Goal: Task Accomplishment & Management: Use online tool/utility

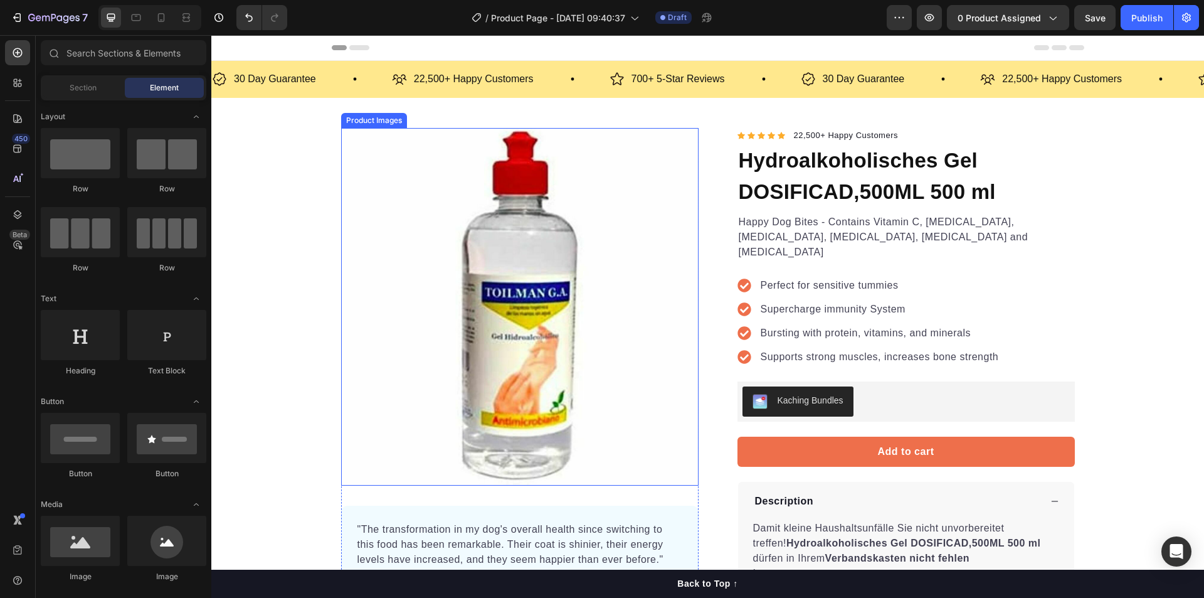
click at [605, 162] on img at bounding box center [519, 306] width 357 height 357
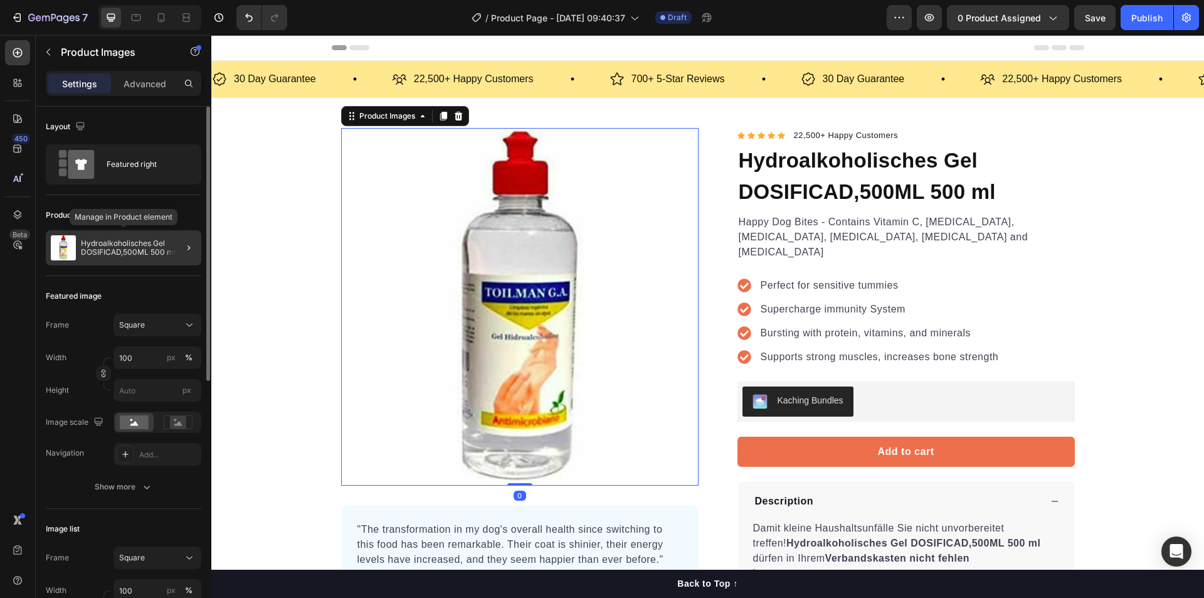
click at [119, 250] on p "Hydroalkoholisches Gel DOSIFICAD,500ML 500 ml" at bounding box center [138, 248] width 115 height 18
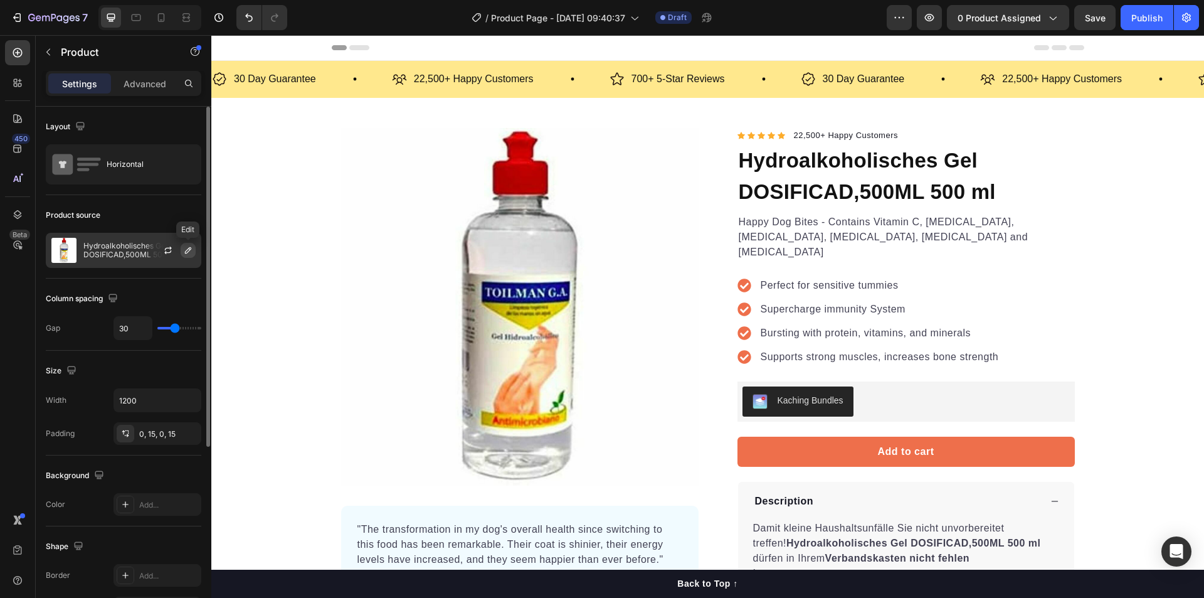
click at [186, 251] on icon "button" at bounding box center [188, 250] width 10 height 10
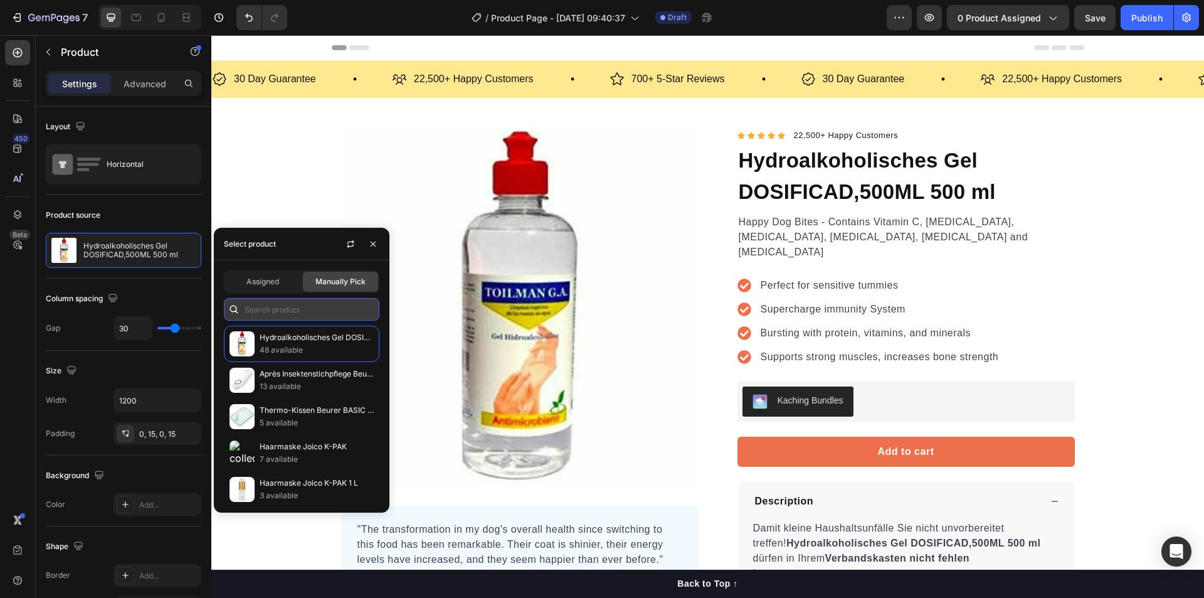
click at [302, 311] on input "text" at bounding box center [302, 309] width 156 height 23
paste input "[URL][DOMAIN_NAME]"
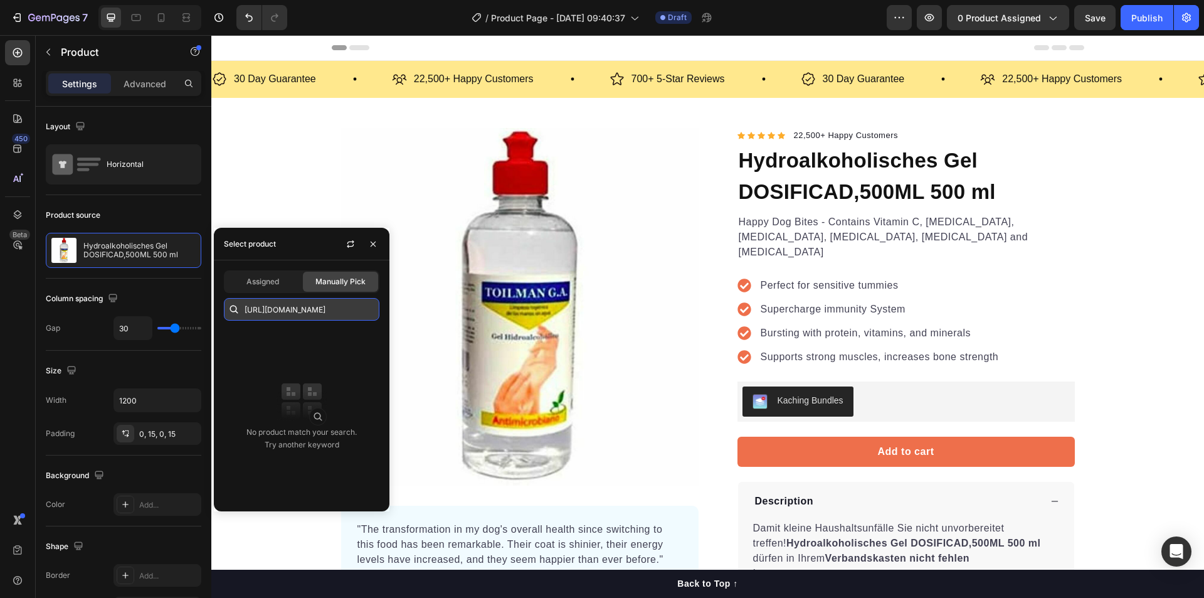
click at [323, 317] on input "[URL][DOMAIN_NAME]" at bounding box center [302, 309] width 156 height 23
paste input "Life style Männer"
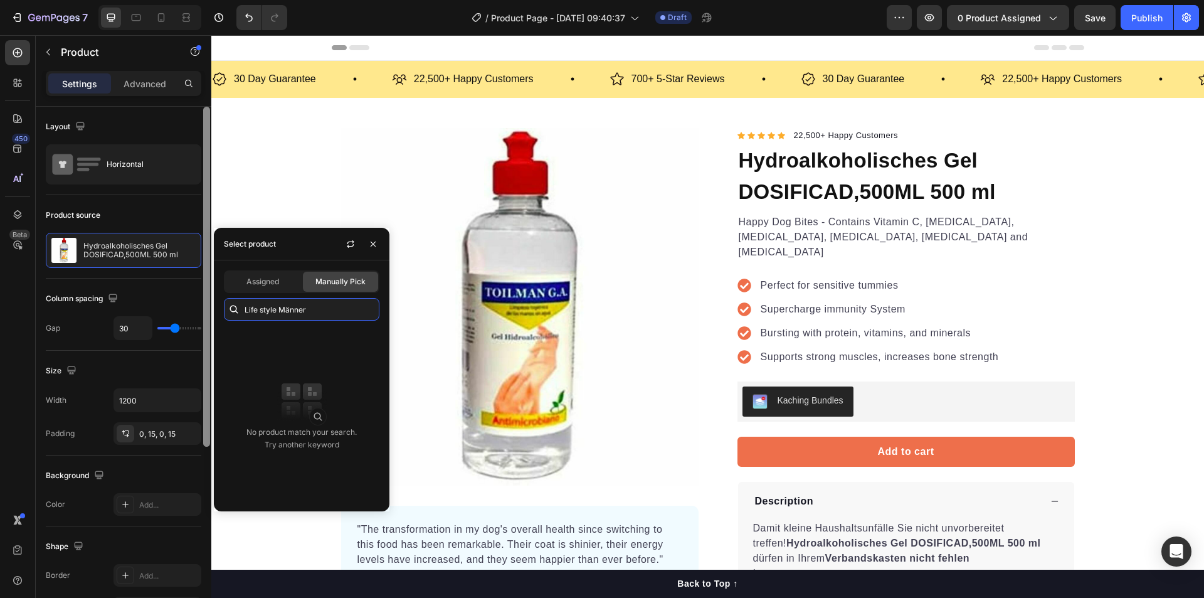
drag, startPoint x: 325, startPoint y: 309, endPoint x: 204, endPoint y: 302, distance: 121.2
click at [204, 0] on body "7 Version history / Product Page - [DATE] 09:40:37 Draft Preview 0 product assi…" at bounding box center [602, 0] width 1204 height 0
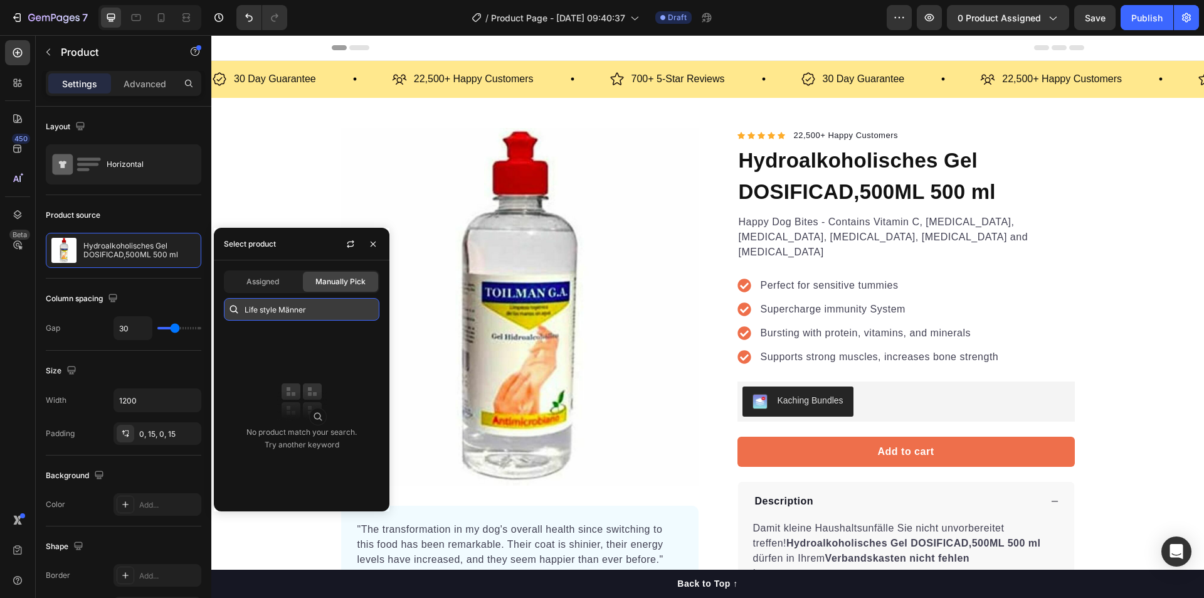
click at [334, 318] on input "Life style Männer" at bounding box center [302, 309] width 156 height 23
paste input "HDS Pharman, Life"
type input "HDS Pharman, Life"
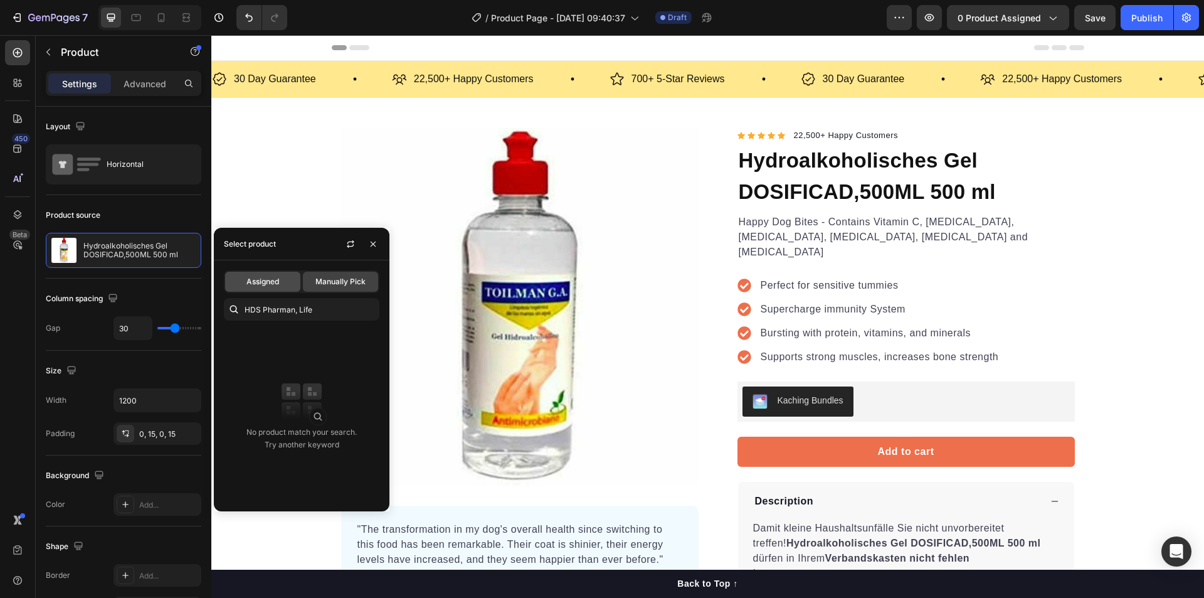
click at [272, 282] on span "Assigned" at bounding box center [262, 281] width 33 height 11
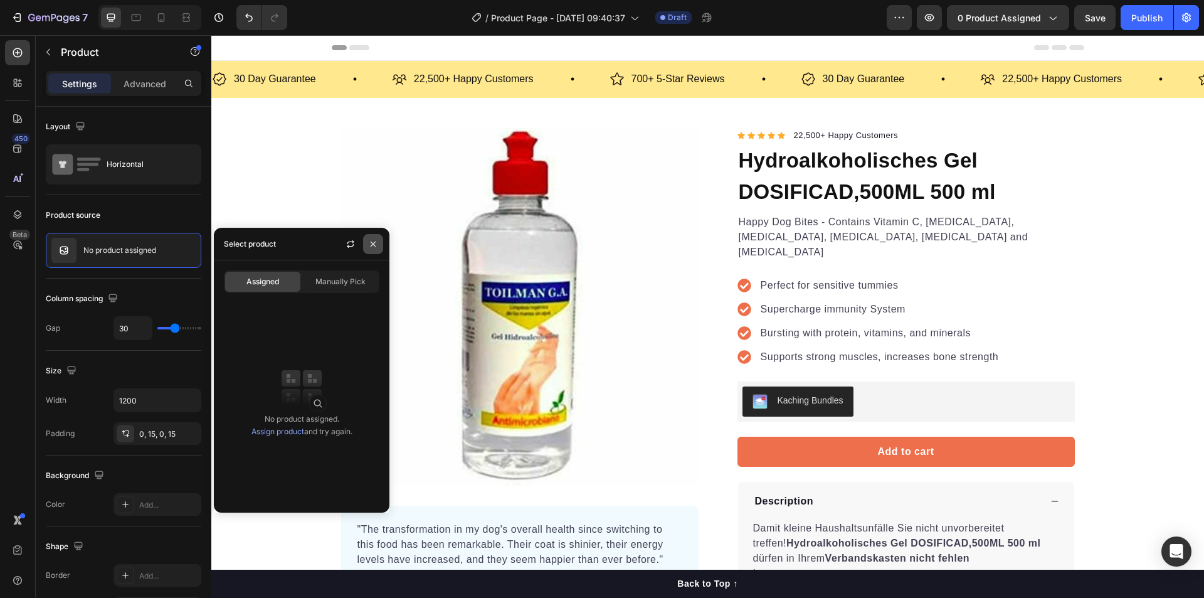
click at [374, 245] on icon "button" at bounding box center [373, 243] width 5 height 5
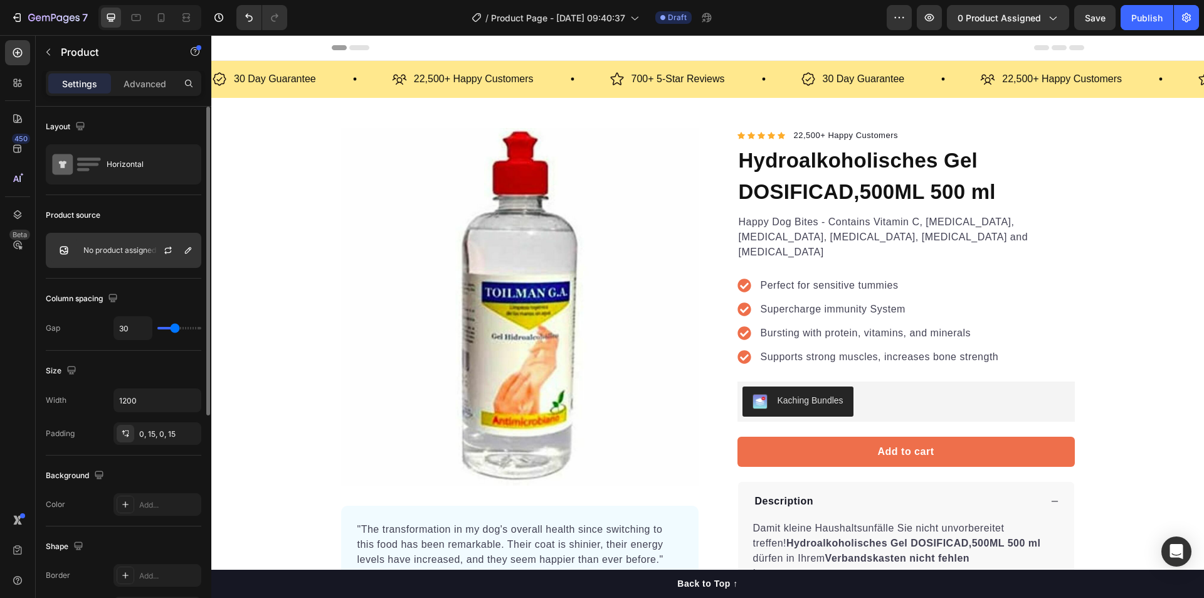
click at [132, 255] on div "No product assigned" at bounding box center [124, 250] width 156 height 35
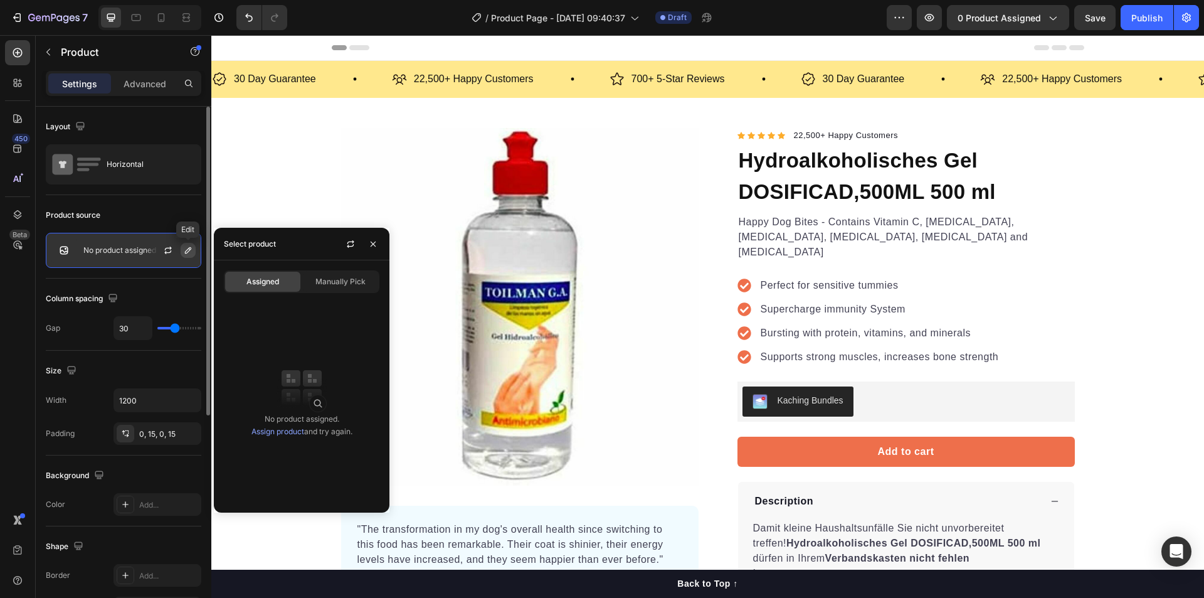
click at [184, 252] on icon "button" at bounding box center [188, 250] width 10 height 10
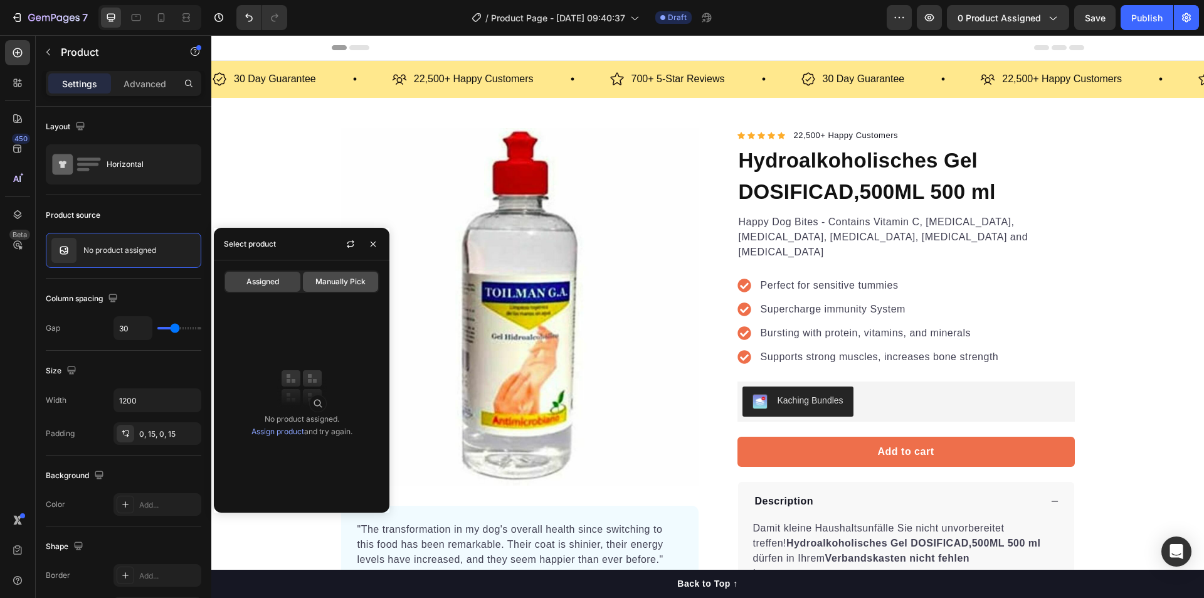
click at [336, 285] on span "Manually Pick" at bounding box center [340, 281] width 50 height 11
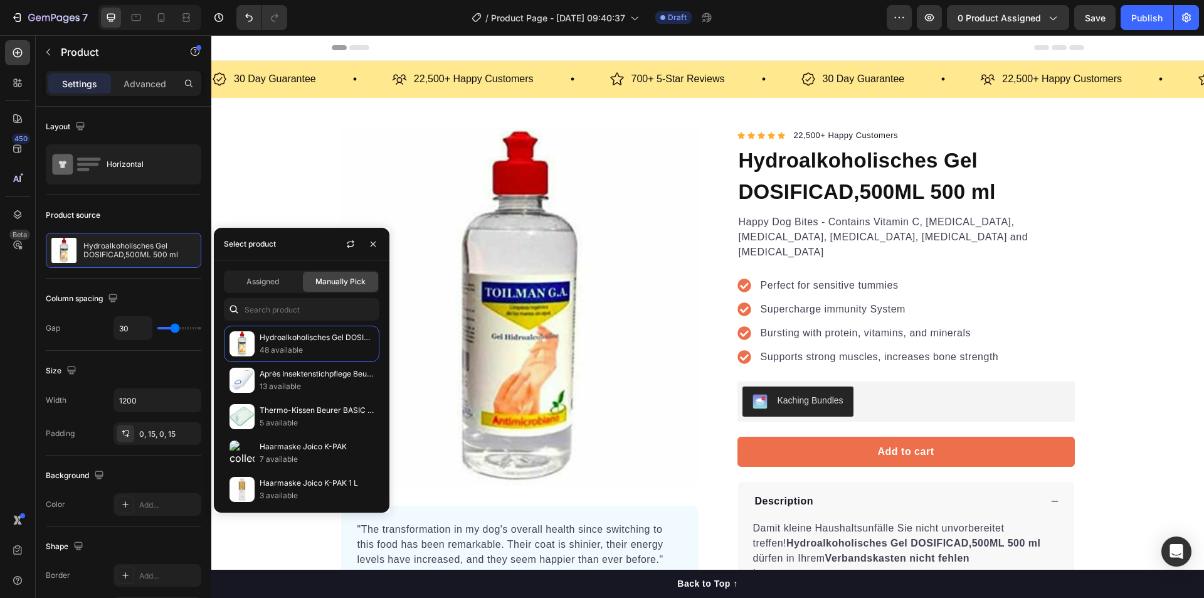
click at [309, 296] on div "Assigned Manually Pick Hydroalkoholisches Gel DOSIFICAD,500ML 500 ml 48 availab…" at bounding box center [302, 386] width 176 height 252
click at [309, 309] on input "text" at bounding box center [302, 309] width 156 height 23
paste input "HDS Pharman, Life"
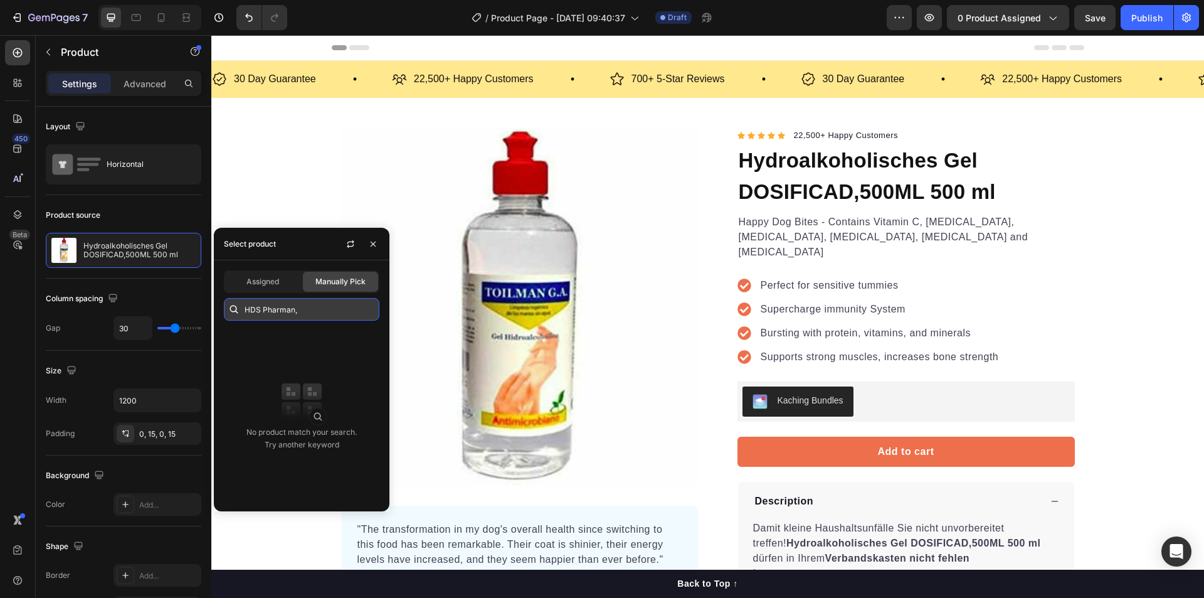
type input "HDS Pharman"
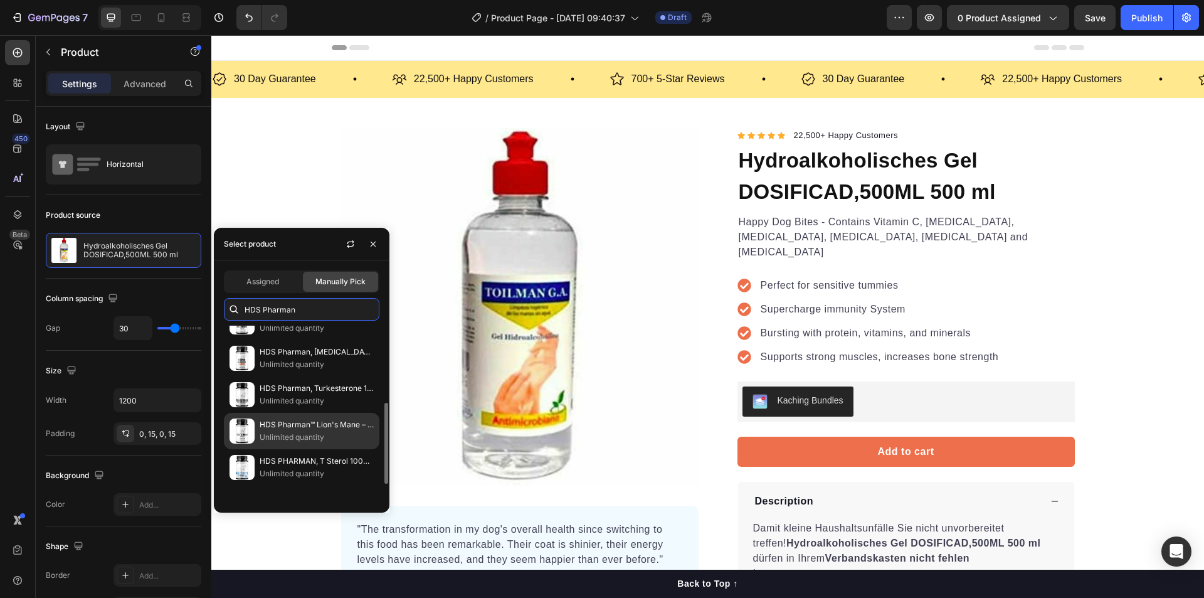
scroll to position [207, 0]
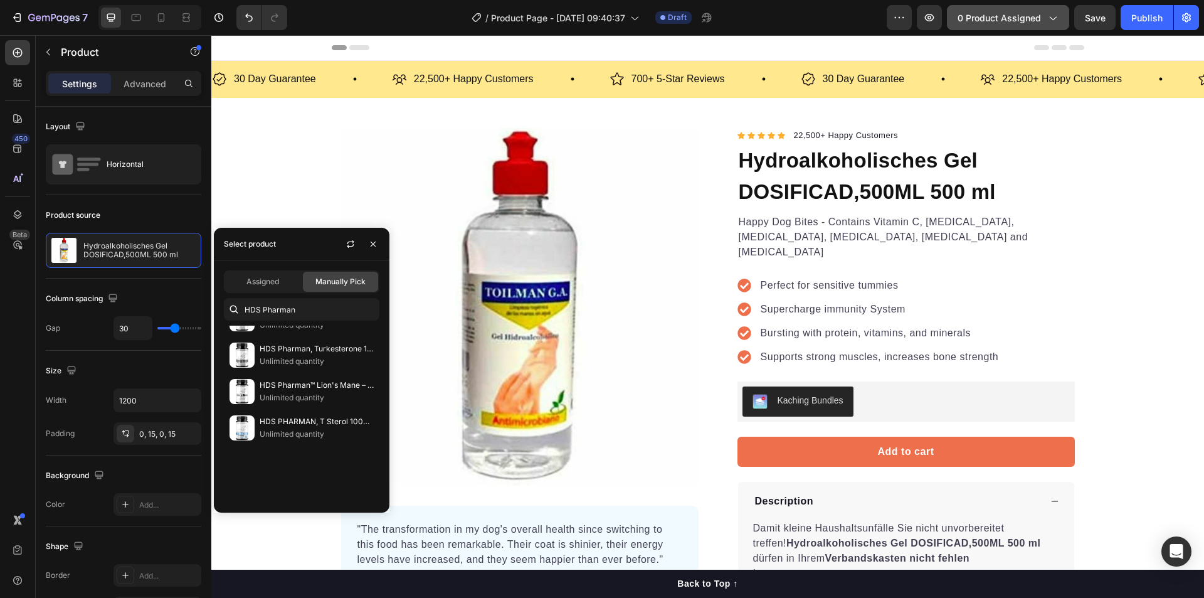
click at [1015, 20] on span "0 product assigned" at bounding box center [999, 17] width 83 height 13
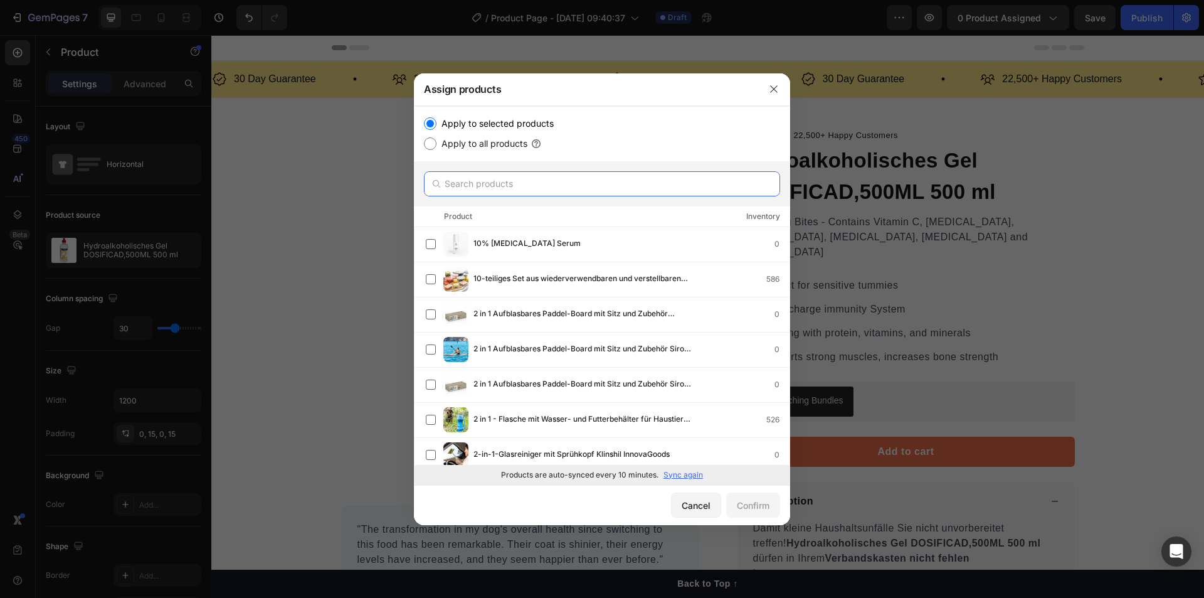
click at [620, 188] on input "text" at bounding box center [602, 183] width 356 height 25
paste input "HDS Pharman, Life"
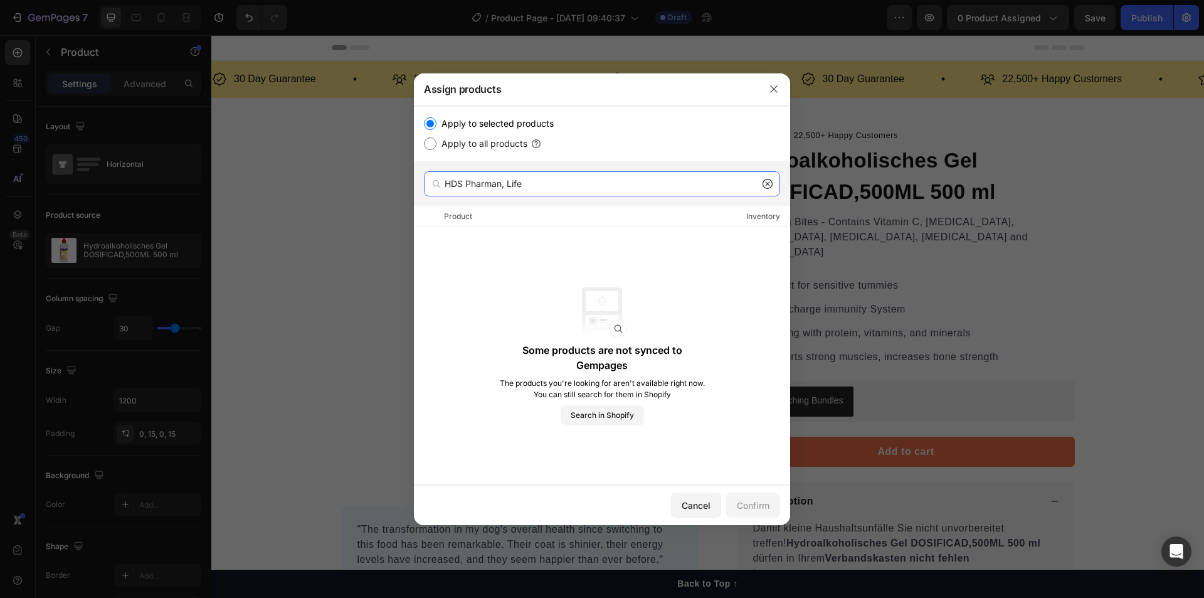
drag, startPoint x: 506, startPoint y: 196, endPoint x: 447, endPoint y: 193, distance: 59.1
click at [447, 193] on div "HDS Pharman, Life" at bounding box center [602, 183] width 356 height 25
click at [536, 196] on input "Life" at bounding box center [602, 183] width 356 height 25
click at [532, 196] on input "Life" at bounding box center [602, 183] width 356 height 25
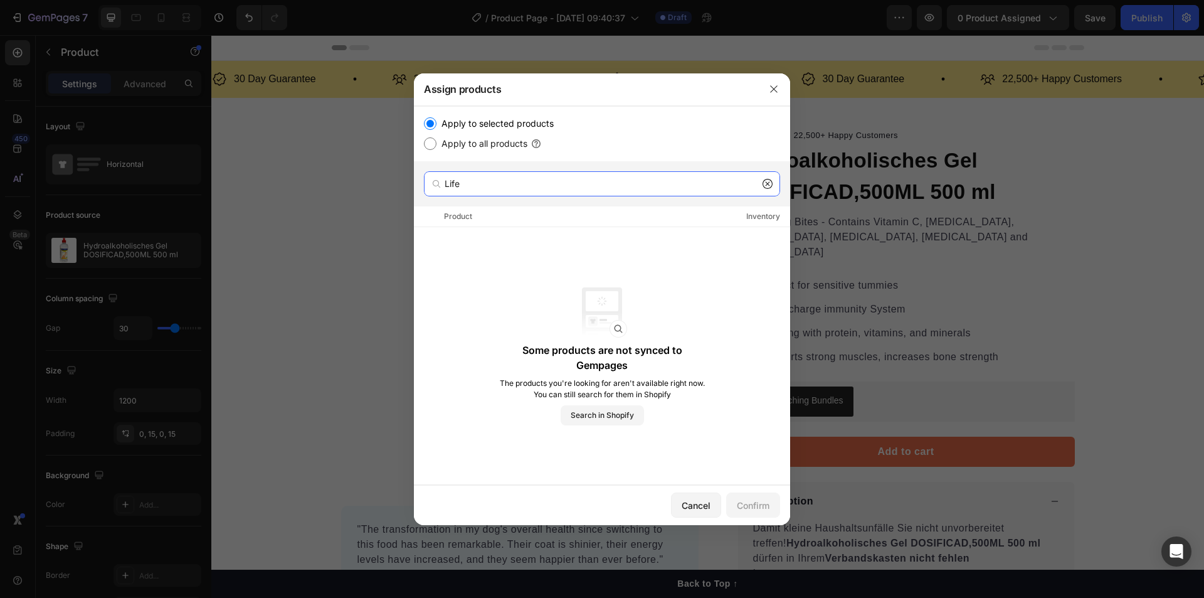
paste input "HDS Pharman,"
type input "HDS Pharman, Life"
click at [488, 147] on label "Apply to all products" at bounding box center [481, 143] width 91 height 15
click at [436, 147] on input "Apply to all products" at bounding box center [430, 143] width 13 height 13
radio input "true"
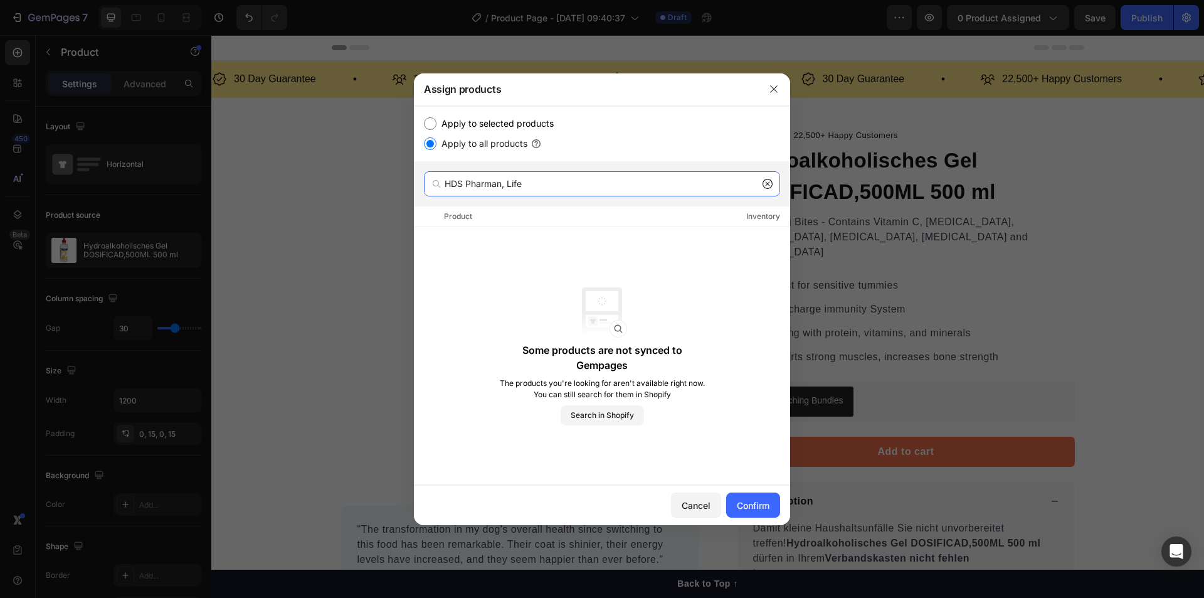
drag, startPoint x: 508, startPoint y: 189, endPoint x: 357, endPoint y: 172, distance: 151.5
click at [357, 172] on div "Assign products Apply to selected products Apply to all products HDS Pharman, L…" at bounding box center [602, 299] width 1204 height 598
paste input "text"
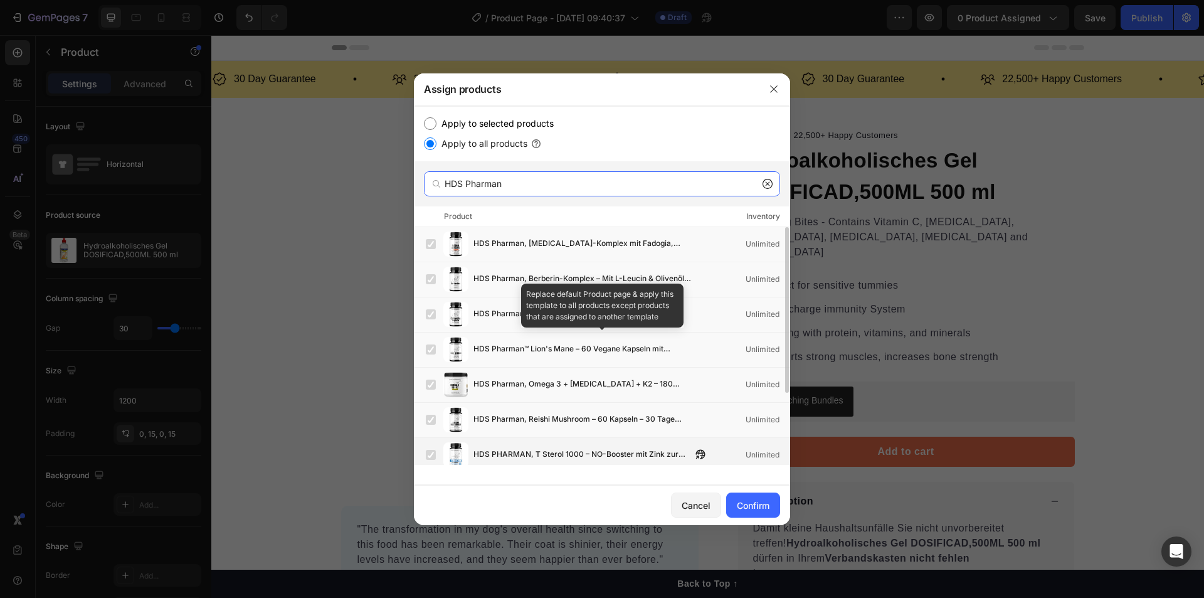
scroll to position [103, 0]
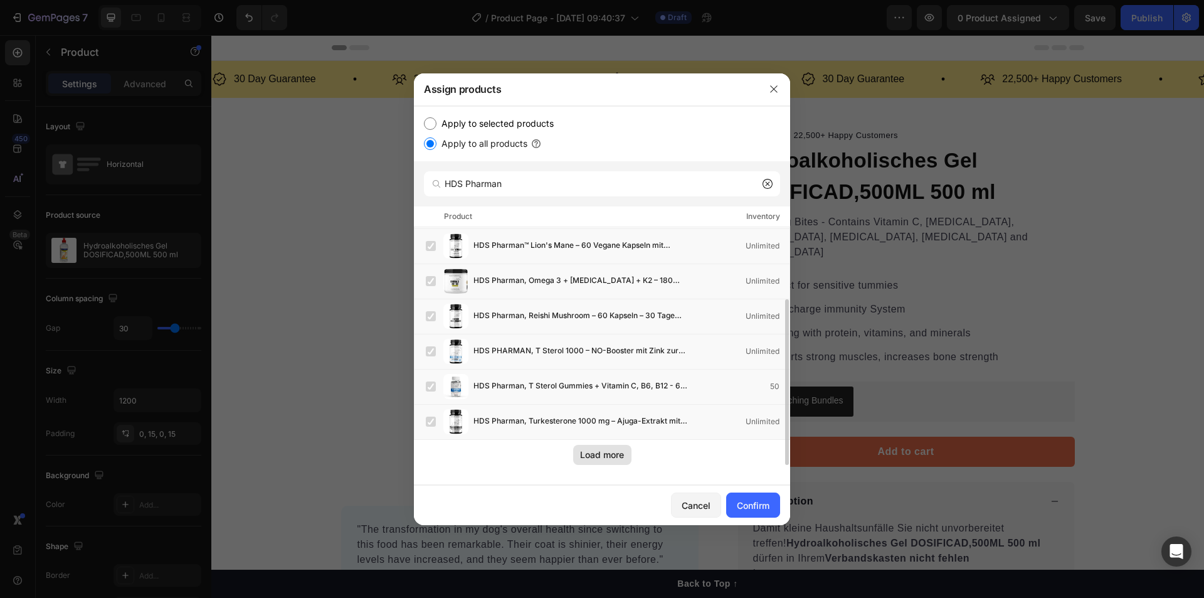
click at [594, 460] on div "Load more" at bounding box center [602, 454] width 44 height 13
drag, startPoint x: 786, startPoint y: 394, endPoint x: 785, endPoint y: 402, distance: 7.6
click at [785, 402] on div at bounding box center [785, 382] width 7 height 166
drag, startPoint x: 561, startPoint y: 191, endPoint x: 381, endPoint y: 167, distance: 181.6
click at [381, 167] on div "Assign products Apply to selected products Apply to all products HDS Pharman Pr…" at bounding box center [602, 299] width 1204 height 598
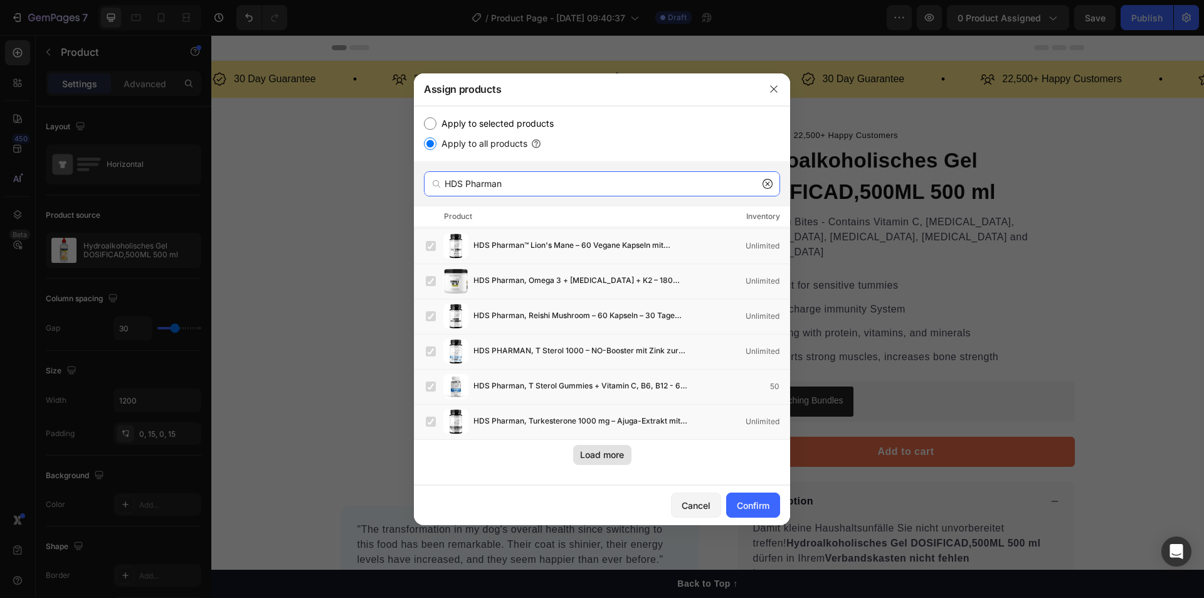
paste input ", Life"
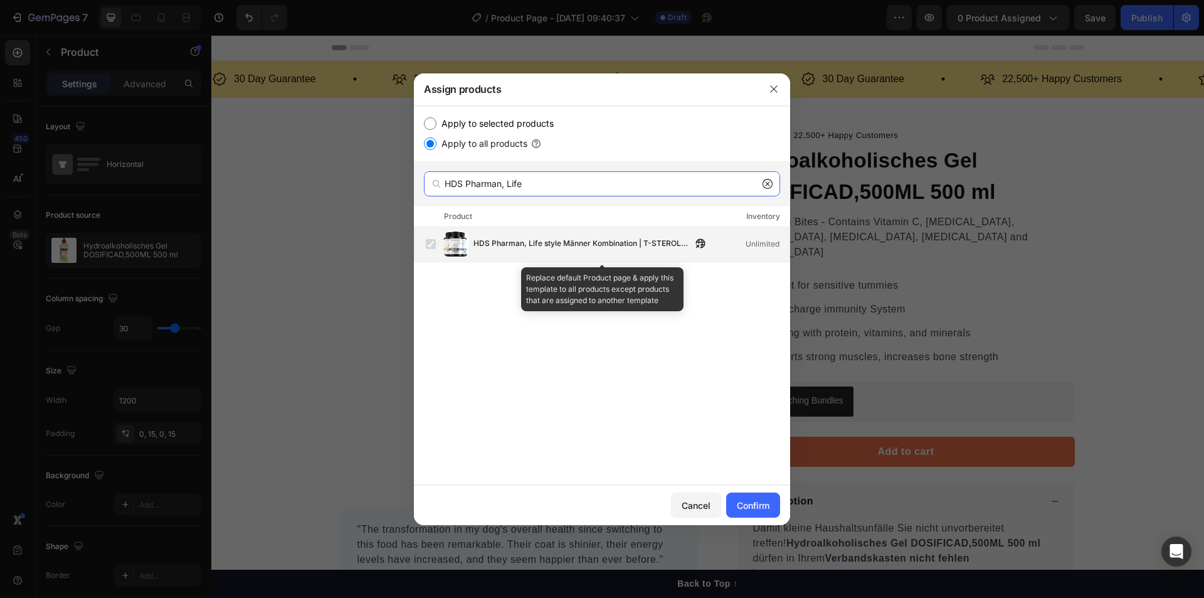
type input "HDS Pharman, Life"
click at [499, 251] on span "HDS Pharman, Life style Männer Kombination | T-STEROL 750 | Body Manager | Dyna…" at bounding box center [582, 244] width 218 height 14
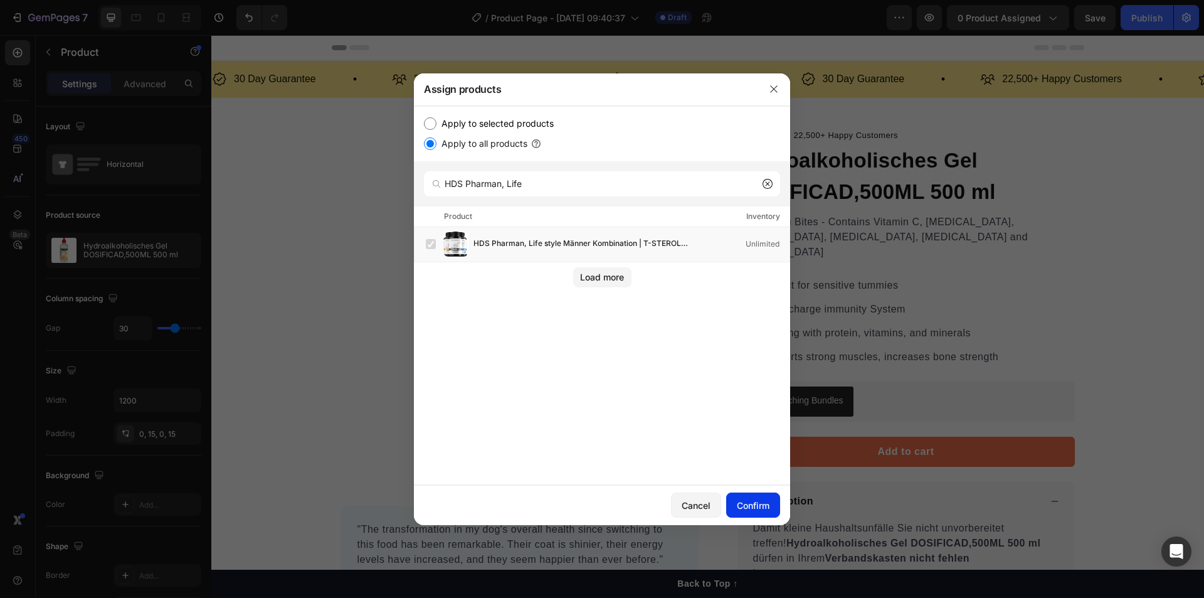
click at [762, 505] on div "Confirm" at bounding box center [753, 505] width 33 height 13
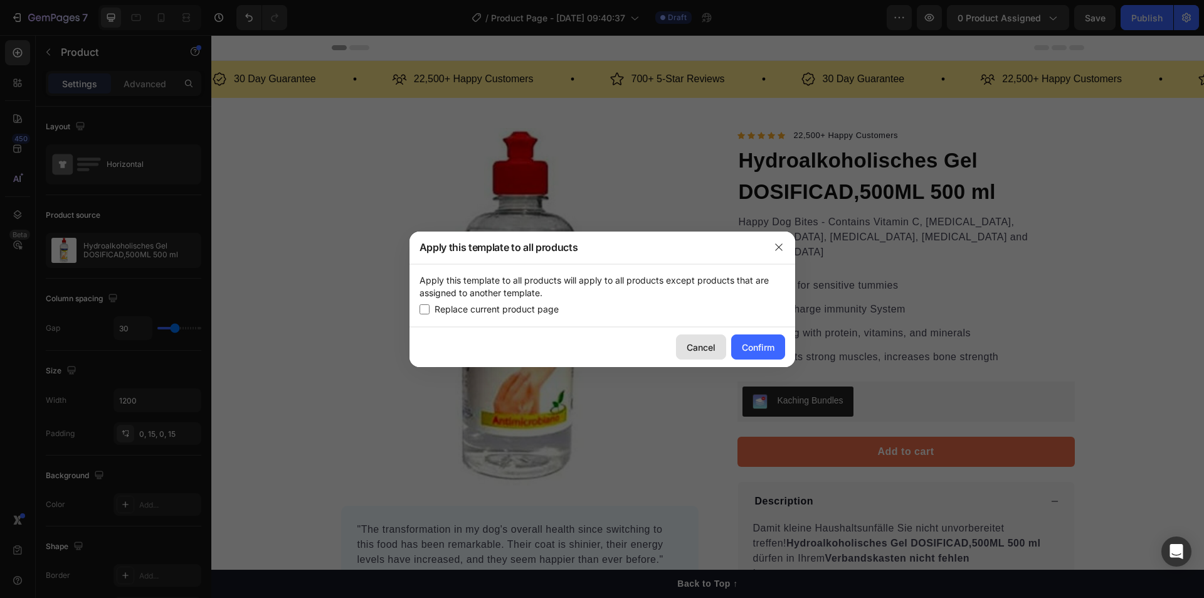
click at [701, 359] on button "Cancel" at bounding box center [701, 346] width 50 height 25
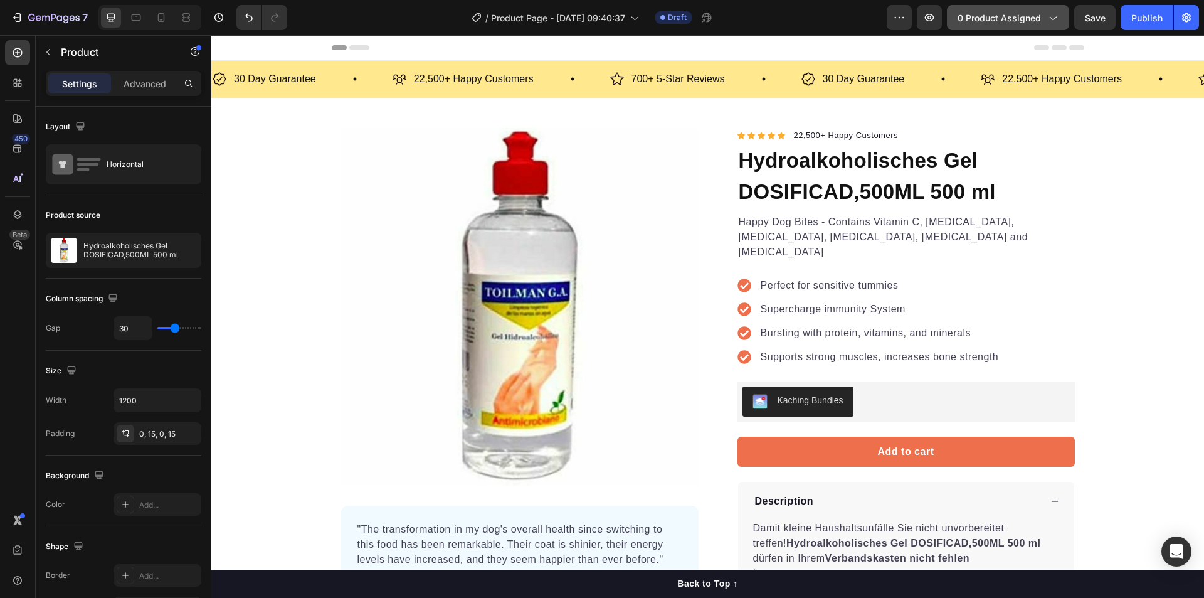
click at [1007, 26] on button "0 product assigned" at bounding box center [1008, 17] width 122 height 25
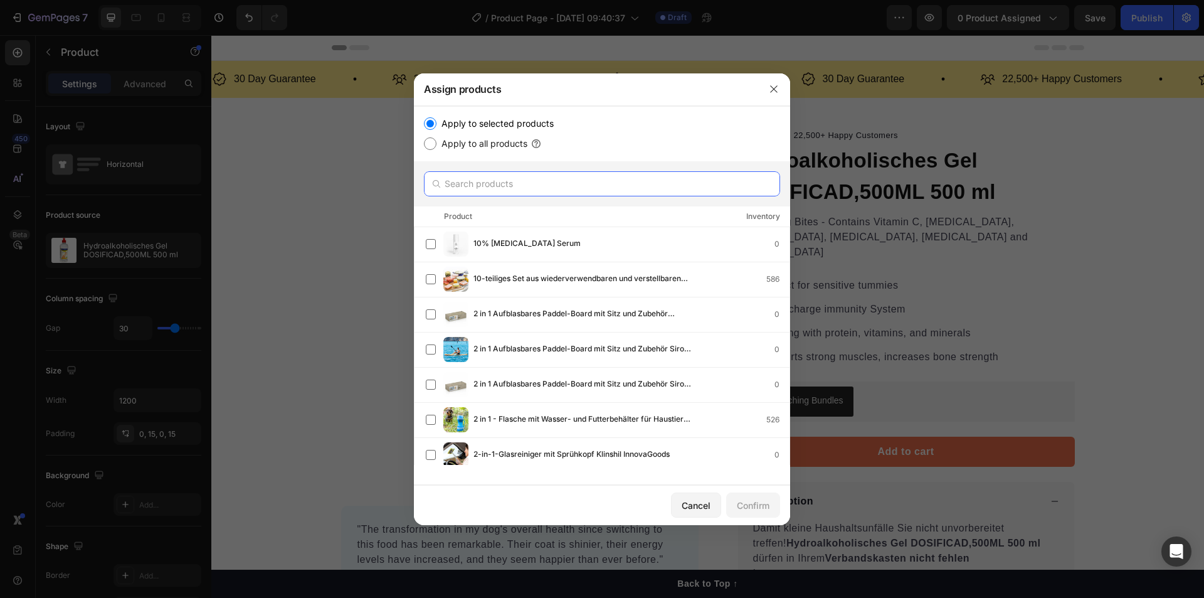
click at [481, 195] on input "text" at bounding box center [602, 183] width 356 height 25
paste input "HDS Pharman, Life"
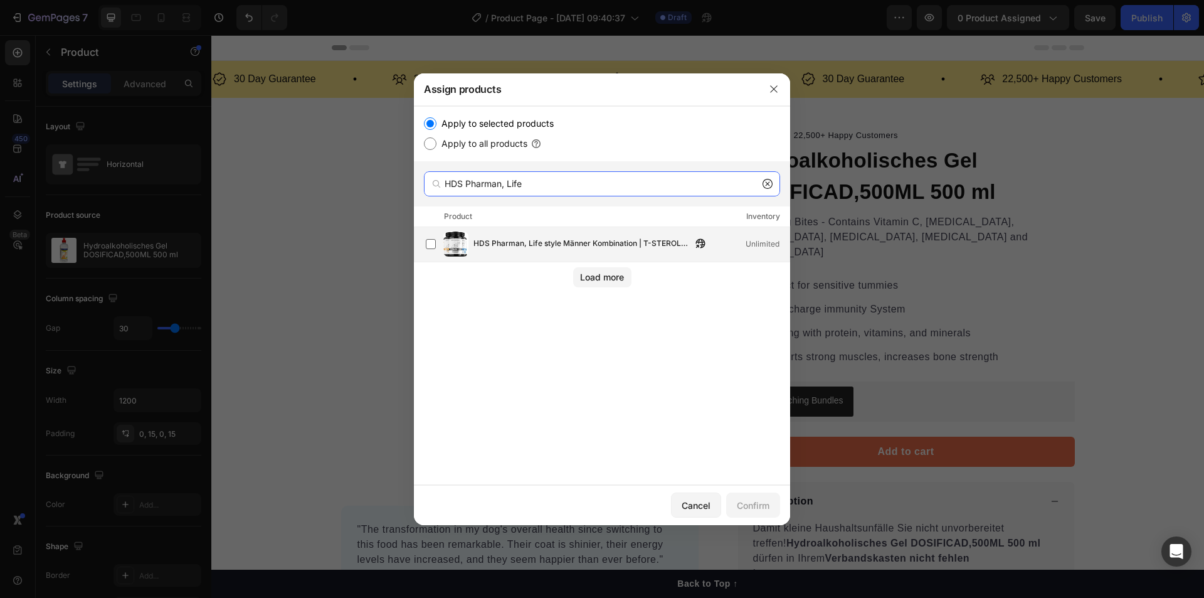
type input "HDS Pharman, Life"
click at [477, 251] on span "HDS Pharman, Life style Männer Kombination | T-STEROL 750 | Body Manager | Dyna…" at bounding box center [582, 244] width 218 height 14
click at [768, 507] on div "Confirm" at bounding box center [753, 505] width 33 height 13
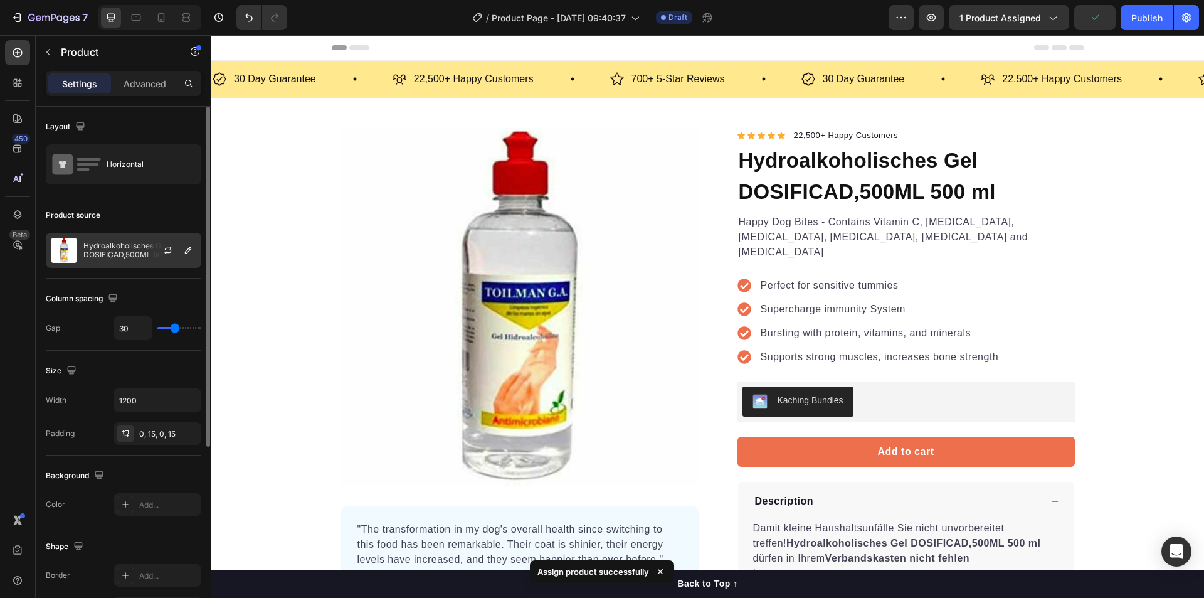
click at [102, 257] on p "Hydroalkoholisches Gel DOSIFICAD,500ML 500 ml" at bounding box center [139, 250] width 112 height 18
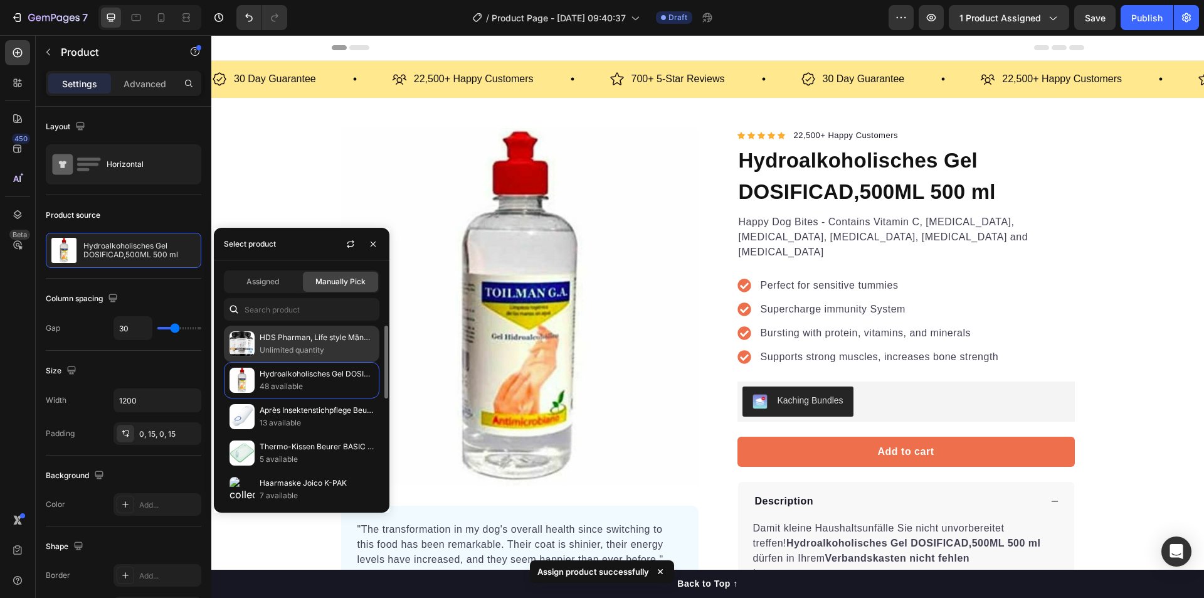
click at [277, 338] on p "HDS Pharman, Life style Männer Kombination | T-STEROL 750 | Body Manager | Dyna…" at bounding box center [317, 337] width 114 height 13
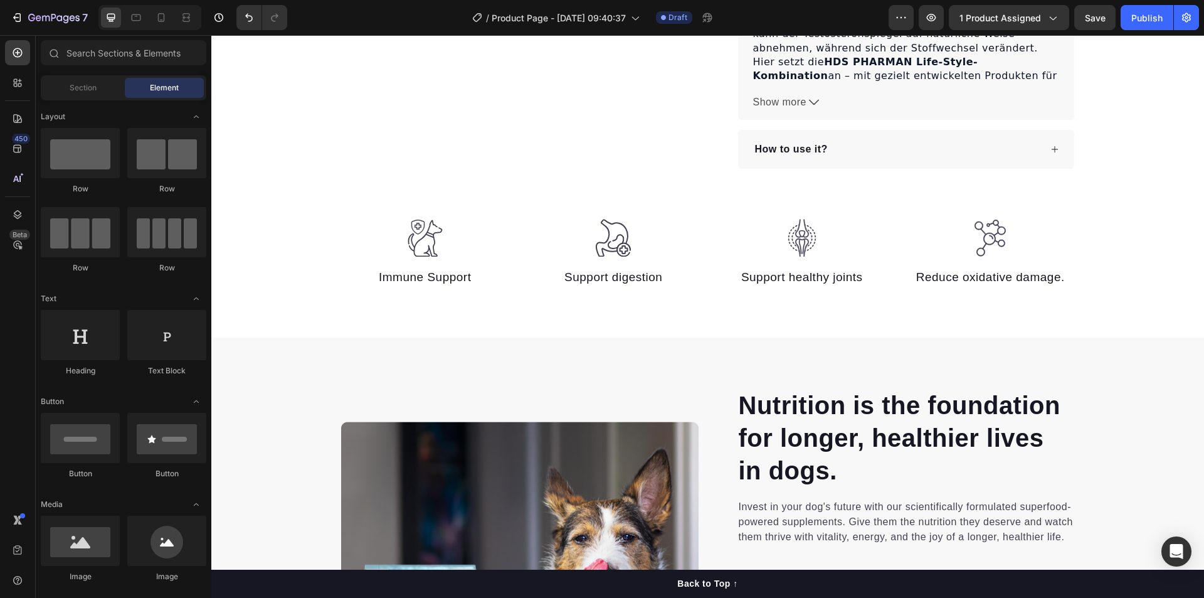
scroll to position [625, 0]
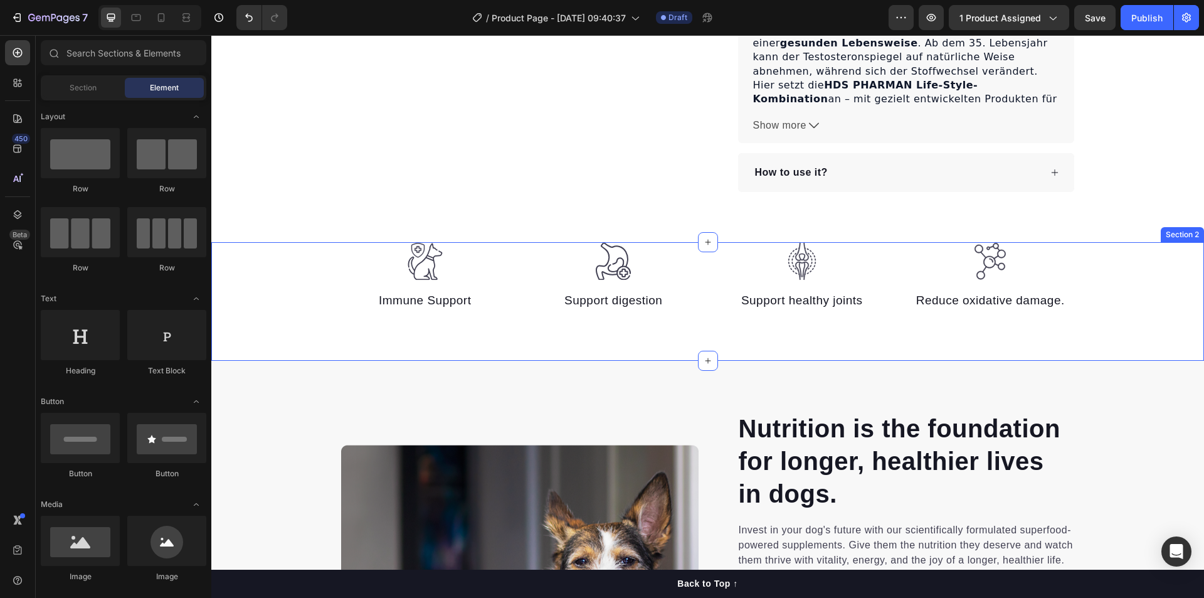
click at [1181, 229] on div "Section 2" at bounding box center [1182, 234] width 43 height 15
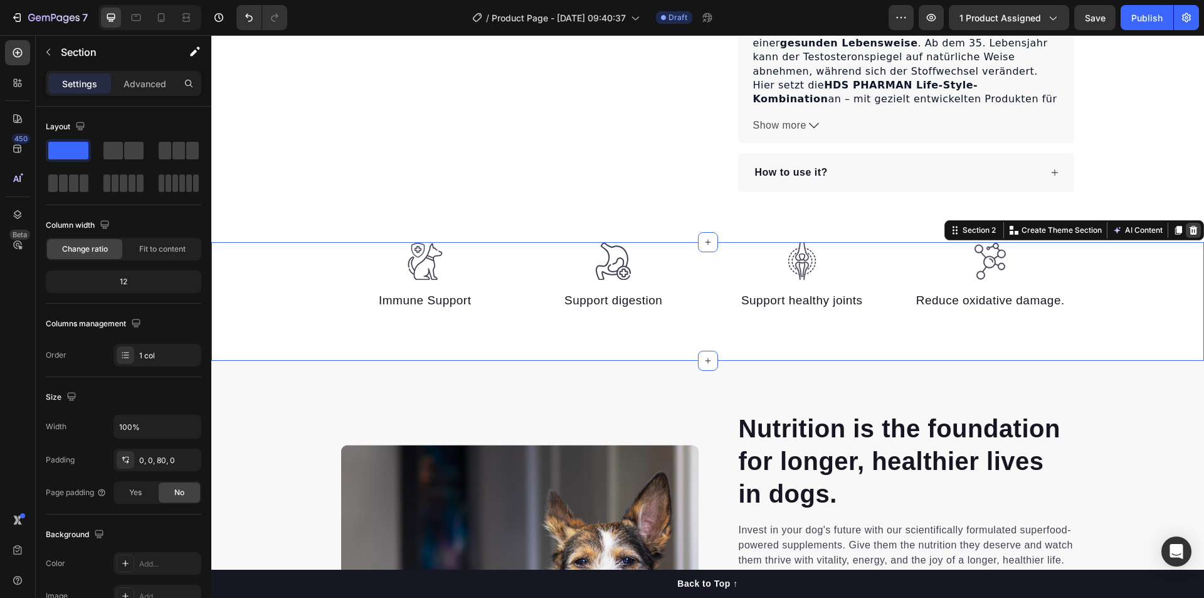
click at [1188, 225] on icon at bounding box center [1193, 230] width 10 height 10
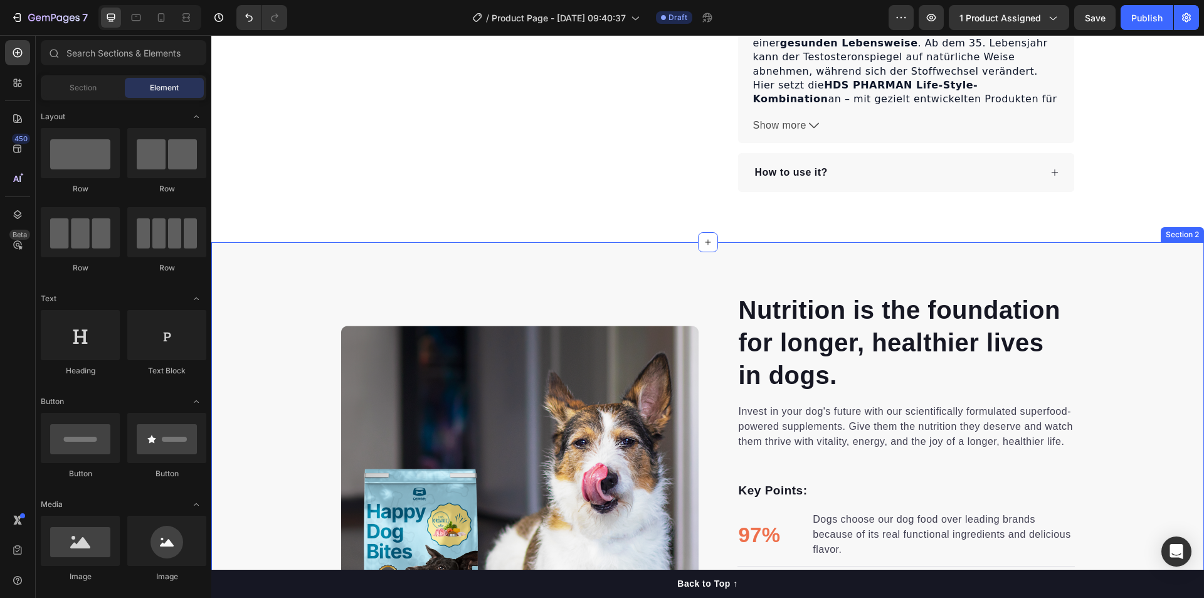
click at [1132, 245] on div "Nutrition is the foundation for longer, healthier lives in dogs. Heading Invest…" at bounding box center [707, 505] width 993 height 526
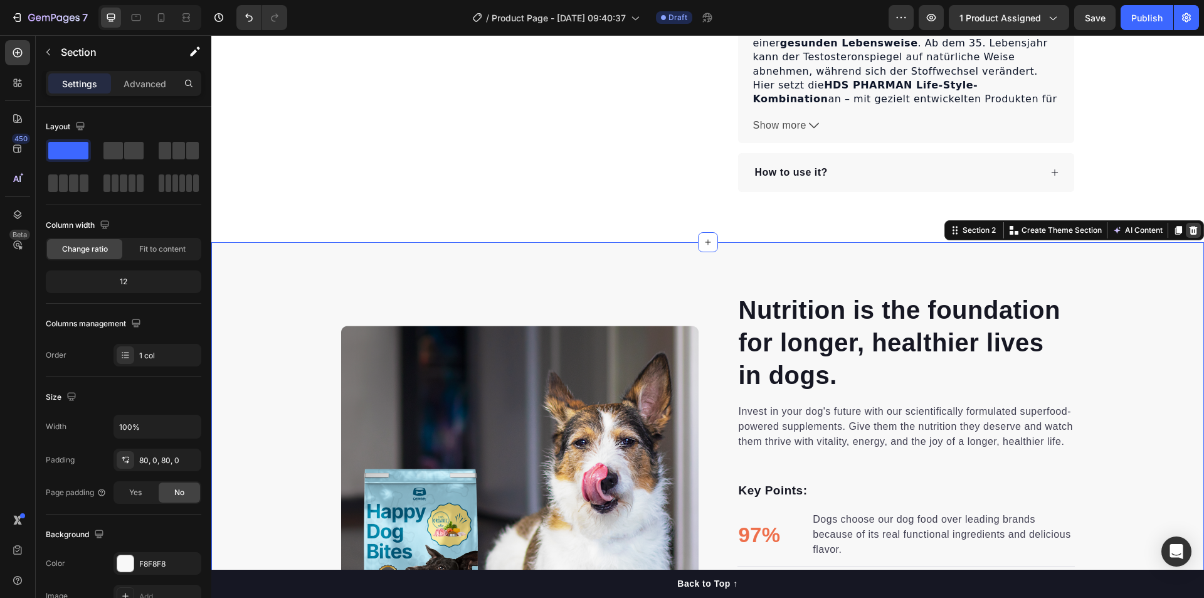
click at [1188, 225] on icon at bounding box center [1193, 230] width 10 height 10
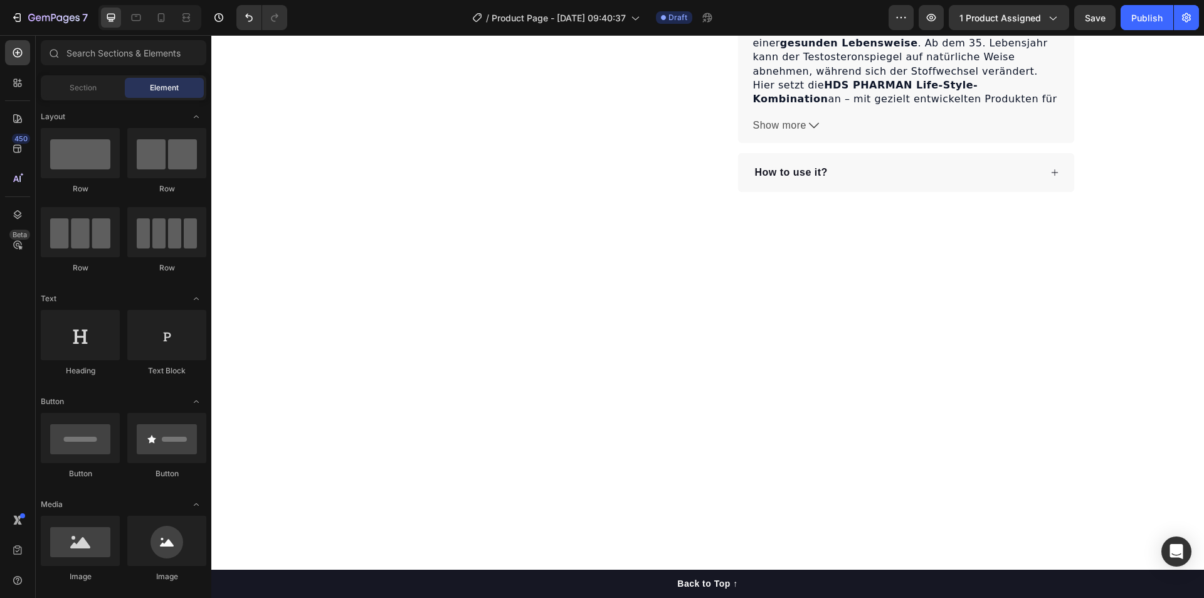
click at [1136, 273] on div at bounding box center [707, 532] width 993 height 581
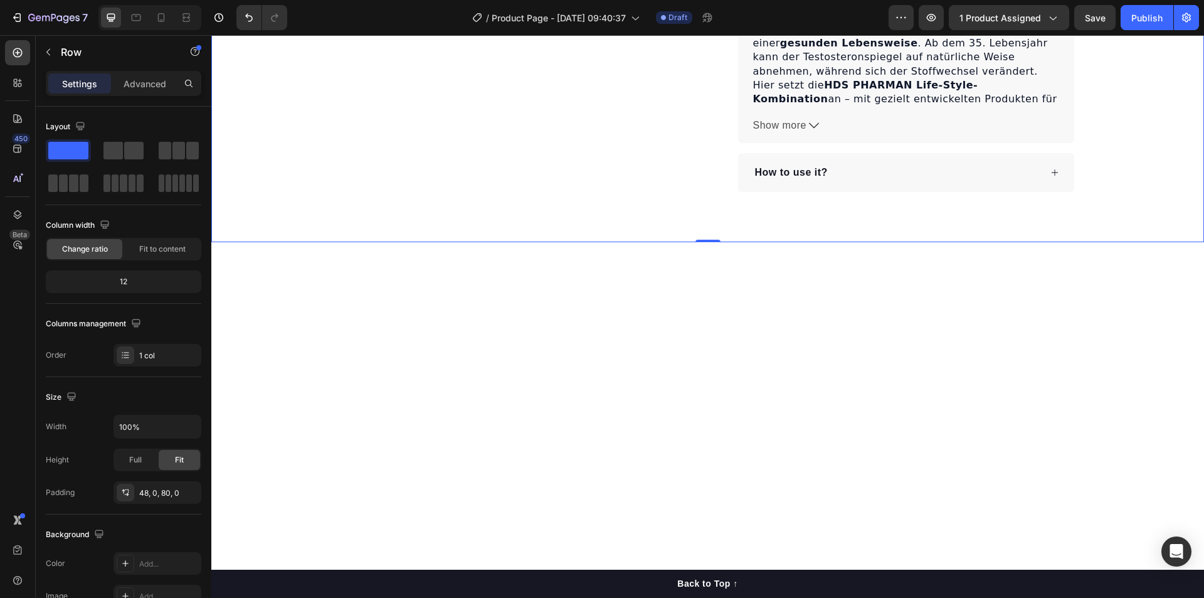
click at [1120, 279] on div at bounding box center [707, 532] width 993 height 581
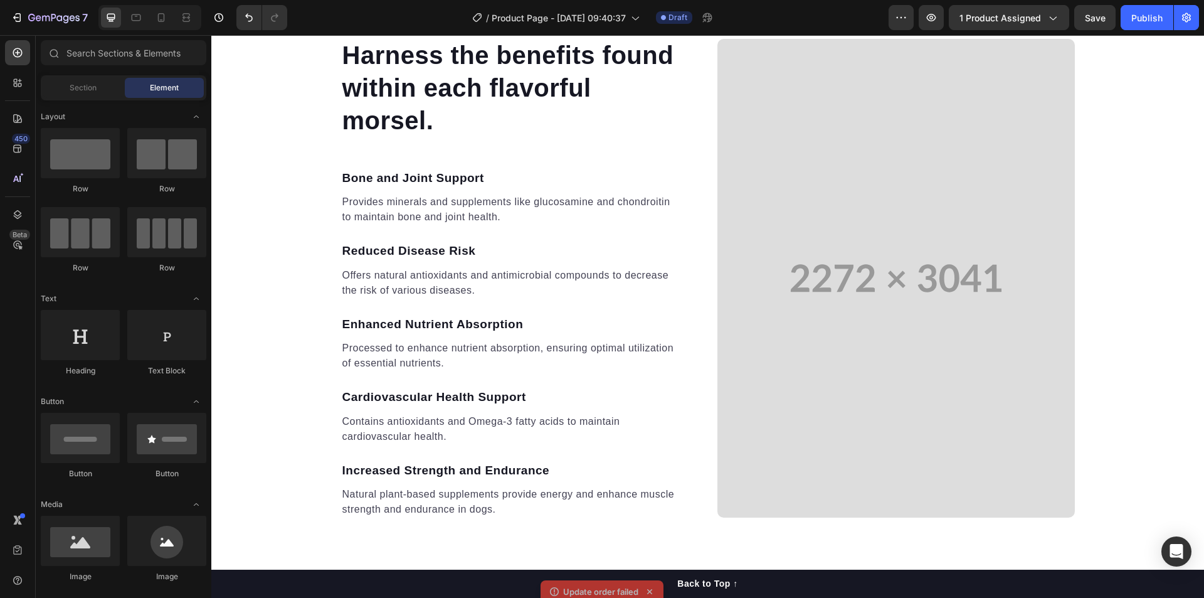
scroll to position [825, 0]
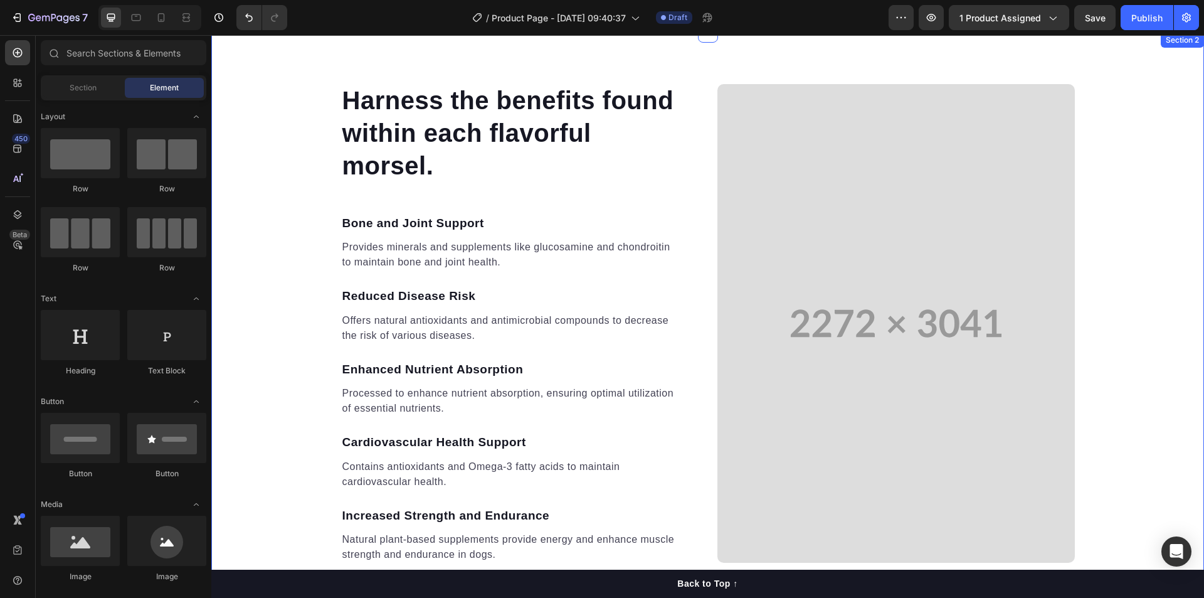
click at [1142, 215] on div "Harness the benefits found within each flavorful morsel. Heading Bone and Joint…" at bounding box center [707, 323] width 993 height 481
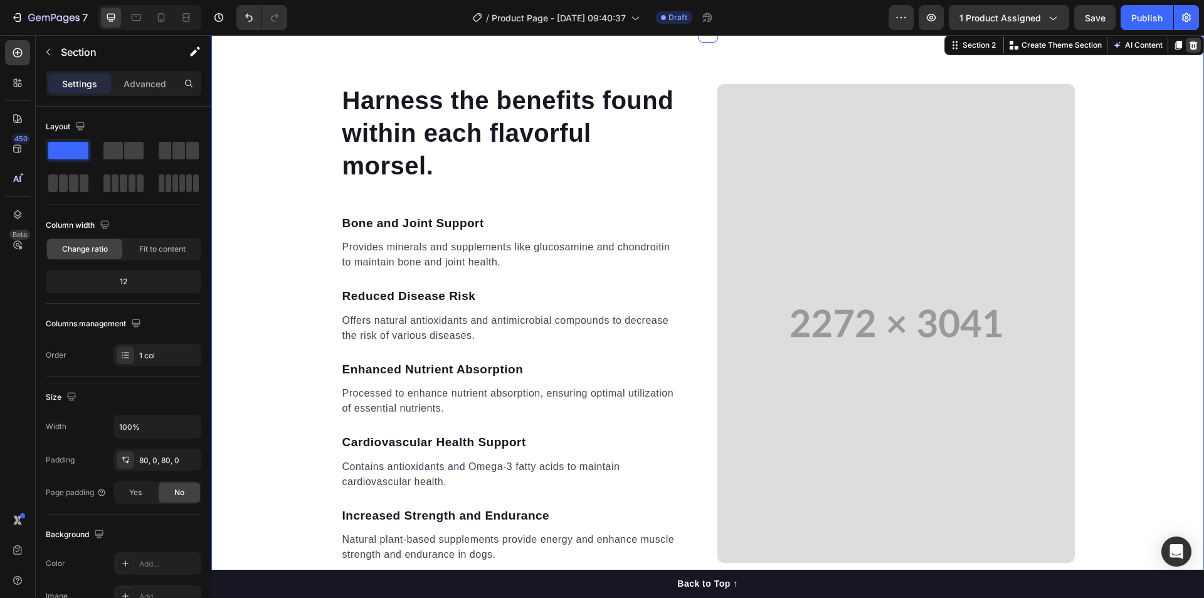
click at [1190, 42] on icon at bounding box center [1194, 45] width 8 height 9
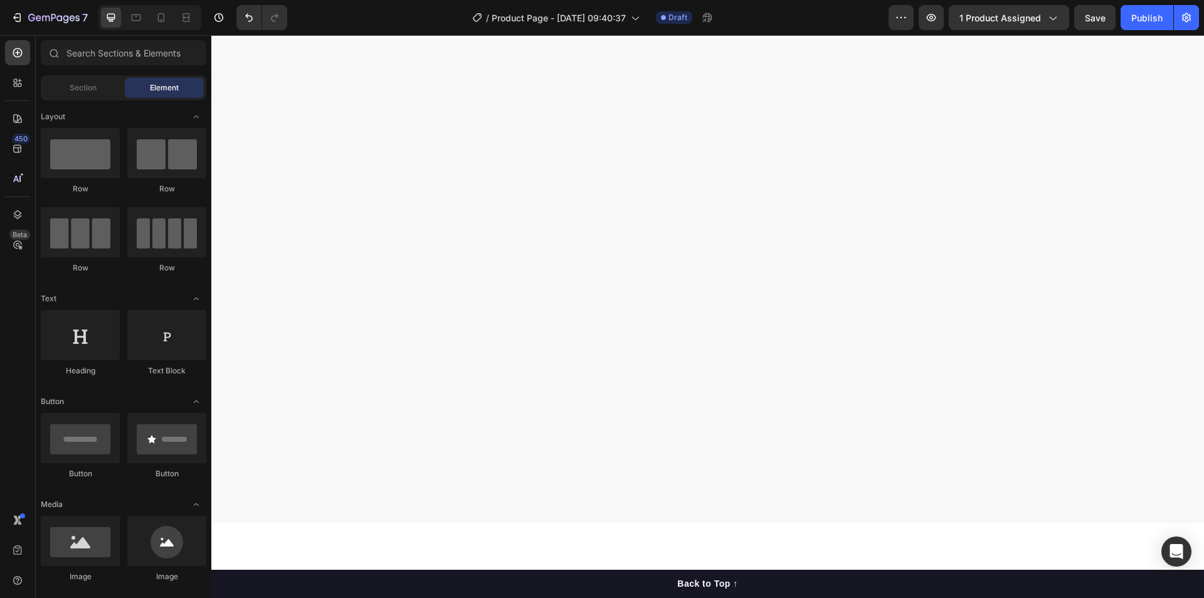
scroll to position [0, 0]
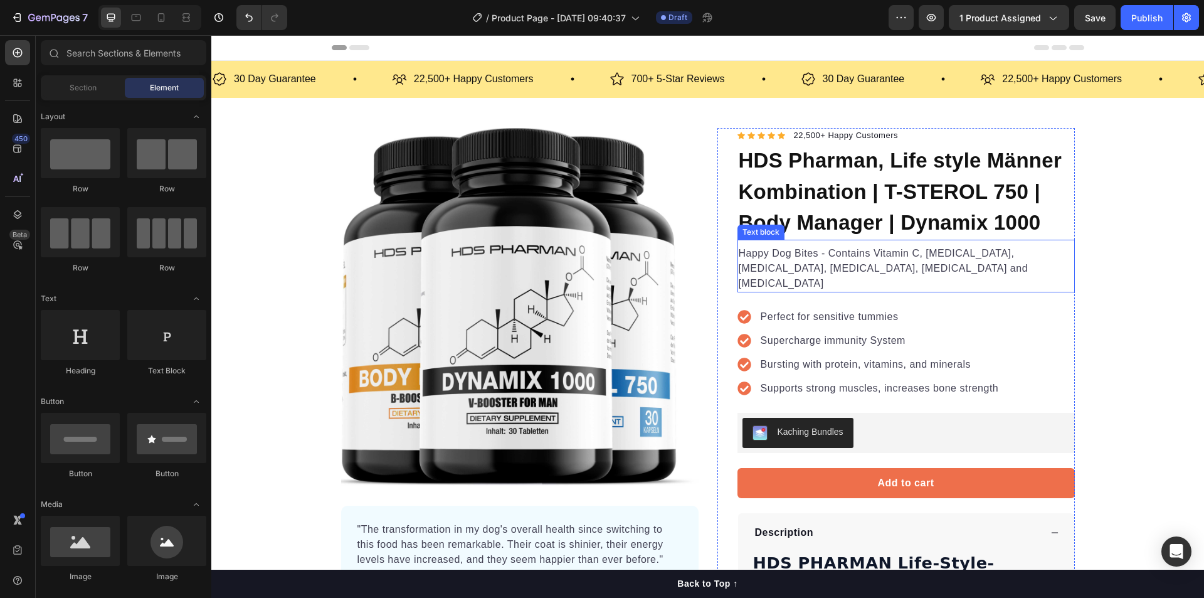
click at [795, 256] on p "Happy Dog Bites - Contains Vitamin C, [MEDICAL_DATA], [MEDICAL_DATA], [MEDICAL_…" at bounding box center [906, 268] width 335 height 45
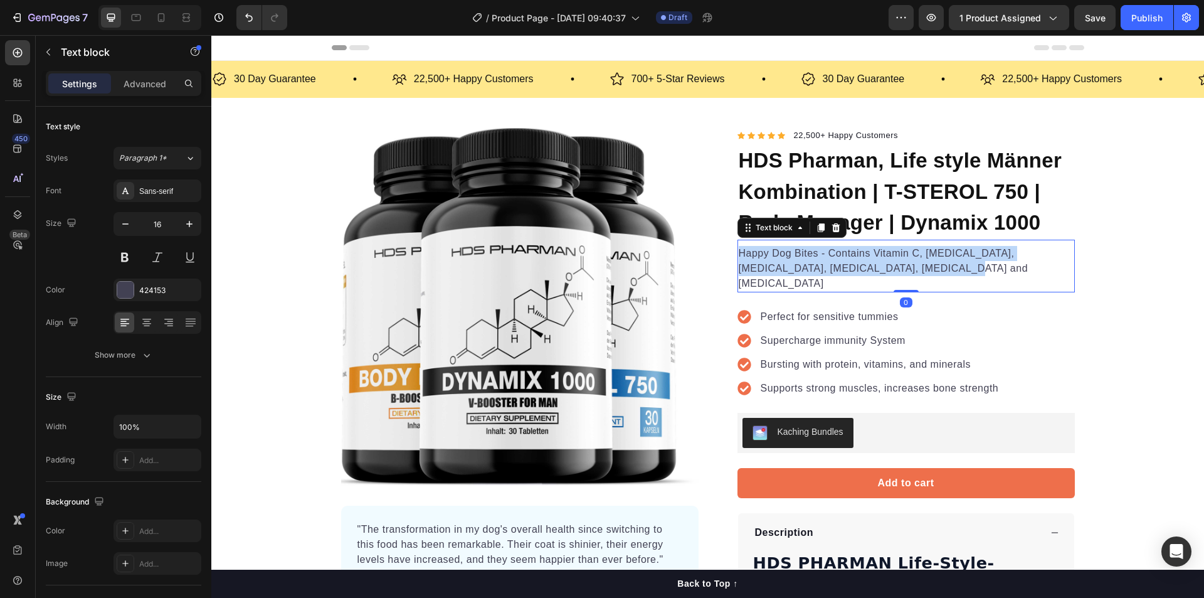
click at [795, 256] on p "Happy Dog Bites - Contains Vitamin C, [MEDICAL_DATA], [MEDICAL_DATA], [MEDICAL_…" at bounding box center [906, 268] width 335 height 45
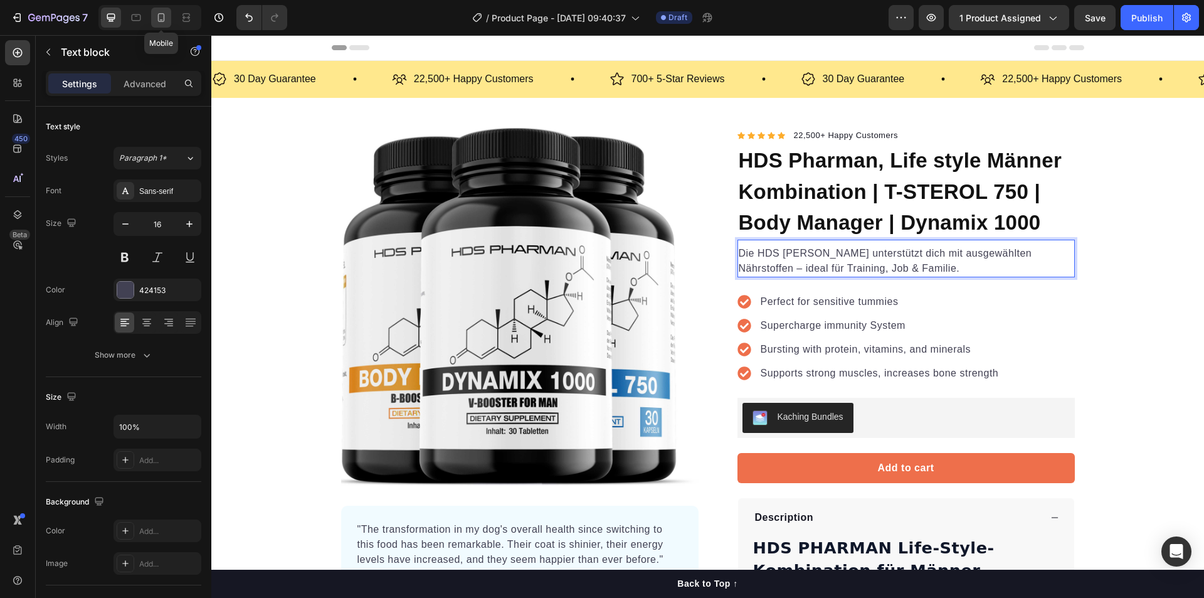
click at [161, 20] on icon at bounding box center [161, 17] width 7 height 9
type input "14"
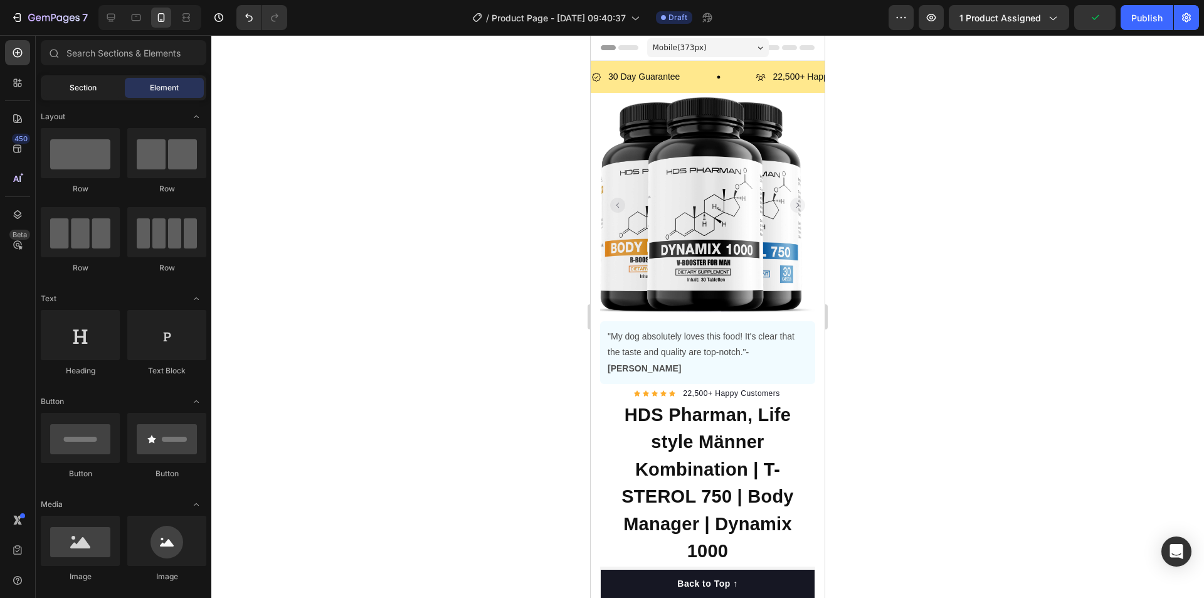
click at [94, 82] on span "Section" at bounding box center [83, 87] width 27 height 11
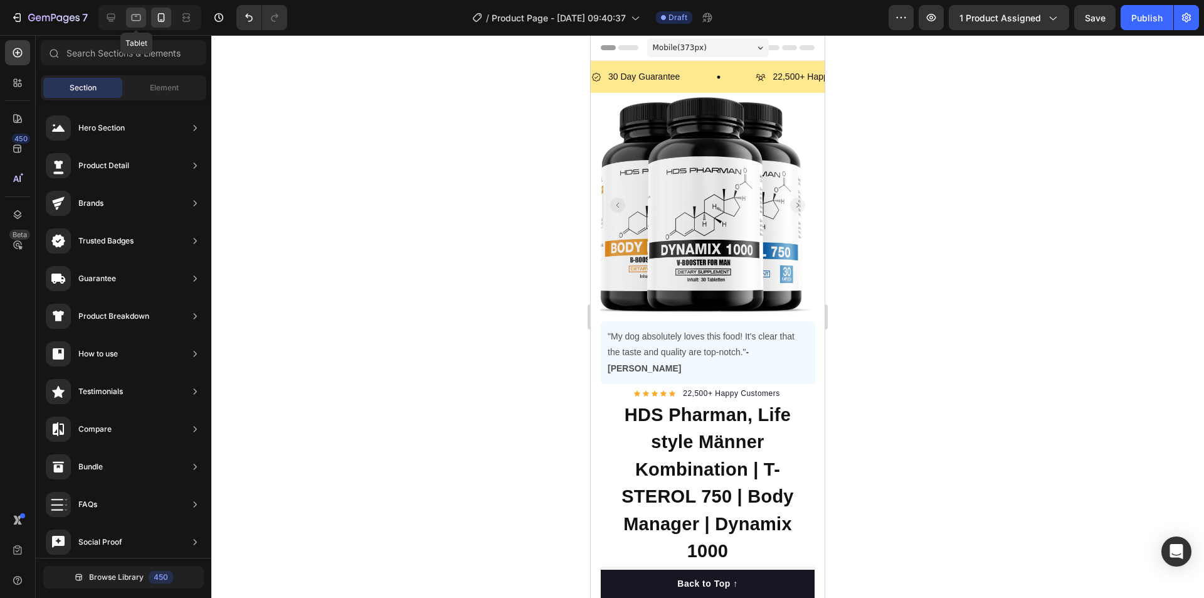
click at [139, 23] on icon at bounding box center [136, 17] width 13 height 13
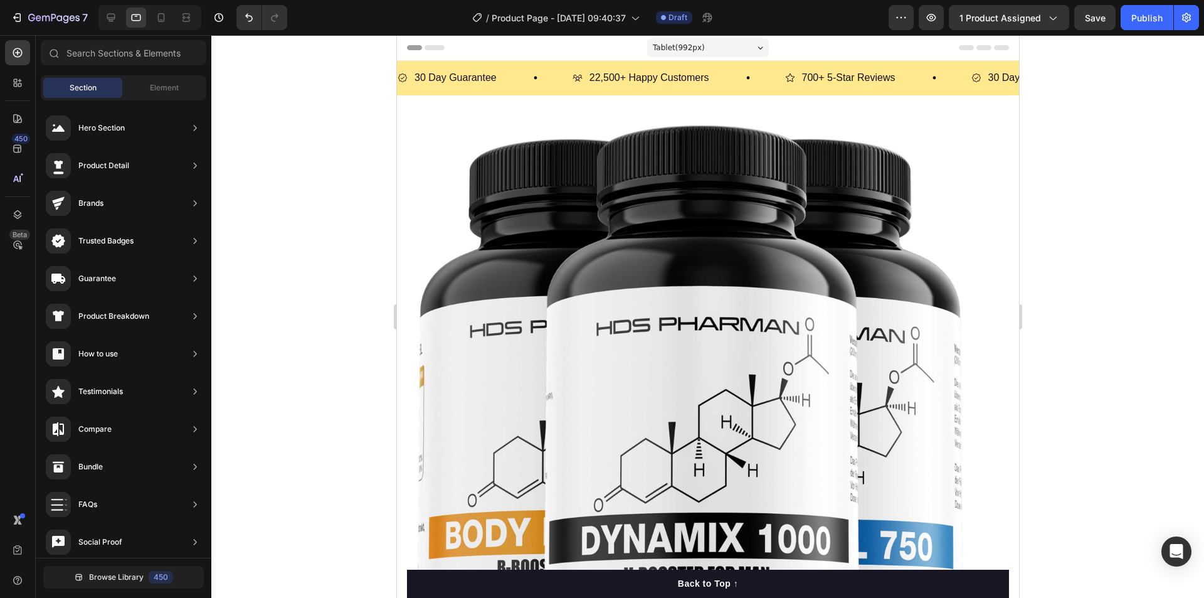
click at [124, 19] on div at bounding box center [149, 17] width 103 height 25
click at [114, 20] on icon at bounding box center [111, 17] width 13 height 13
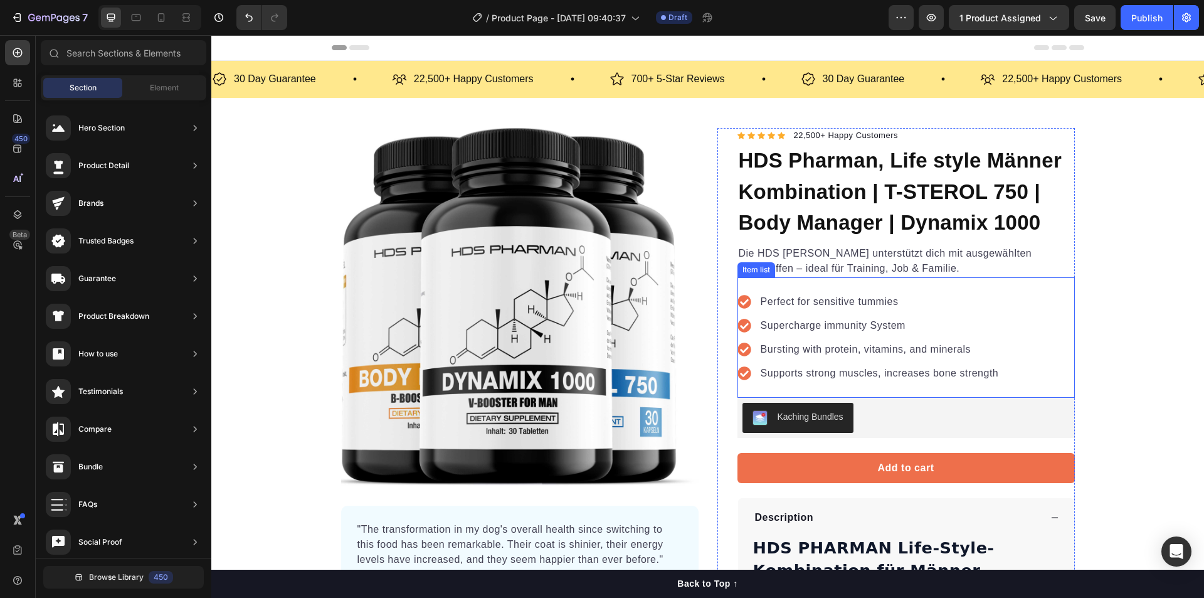
click at [786, 302] on p "Perfect for sensitive tummies" at bounding box center [880, 301] width 238 height 15
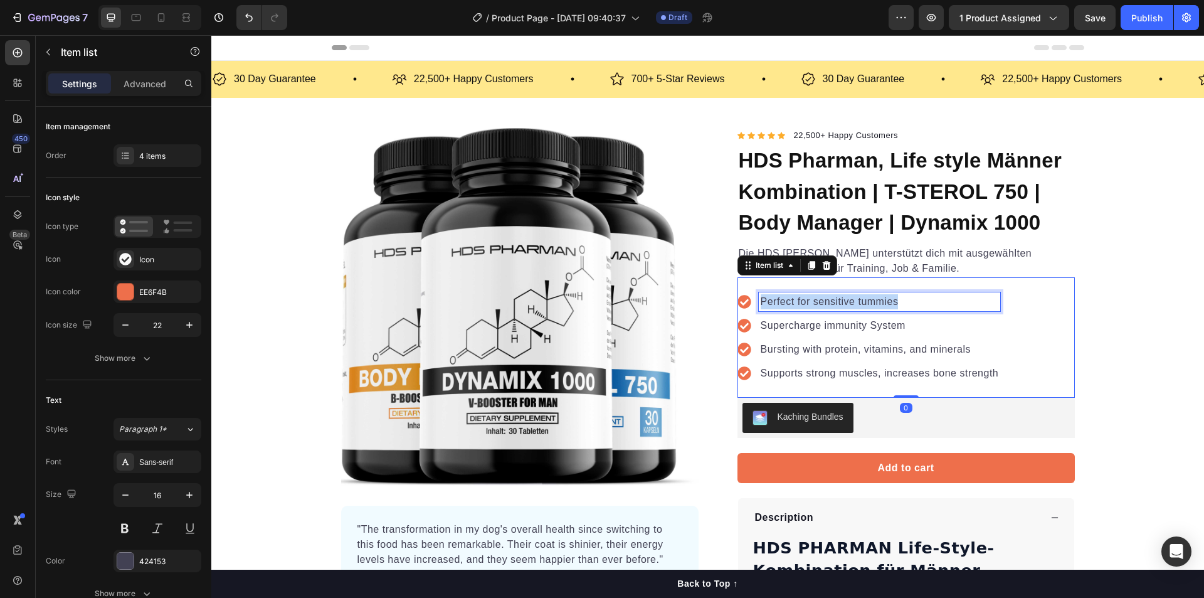
click at [786, 302] on p "Perfect for sensitive tummies" at bounding box center [880, 301] width 238 height 15
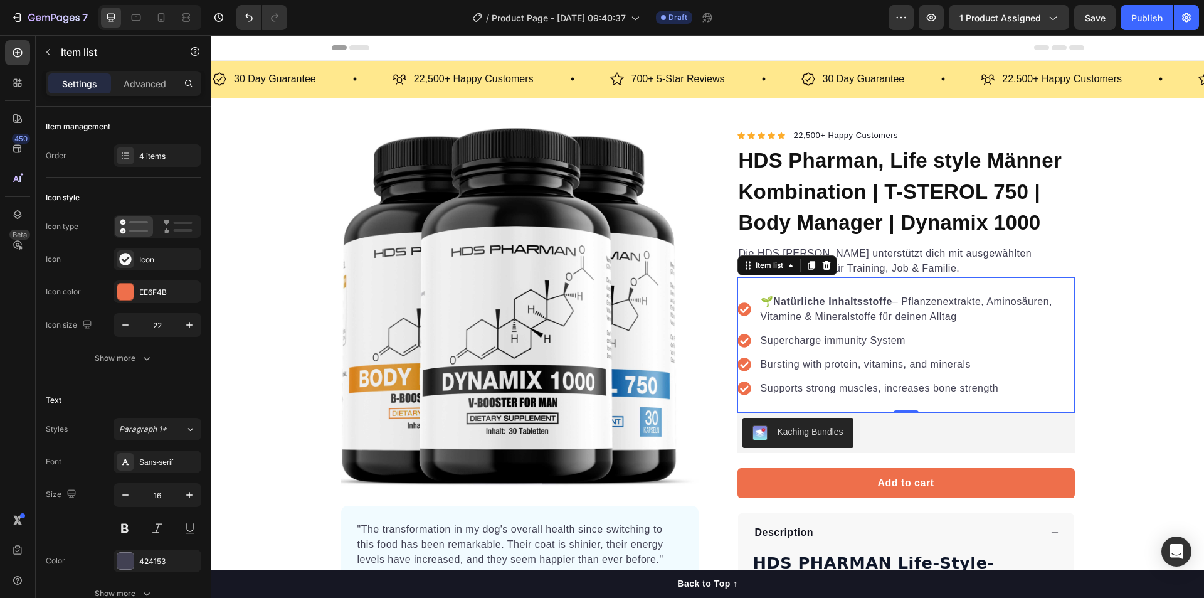
click at [818, 338] on p "Supercharge immunity System" at bounding box center [917, 340] width 312 height 15
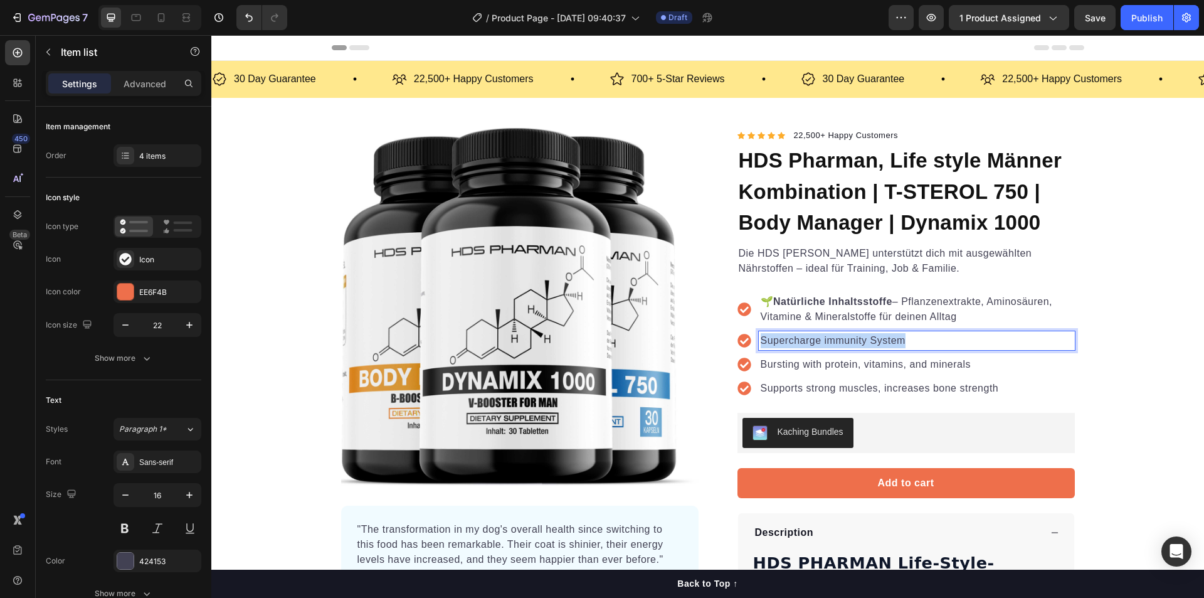
click at [818, 338] on p "Supercharge immunity System" at bounding box center [917, 340] width 312 height 15
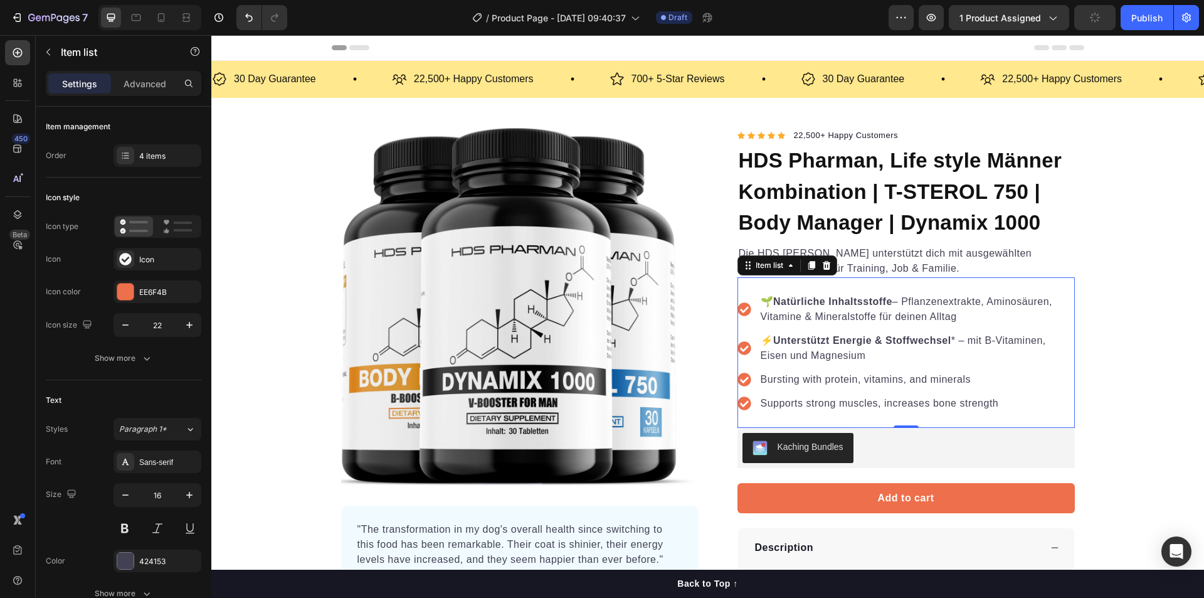
click at [823, 384] on p "Bursting with protein, vitamins, and minerals" at bounding box center [917, 379] width 312 height 15
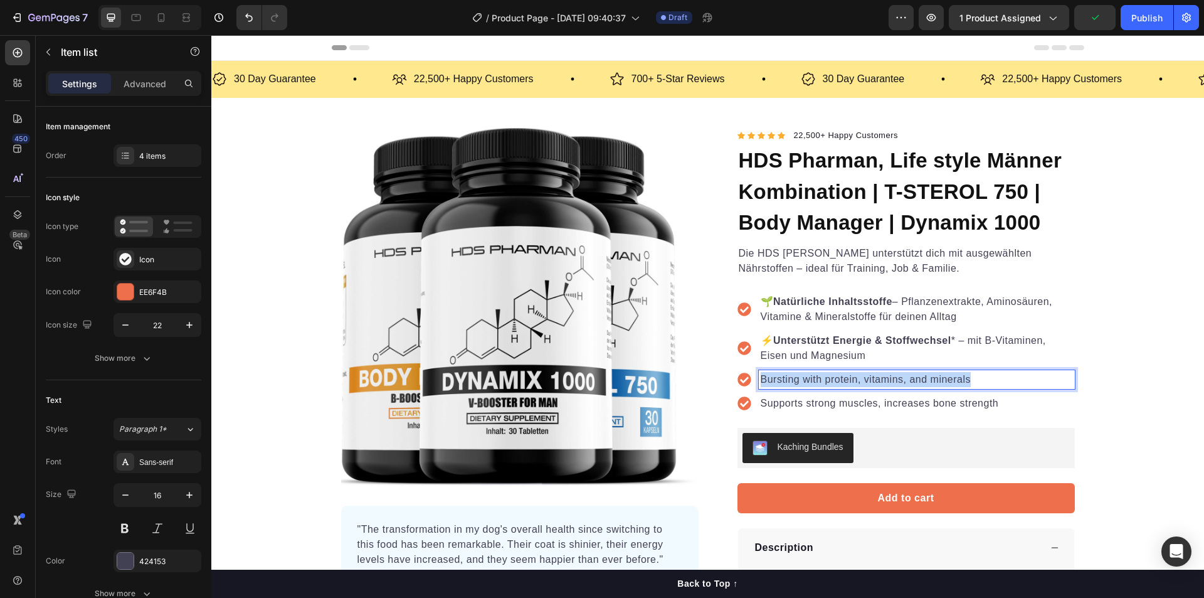
click at [823, 384] on p "Bursting with protein, vitamins, and minerals" at bounding box center [917, 379] width 312 height 15
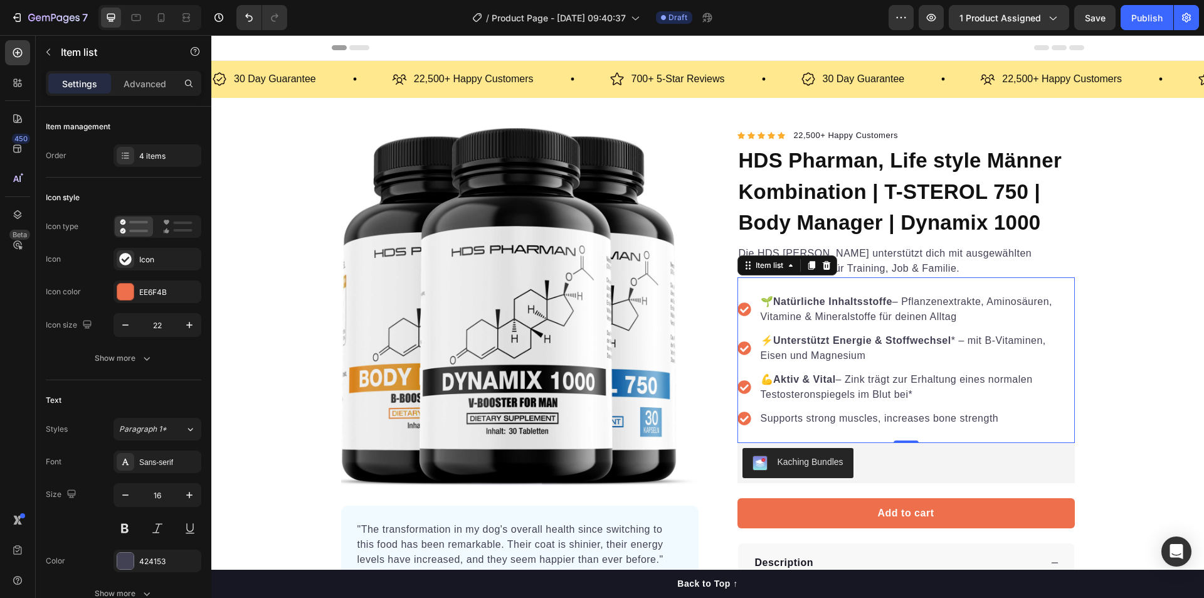
click at [782, 416] on p "Supports strong muscles, increases bone strength" at bounding box center [917, 418] width 312 height 15
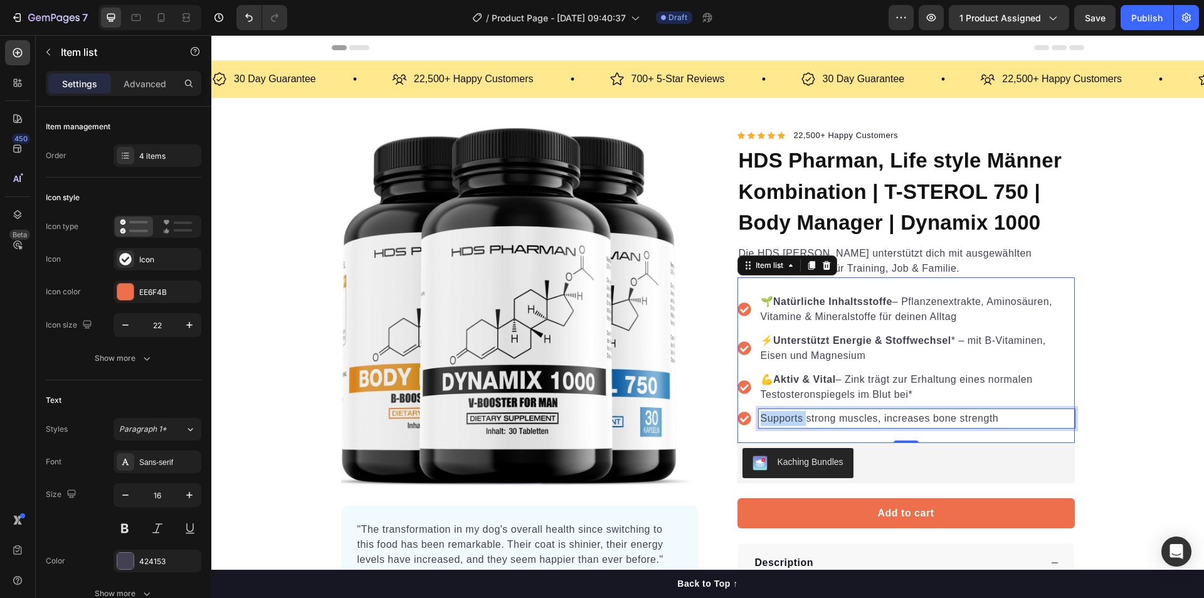
click at [782, 416] on p "Supports strong muscles, increases bone strength" at bounding box center [917, 418] width 312 height 15
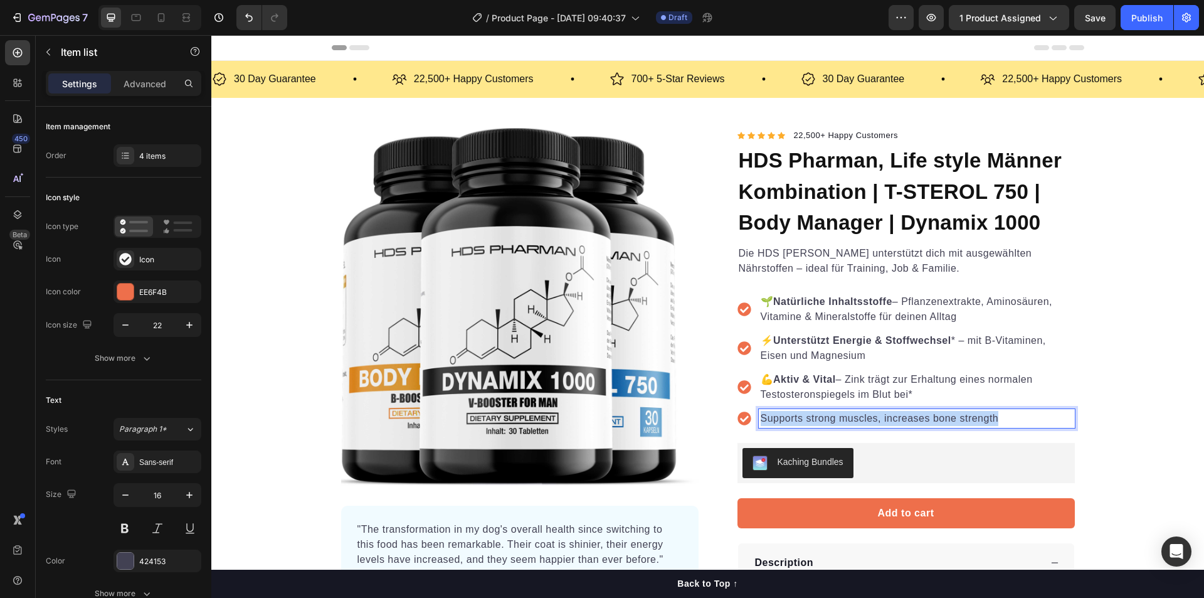
click at [782, 416] on p "Supports strong muscles, increases bone strength" at bounding box center [917, 418] width 312 height 15
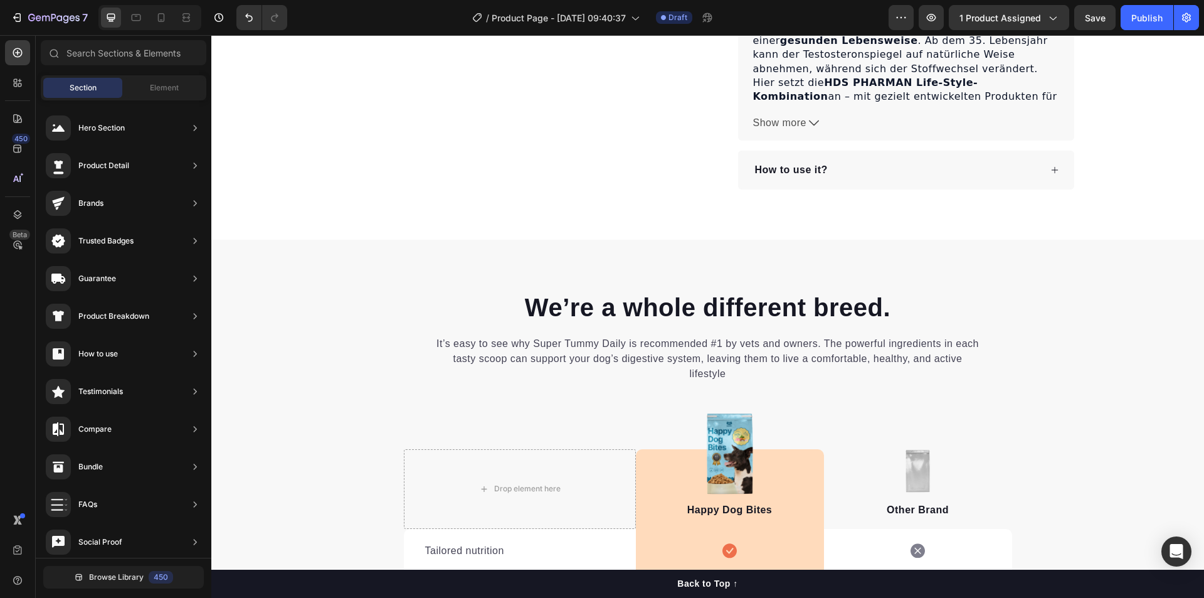
scroll to position [696, 0]
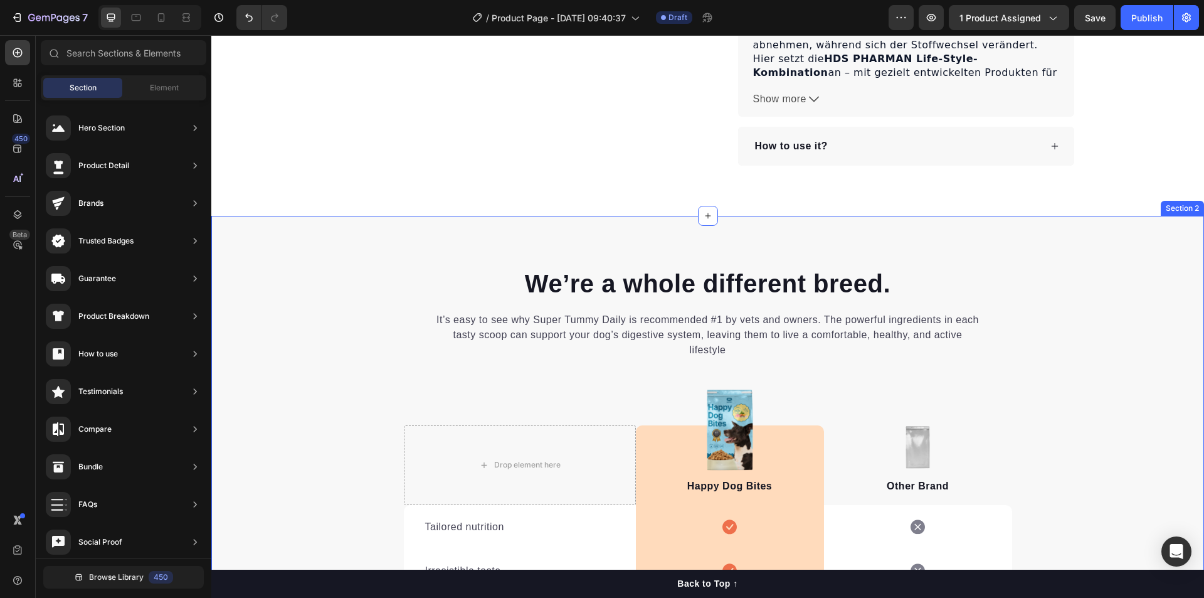
click at [1091, 237] on div "We’re a whole different breed. Heading It’s easy to see why Super Tummy Daily i…" at bounding box center [707, 561] width 993 height 690
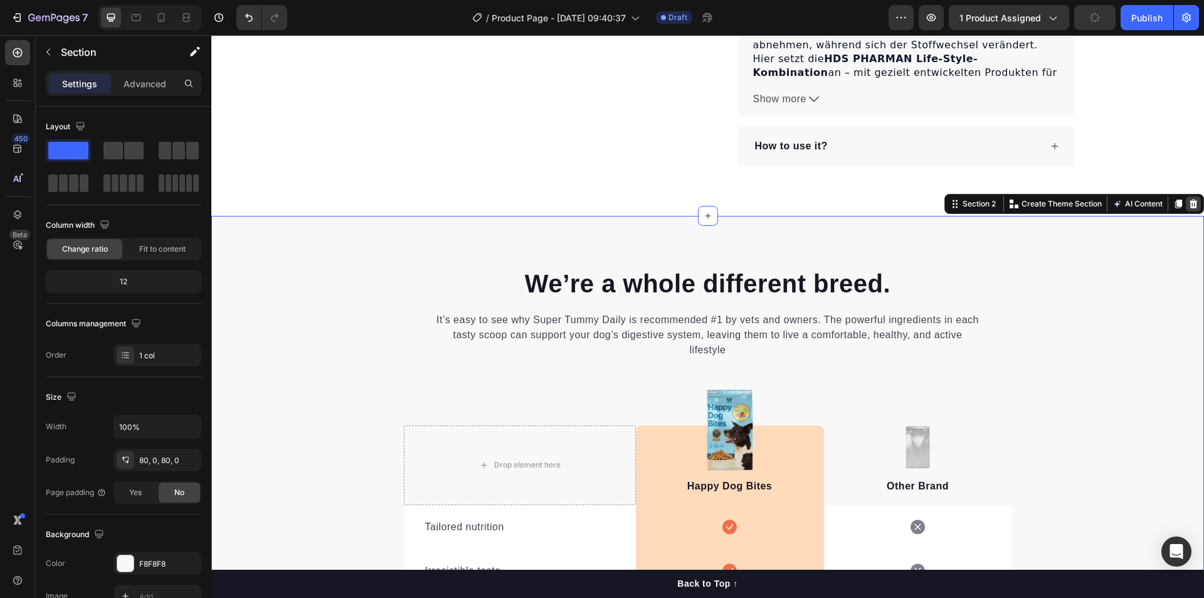
click at [1190, 208] on icon at bounding box center [1194, 203] width 8 height 9
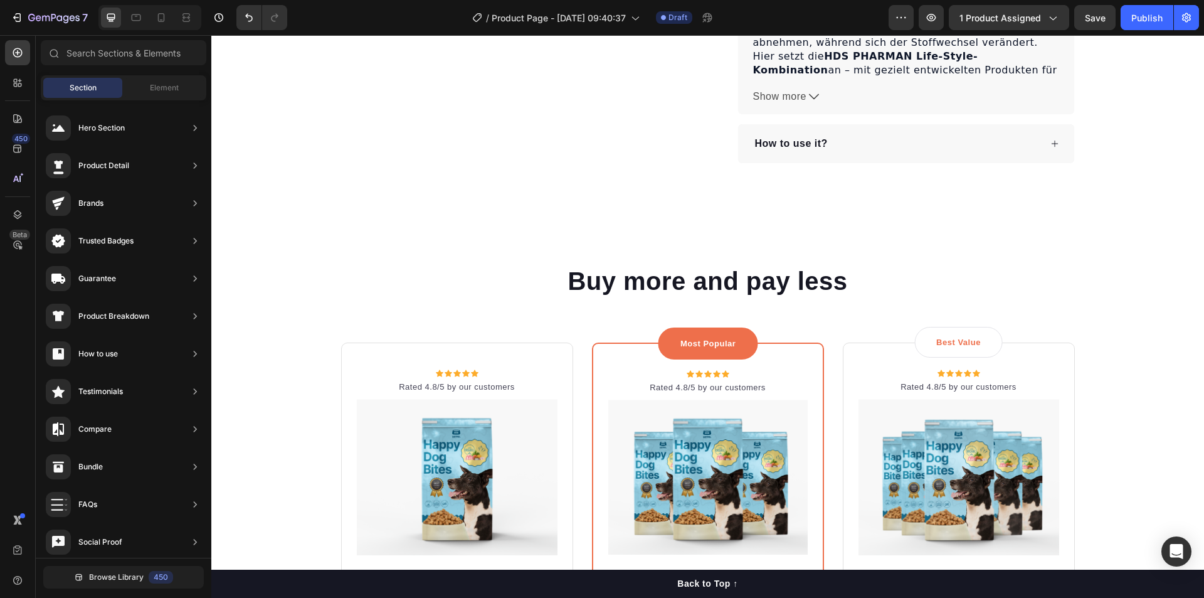
scroll to position [703, 0]
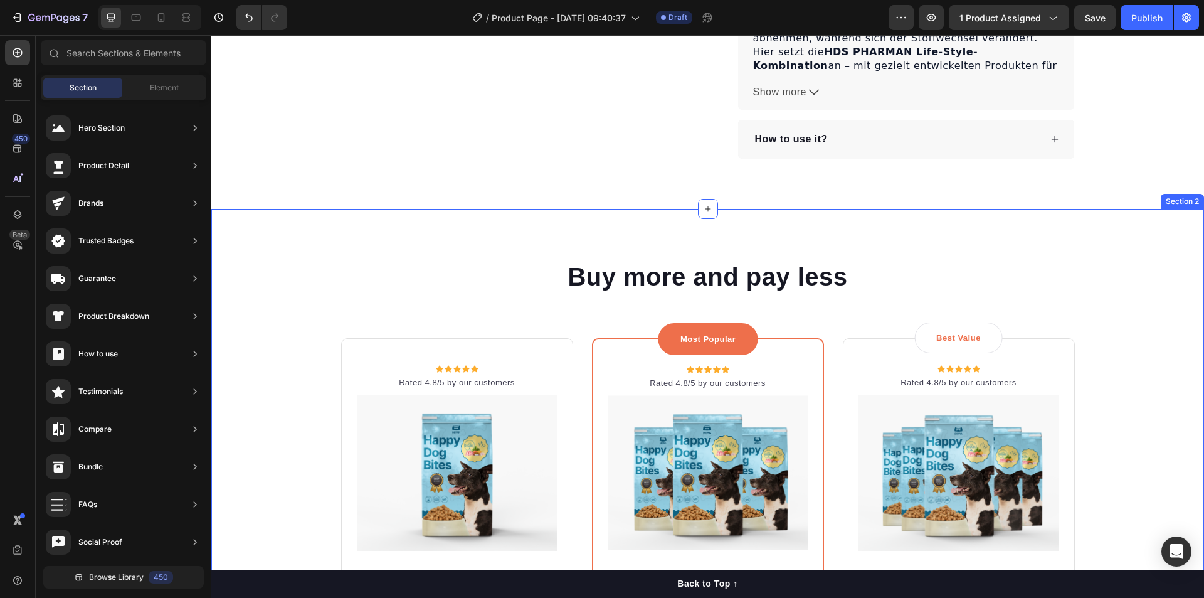
click at [1136, 268] on div "Buy more and pay less Heading Row Icon Icon Icon Icon Icon Icon List Hoz Rated …" at bounding box center [708, 536] width 974 height 554
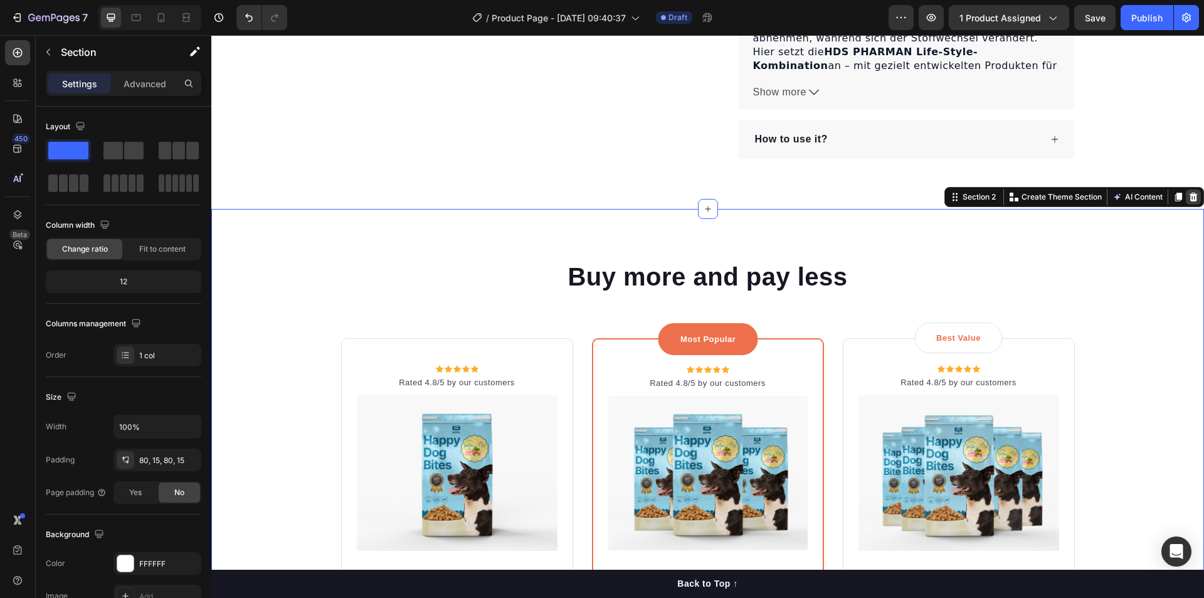
click at [1190, 201] on div at bounding box center [1193, 196] width 15 height 15
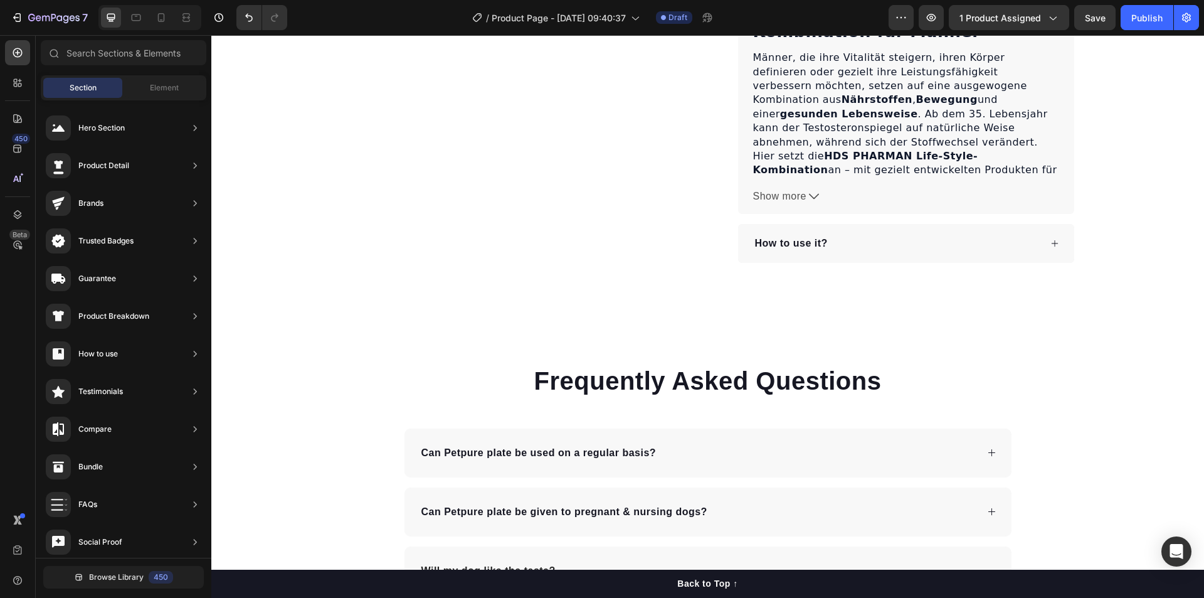
scroll to position [634, 0]
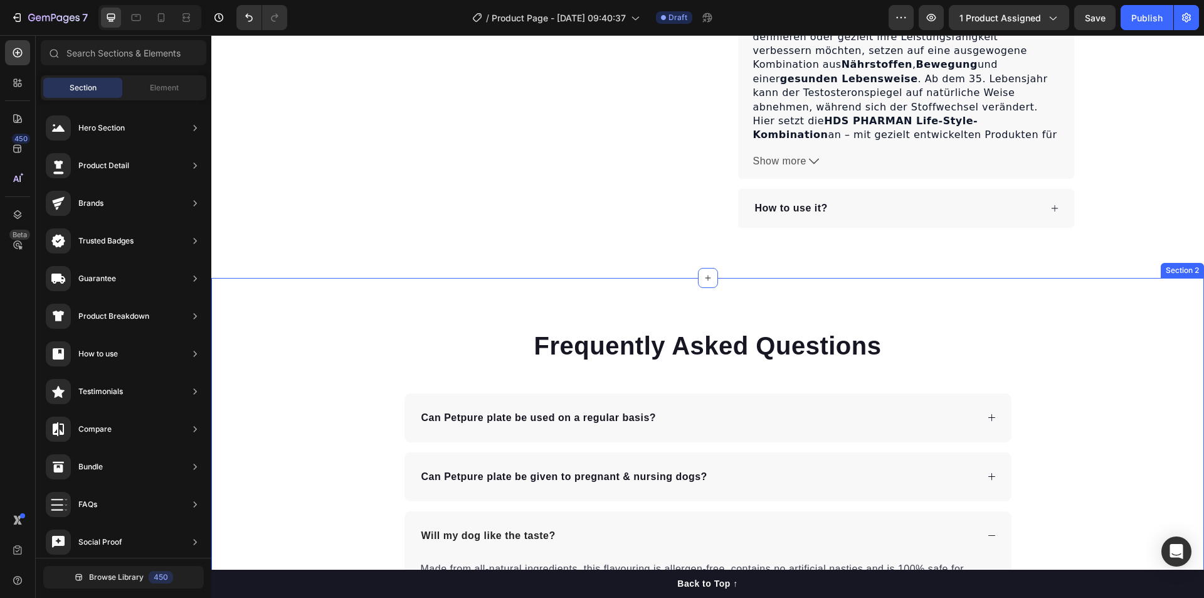
click at [1133, 368] on div "Frequently Asked Questions Heading Can Petpure plate be used on a regular basis…" at bounding box center [707, 556] width 993 height 457
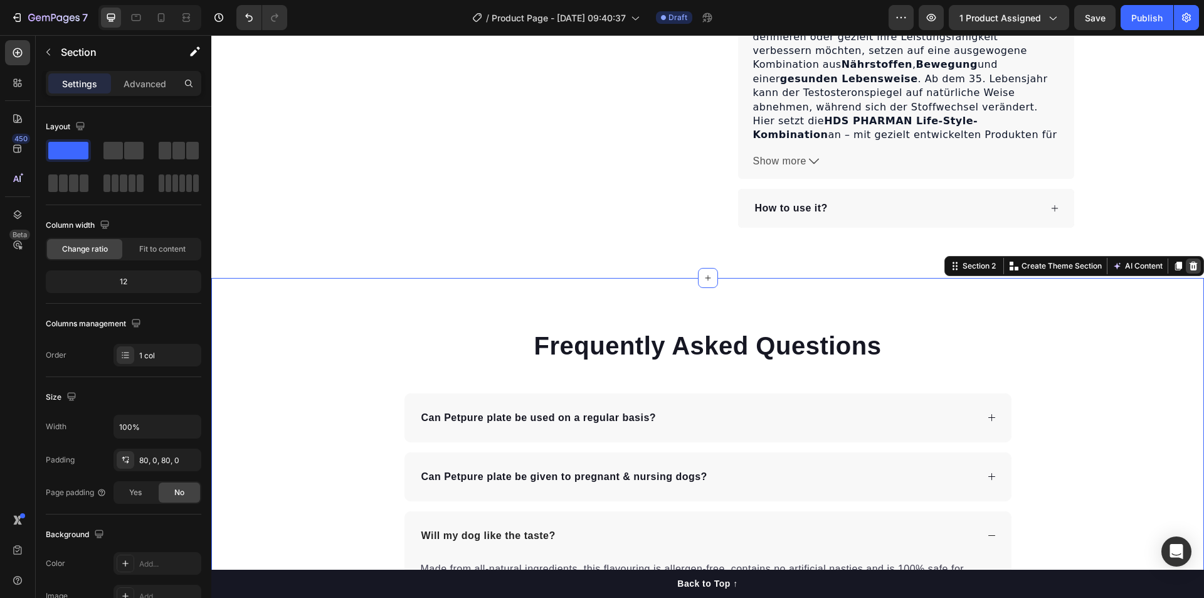
click at [1190, 270] on icon at bounding box center [1194, 266] width 8 height 9
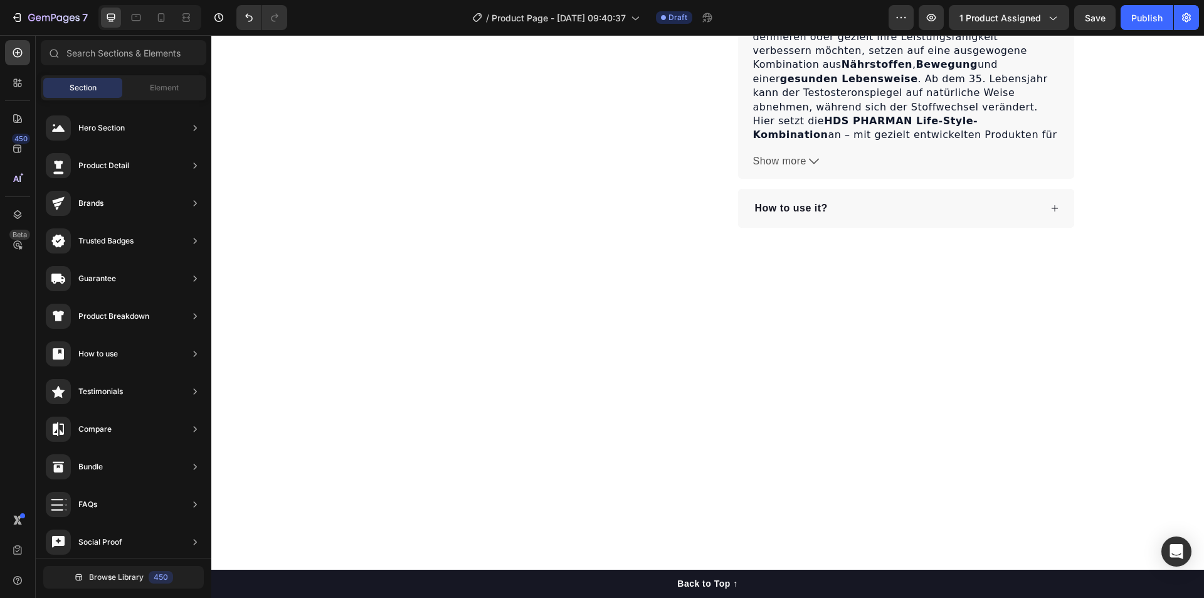
click at [1073, 351] on div at bounding box center [707, 496] width 993 height 336
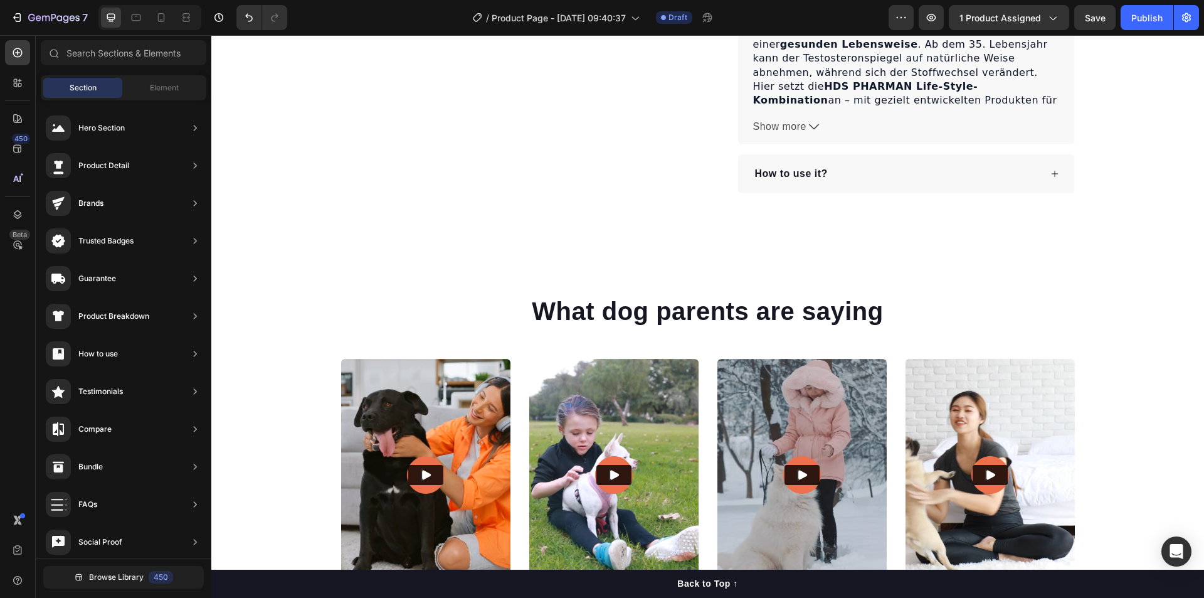
scroll to position [645, 0]
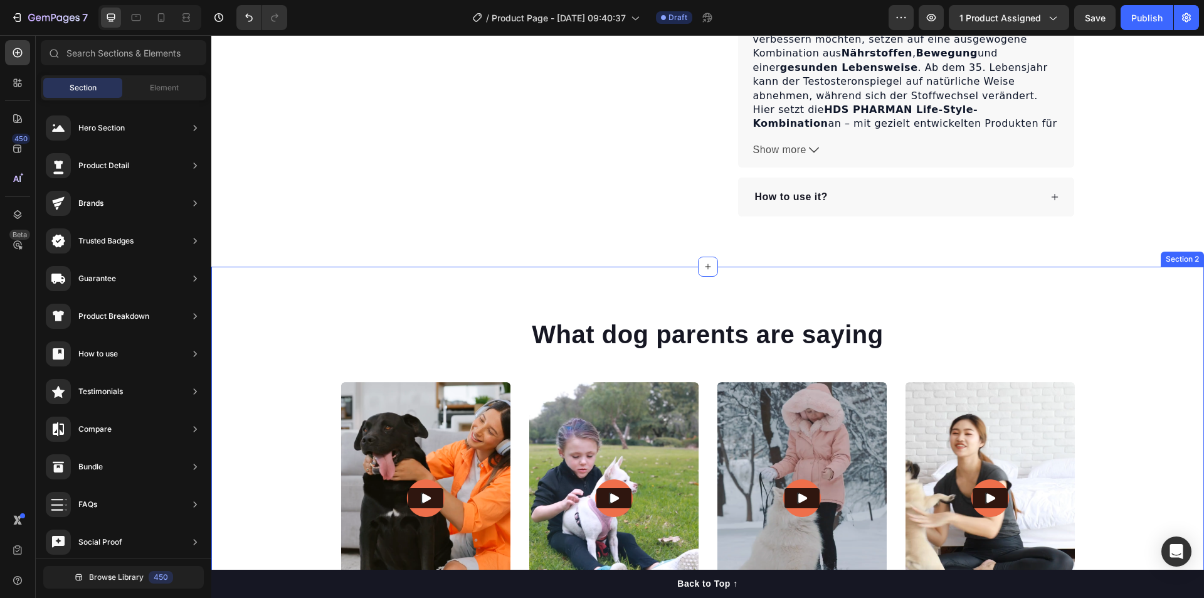
click at [1117, 327] on div "What dog parents are saying Heading Video Video Video Video Video Carousel Row" at bounding box center [707, 485] width 993 height 336
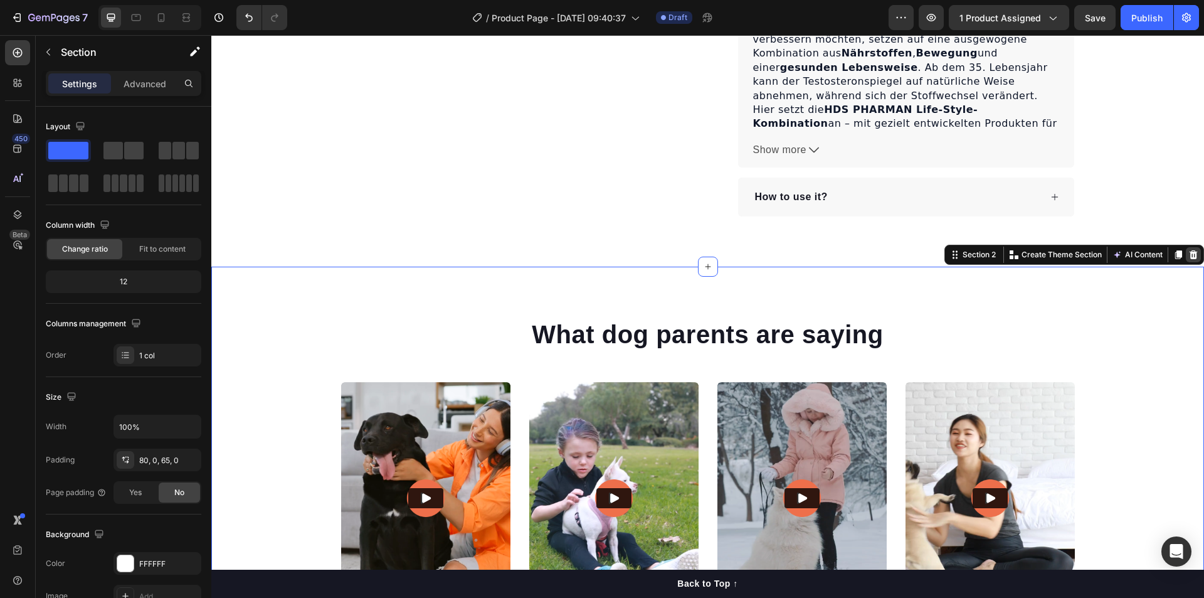
click at [1186, 262] on div at bounding box center [1193, 254] width 15 height 15
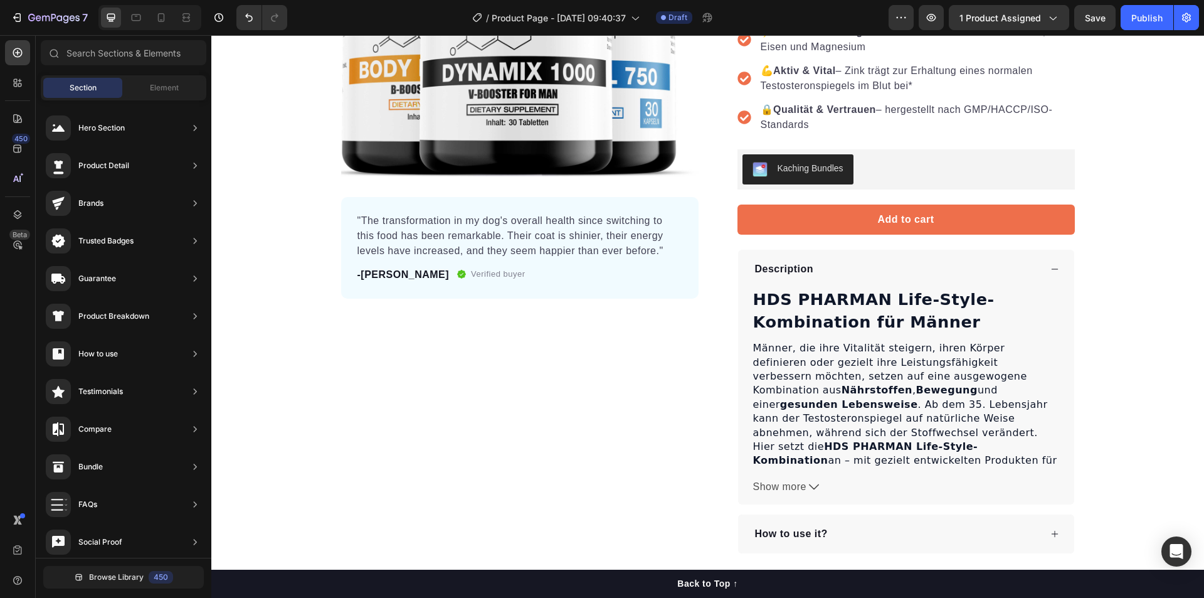
scroll to position [625, 0]
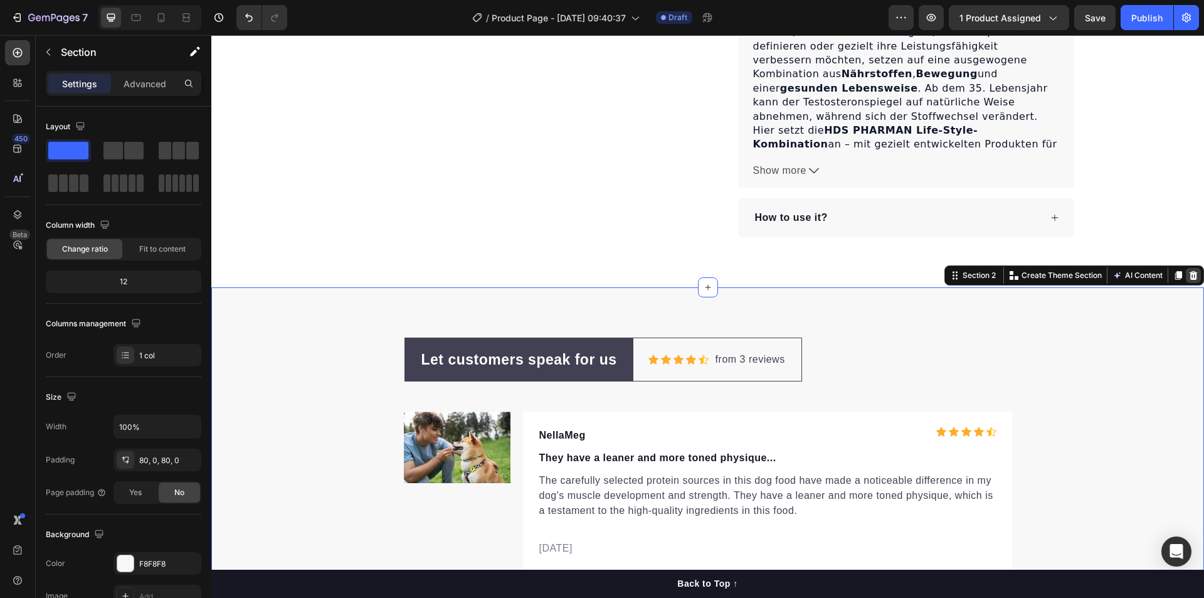
click at [1186, 280] on div at bounding box center [1193, 275] width 15 height 15
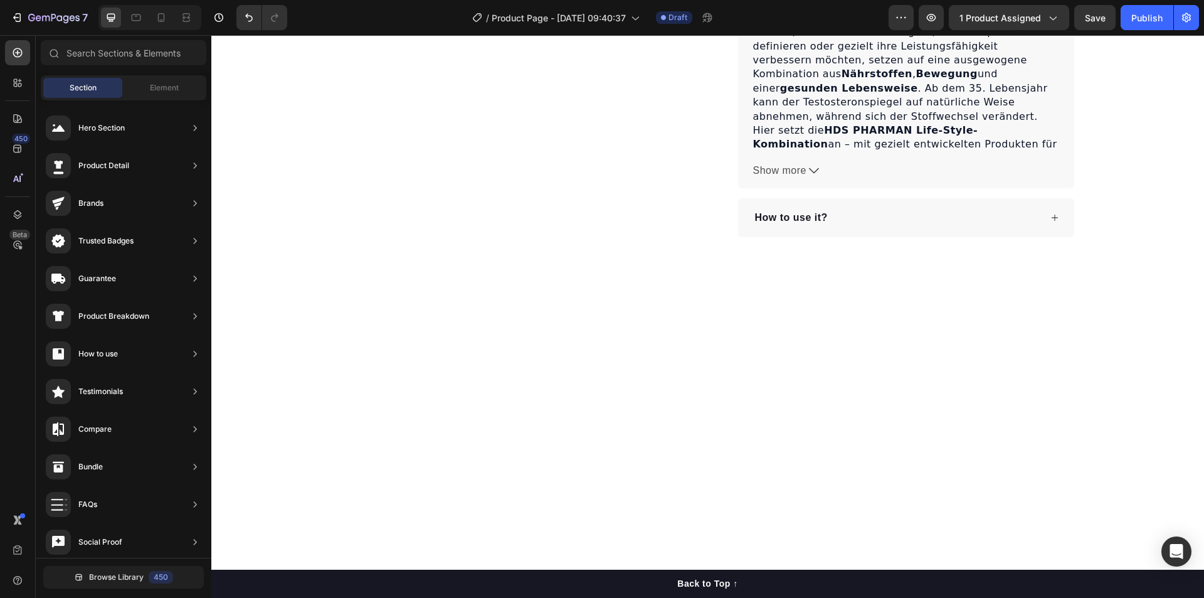
click at [840, 379] on div at bounding box center [707, 430] width 993 height 246
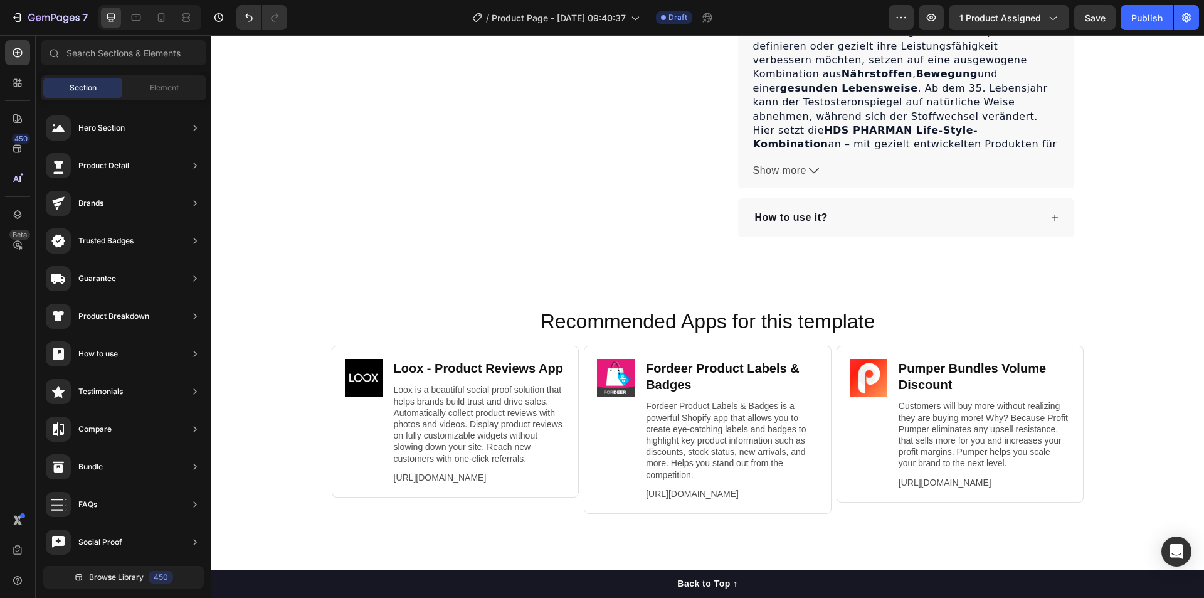
scroll to position [789, 0]
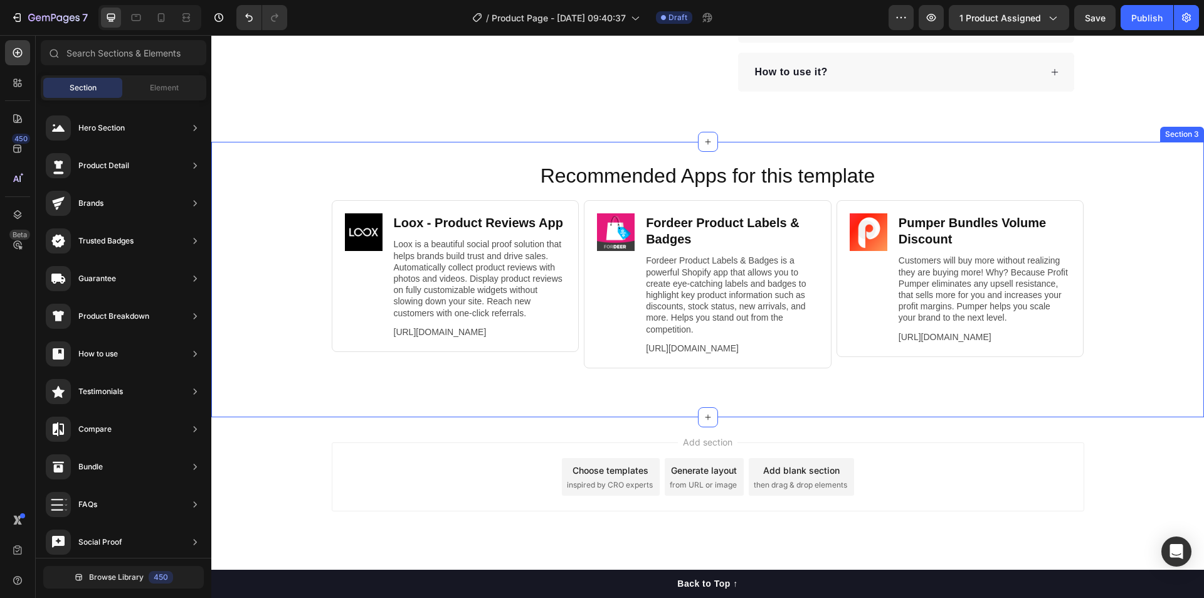
click at [1133, 365] on div "Recommended Apps for this template Heading Image Loox ‑ Product Reviews App Hea…" at bounding box center [707, 279] width 993 height 235
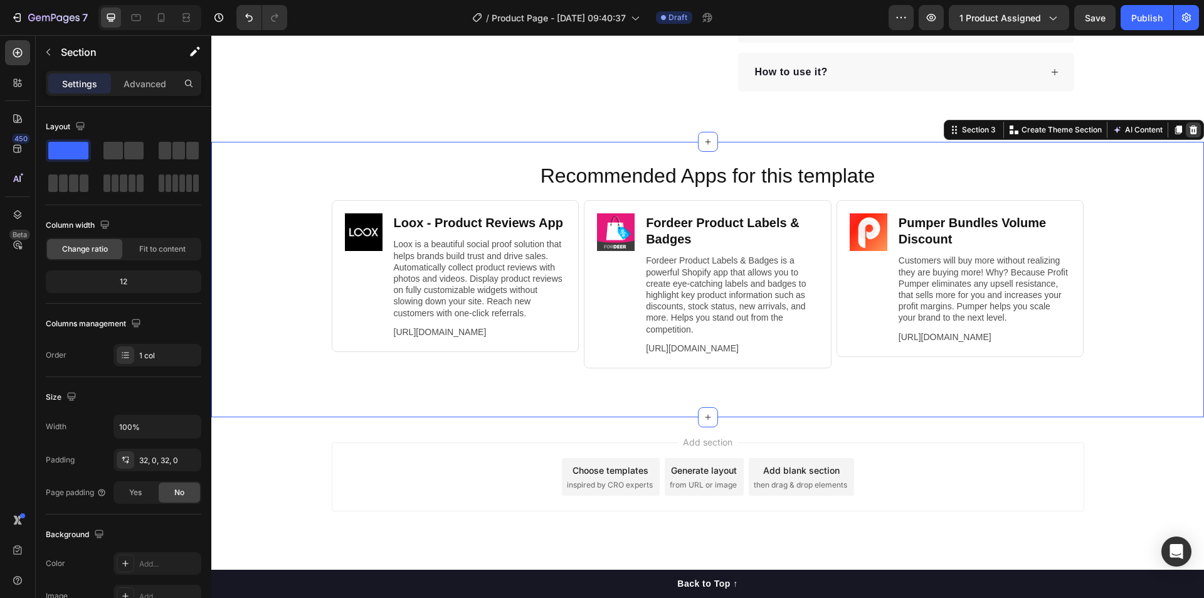
click at [1188, 125] on icon at bounding box center [1193, 130] width 10 height 10
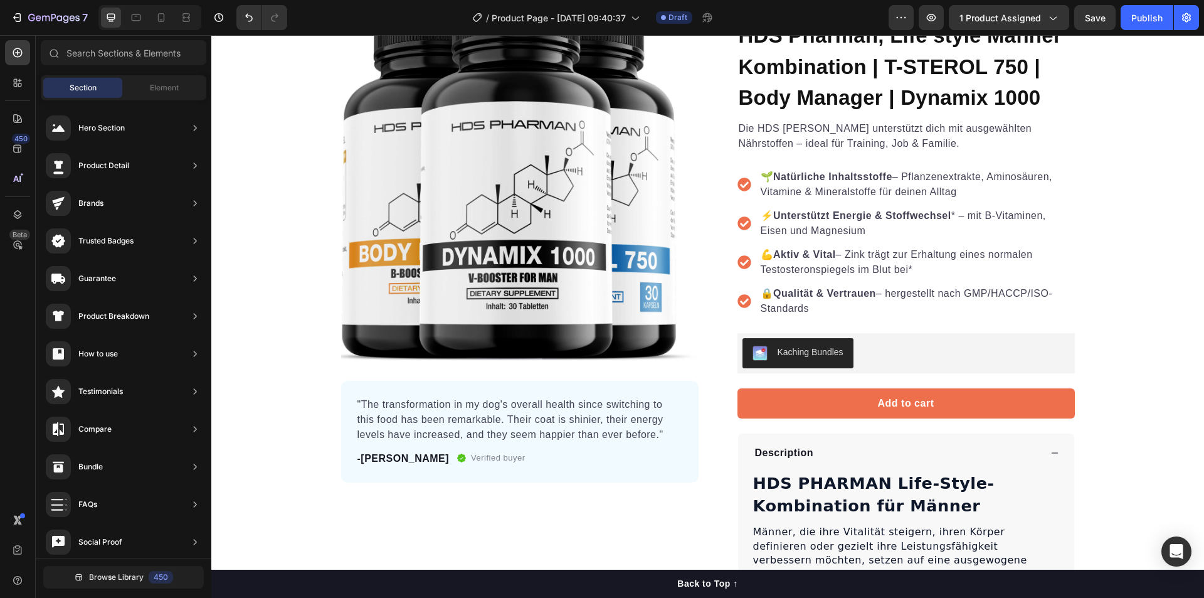
scroll to position [92, 0]
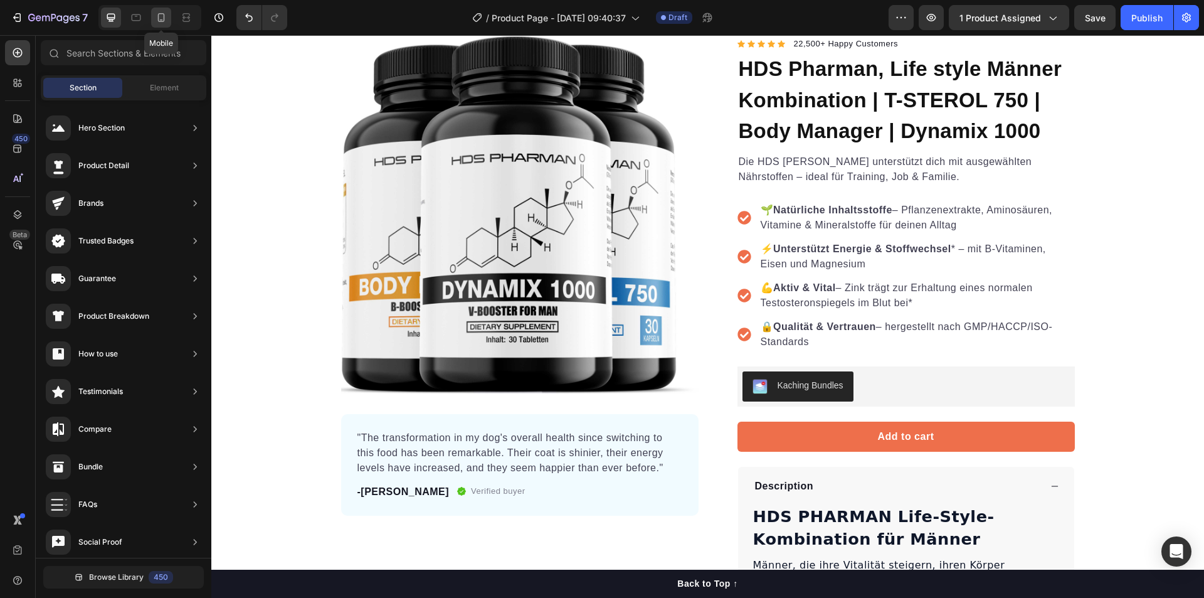
click at [163, 14] on icon at bounding box center [161, 17] width 13 height 13
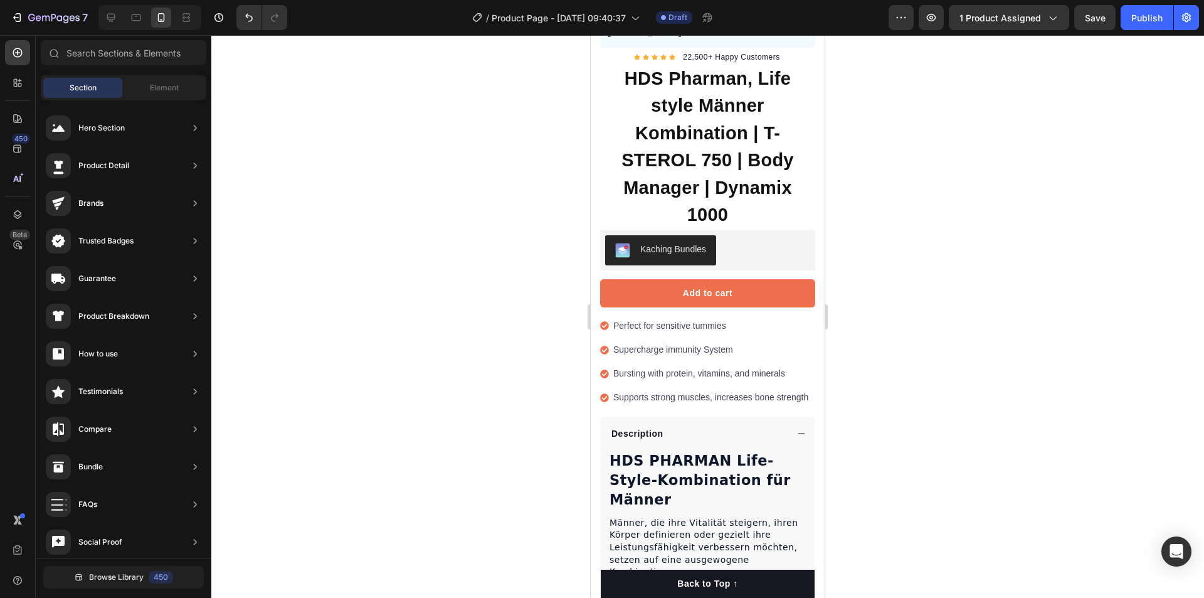
scroll to position [345, 0]
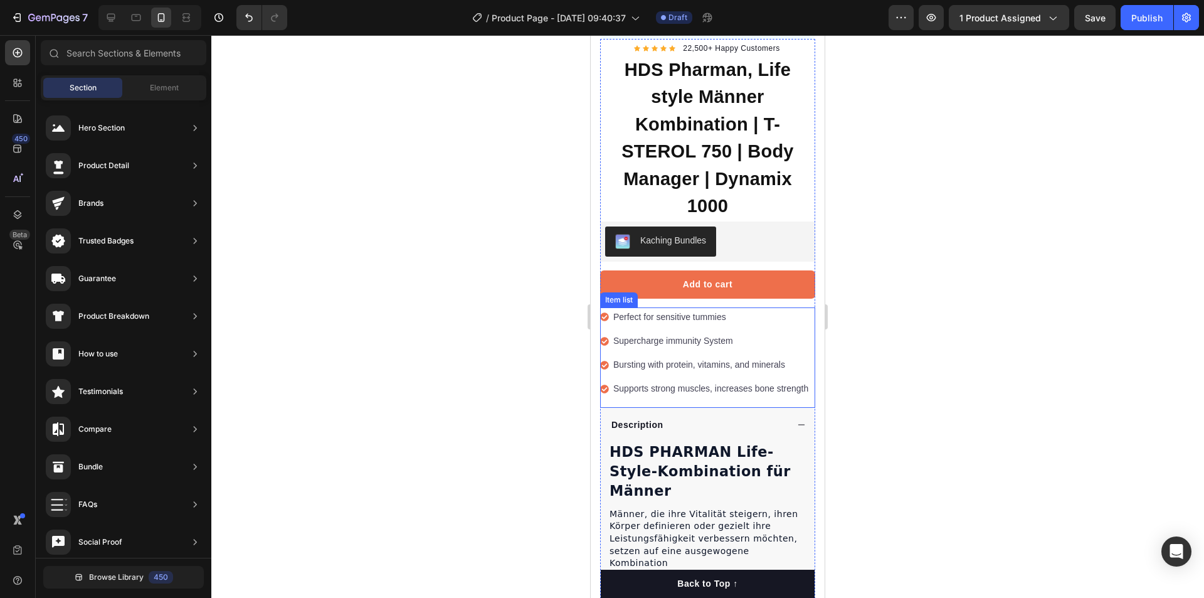
click at [699, 309] on p "Perfect for sensitive tummies" at bounding box center [710, 317] width 195 height 16
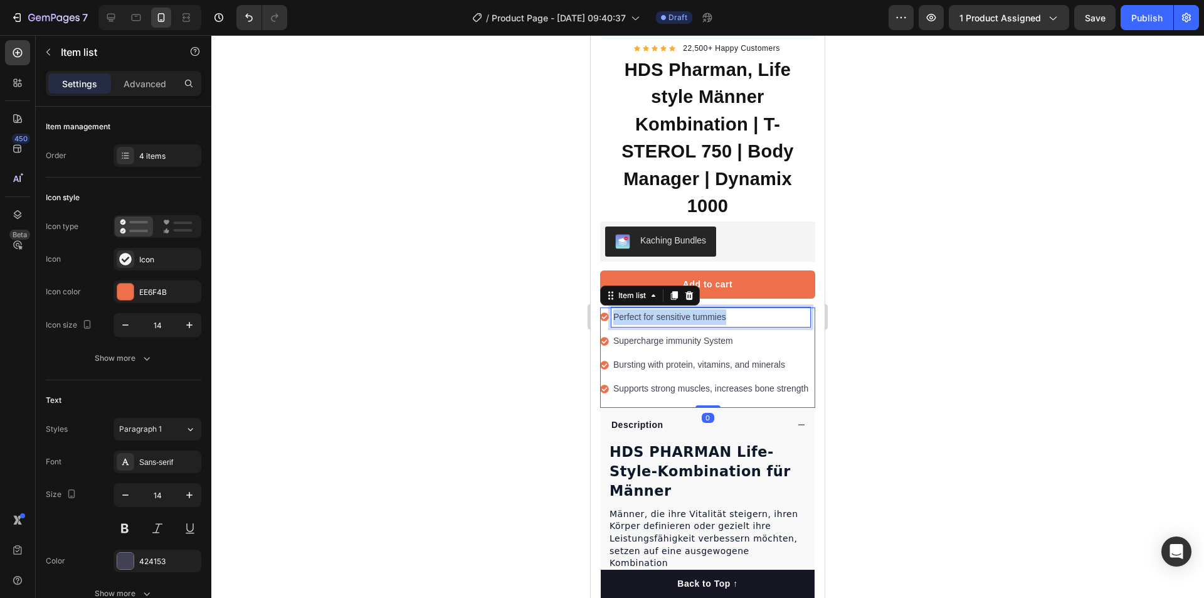
click at [699, 309] on p "Perfect for sensitive tummies" at bounding box center [710, 317] width 195 height 16
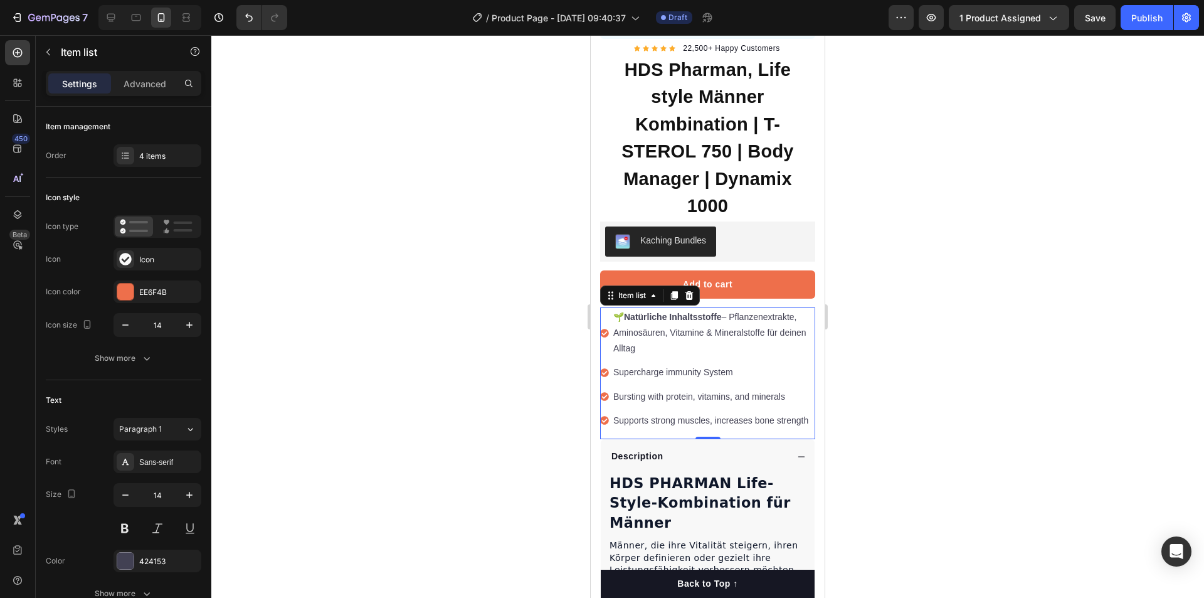
click at [674, 364] on p "Supercharge immunity System" at bounding box center [713, 372] width 200 height 16
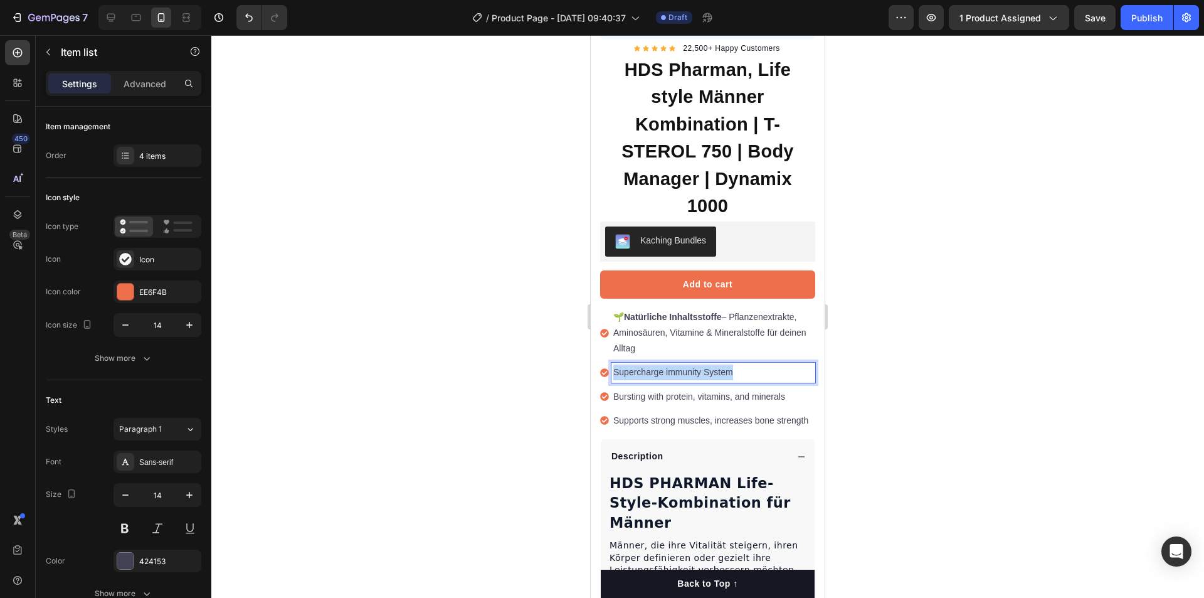
click at [674, 364] on p "Supercharge immunity System" at bounding box center [713, 372] width 200 height 16
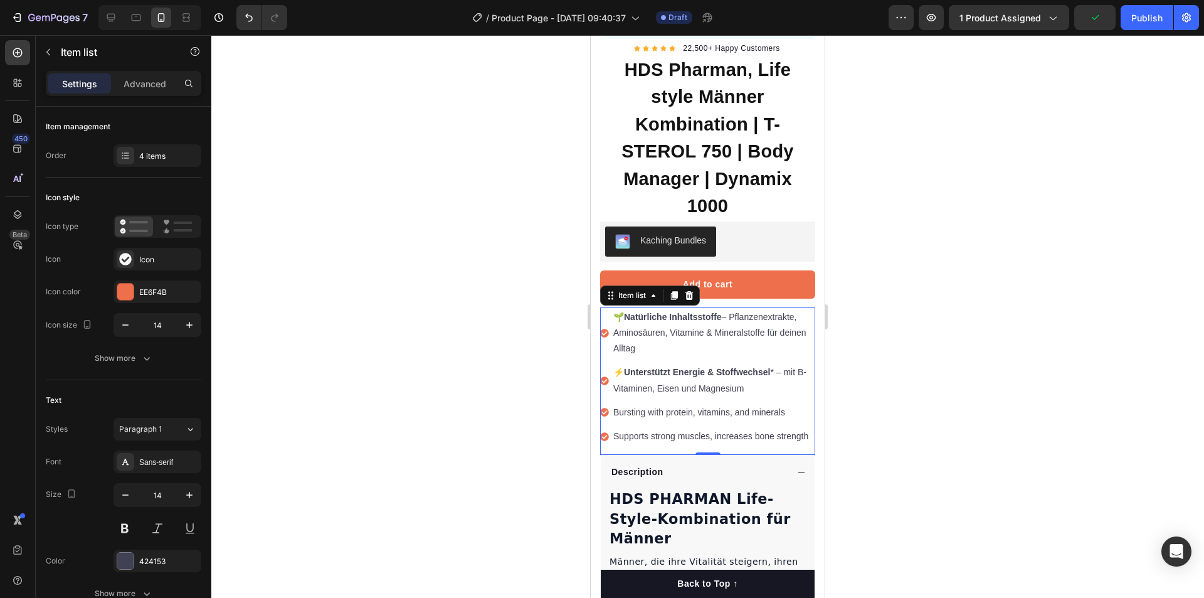
click at [627, 405] on p "Bursting with protein, vitamins, and minerals" at bounding box center [713, 413] width 200 height 16
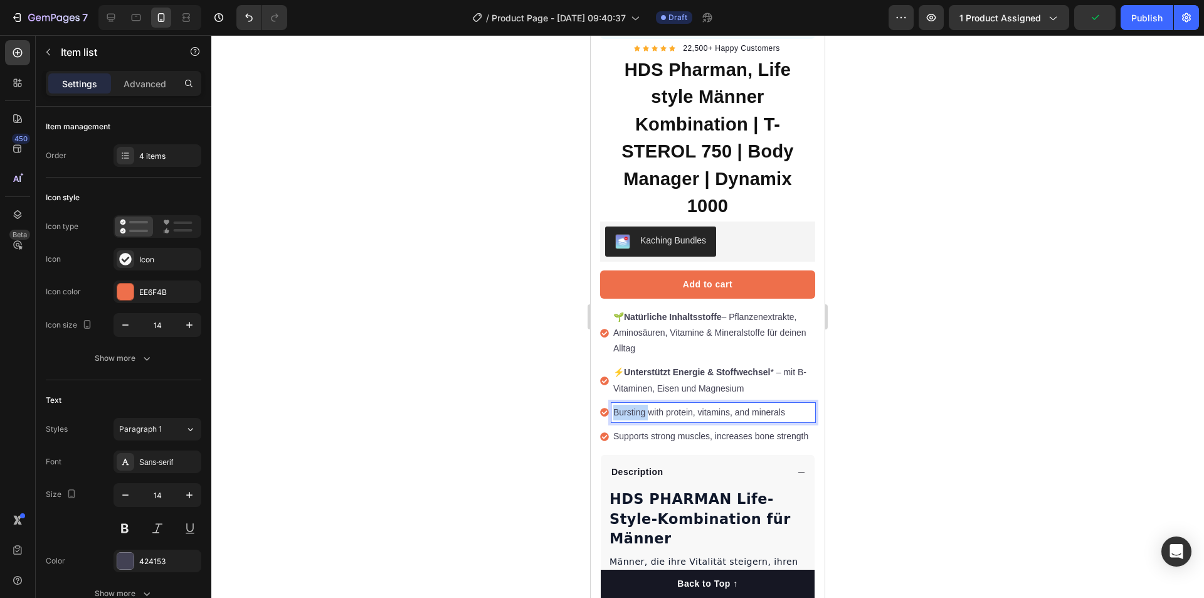
click at [627, 405] on p "Bursting with protein, vitamins, and minerals" at bounding box center [713, 413] width 200 height 16
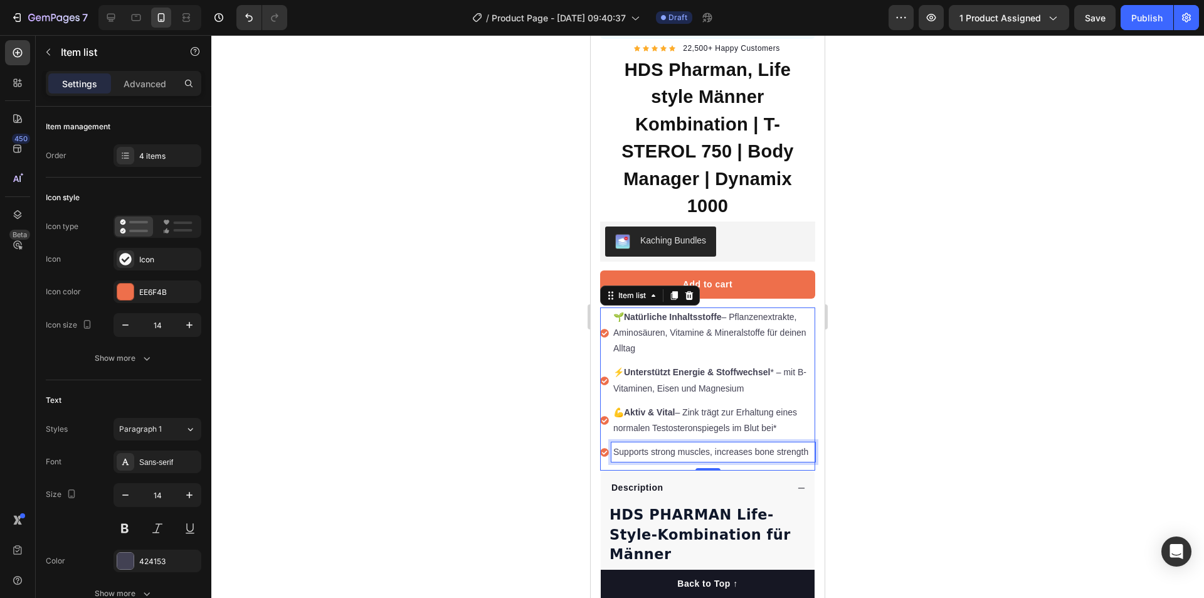
click at [645, 445] on p "Supports strong muscles, increases bone strength" at bounding box center [713, 452] width 200 height 16
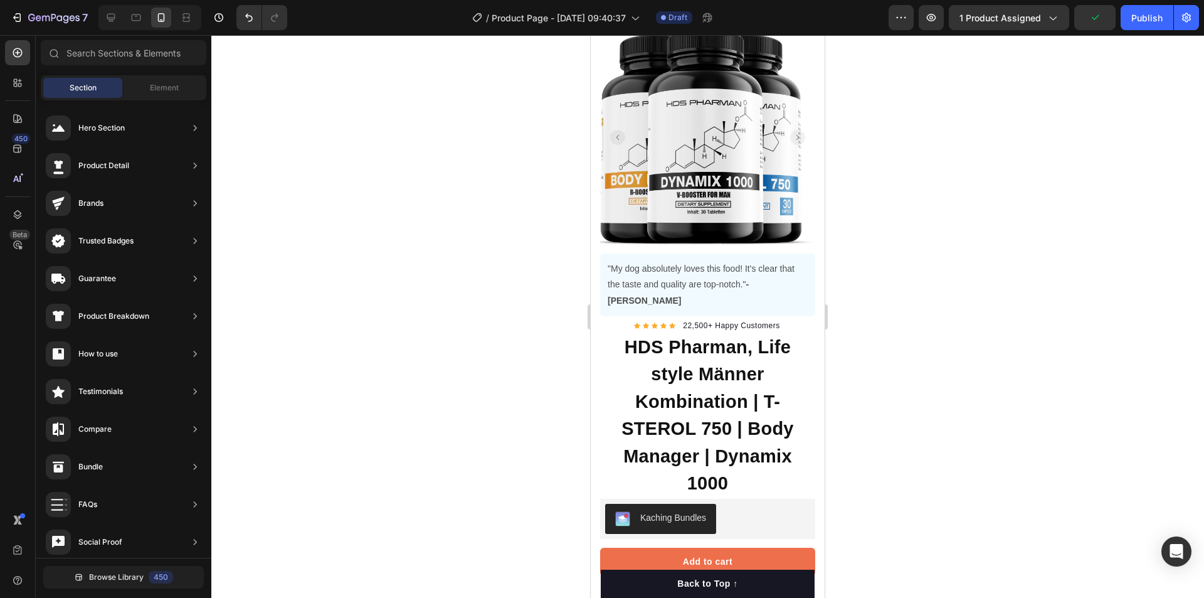
scroll to position [66, 0]
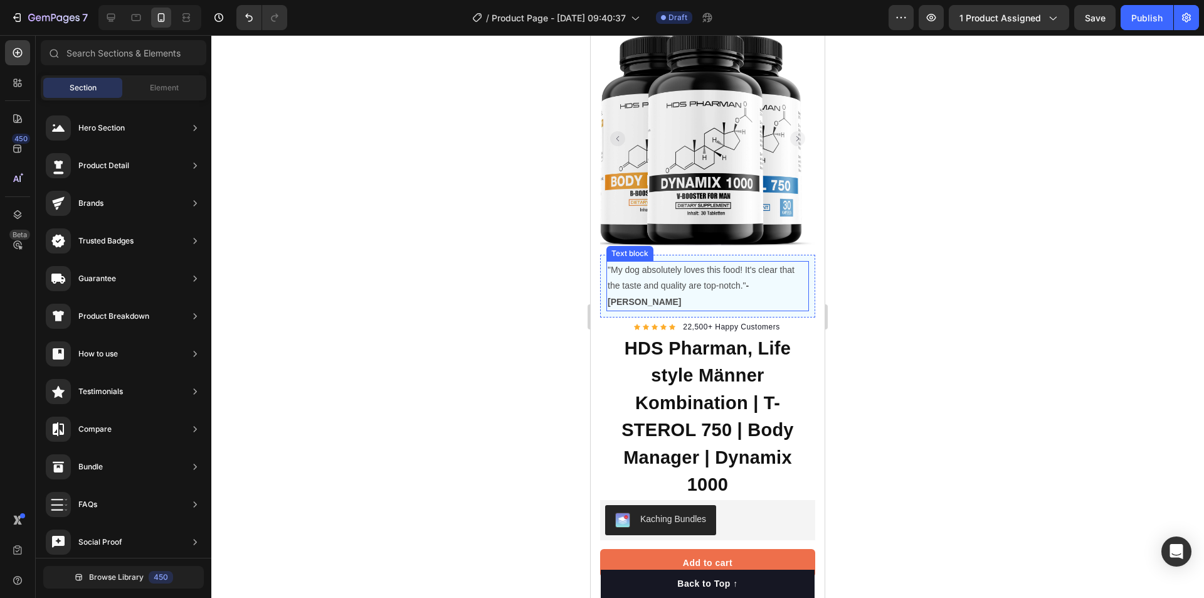
click at [749, 280] on strong "-[PERSON_NAME]" at bounding box center [678, 293] width 141 height 26
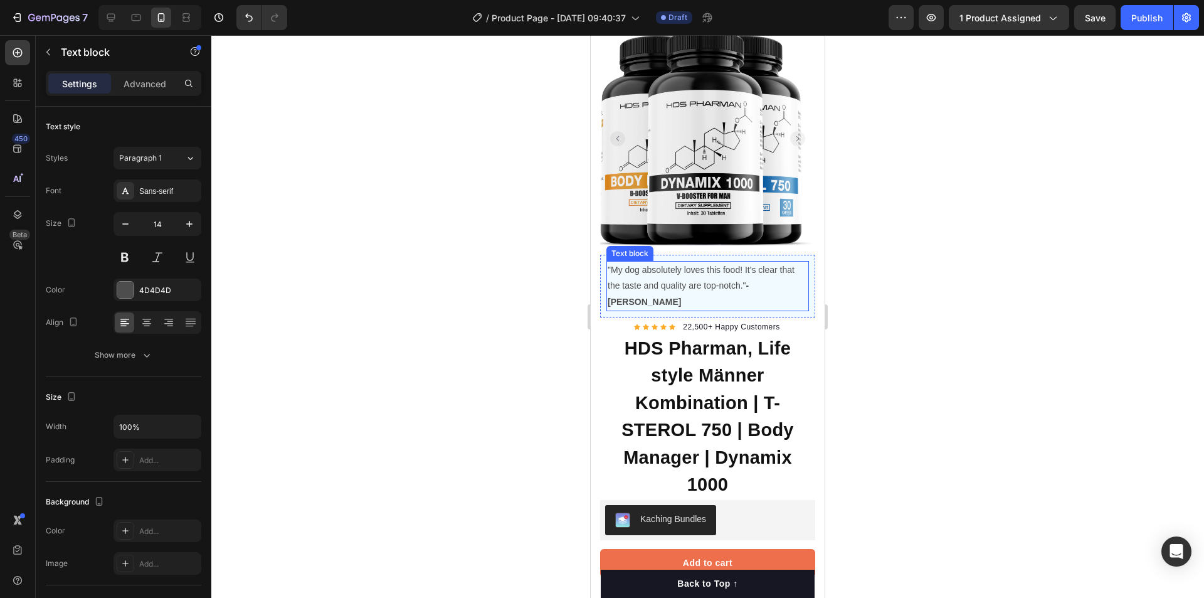
click at [749, 280] on strong "-[PERSON_NAME]" at bounding box center [678, 293] width 141 height 26
click at [664, 262] on p ""My dog absolutely loves this food! It's clear that the taste and quality are t…" at bounding box center [708, 286] width 200 height 48
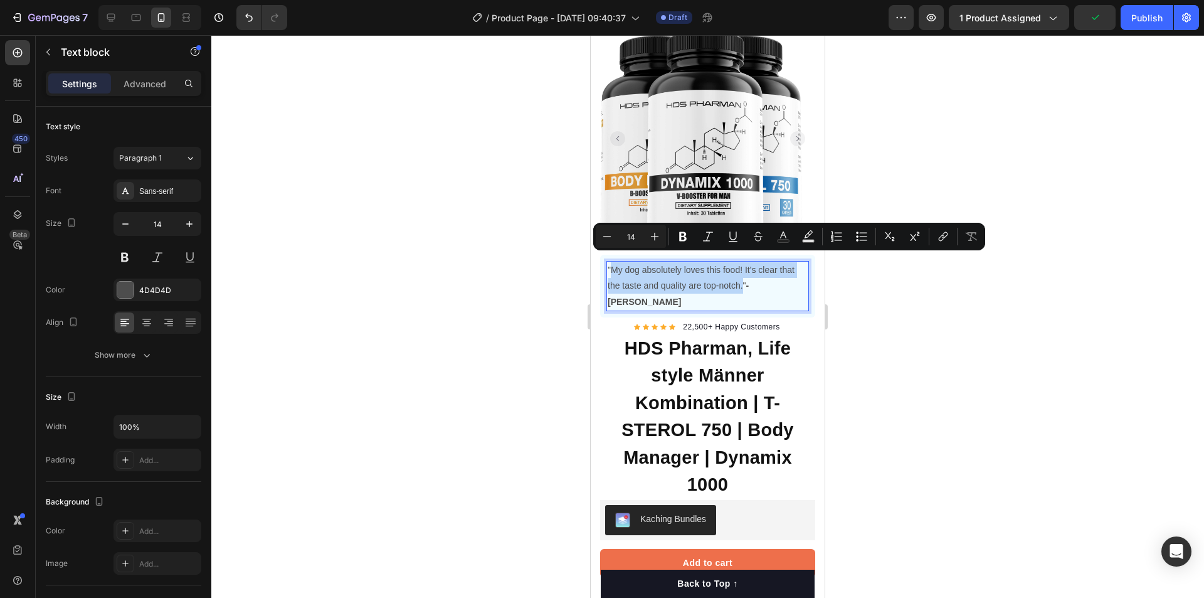
drag, startPoint x: 742, startPoint y: 278, endPoint x: 610, endPoint y: 262, distance: 132.7
click at [610, 262] on p ""My dog absolutely loves this food! It's clear that the taste and quality are t…" at bounding box center [708, 286] width 200 height 48
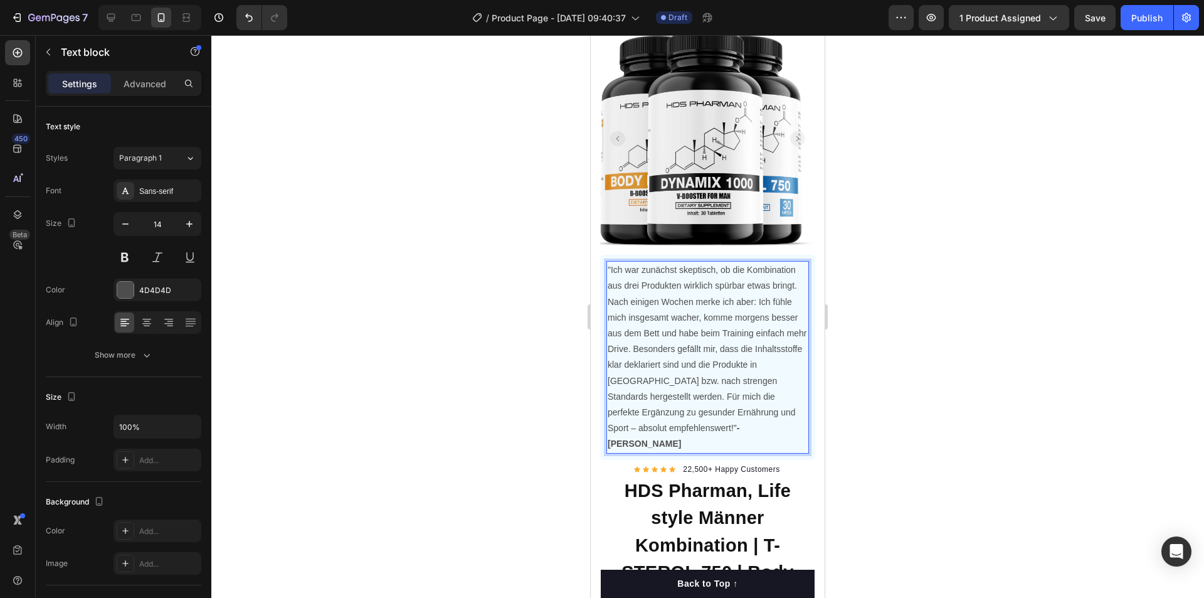
click at [1003, 200] on div at bounding box center [707, 316] width 993 height 563
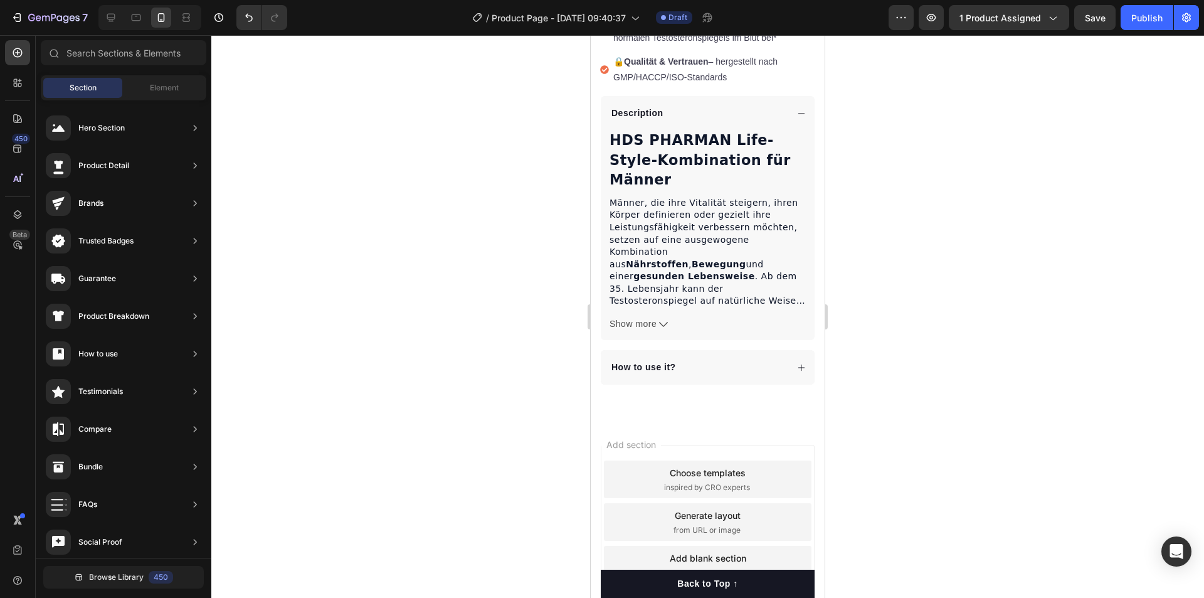
scroll to position [867, 0]
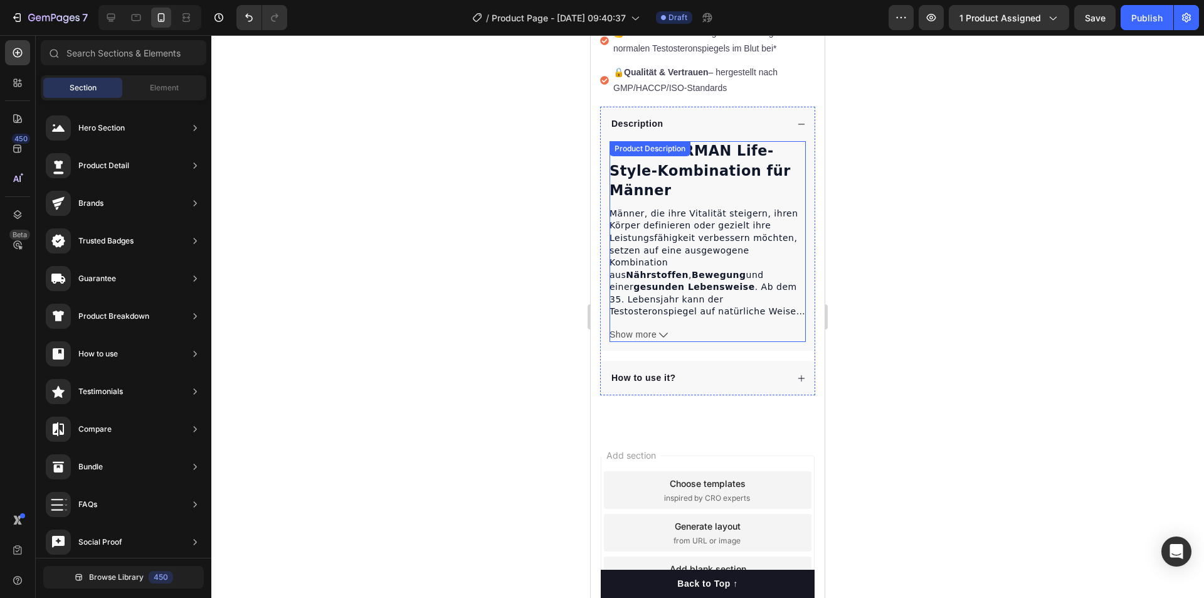
click at [648, 328] on span "Show more" at bounding box center [633, 334] width 47 height 13
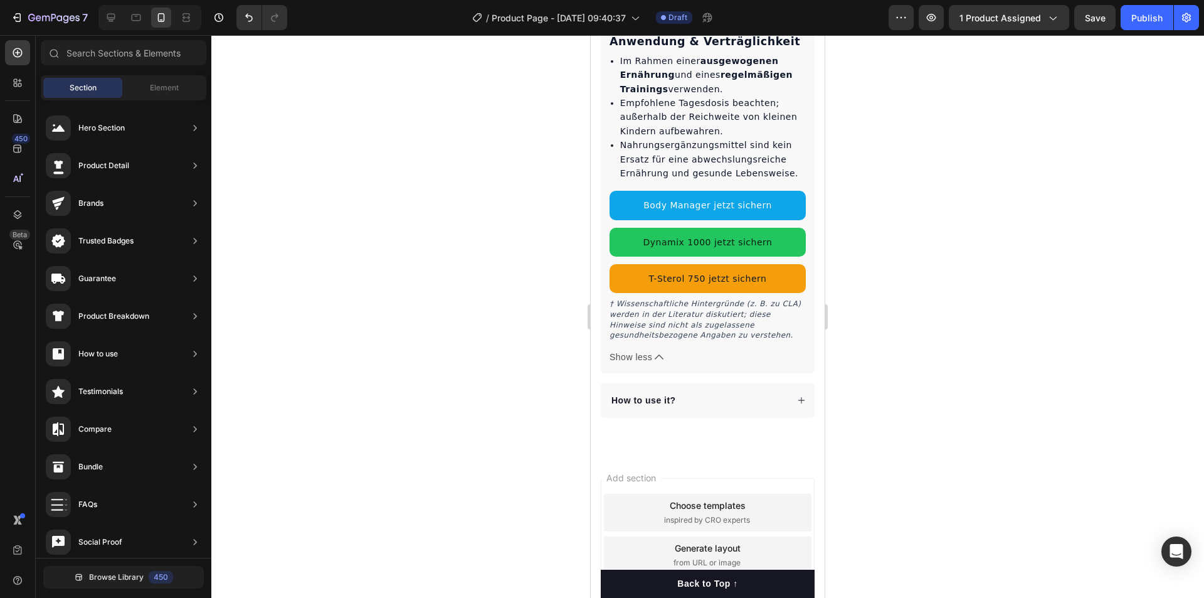
scroll to position [2955, 0]
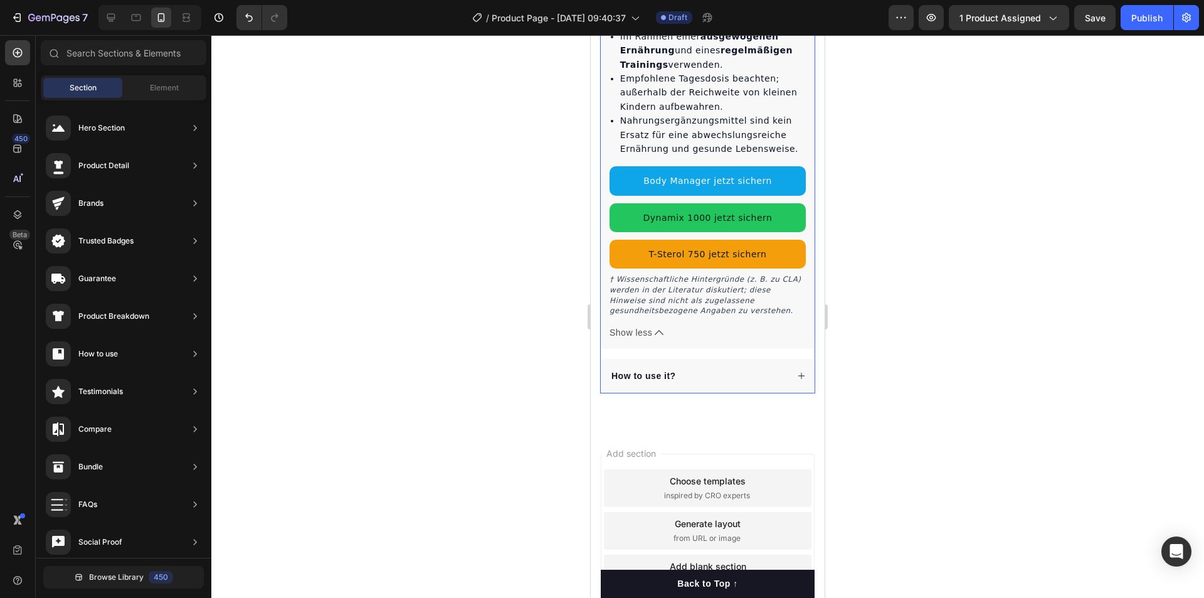
click at [647, 369] on p "How to use it?" at bounding box center [643, 375] width 65 height 13
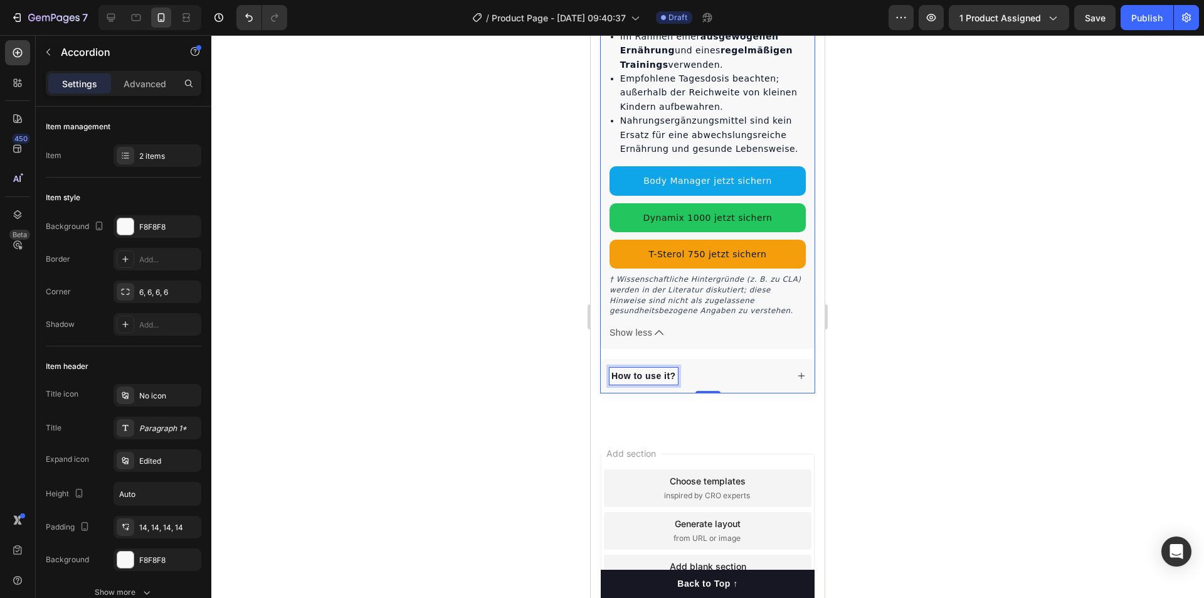
click at [647, 369] on p "How to use it?" at bounding box center [643, 375] width 65 height 13
click at [653, 369] on p "How to use it?" at bounding box center [643, 375] width 65 height 13
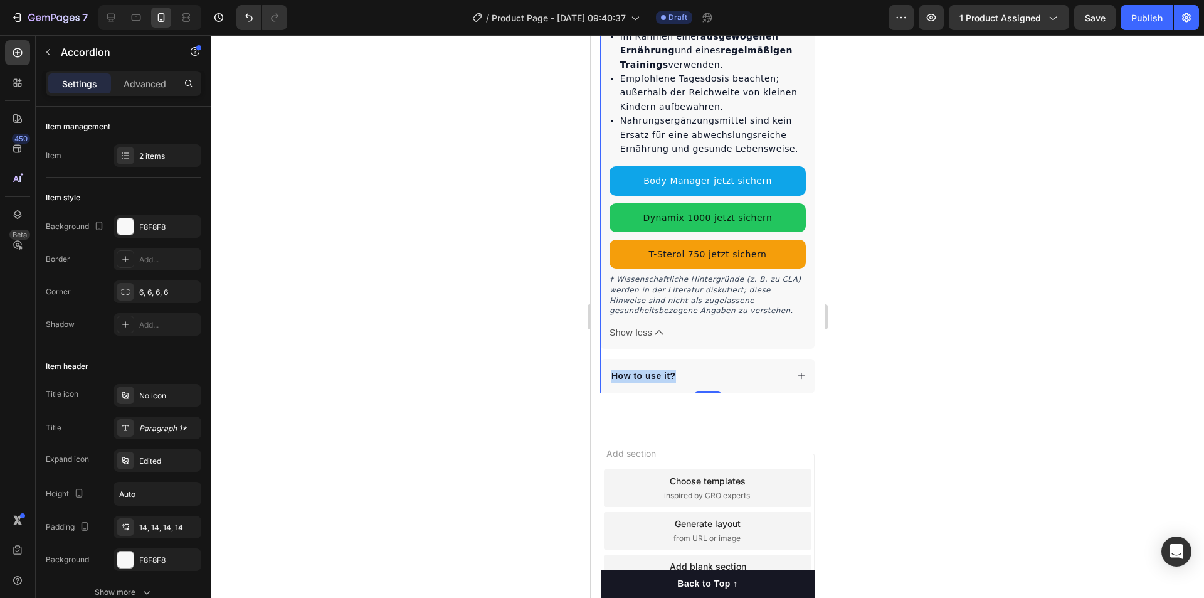
click at [659, 369] on p "How to use it?" at bounding box center [643, 375] width 65 height 13
click at [797, 371] on icon at bounding box center [801, 375] width 9 height 9
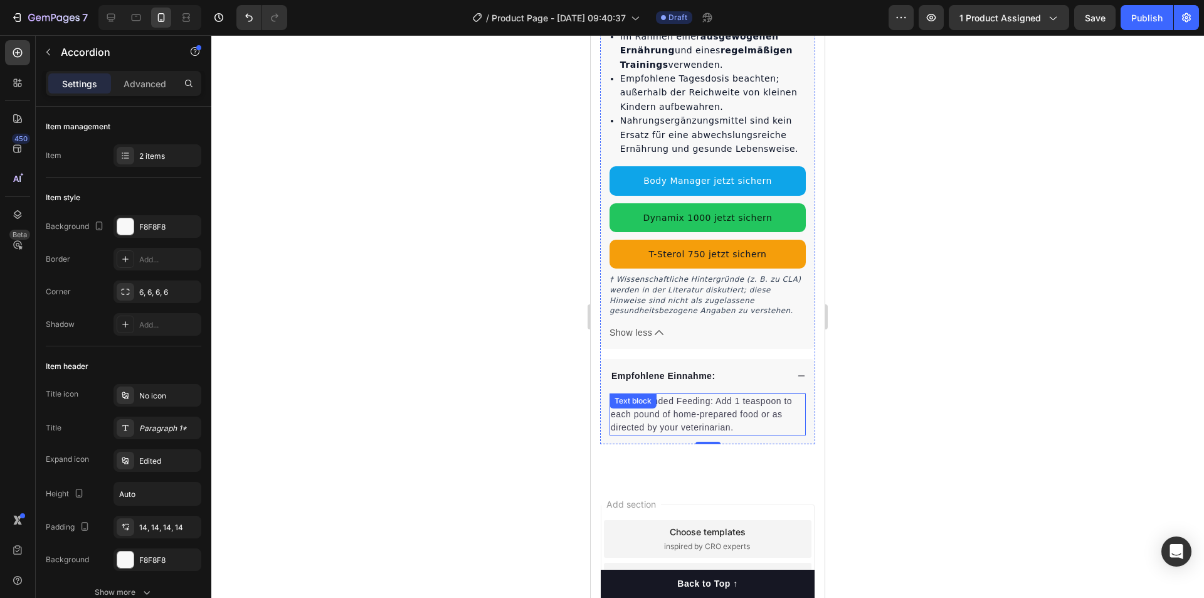
click at [724, 394] on p "Recommended Feeding: Add 1 teaspoon to each pound of home-prepared food or as d…" at bounding box center [708, 414] width 194 height 40
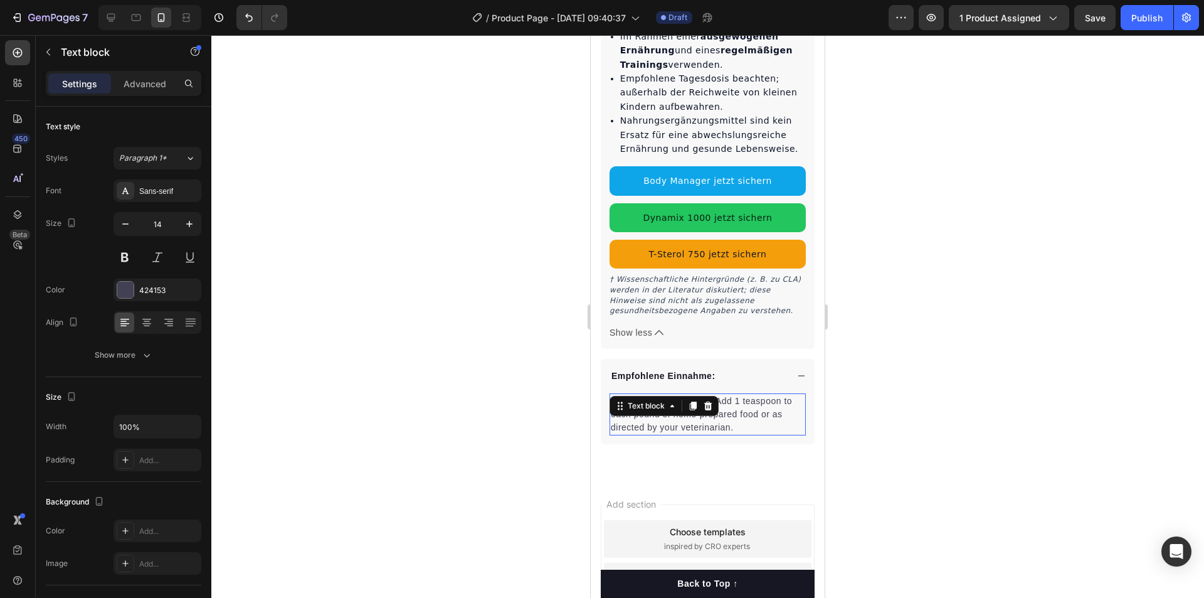
click at [724, 394] on p "Recommended Feeding: Add 1 teaspoon to each pound of home-prepared food or as d…" at bounding box center [708, 414] width 194 height 40
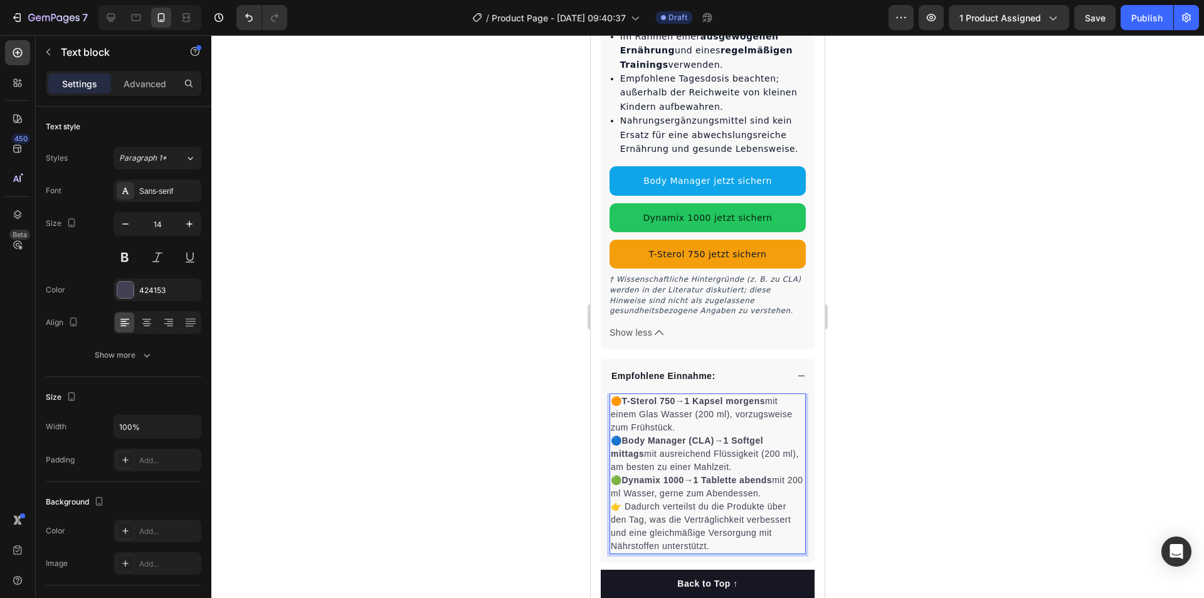
click at [1036, 251] on div at bounding box center [707, 316] width 993 height 563
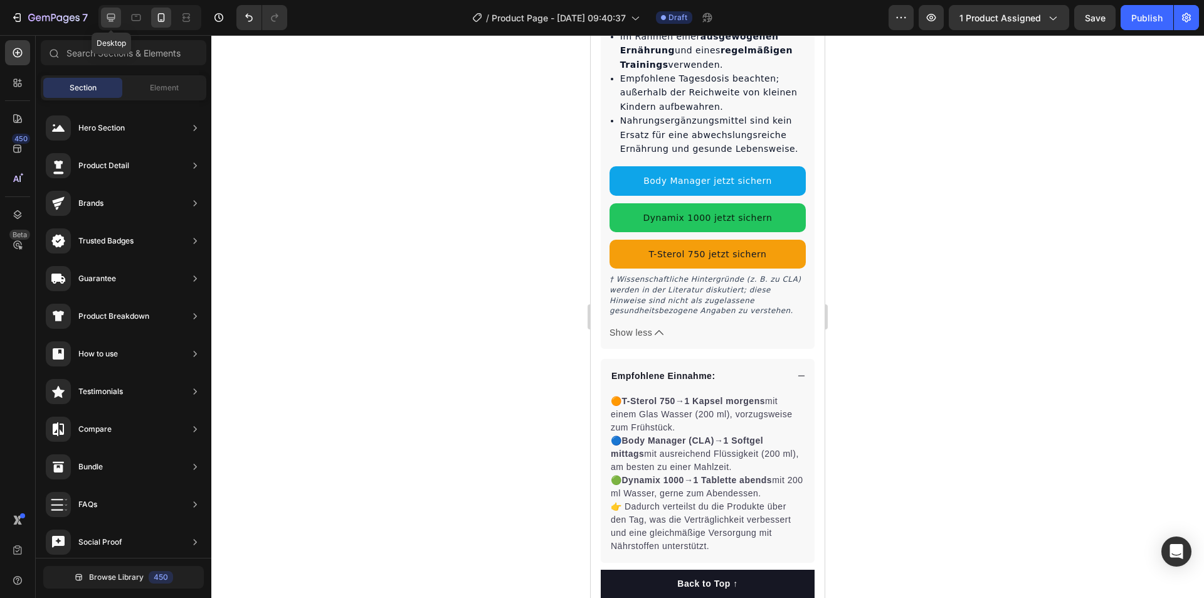
click at [115, 24] on div at bounding box center [111, 18] width 20 height 20
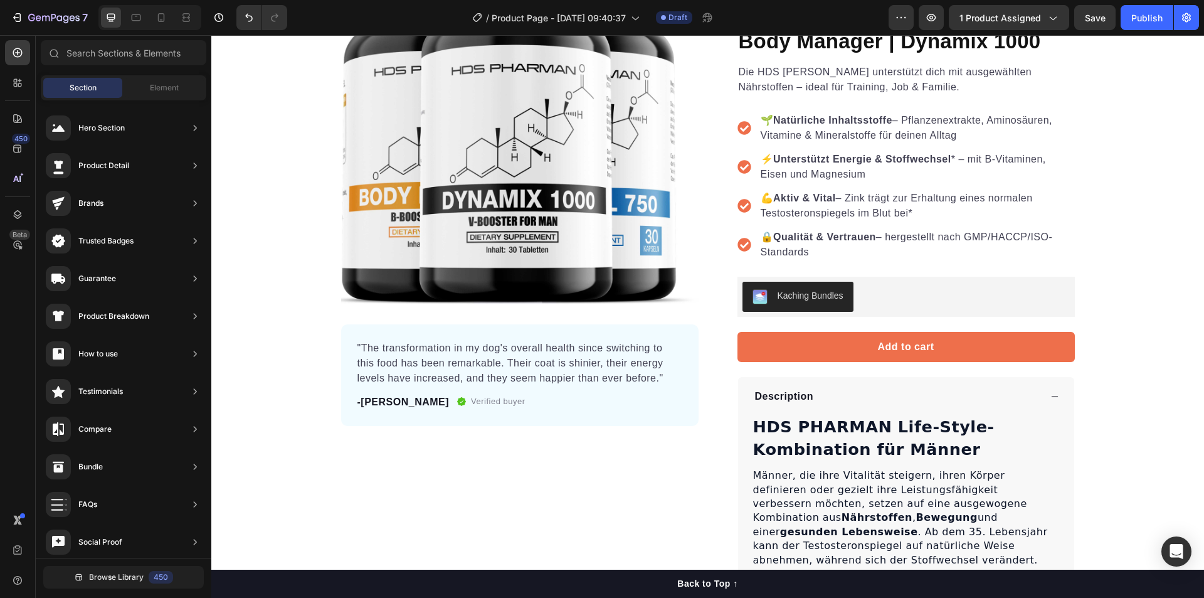
scroll to position [191, 0]
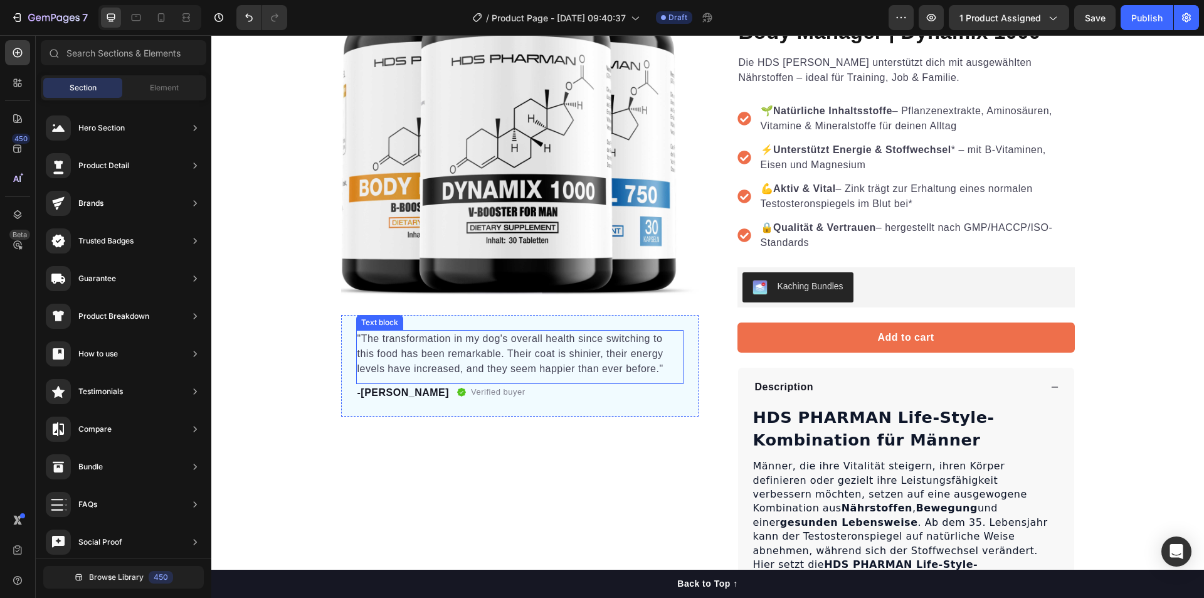
click at [480, 368] on p ""The transformation in my dog's overall health since switching to this food has…" at bounding box center [519, 353] width 325 height 45
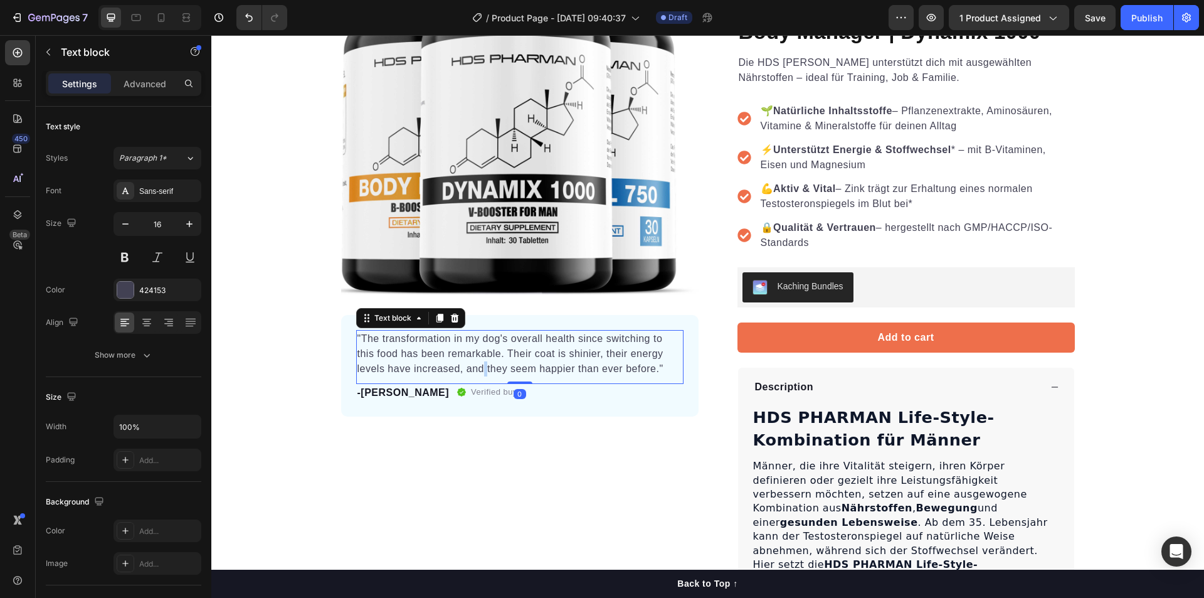
click at [480, 368] on p ""The transformation in my dog's overall health since switching to this food has…" at bounding box center [519, 353] width 325 height 45
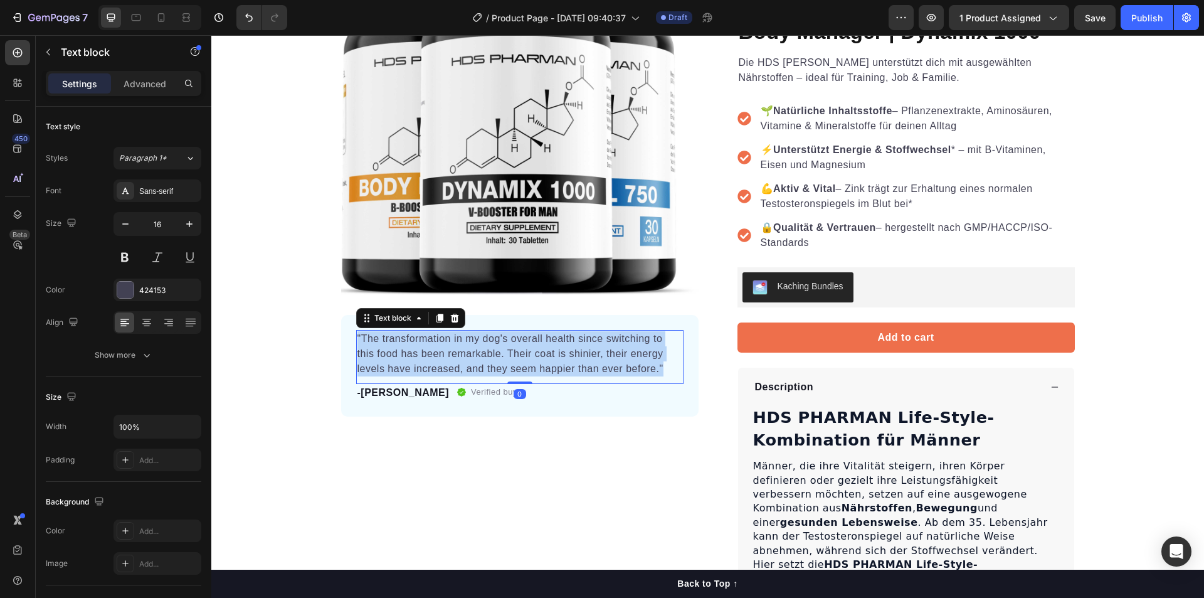
click at [480, 368] on p ""The transformation in my dog's overall health since switching to this food has…" at bounding box center [519, 353] width 325 height 45
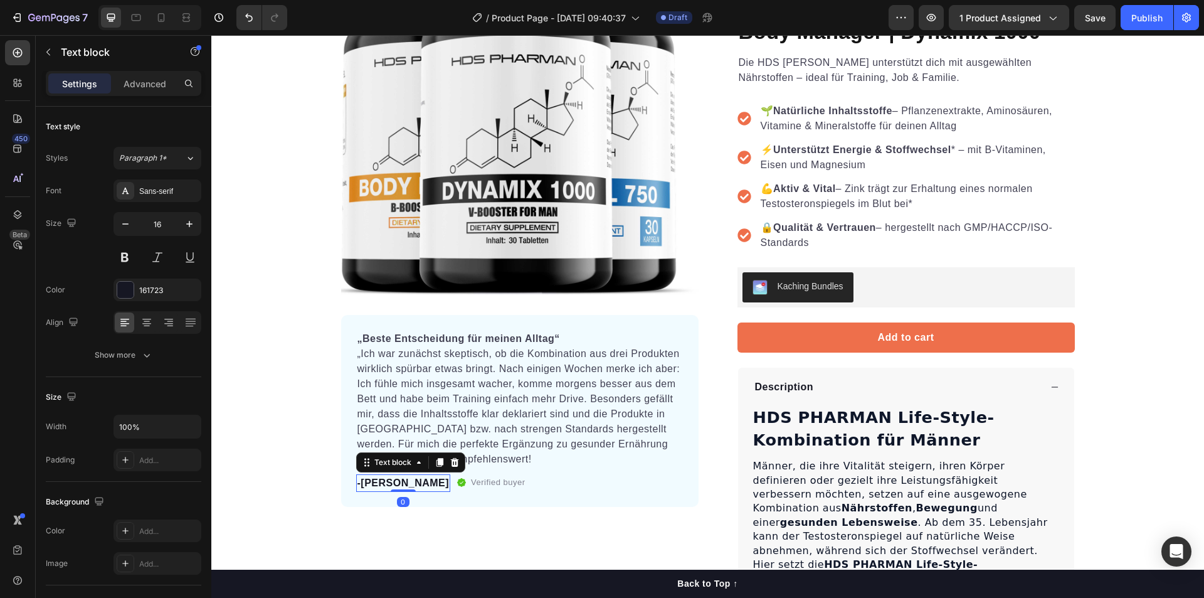
click at [367, 482] on p "-[PERSON_NAME]" at bounding box center [403, 482] width 92 height 15
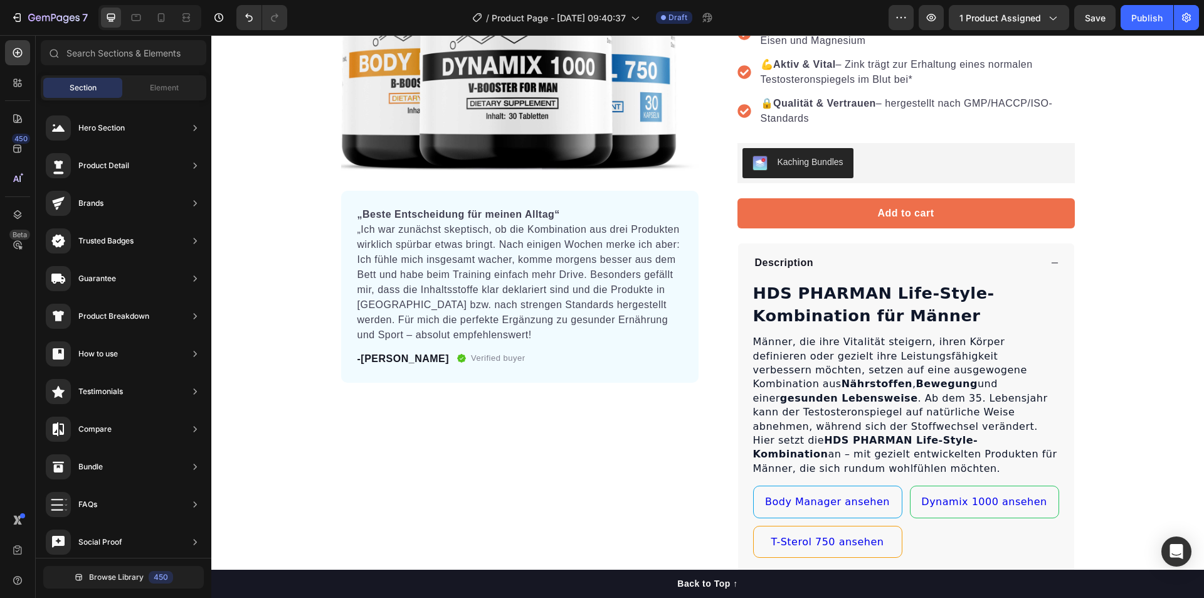
scroll to position [0, 0]
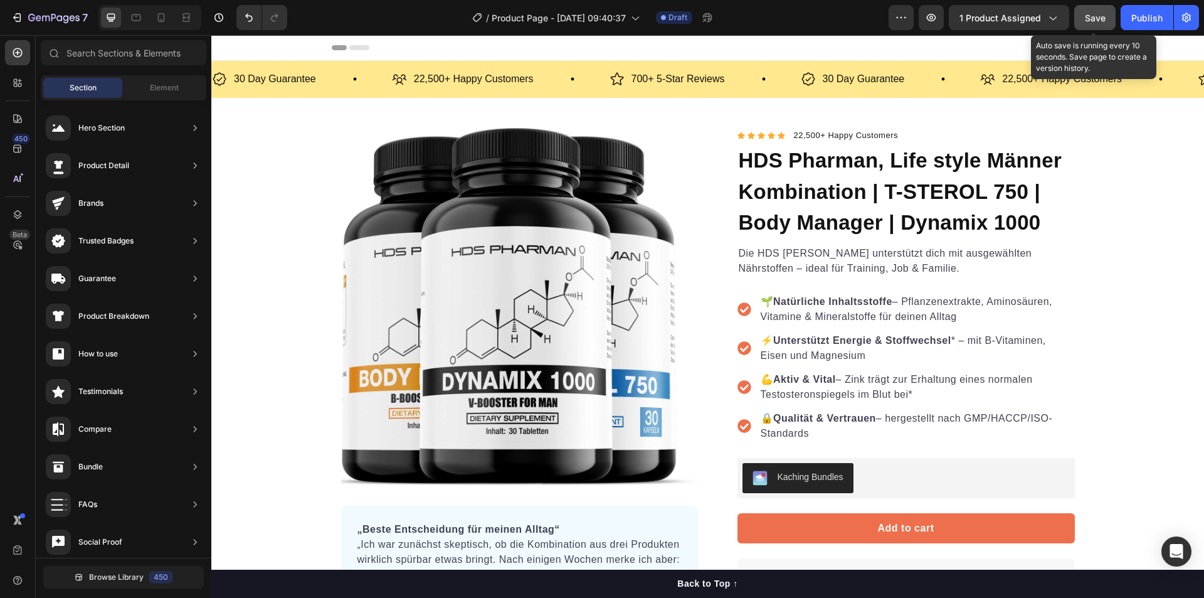
click at [1091, 21] on span "Save" at bounding box center [1095, 18] width 21 height 11
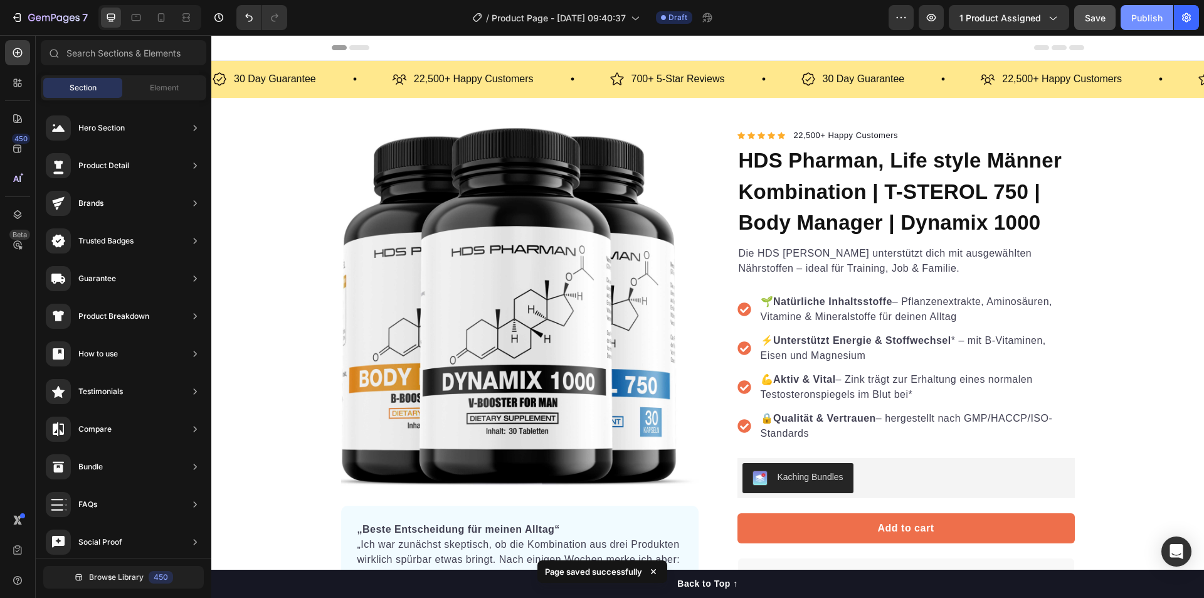
click at [1150, 28] on button "Publish" at bounding box center [1147, 17] width 53 height 25
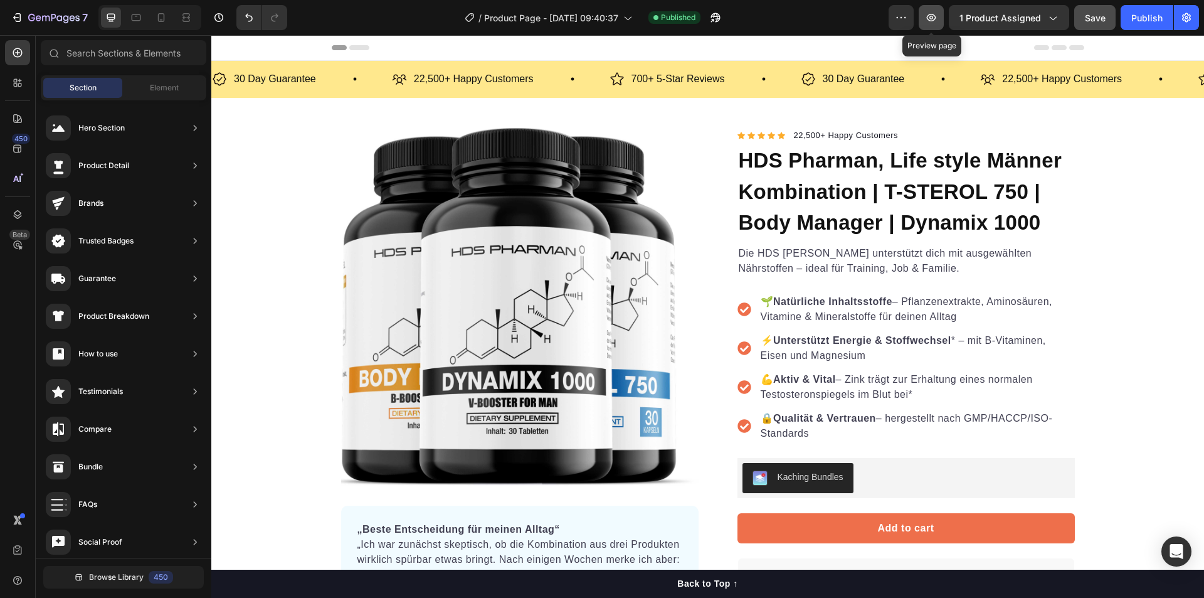
click at [928, 23] on icon "button" at bounding box center [931, 17] width 13 height 13
click at [1146, 13] on div "Publish" at bounding box center [1146, 17] width 31 height 13
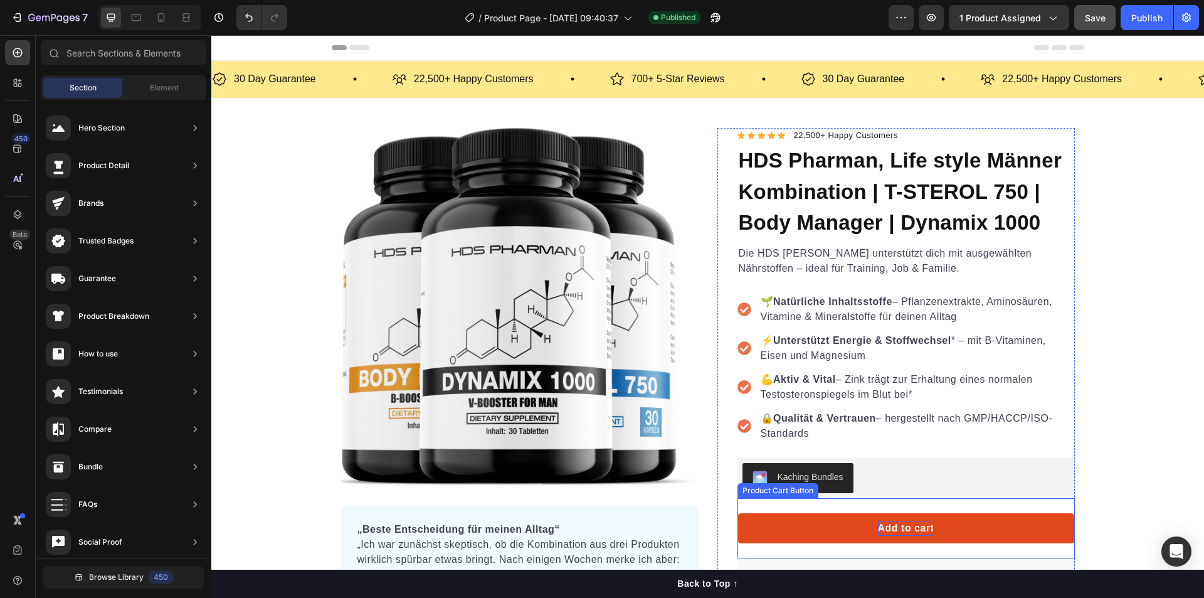
click at [898, 531] on div "Add to cart" at bounding box center [906, 528] width 56 height 15
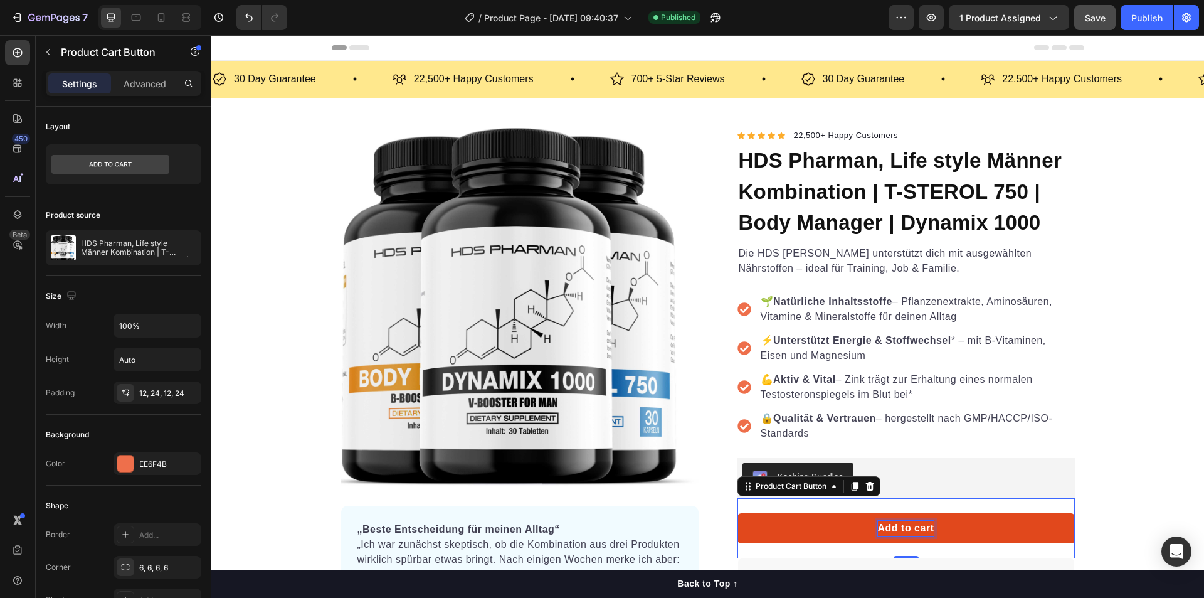
click at [898, 531] on p "Add to cart" at bounding box center [906, 528] width 56 height 15
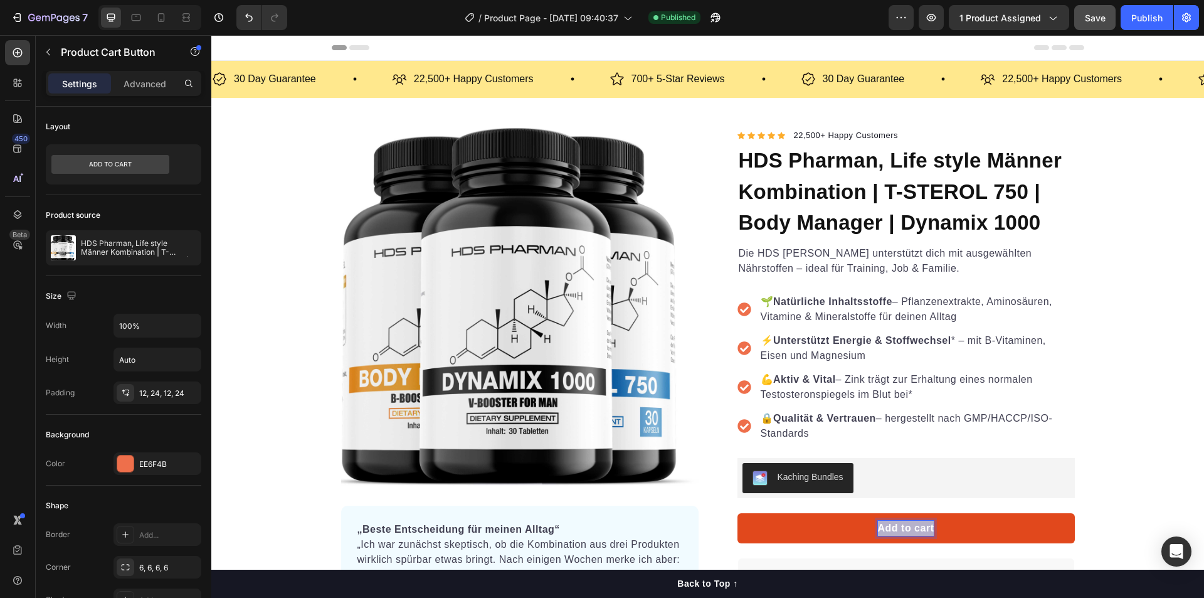
click at [909, 526] on p "Add to cart" at bounding box center [906, 528] width 56 height 15
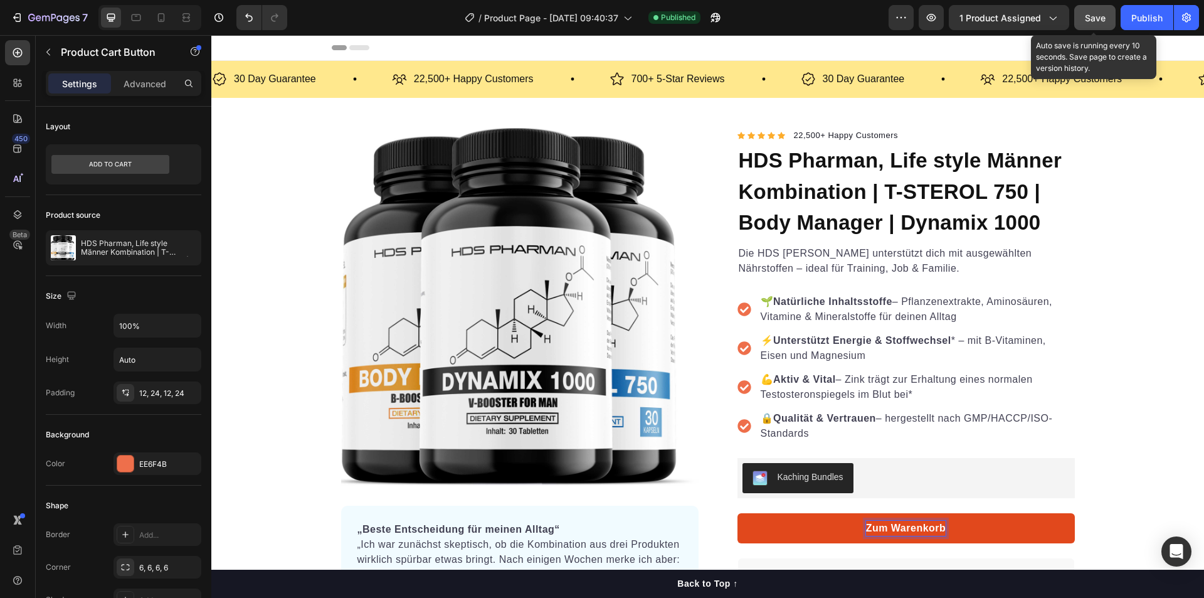
click at [1091, 24] on div "Save" at bounding box center [1095, 17] width 21 height 13
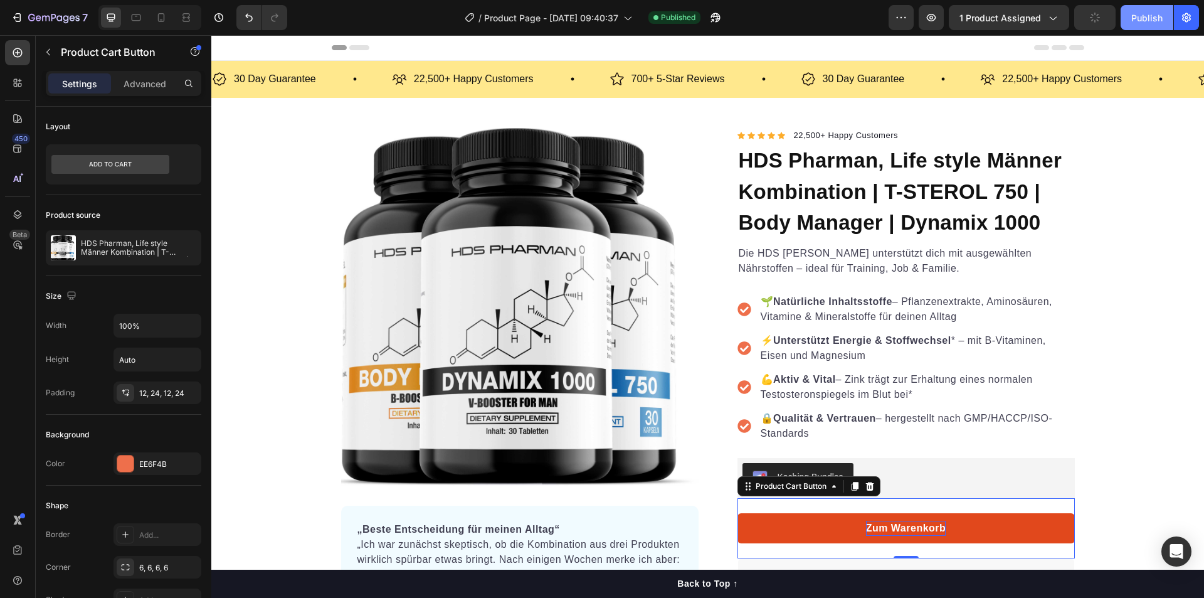
click at [1154, 28] on button "Publish" at bounding box center [1147, 17] width 53 height 25
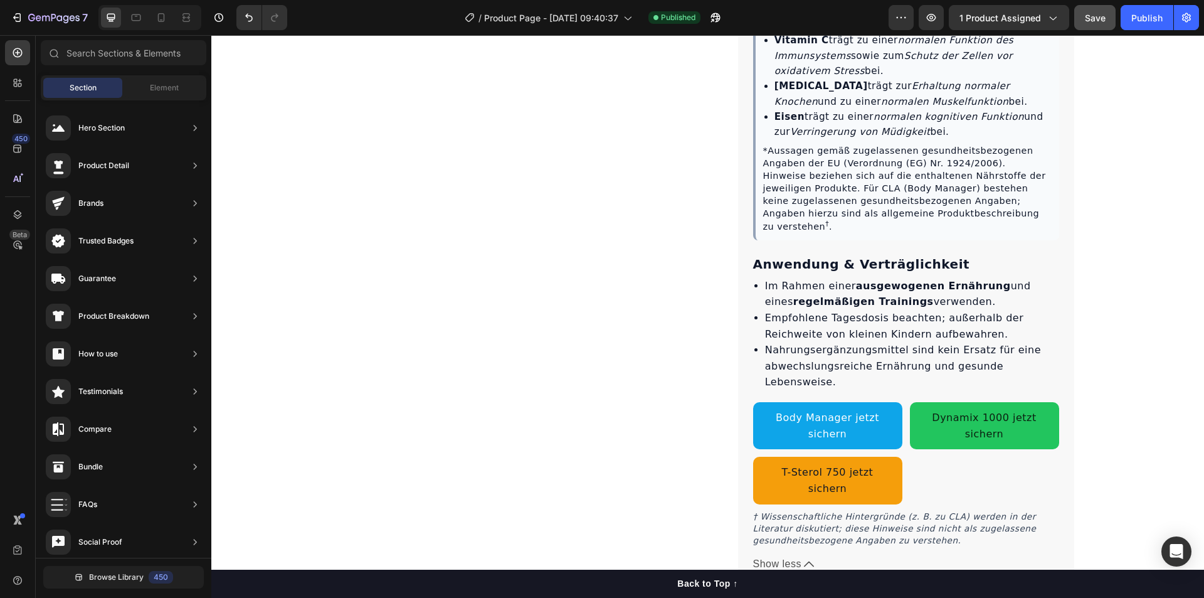
scroll to position [2322, 0]
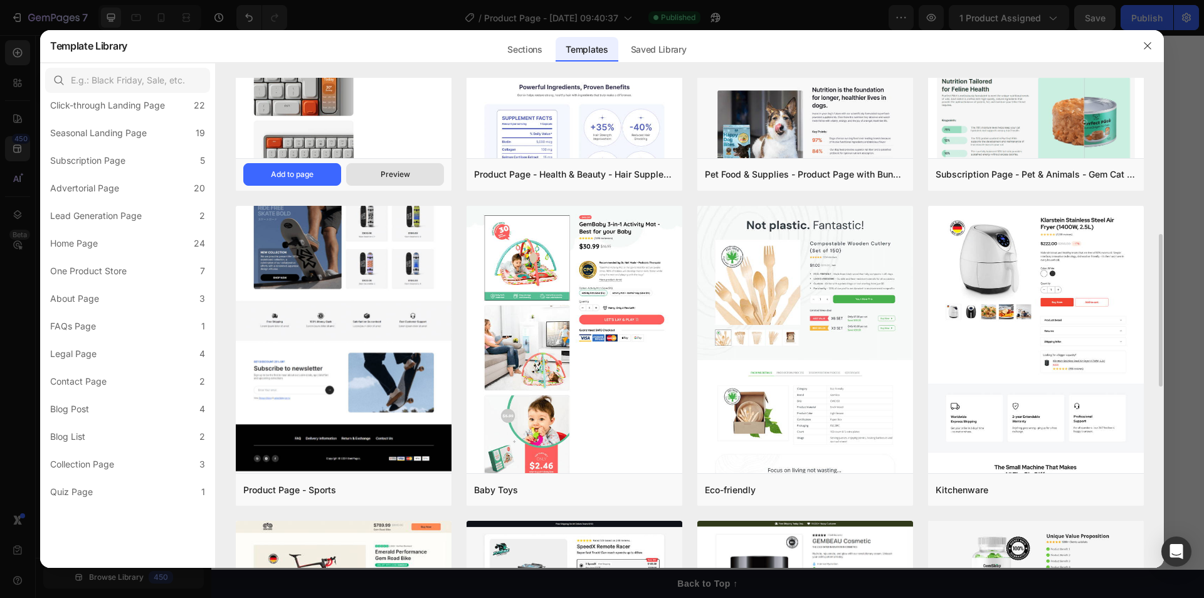
scroll to position [670, 0]
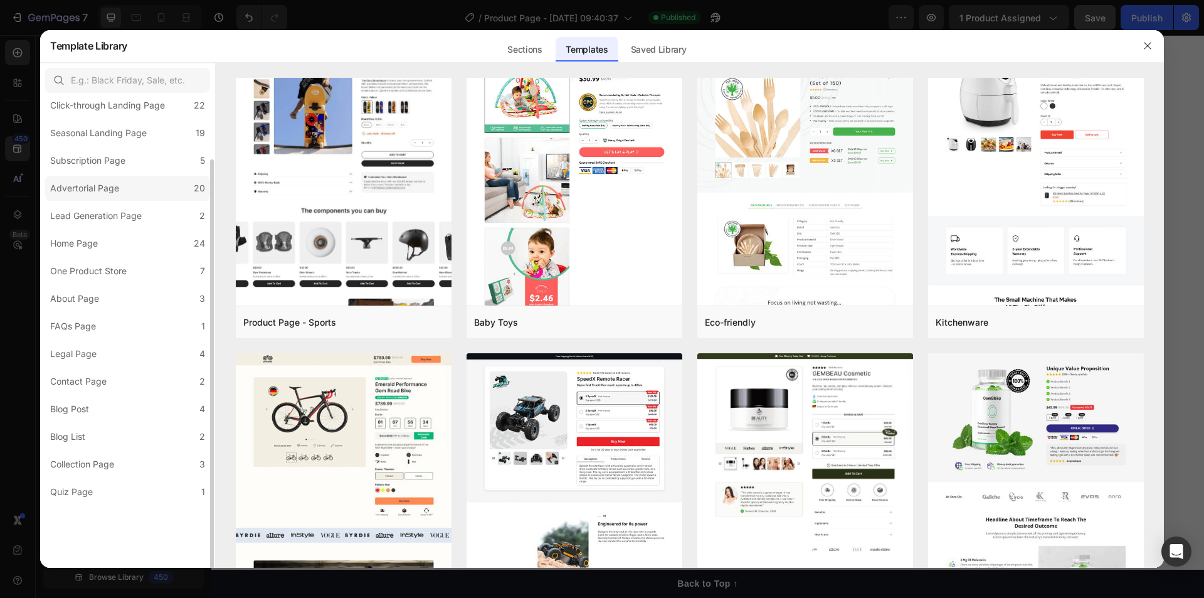
click at [124, 201] on label "Advertorial Page 20" at bounding box center [127, 188] width 165 height 25
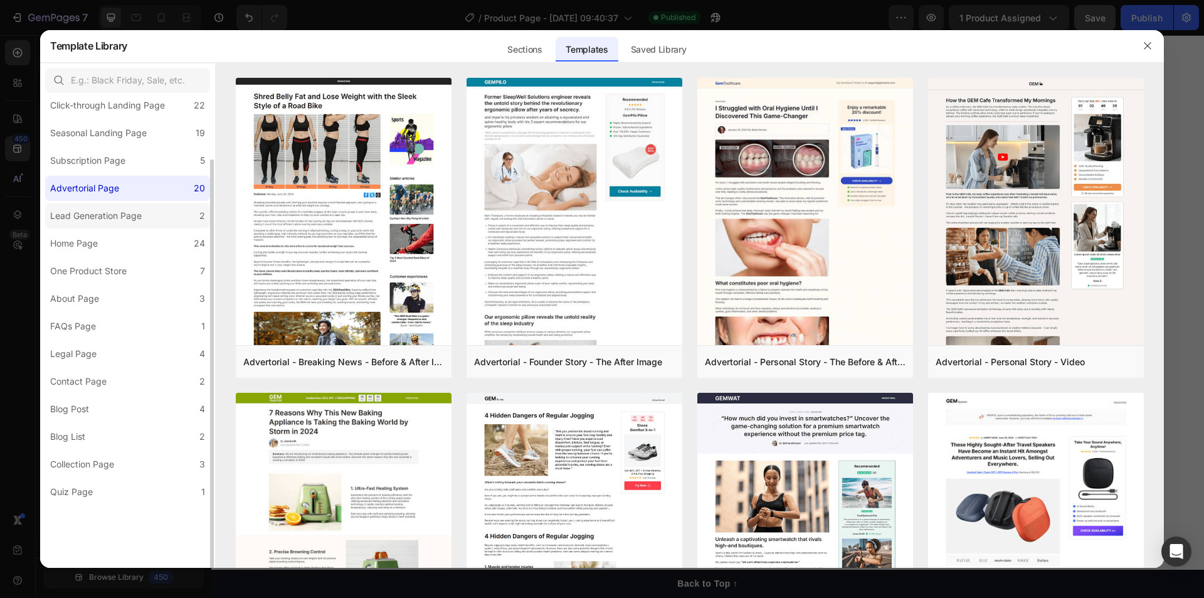
click at [124, 223] on div "Lead Generation Page" at bounding box center [96, 215] width 92 height 15
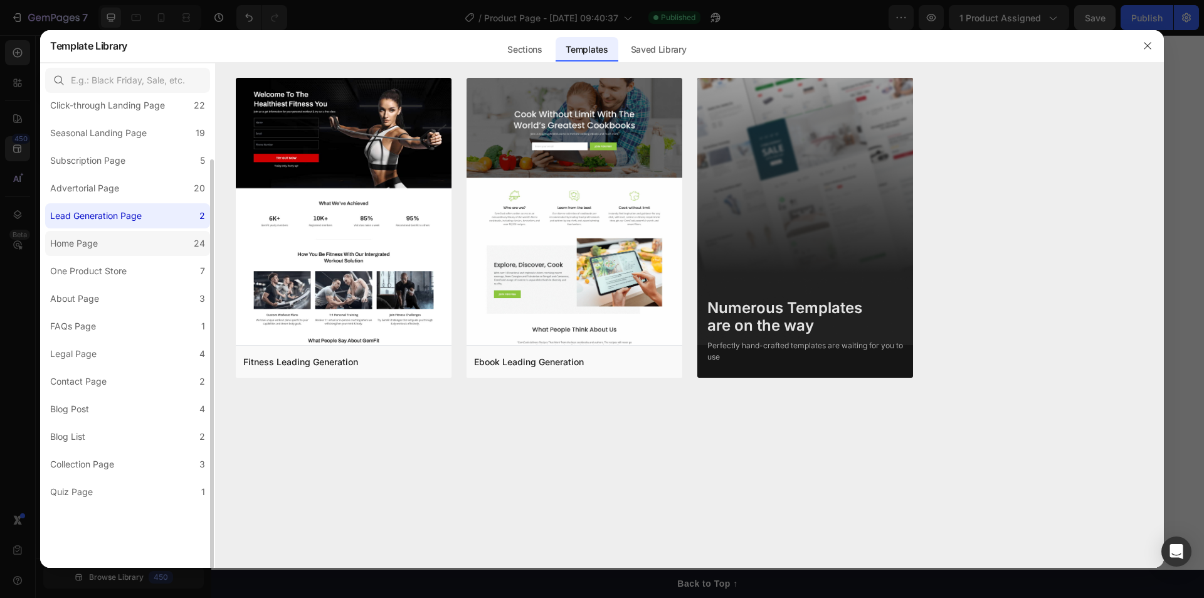
click at [115, 256] on label "Home Page 24" at bounding box center [127, 243] width 165 height 25
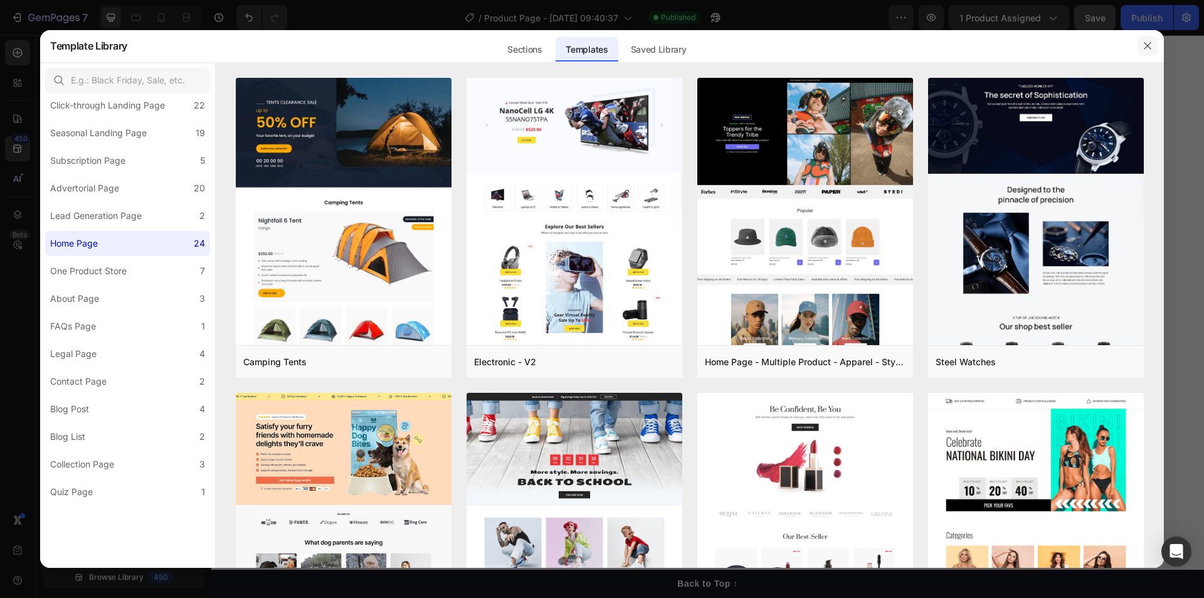
click at [1143, 48] on icon "button" at bounding box center [1148, 46] width 10 height 10
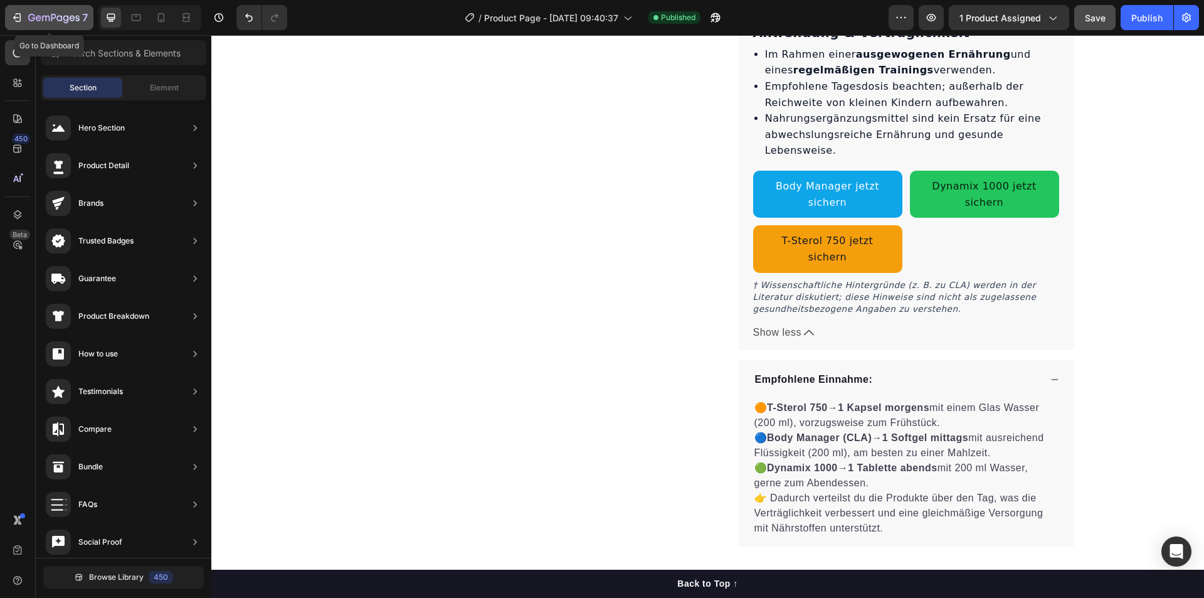
click at [27, 24] on div "7" at bounding box center [49, 17] width 77 height 15
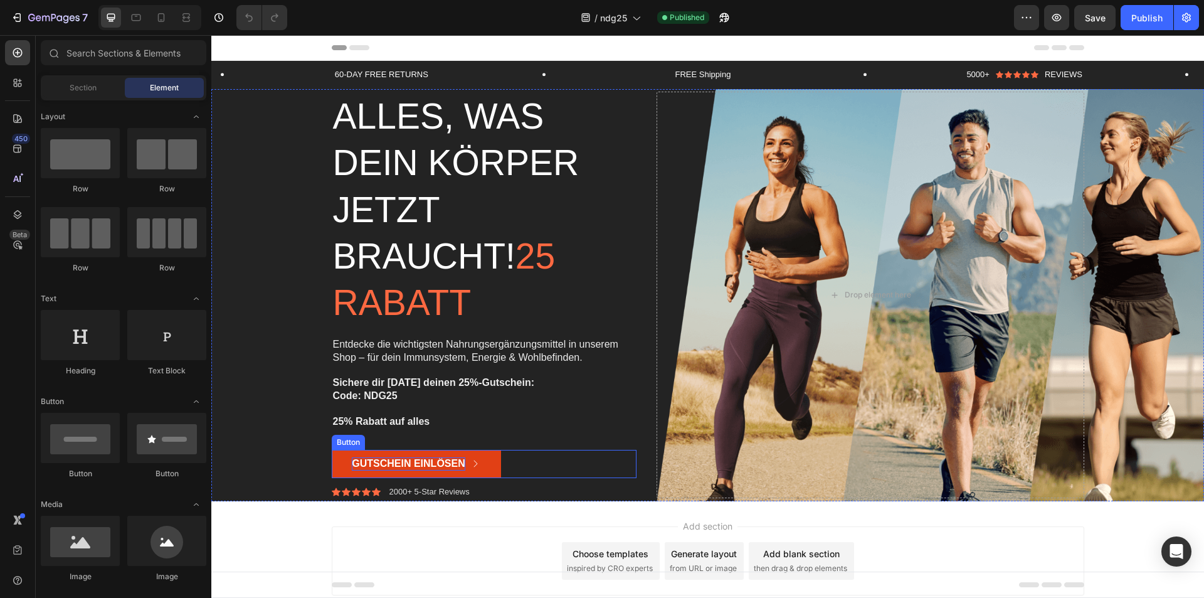
click at [424, 457] on p "Gutschein einlösen" at bounding box center [408, 463] width 113 height 13
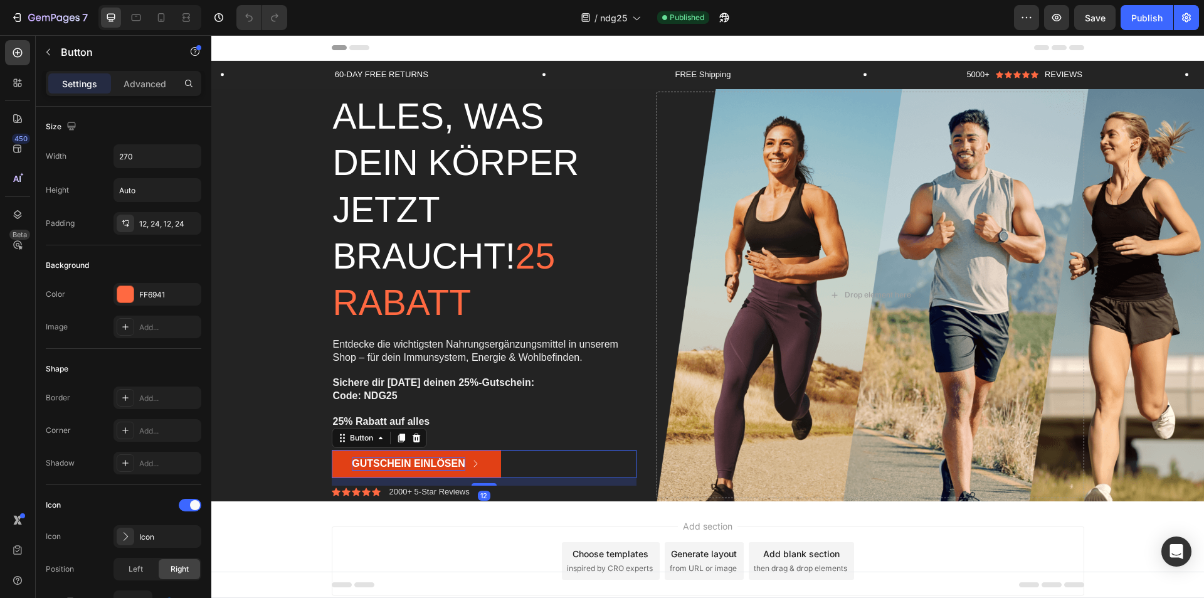
click at [424, 457] on p "Gutschein einlösen" at bounding box center [408, 463] width 113 height 13
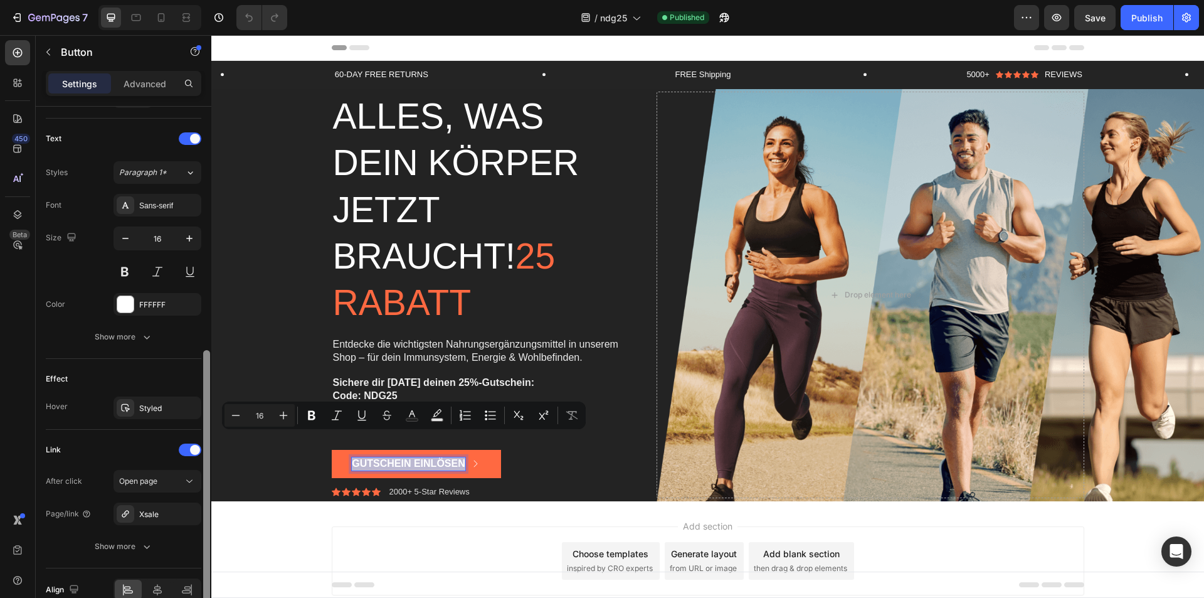
scroll to position [509, 0]
drag, startPoint x: 204, startPoint y: 368, endPoint x: 208, endPoint y: 532, distance: 164.4
click at [208, 532] on div at bounding box center [206, 477] width 7 height 253
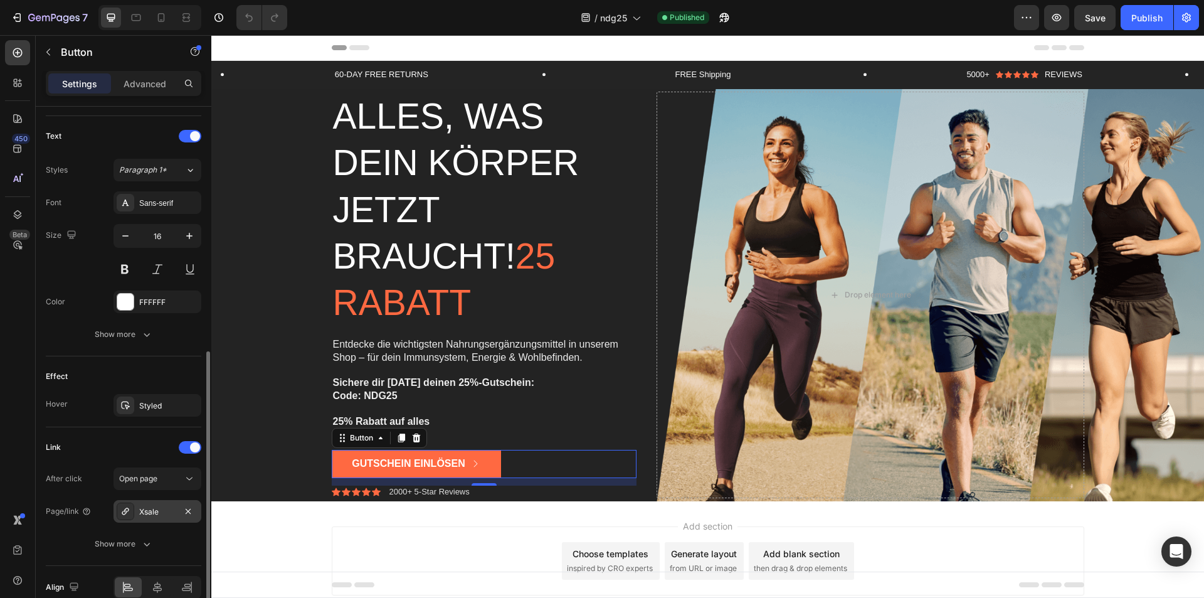
click at [170, 515] on div "Xsale" at bounding box center [157, 511] width 36 height 11
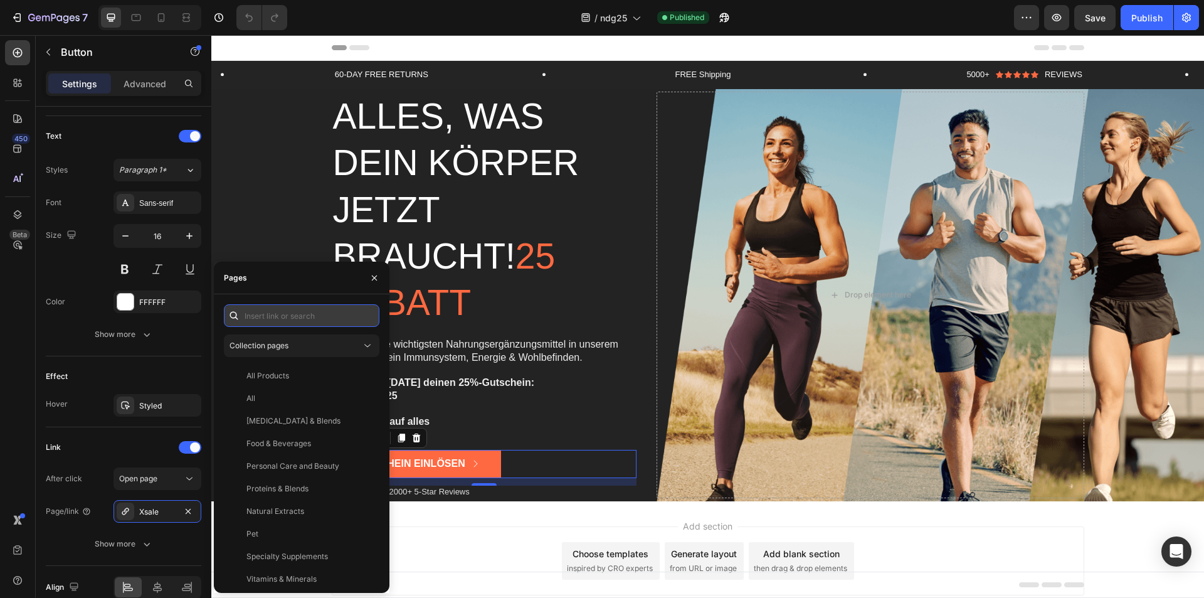
click at [284, 310] on input "text" at bounding box center [302, 315] width 156 height 23
paste input "[URL][DOMAIN_NAME]"
click at [284, 311] on input "[URL][DOMAIN_NAME]" at bounding box center [302, 315] width 156 height 23
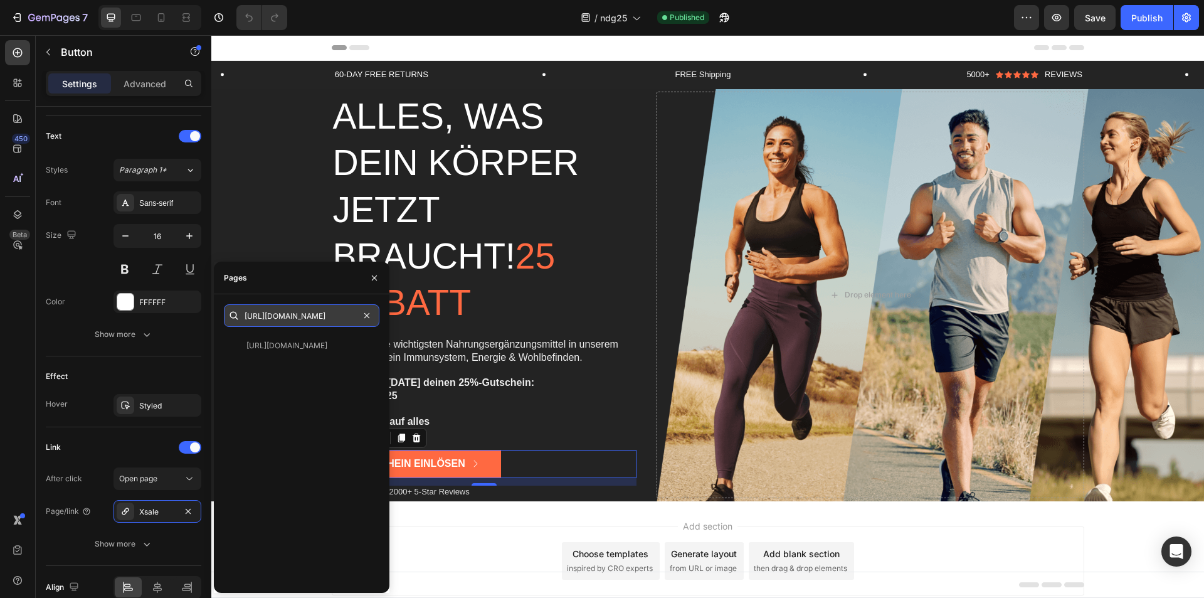
click at [284, 311] on input "[URL][DOMAIN_NAME]" at bounding box center [302, 315] width 156 height 23
click at [314, 310] on input "[URL][DOMAIN_NAME]" at bounding box center [302, 315] width 156 height 23
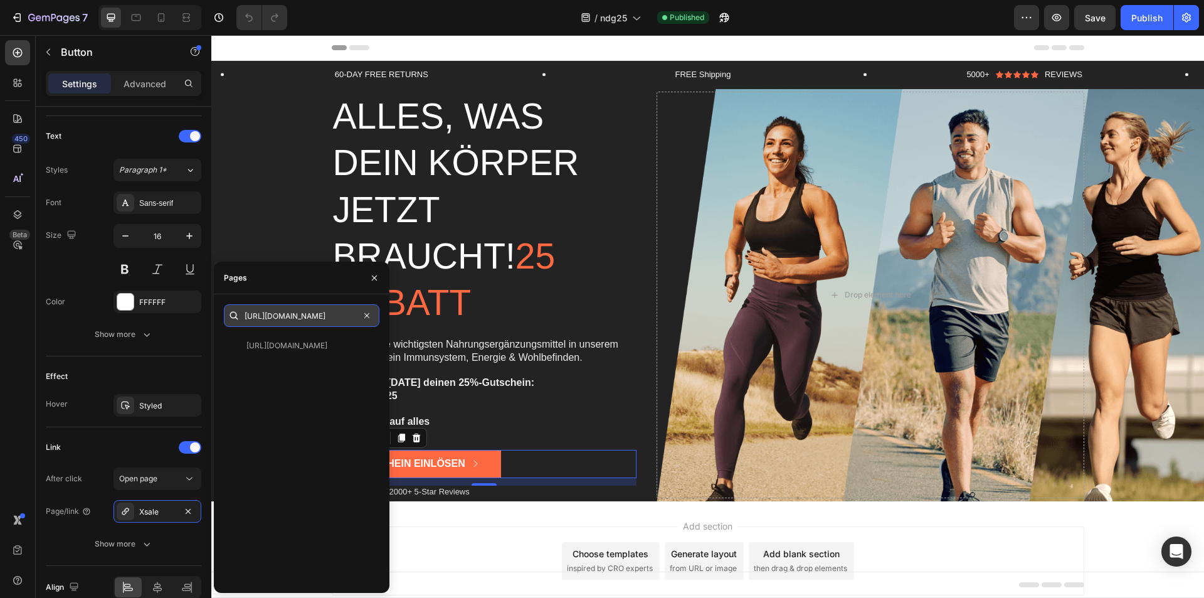
paste input "Life style Männer"
type input "Life style Männer"
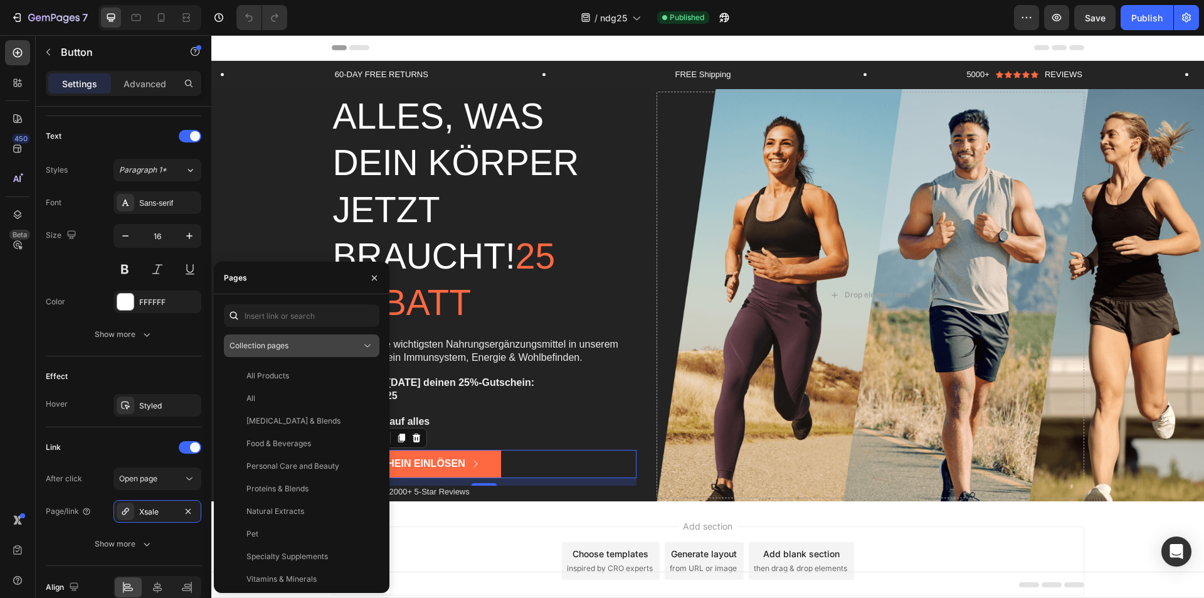
click at [288, 353] on button "Collection pages" at bounding box center [302, 345] width 156 height 23
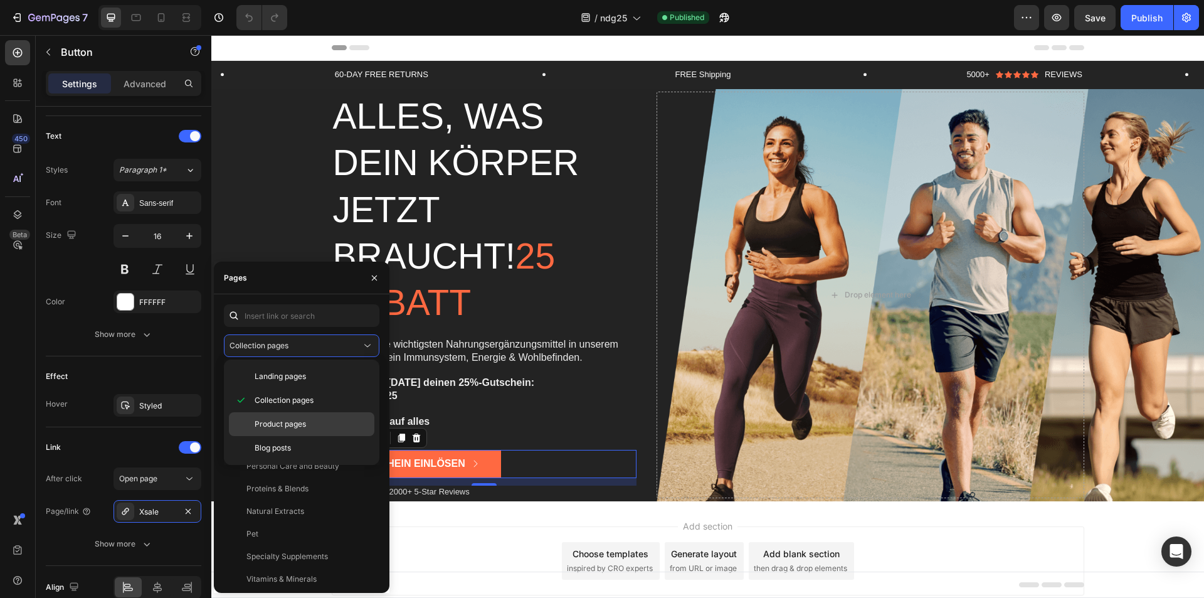
click at [288, 436] on div "Product pages" at bounding box center [301, 448] width 145 height 24
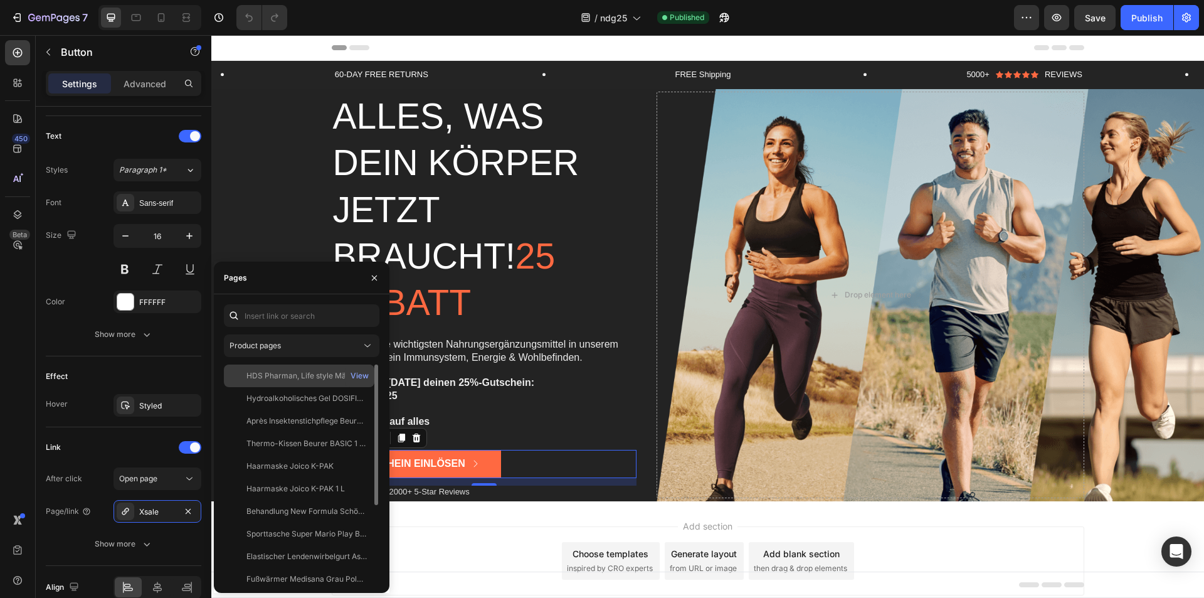
click at [287, 371] on div "HDS Pharman, Life style Männer Kombination | T-STEROL 750 | Body Manager | Dyna…" at bounding box center [306, 375] width 120 height 11
click at [1147, 25] on button "Publish" at bounding box center [1147, 17] width 53 height 25
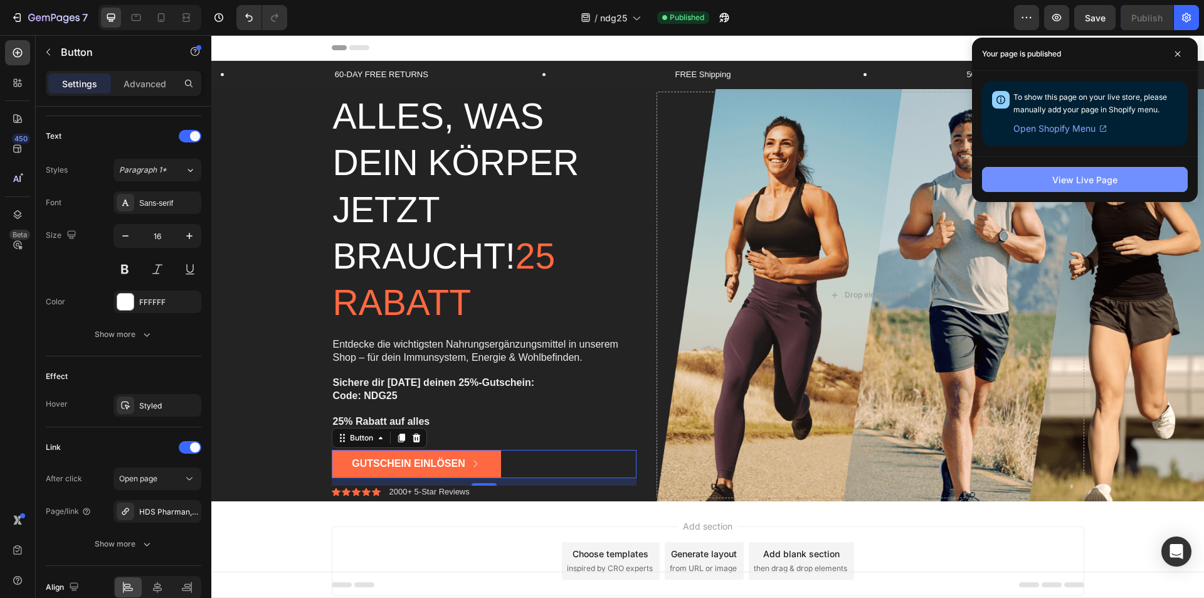
click at [1052, 188] on button "View Live Page" at bounding box center [1085, 179] width 206 height 25
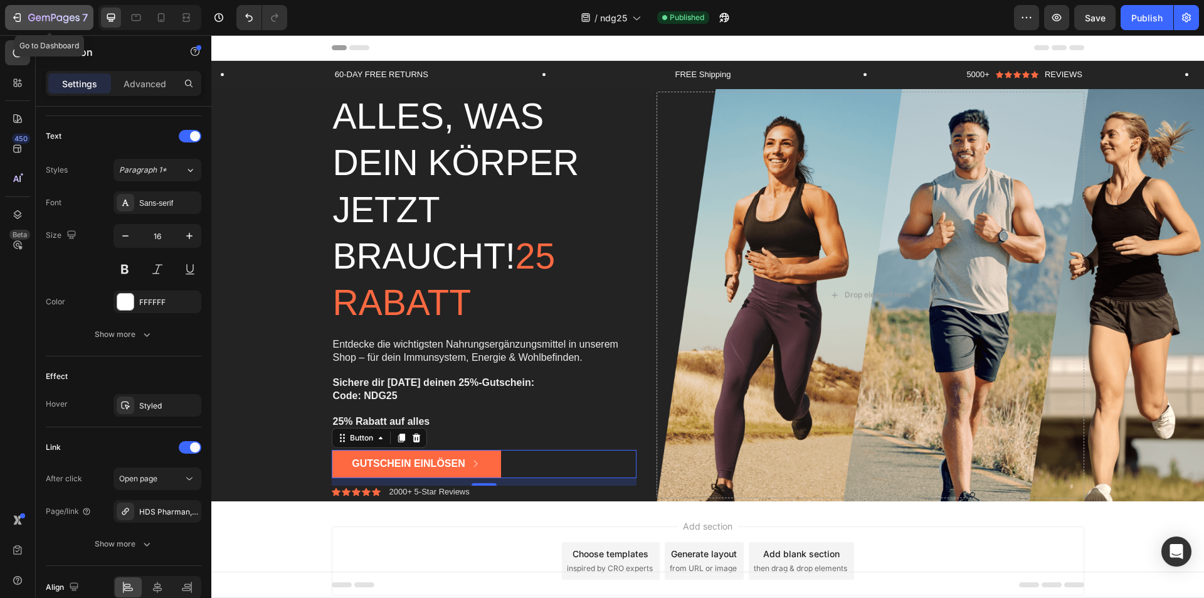
click at [19, 24] on div "7" at bounding box center [49, 17] width 77 height 15
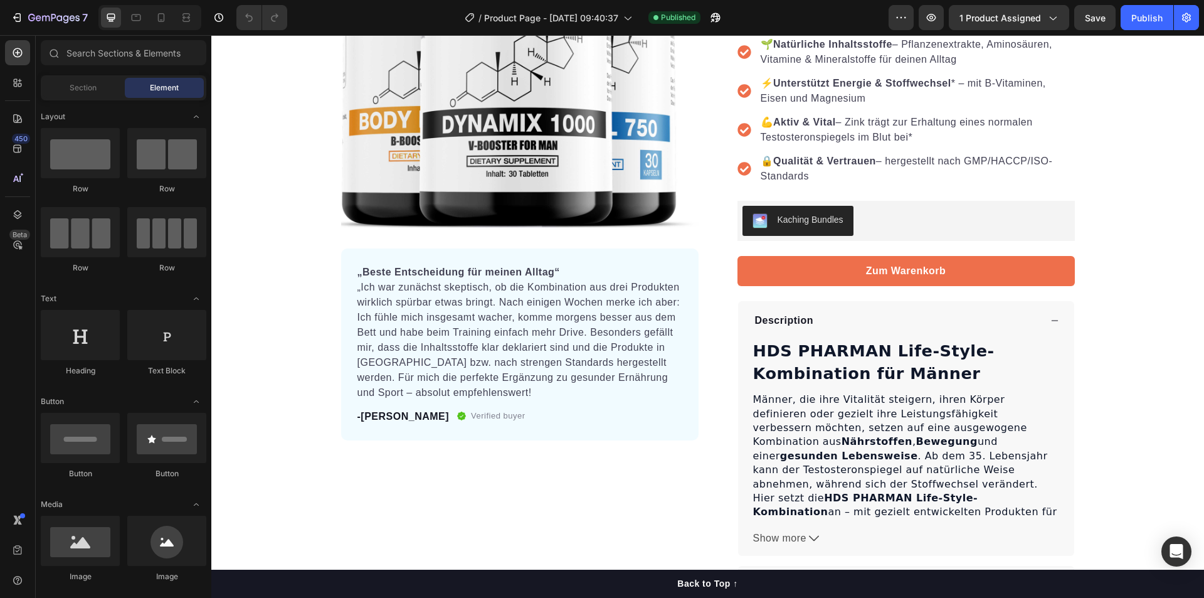
scroll to position [502, 0]
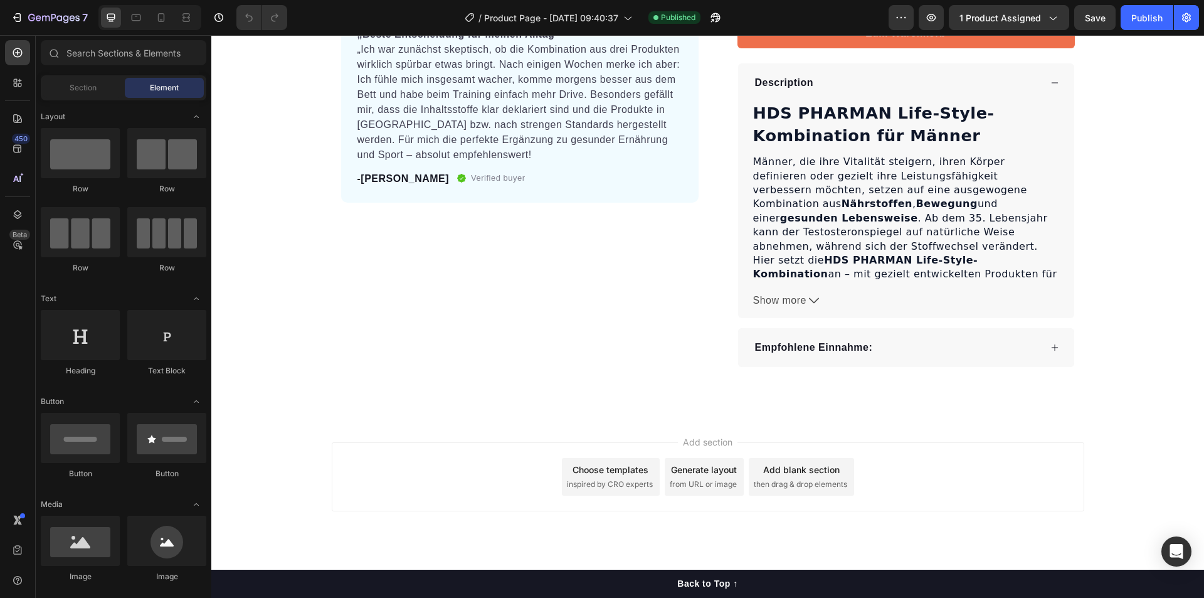
click at [630, 475] on div "Choose templates inspired by CRO experts" at bounding box center [611, 477] width 98 height 38
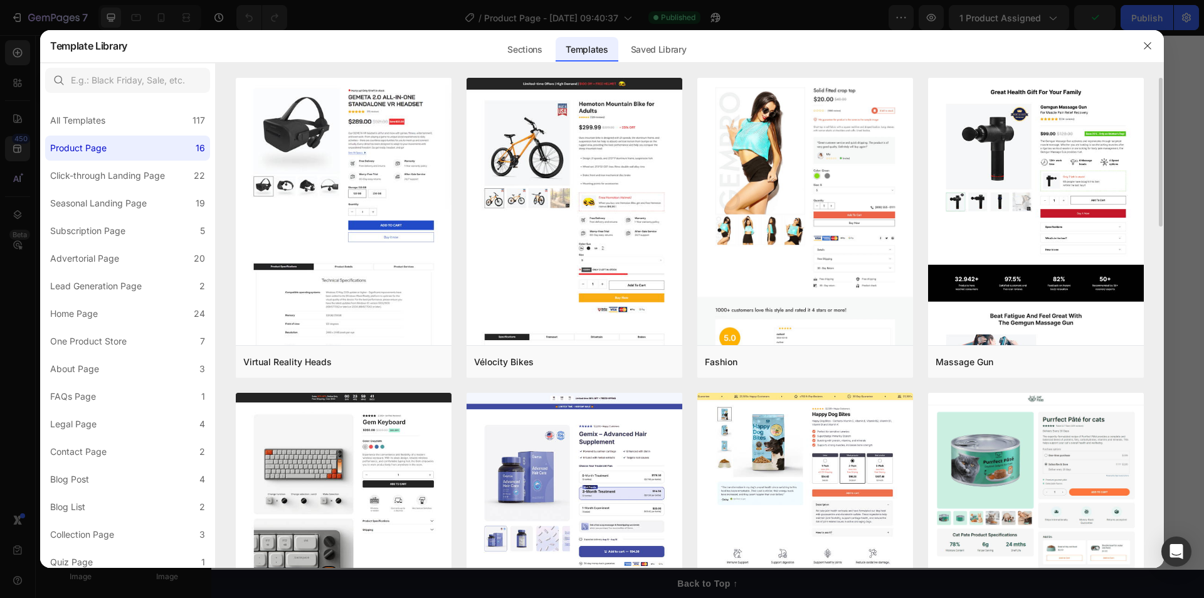
drag, startPoint x: 1158, startPoint y: 179, endPoint x: 1158, endPoint y: 233, distance: 54.6
click at [1158, 233] on div "Virtual Reality Heads Add to page Preview Vélocity Bikes Add to page Preview Fa…" at bounding box center [690, 323] width 948 height 490
drag, startPoint x: 1202, startPoint y: 368, endPoint x: 1203, endPoint y: 386, distance: 18.2
click at [1203, 386] on div at bounding box center [602, 299] width 1204 height 598
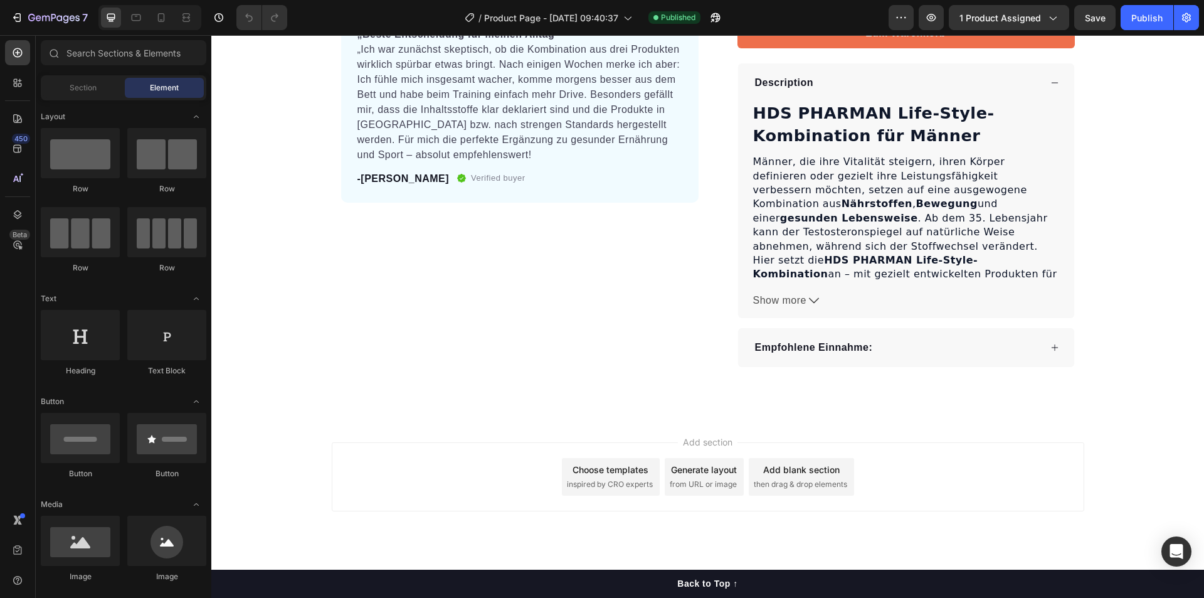
click at [598, 470] on div "Choose templates" at bounding box center [611, 469] width 76 height 13
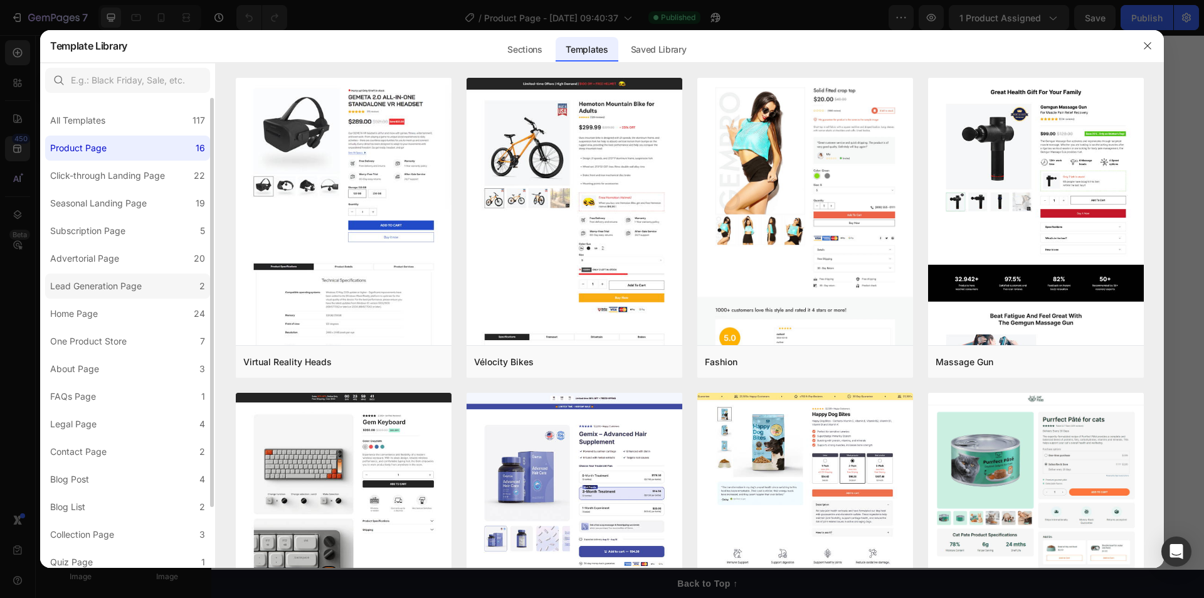
click at [109, 294] on div "Lead Generation Page" at bounding box center [96, 285] width 92 height 15
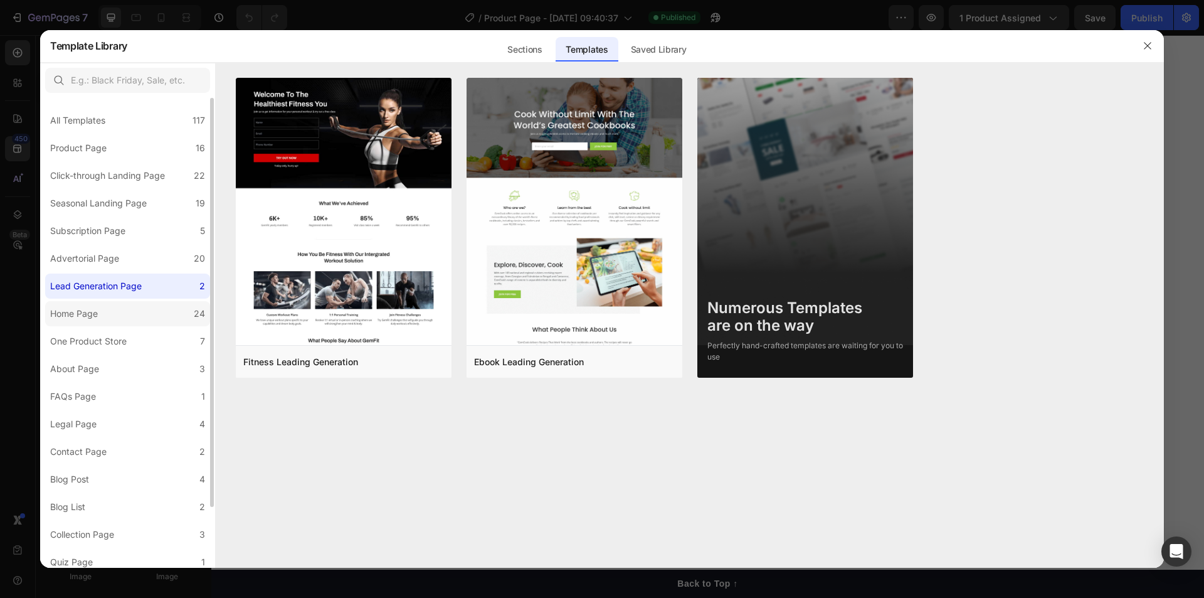
click at [102, 321] on div "Home Page" at bounding box center [76, 313] width 53 height 15
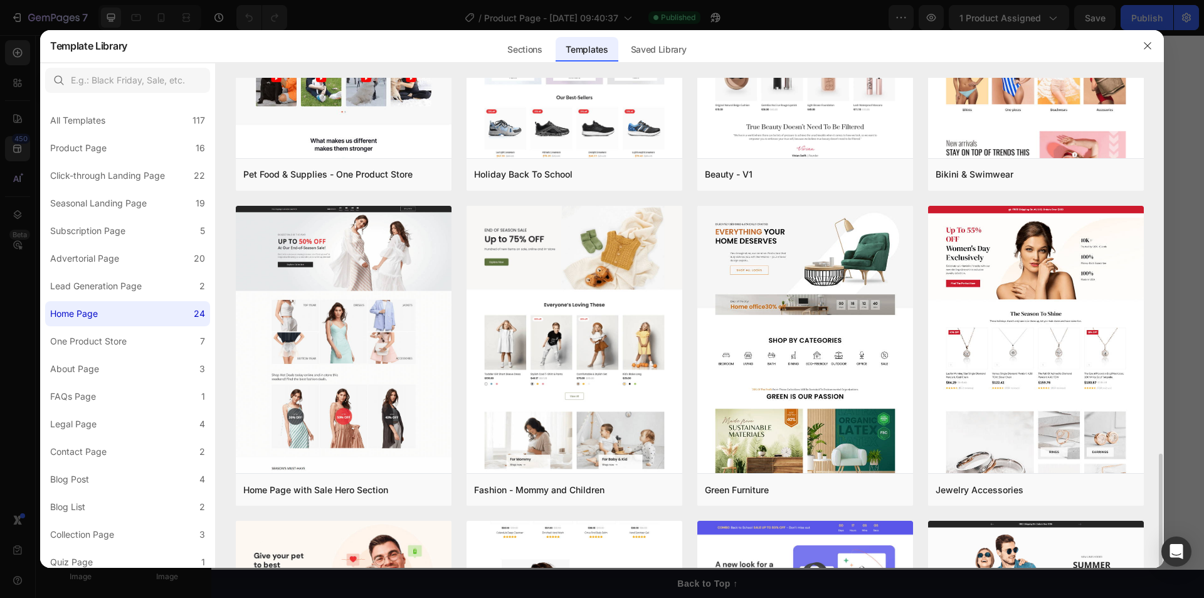
scroll to position [670, 0]
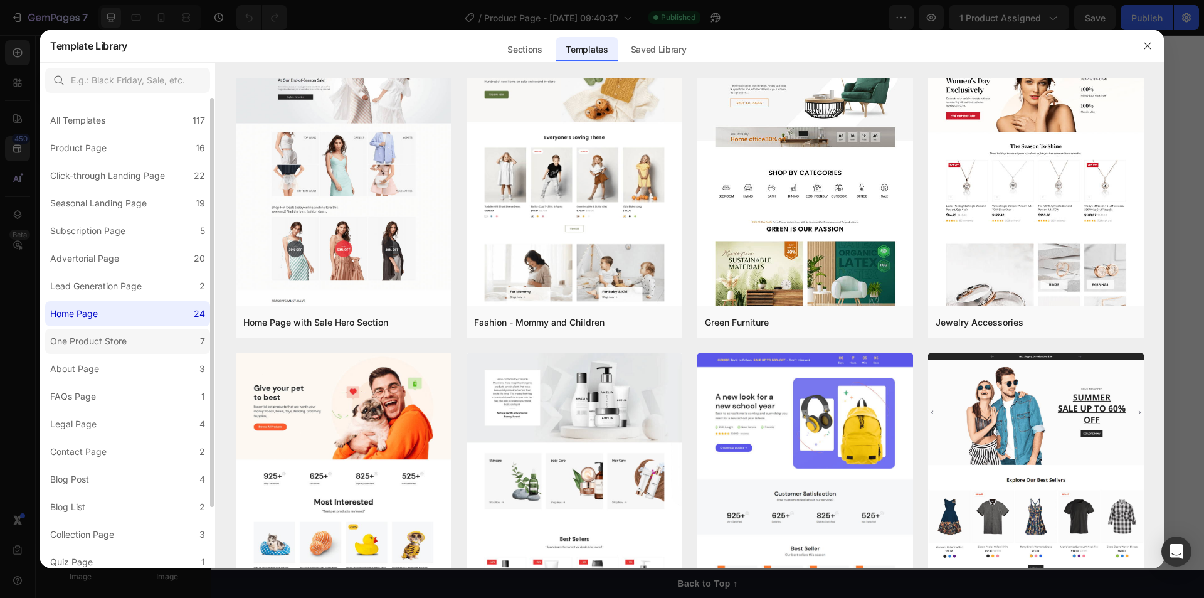
click at [137, 354] on label "One Product Store 7" at bounding box center [127, 341] width 165 height 25
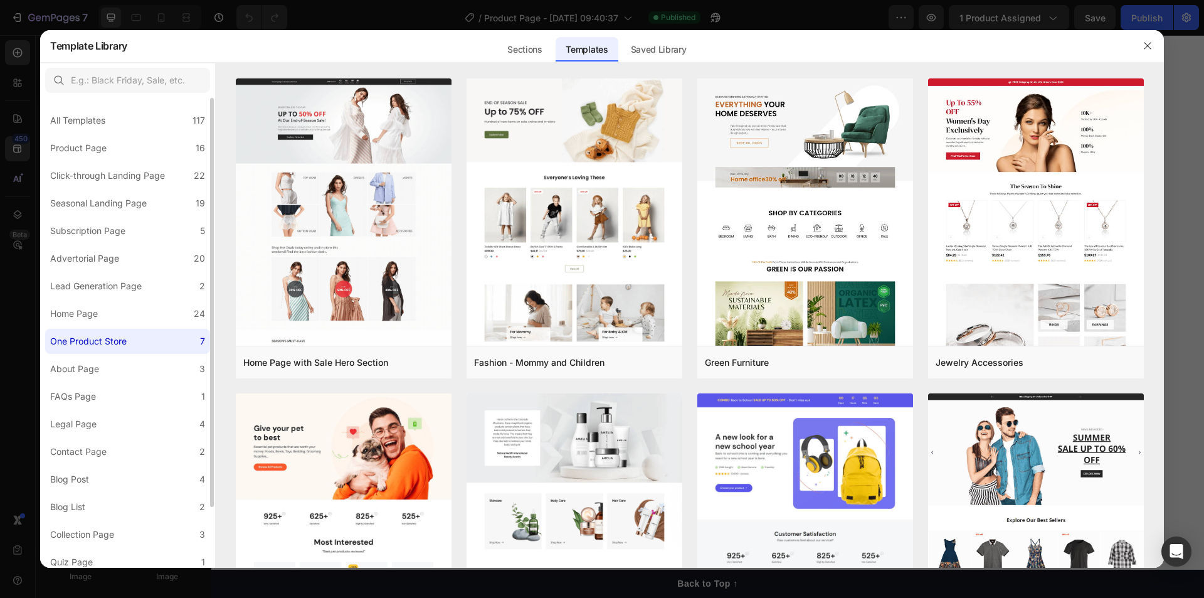
scroll to position [0, 0]
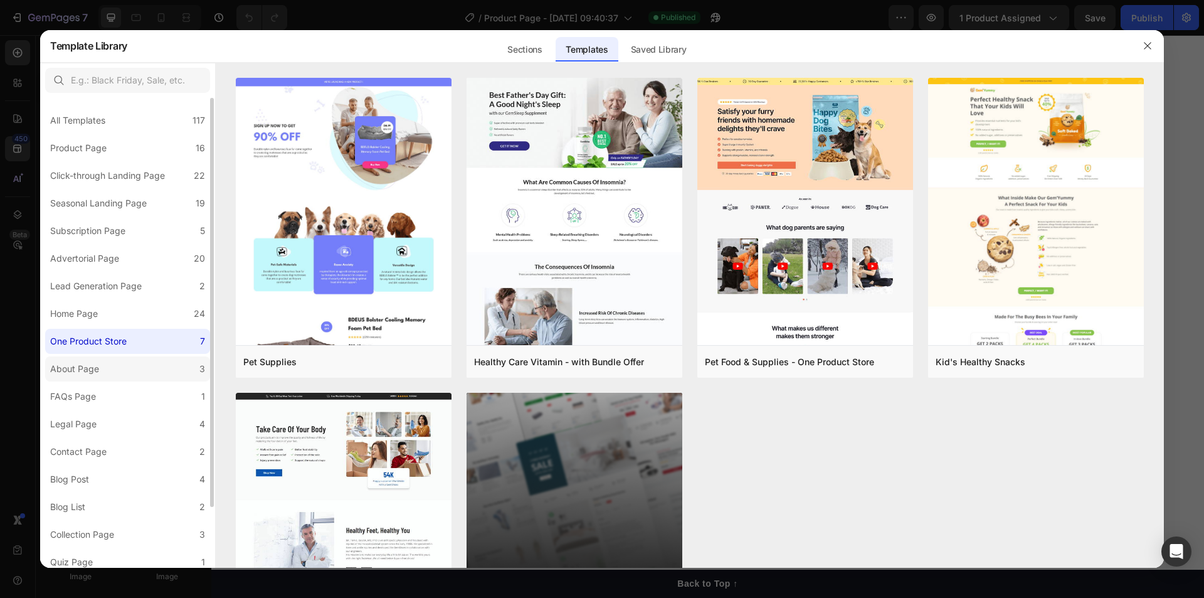
click at [116, 381] on label "About Page 3" at bounding box center [127, 368] width 165 height 25
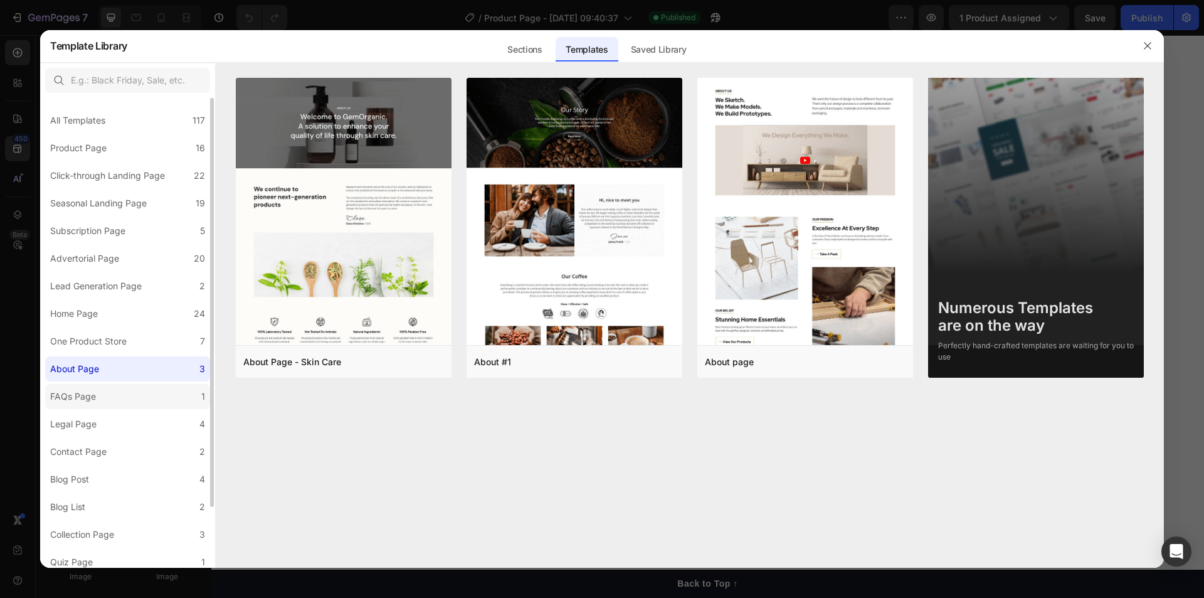
click at [110, 409] on label "FAQs Page 1" at bounding box center [127, 396] width 165 height 25
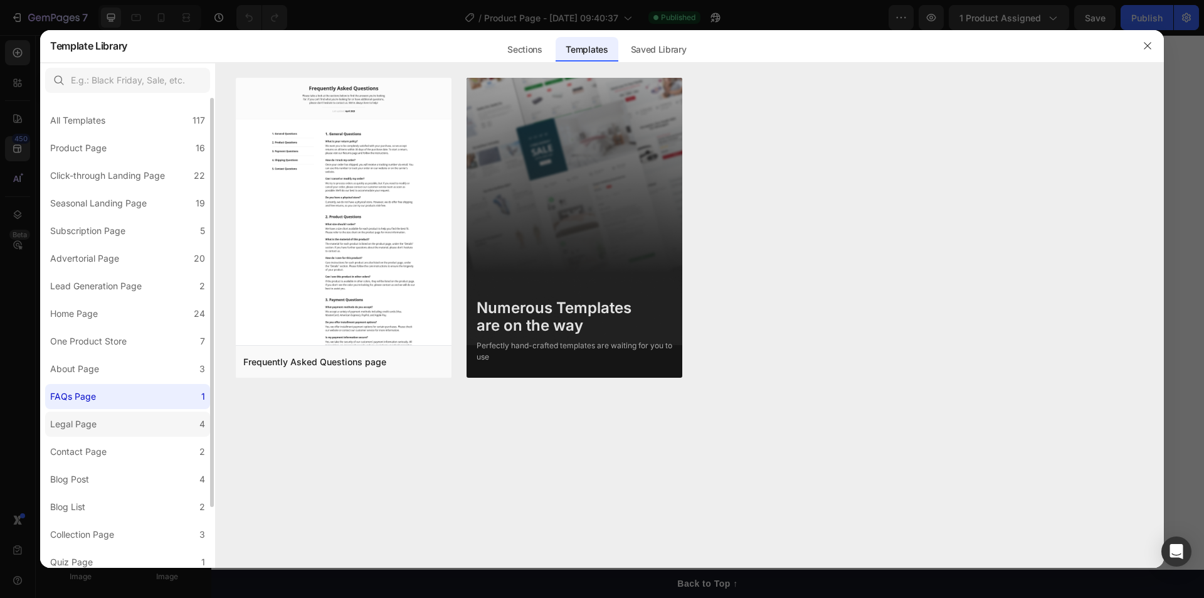
click at [111, 436] on label "Legal Page 4" at bounding box center [127, 423] width 165 height 25
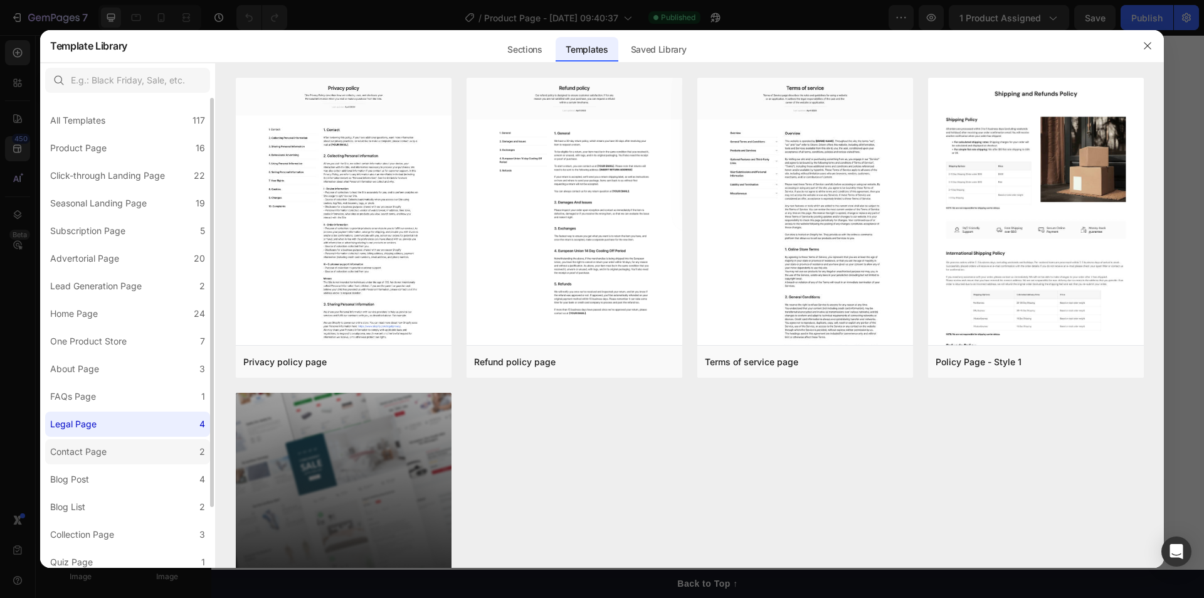
click at [109, 459] on div "Contact Page" at bounding box center [80, 451] width 61 height 15
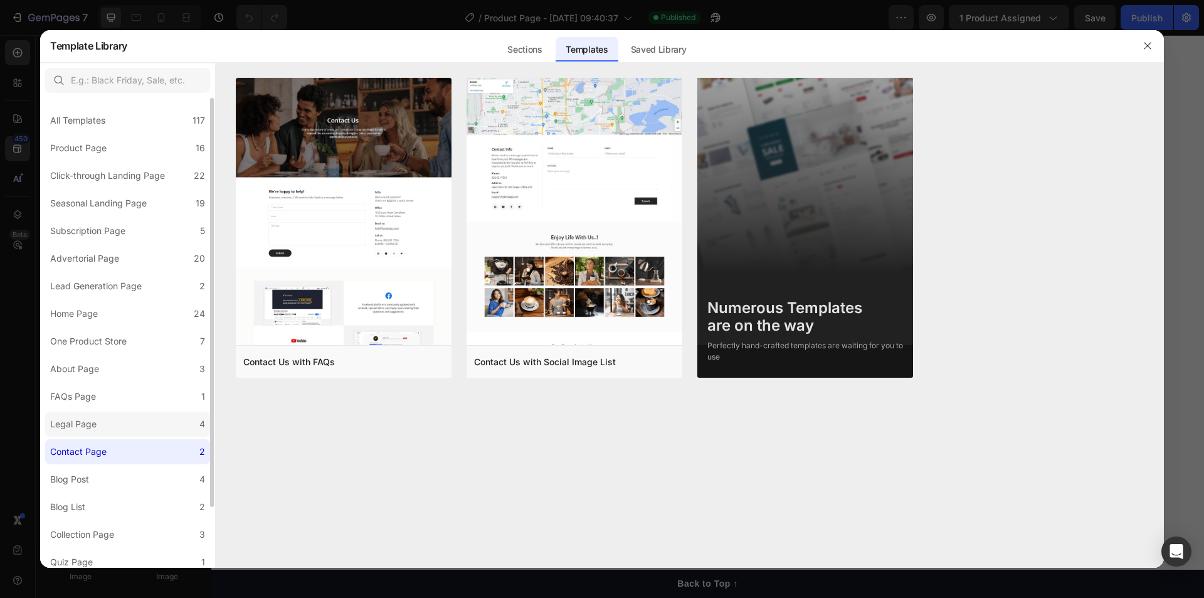
scroll to position [70, 0]
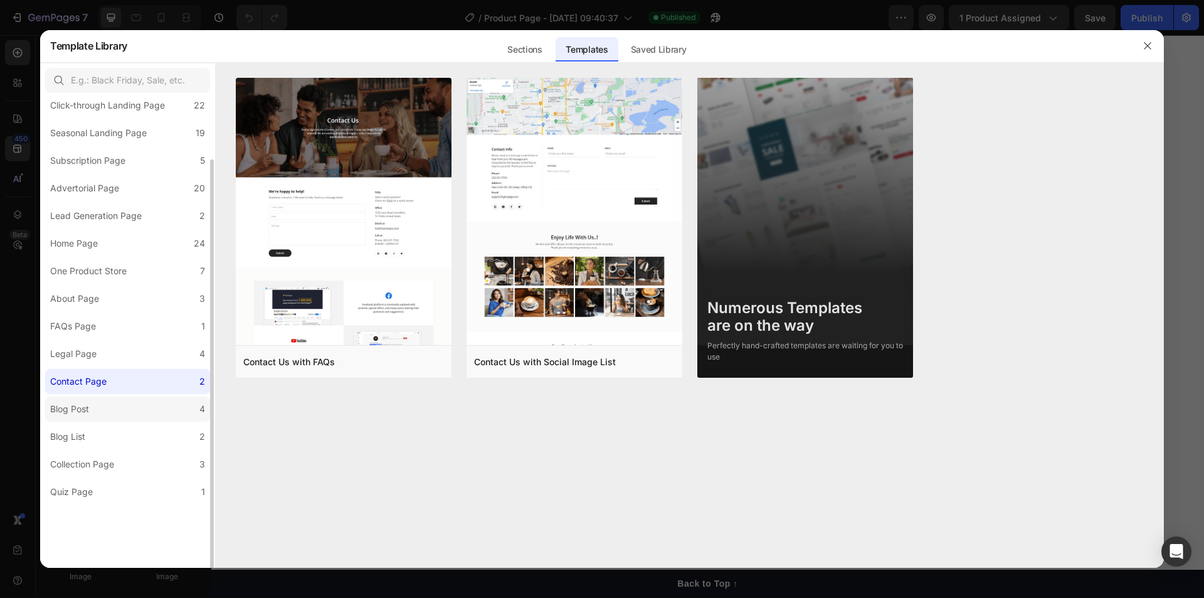
click at [111, 421] on label "Blog Post 4" at bounding box center [127, 408] width 165 height 25
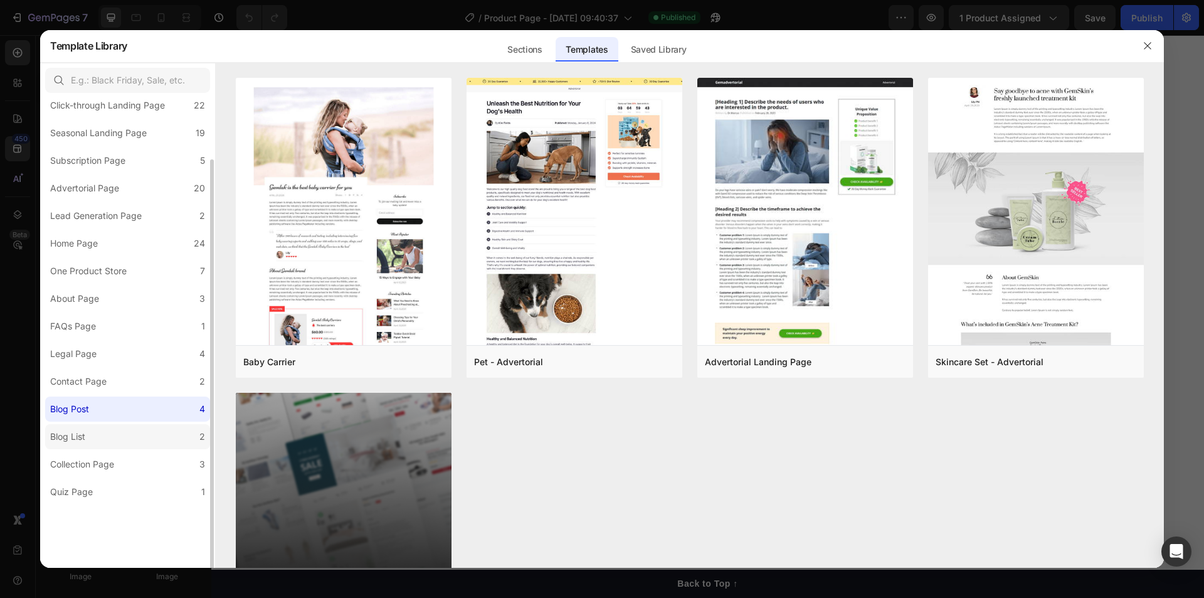
click at [107, 449] on label "Blog List 2" at bounding box center [127, 436] width 165 height 25
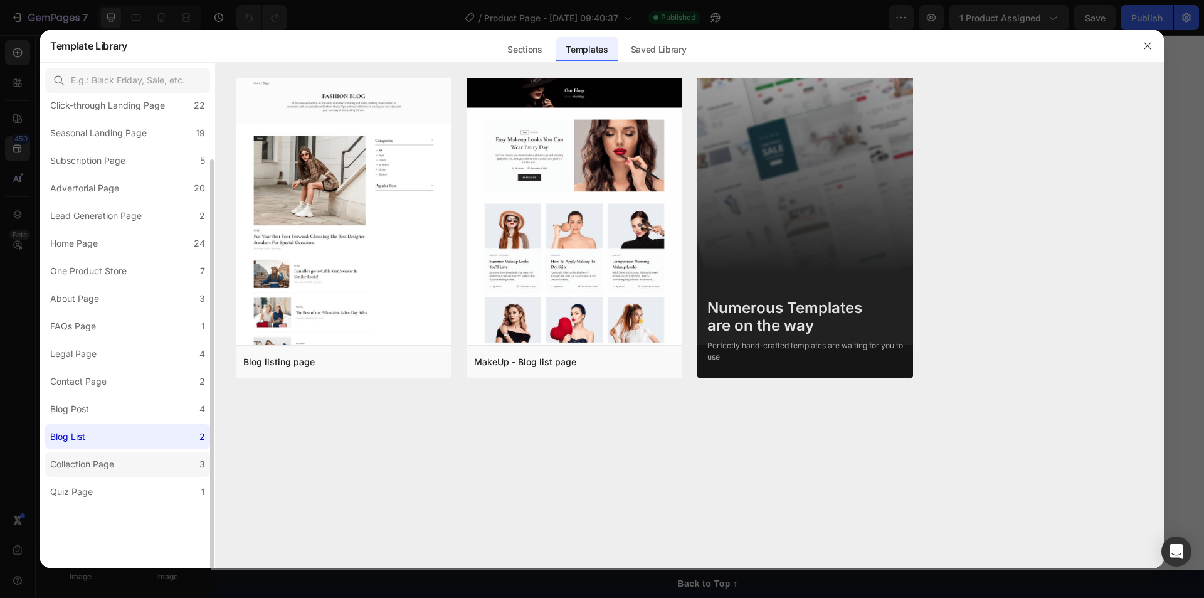
click at [103, 472] on div "Collection Page" at bounding box center [82, 464] width 64 height 15
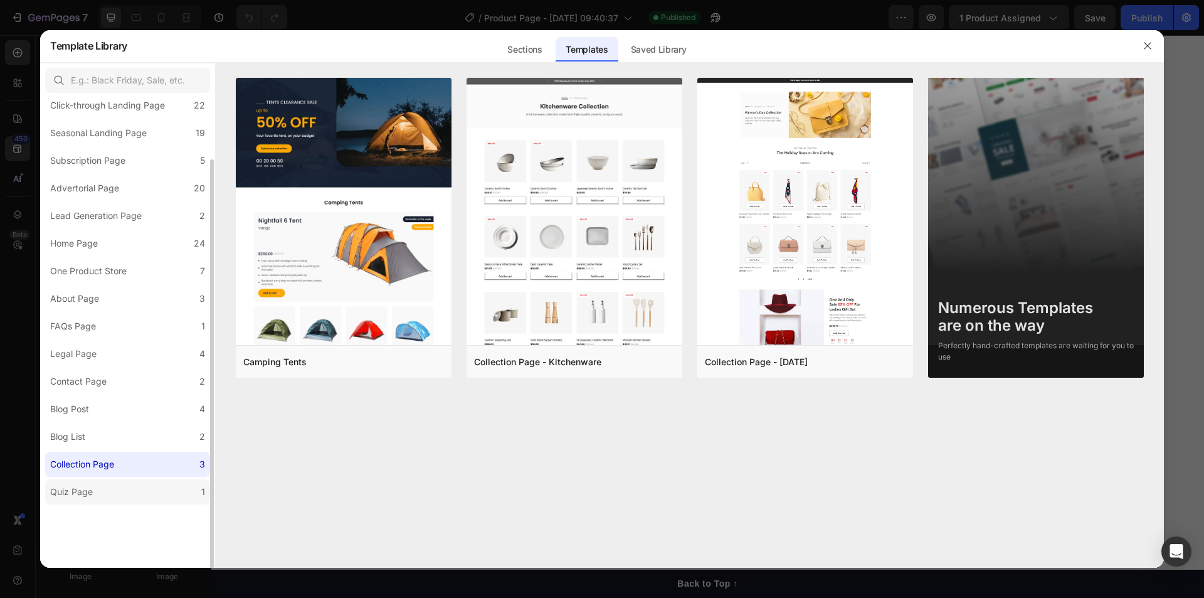
click at [102, 504] on label "Quiz Page 1" at bounding box center [127, 491] width 165 height 25
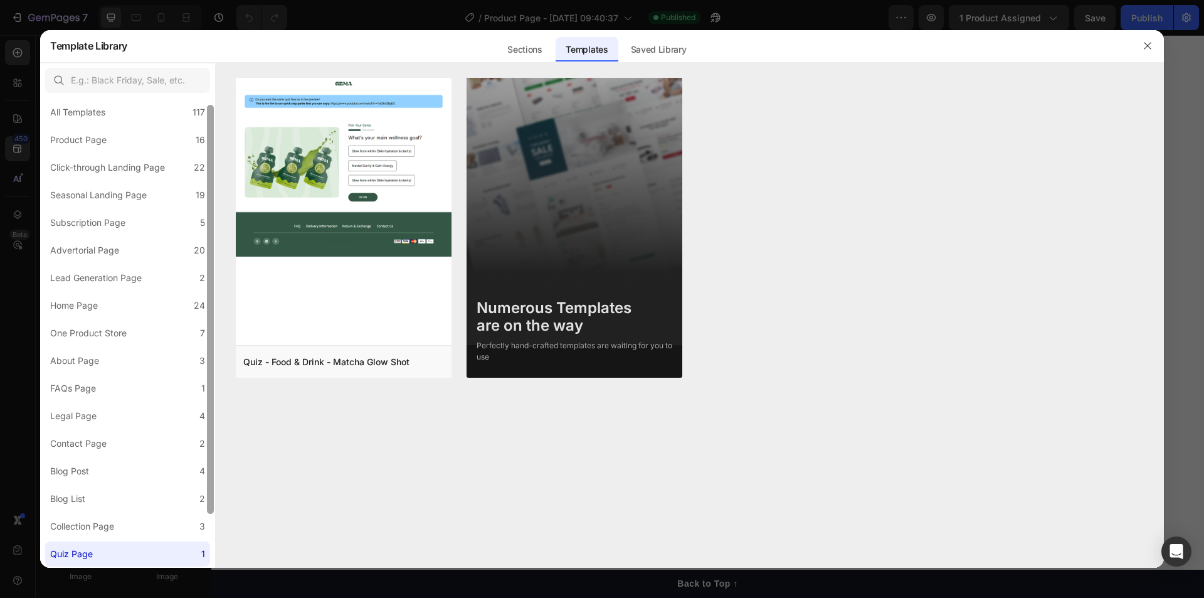
scroll to position [0, 0]
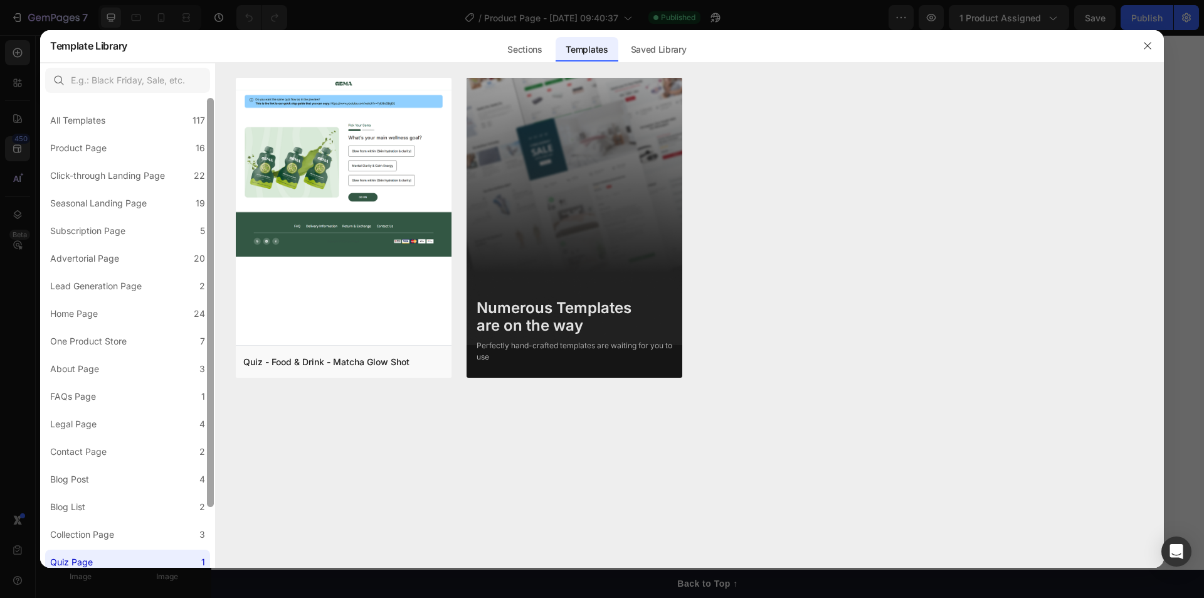
drag, startPoint x: 213, startPoint y: 498, endPoint x: 211, endPoint y: 317, distance: 181.3
click at [211, 317] on div at bounding box center [210, 302] width 7 height 409
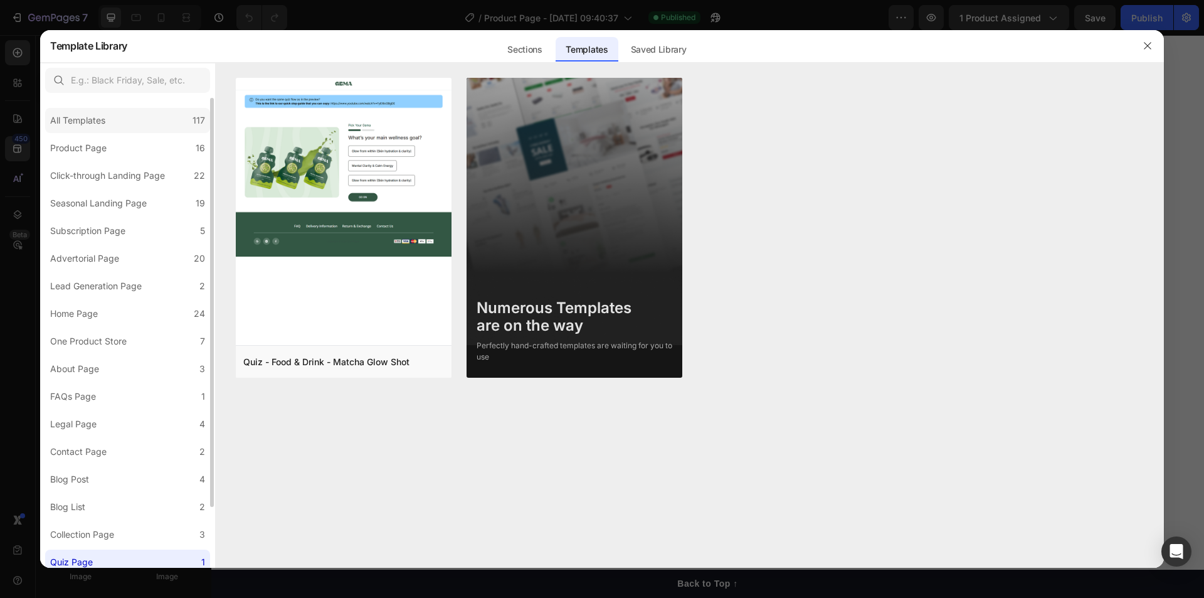
click at [118, 119] on div "All Templates 117" at bounding box center [127, 120] width 165 height 25
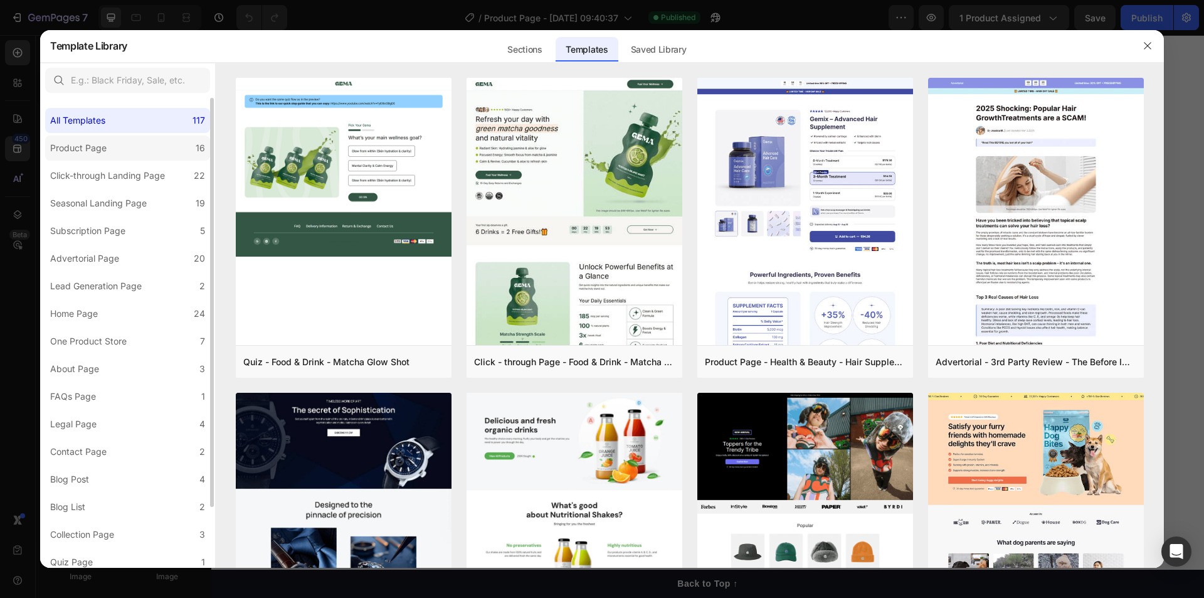
click at [118, 151] on label "Product Page 16" at bounding box center [127, 147] width 165 height 25
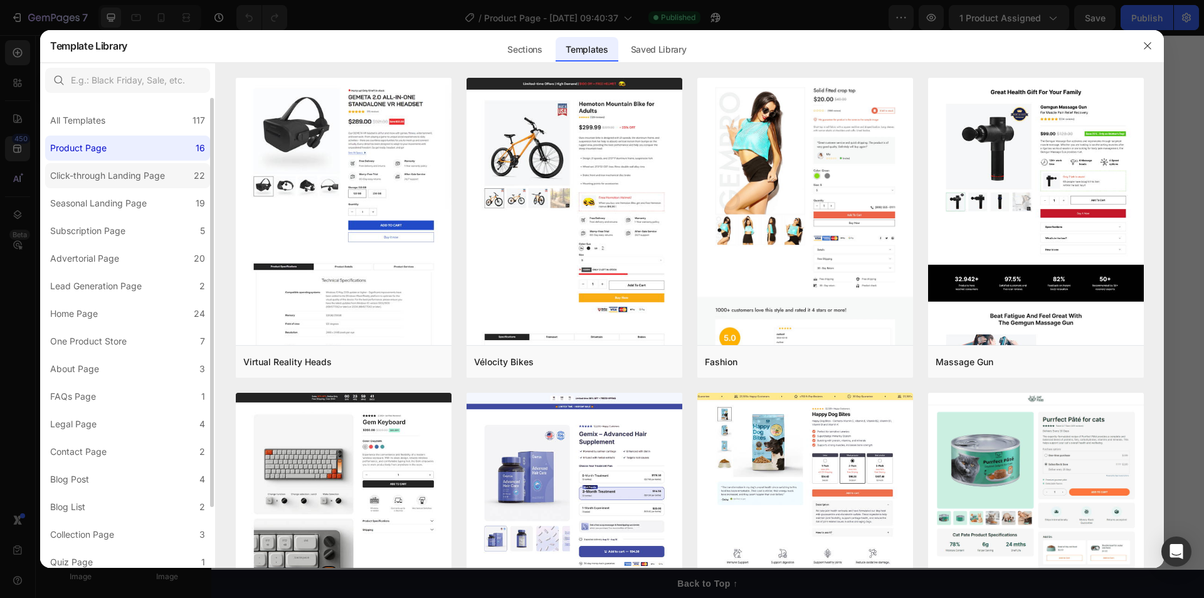
click at [117, 183] on div "Click-through Landing Page" at bounding box center [107, 175] width 115 height 15
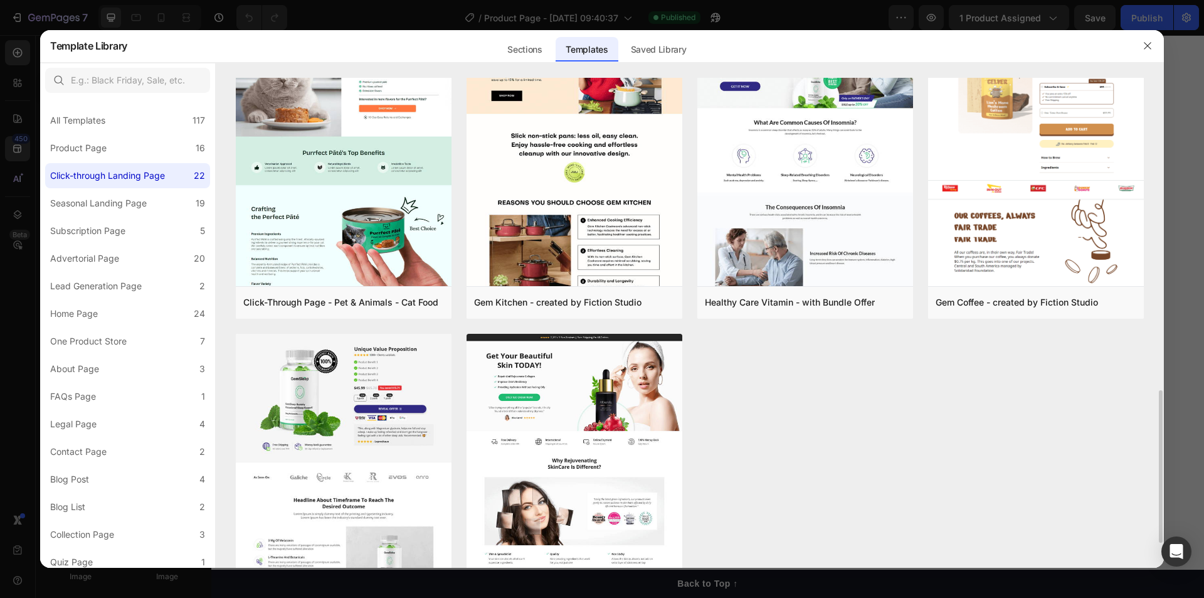
scroll to position [837, 0]
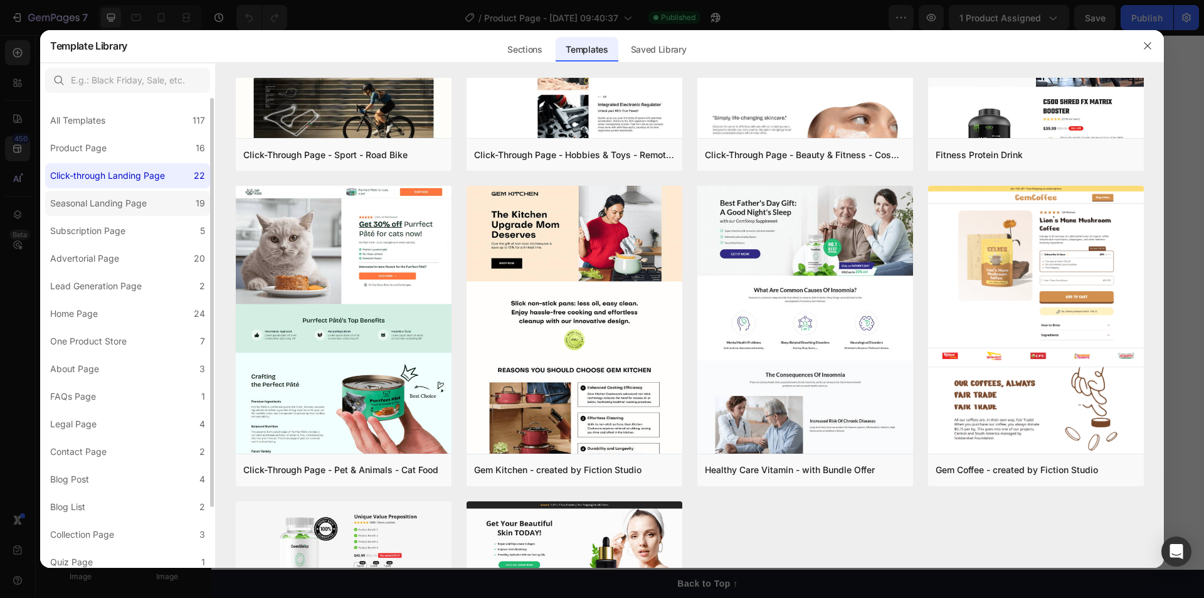
click at [119, 211] on div "Seasonal Landing Page" at bounding box center [98, 203] width 97 height 15
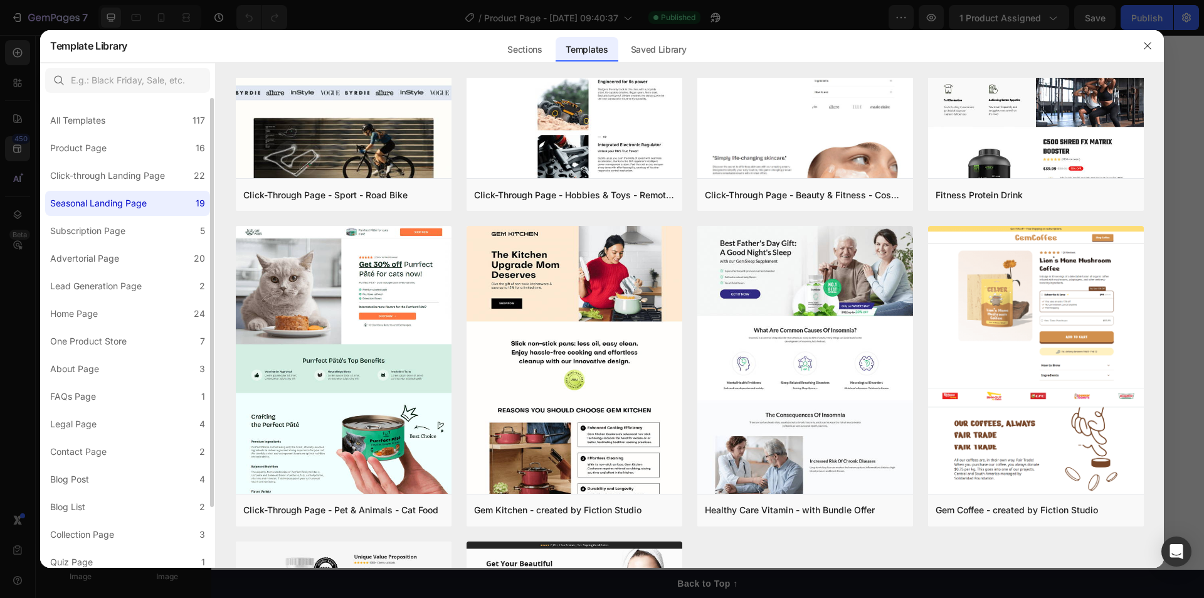
scroll to position [0, 0]
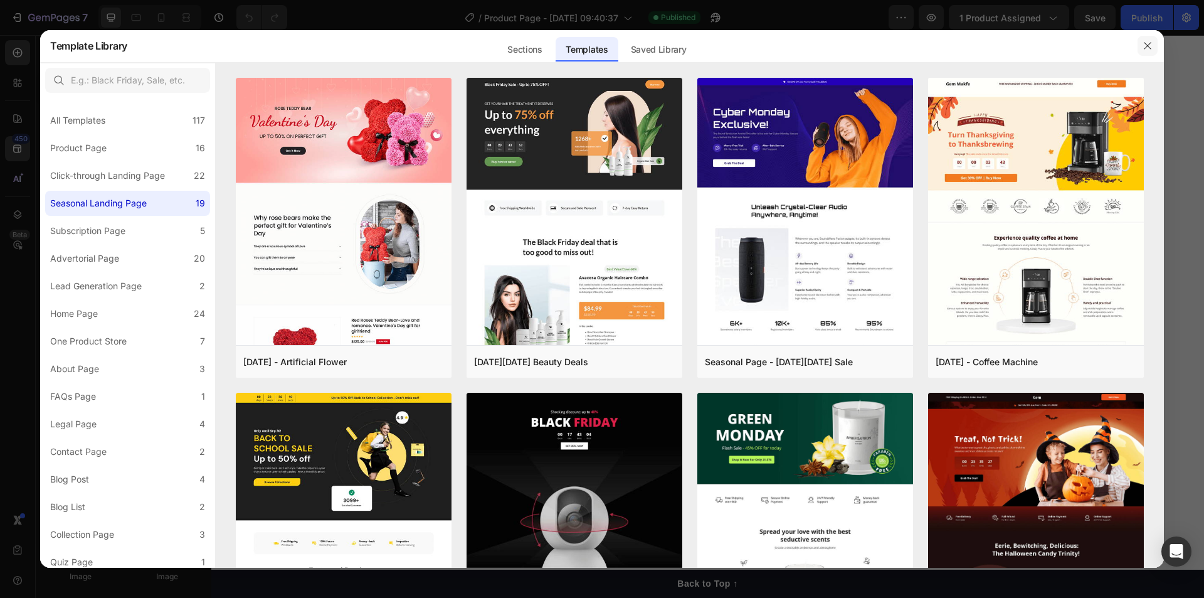
click at [1147, 48] on icon "button" at bounding box center [1148, 46] width 10 height 10
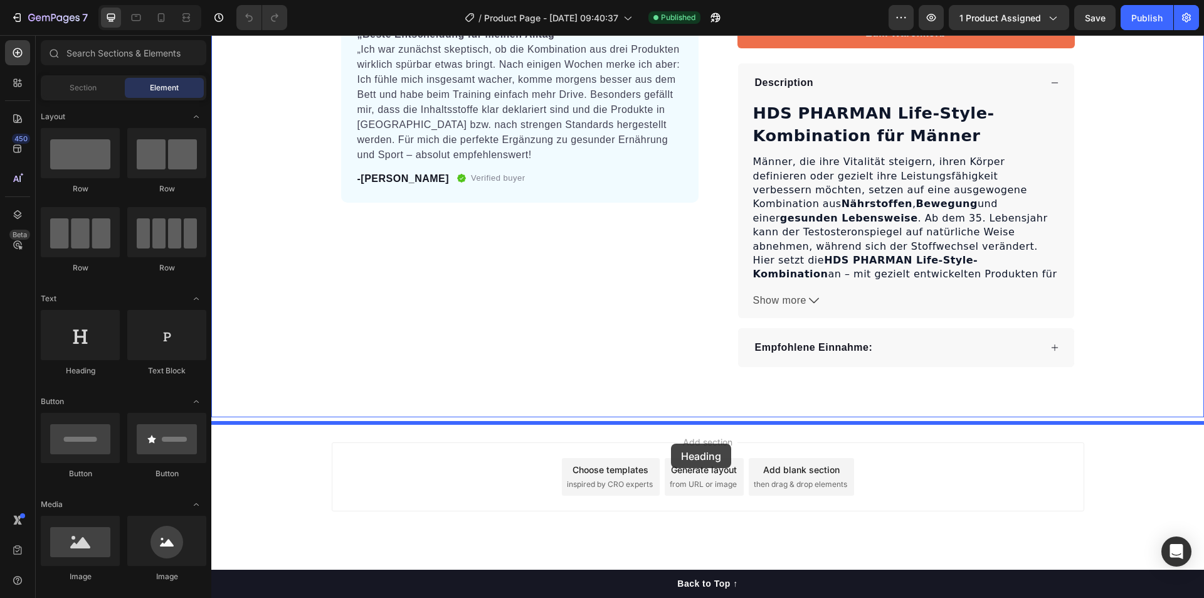
drag, startPoint x: 298, startPoint y: 371, endPoint x: 670, endPoint y: 443, distance: 379.4
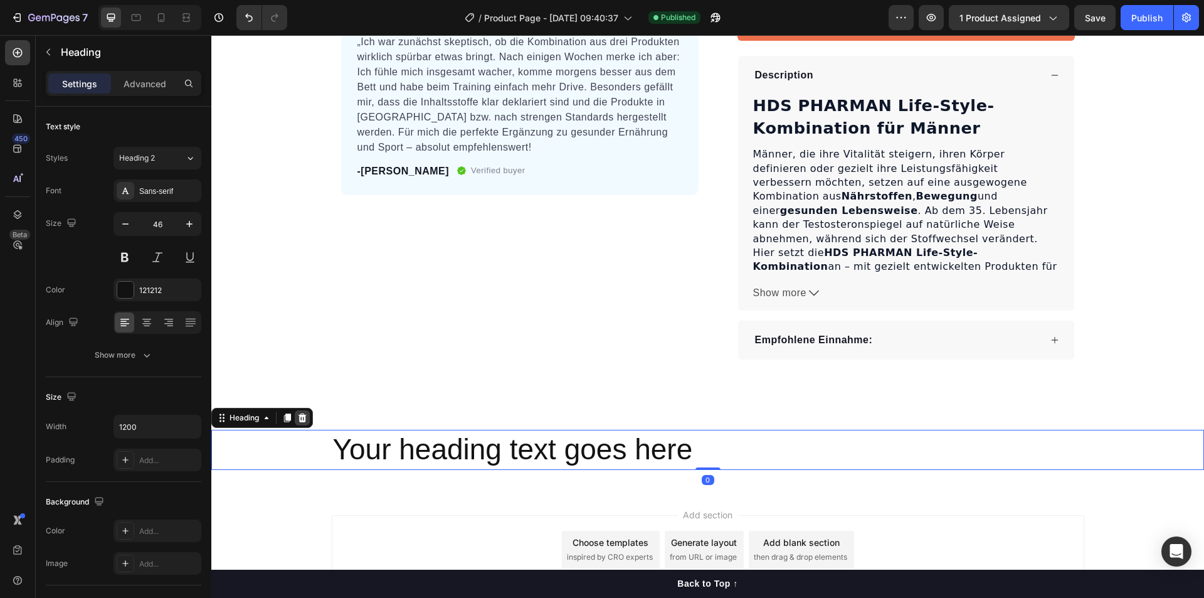
click at [303, 420] on icon at bounding box center [303, 417] width 8 height 9
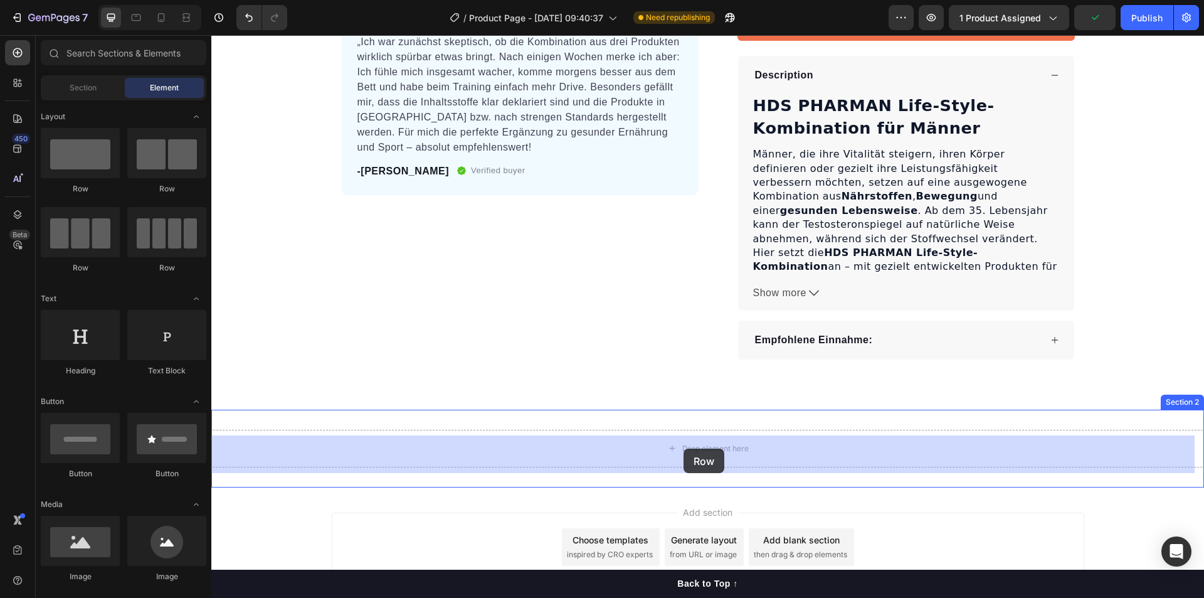
drag, startPoint x: 388, startPoint y: 231, endPoint x: 684, endPoint y: 448, distance: 366.5
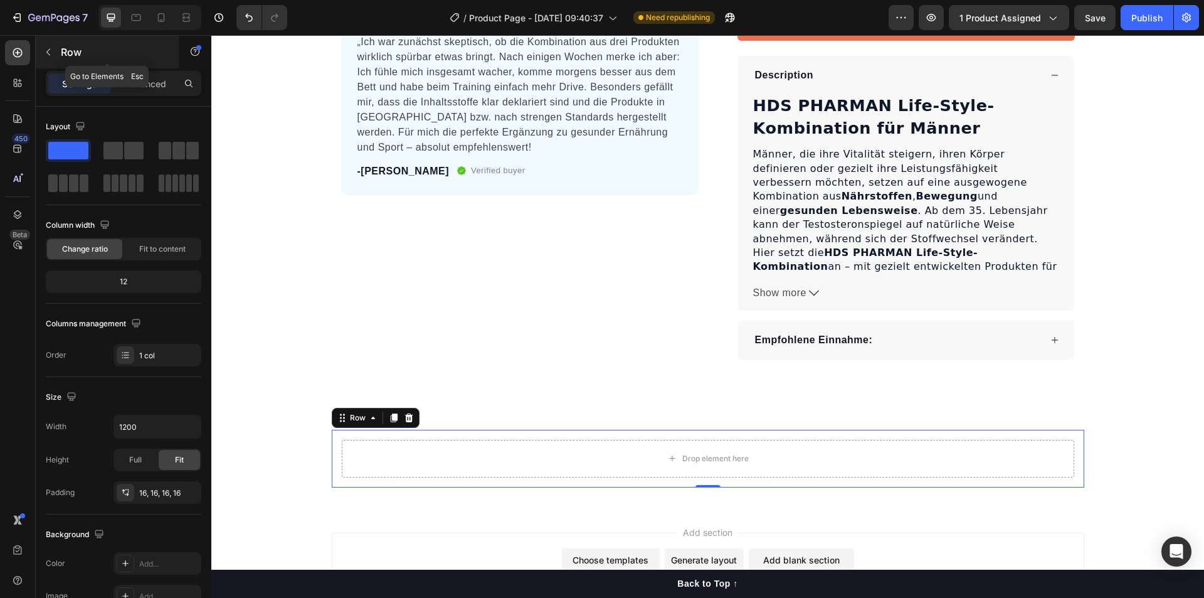
click at [48, 57] on button "button" at bounding box center [48, 52] width 20 height 20
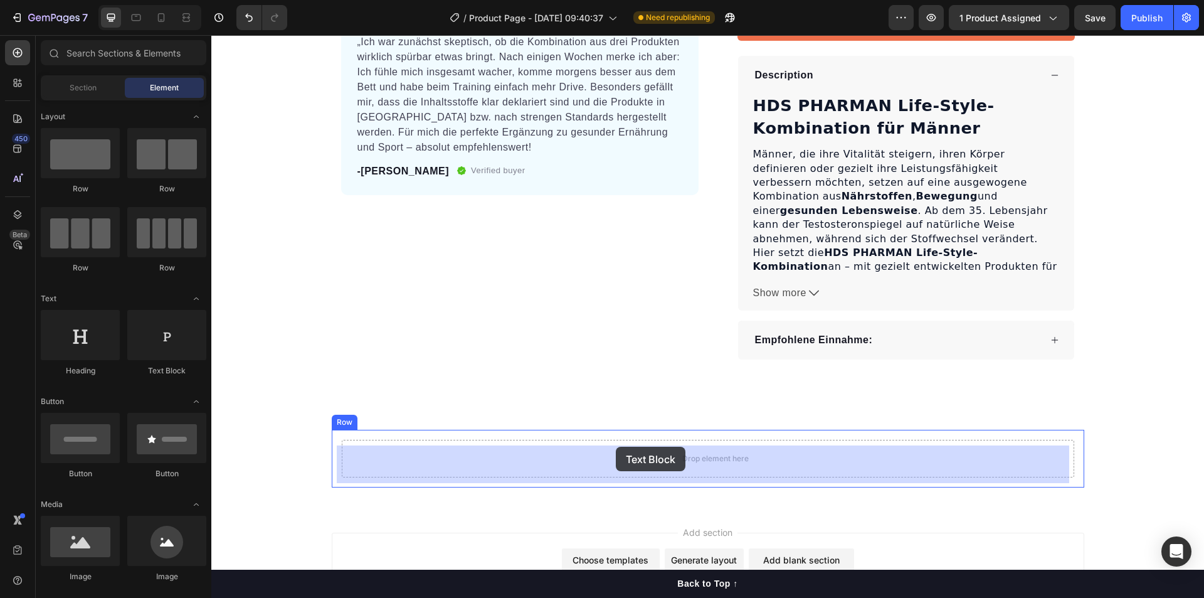
drag, startPoint x: 375, startPoint y: 380, endPoint x: 616, endPoint y: 447, distance: 249.8
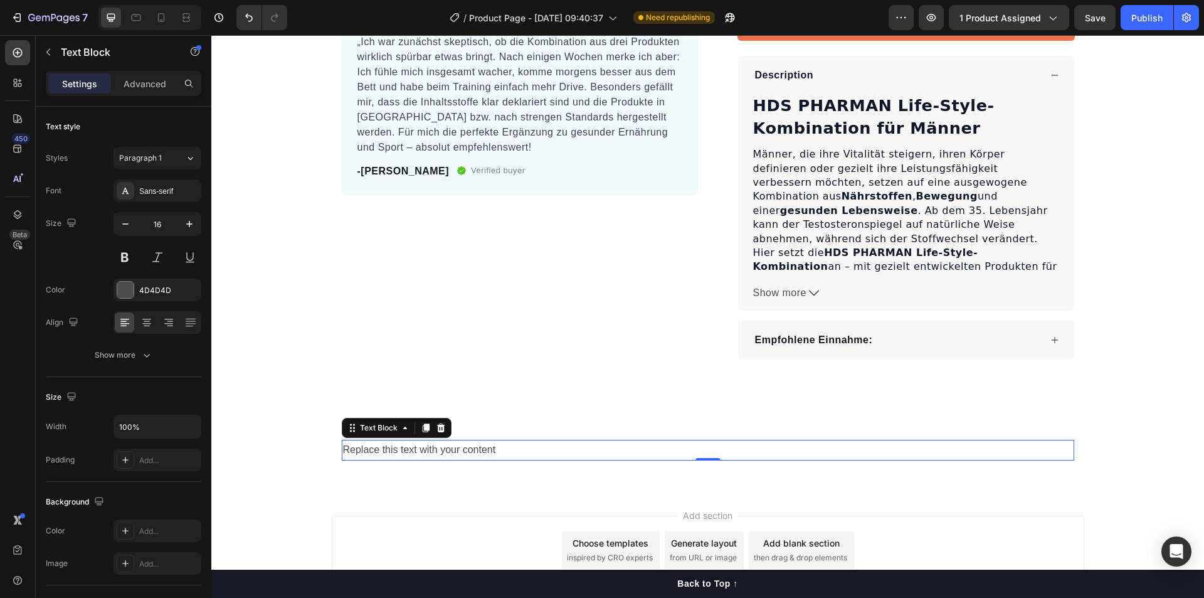
click at [579, 452] on div "Replace this text with your content" at bounding box center [708, 450] width 733 height 21
click at [474, 402] on div "Product Images „Beste Entscheidung für meinen Alltag“ „Ich war zunächst skeptis…" at bounding box center [707, 2] width 993 height 814
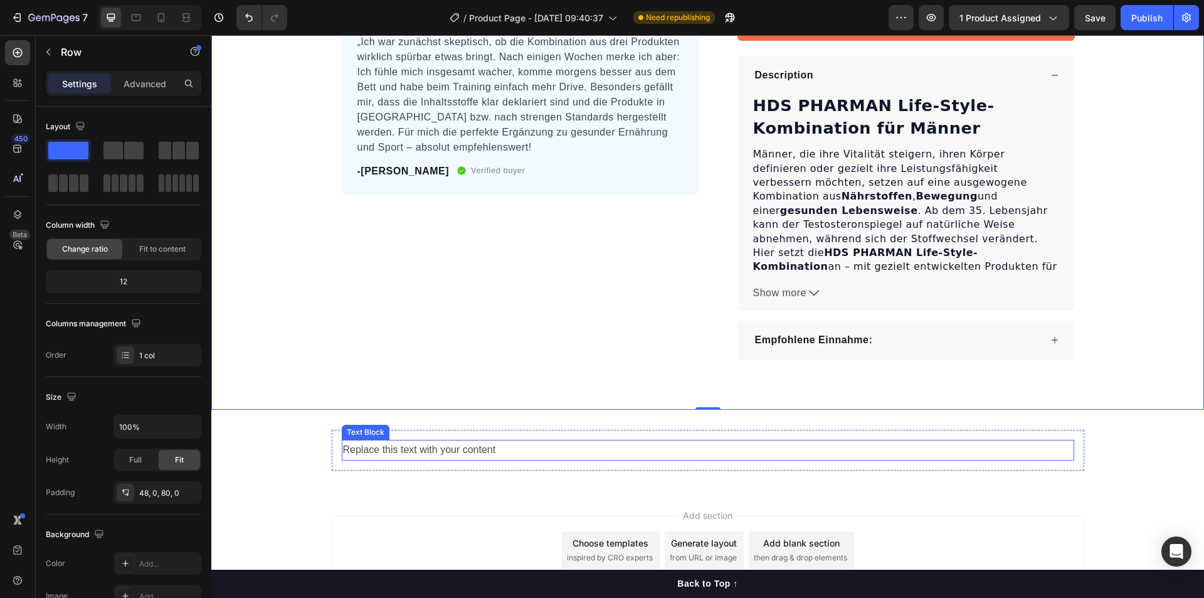
click at [494, 452] on p "Replace this text with your content" at bounding box center [708, 450] width 730 height 18
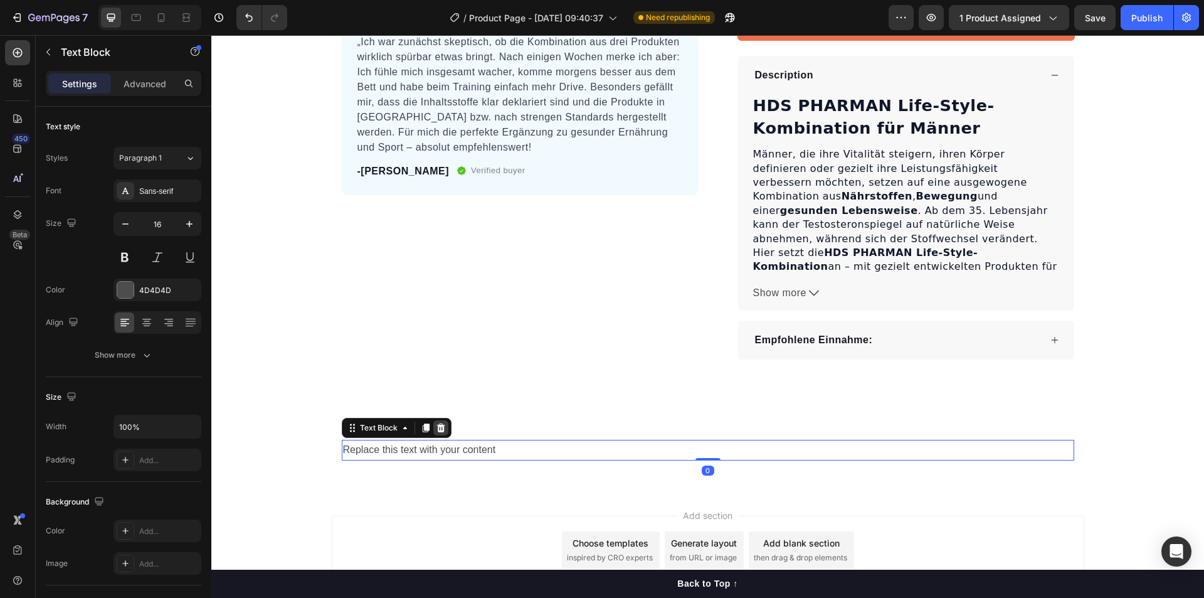
click at [438, 432] on icon at bounding box center [440, 427] width 8 height 9
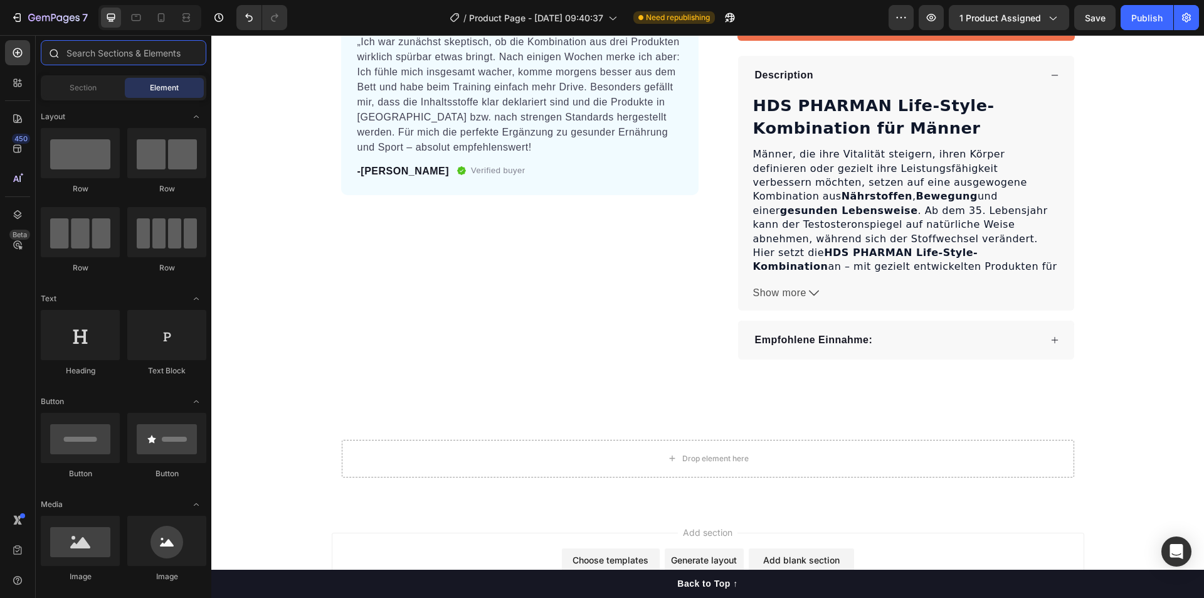
click at [140, 60] on input "text" at bounding box center [124, 52] width 166 height 25
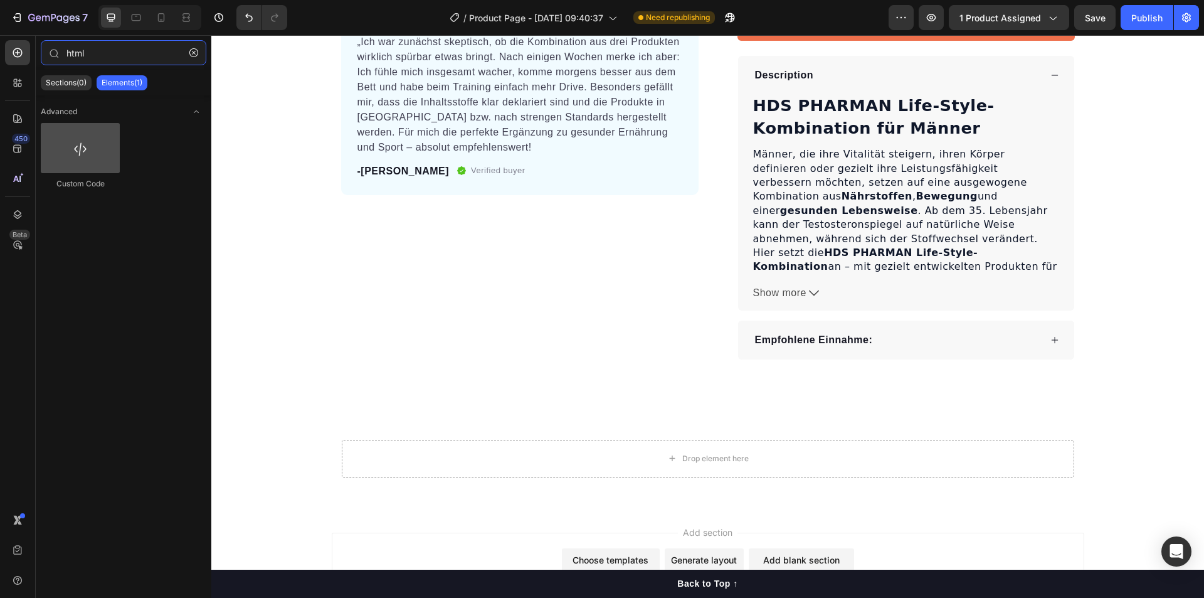
type input "html"
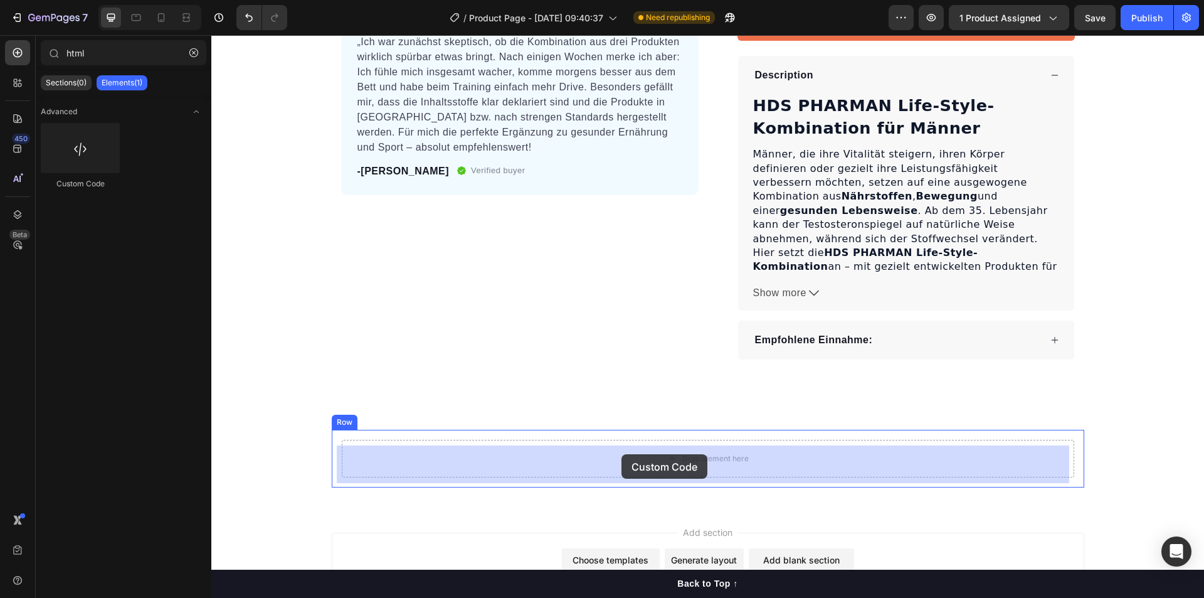
drag, startPoint x: 295, startPoint y: 189, endPoint x: 622, endPoint y: 454, distance: 420.0
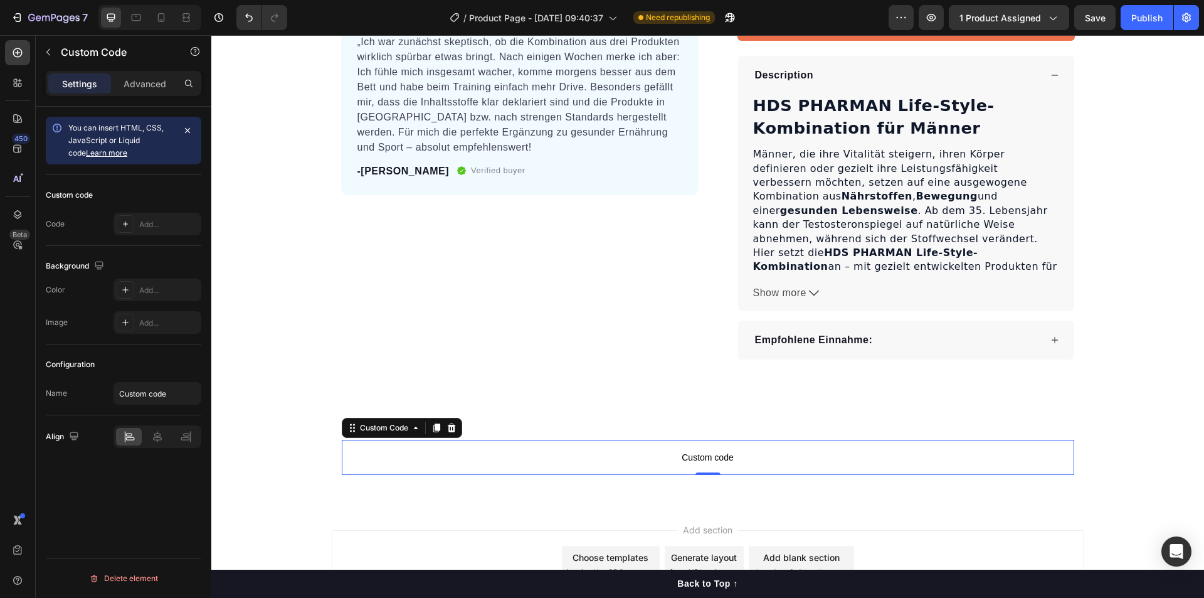
click at [676, 465] on span "Custom code" at bounding box center [708, 457] width 733 height 15
click at [549, 465] on span "Custom code" at bounding box center [708, 457] width 733 height 15
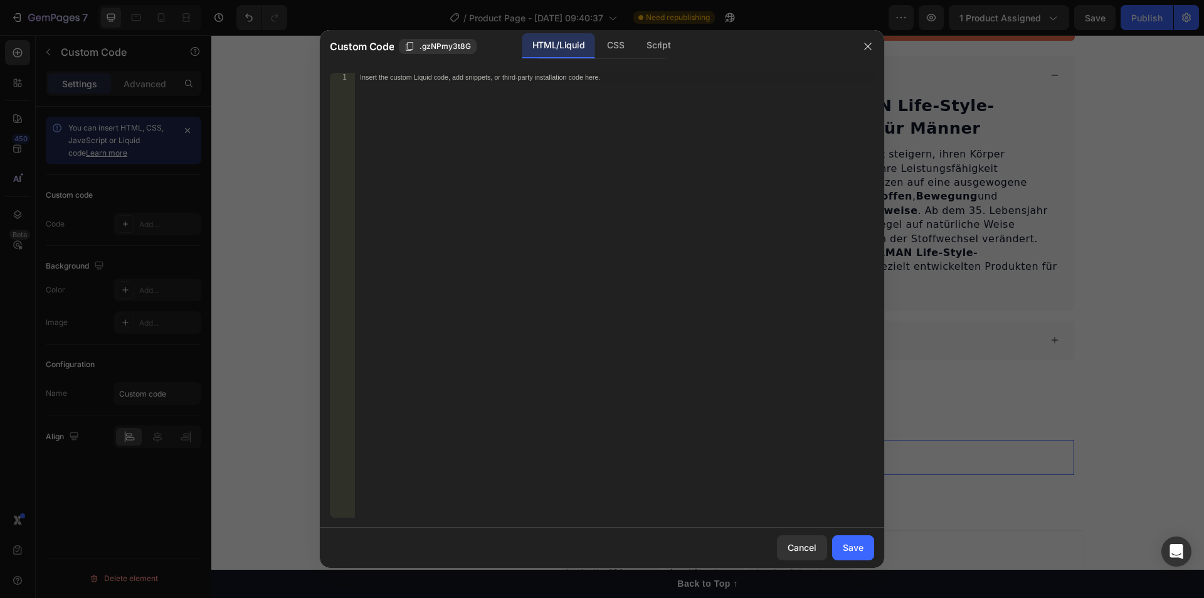
click at [567, 391] on div "Insert the custom Liquid code, add snippets, or third-party installation code h…" at bounding box center [614, 304] width 519 height 462
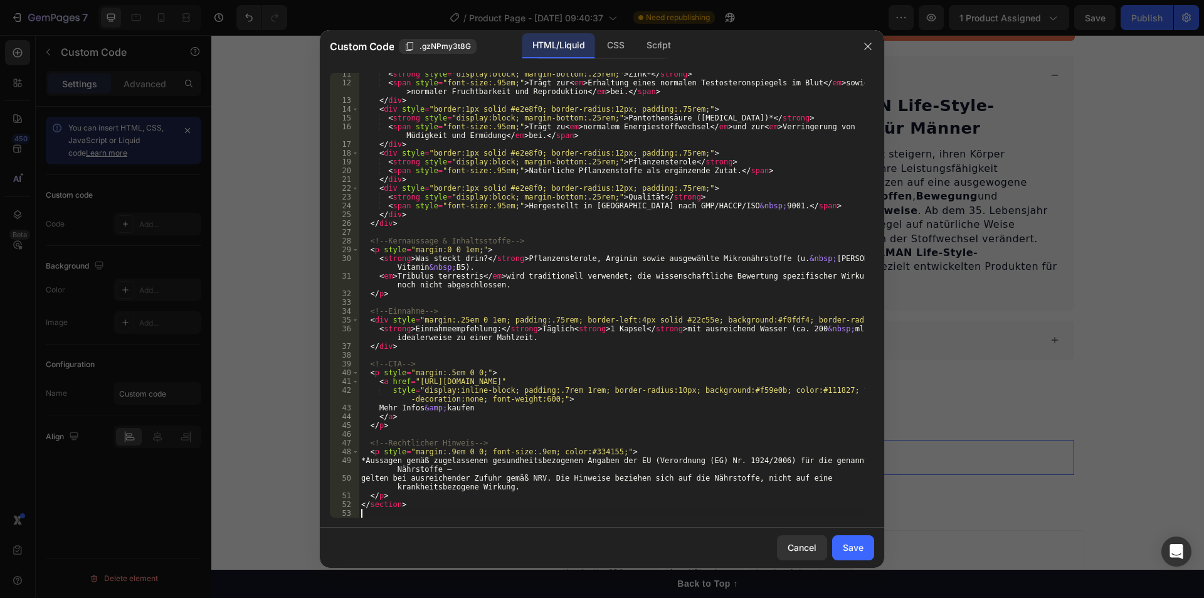
scroll to position [108, 0]
click at [854, 547] on div "Save" at bounding box center [853, 547] width 21 height 13
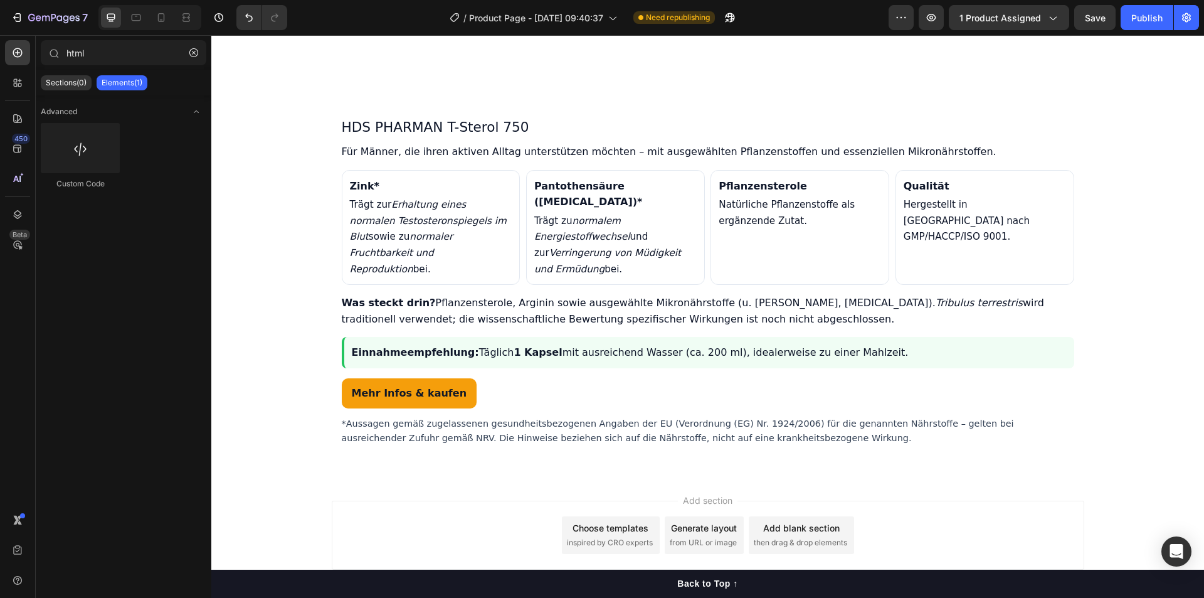
scroll to position [845, 0]
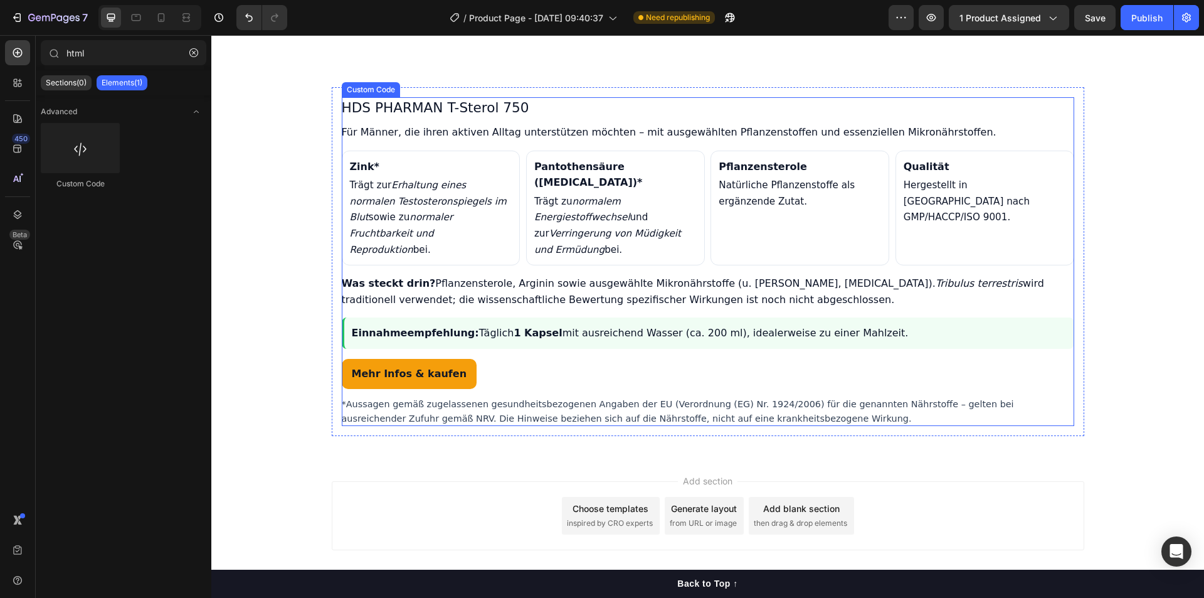
click at [605, 223] on div "Pantothensäure (Vitamin B5)* Trägt zu normalem Energiestoffwechsel und zur Verr…" at bounding box center [615, 208] width 179 height 115
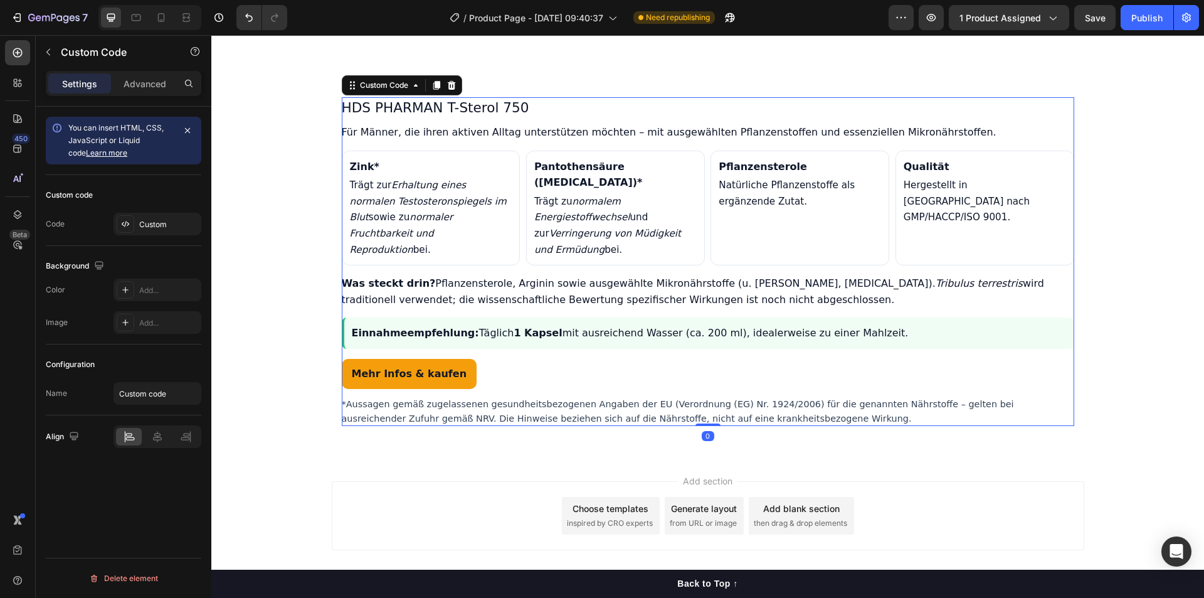
click at [627, 119] on h3 "HDS PHARMAN T-Sterol 750" at bounding box center [708, 108] width 733 height 22
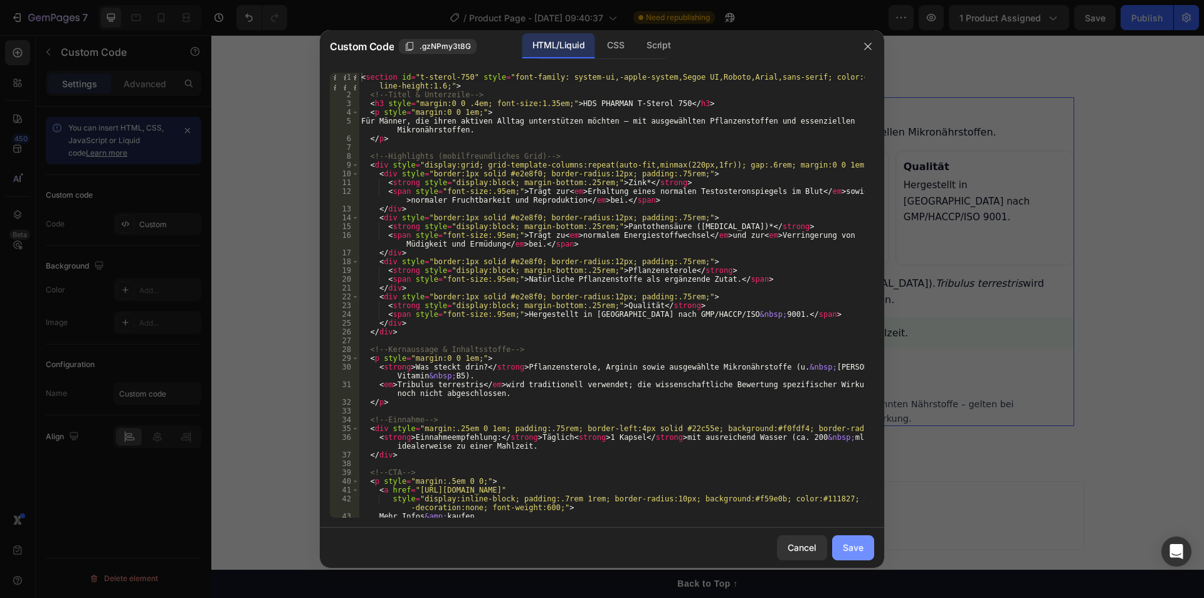
click at [853, 541] on div "Save" at bounding box center [853, 547] width 21 height 13
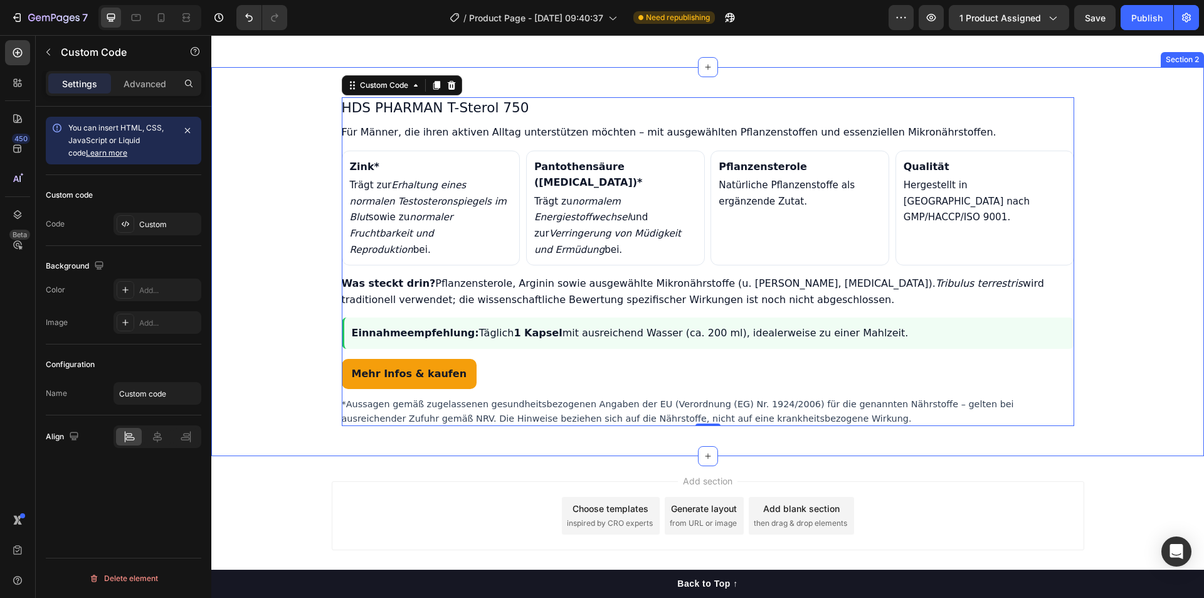
click at [265, 254] on div "HDS PHARMAN T-Sterol 750 Für Männer, die ihren aktiven Alltag unterstützen möch…" at bounding box center [707, 261] width 993 height 349
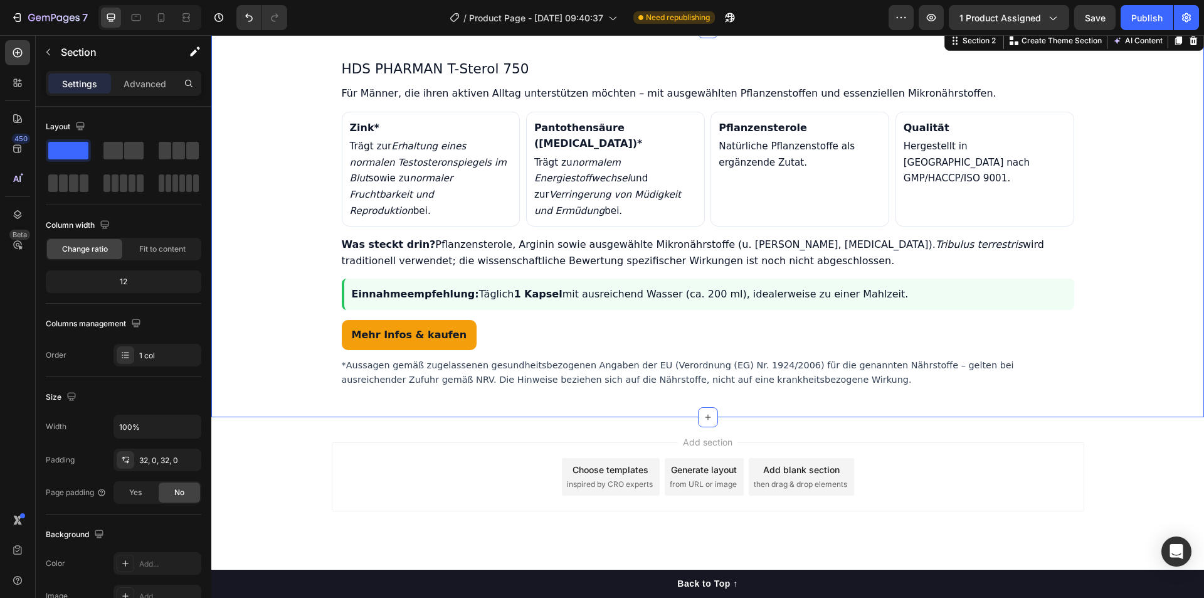
scroll to position [973, 0]
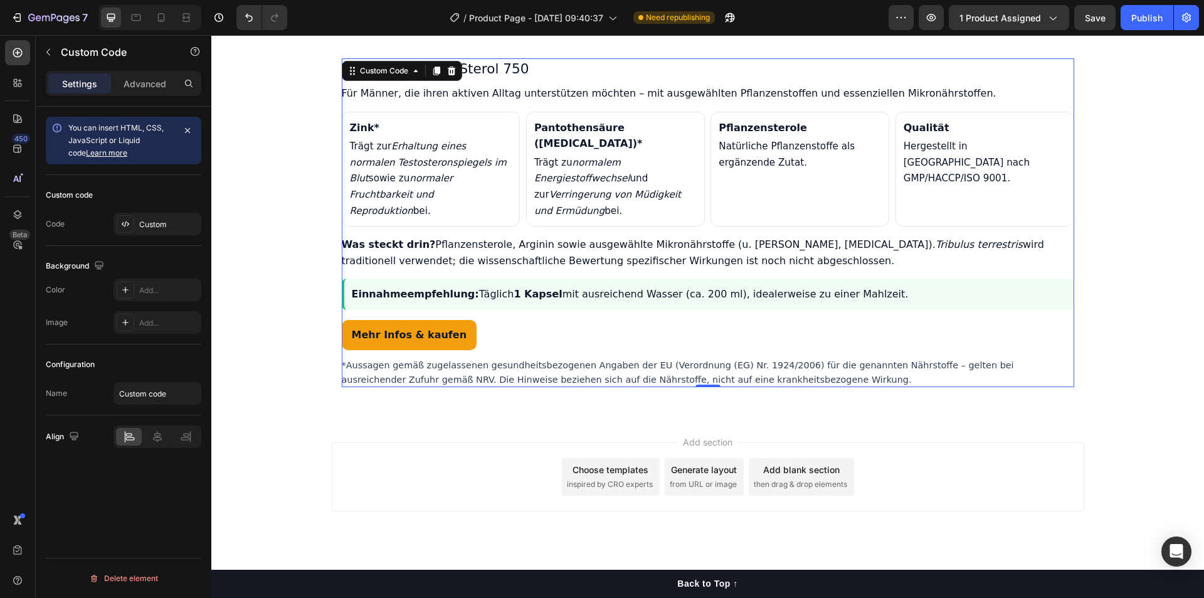
click at [603, 236] on p "Was steckt drin? Pflanzensterole, Arginin sowie ausgewählte Mikronährstoffe (u.…" at bounding box center [708, 252] width 733 height 32
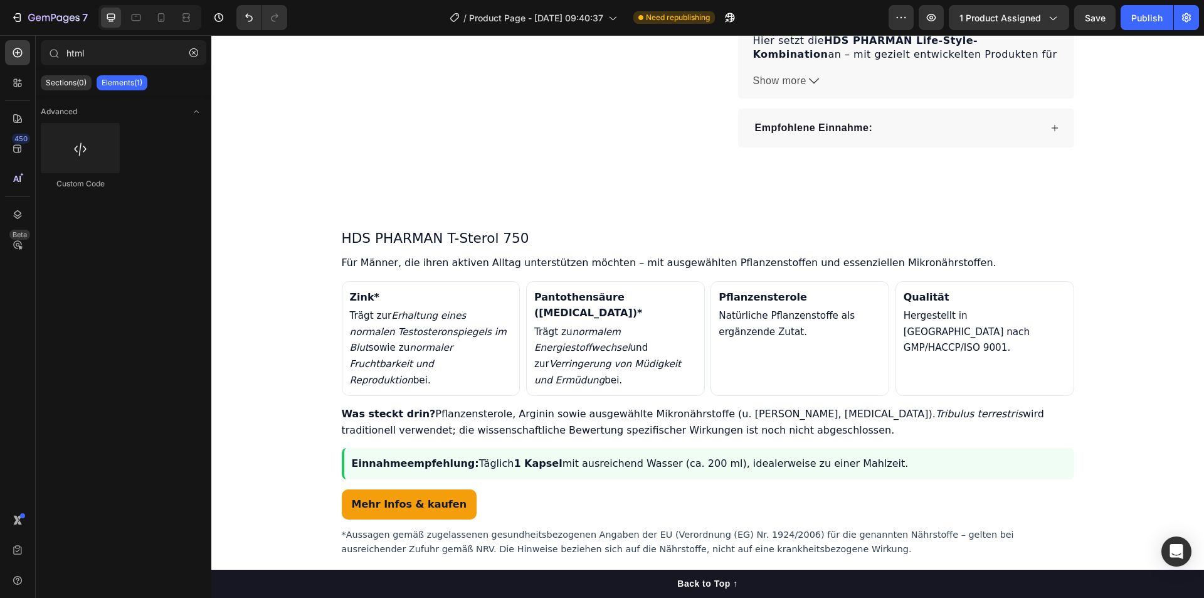
scroll to position [724, 0]
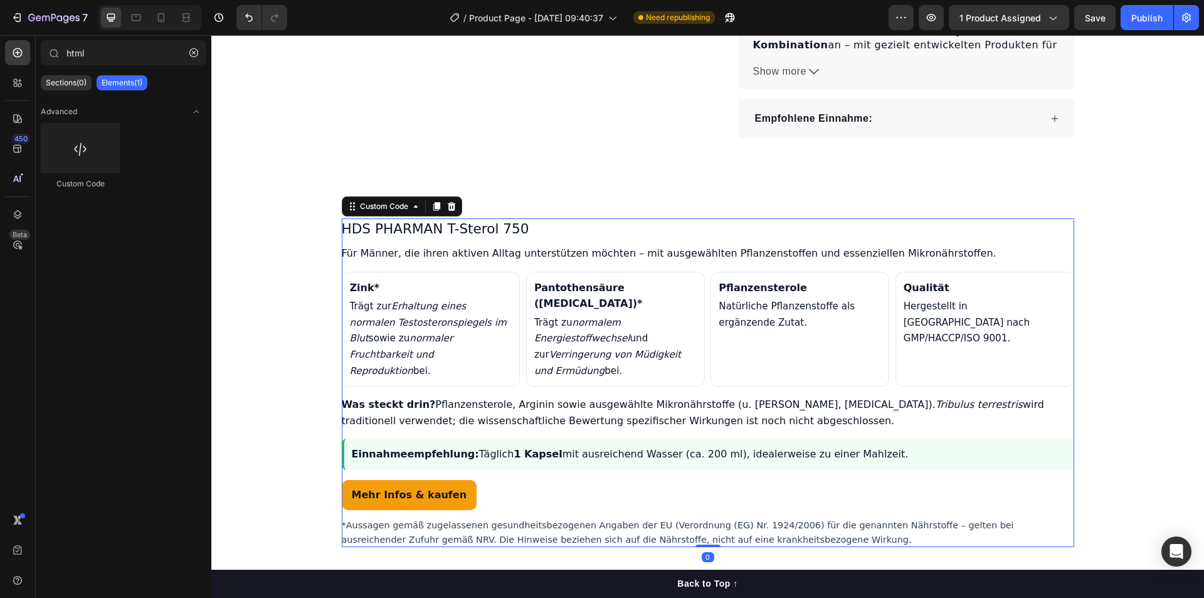
click at [749, 262] on p "Für Männer, die ihren aktiven Alltag unterstützen möchten – mit ausgewählten Pf…" at bounding box center [708, 253] width 733 height 16
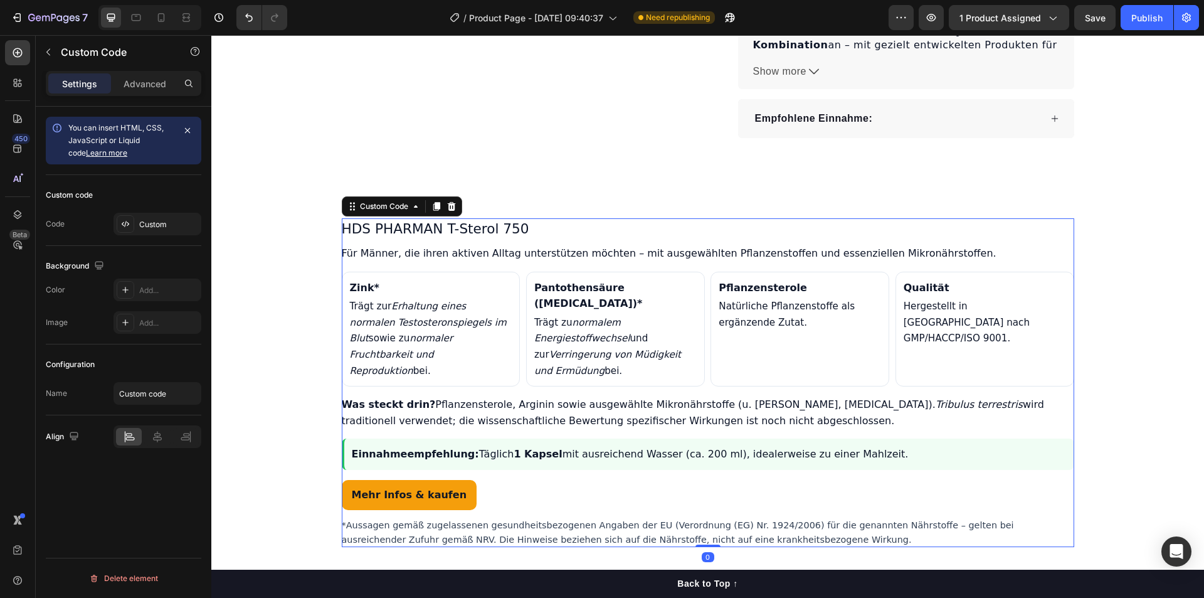
click at [403, 238] on h3 "HDS PHARMAN T-Sterol 750" at bounding box center [708, 229] width 733 height 22
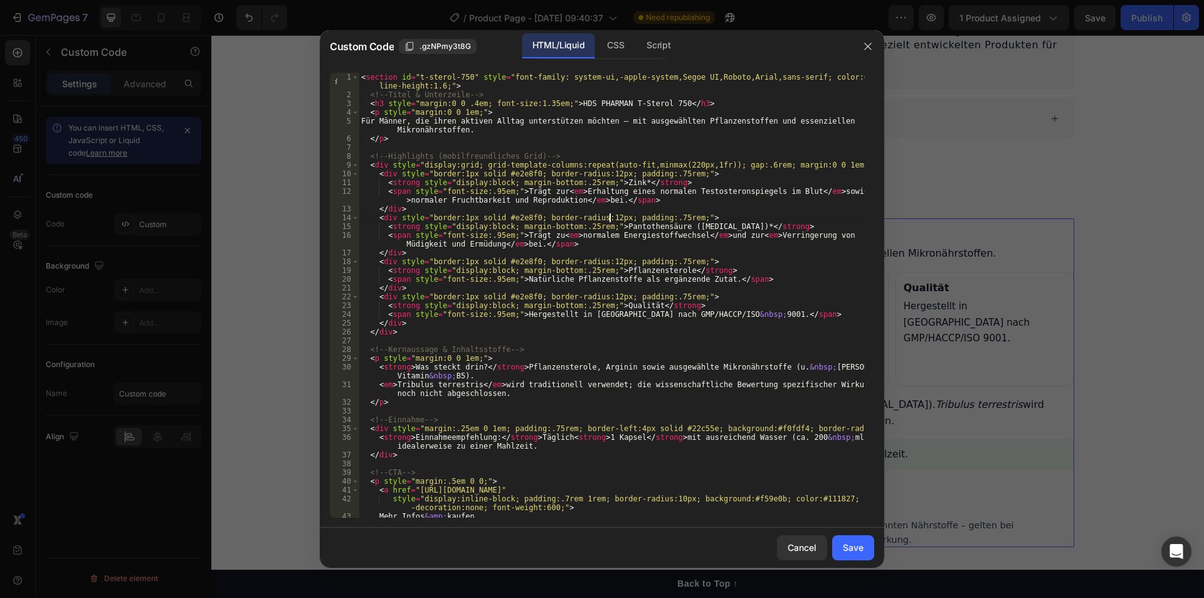
click at [611, 219] on div "< section id = "t-sterol-750" style = "font-family: system-ui,-apple-system,Seg…" at bounding box center [612, 308] width 506 height 471
type textarea "</section>"
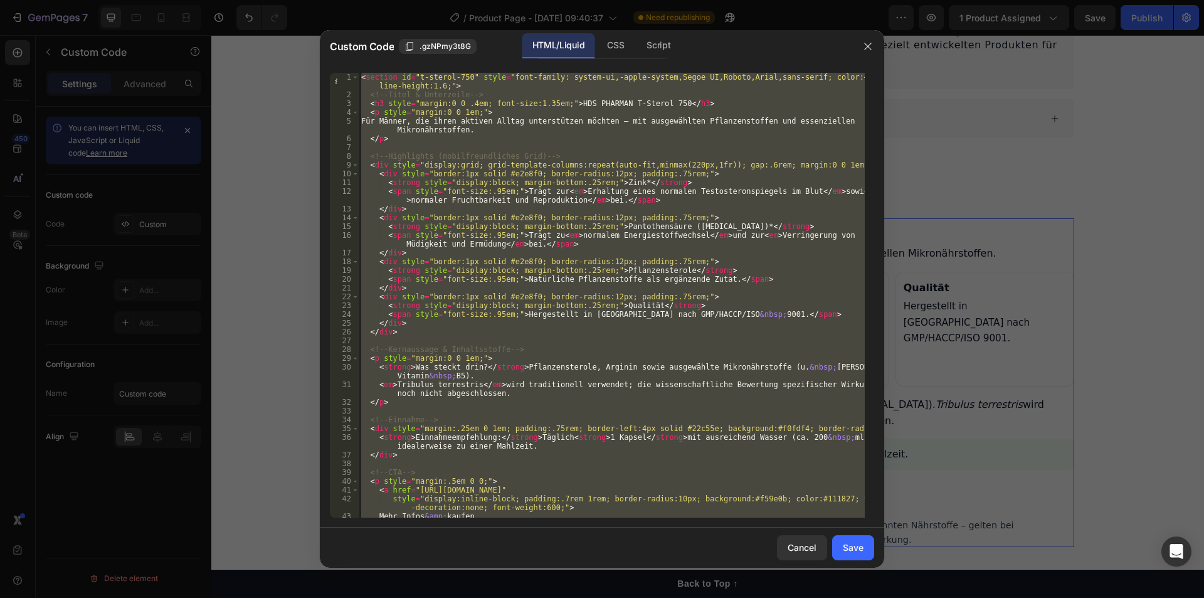
paste textarea
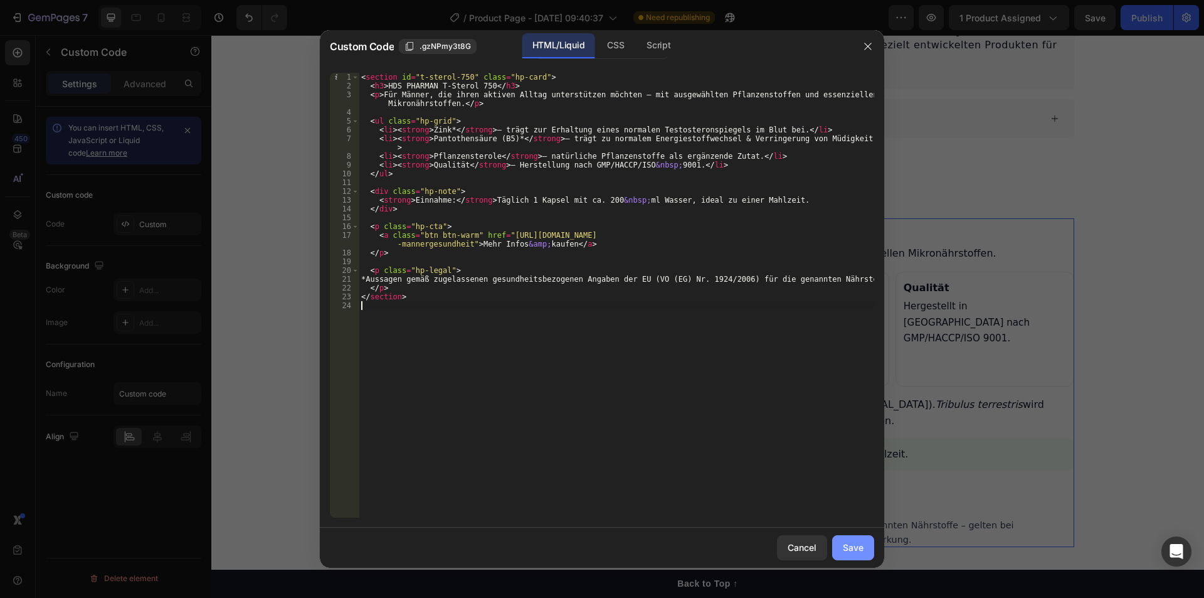
click at [855, 544] on div "Save" at bounding box center [853, 547] width 21 height 13
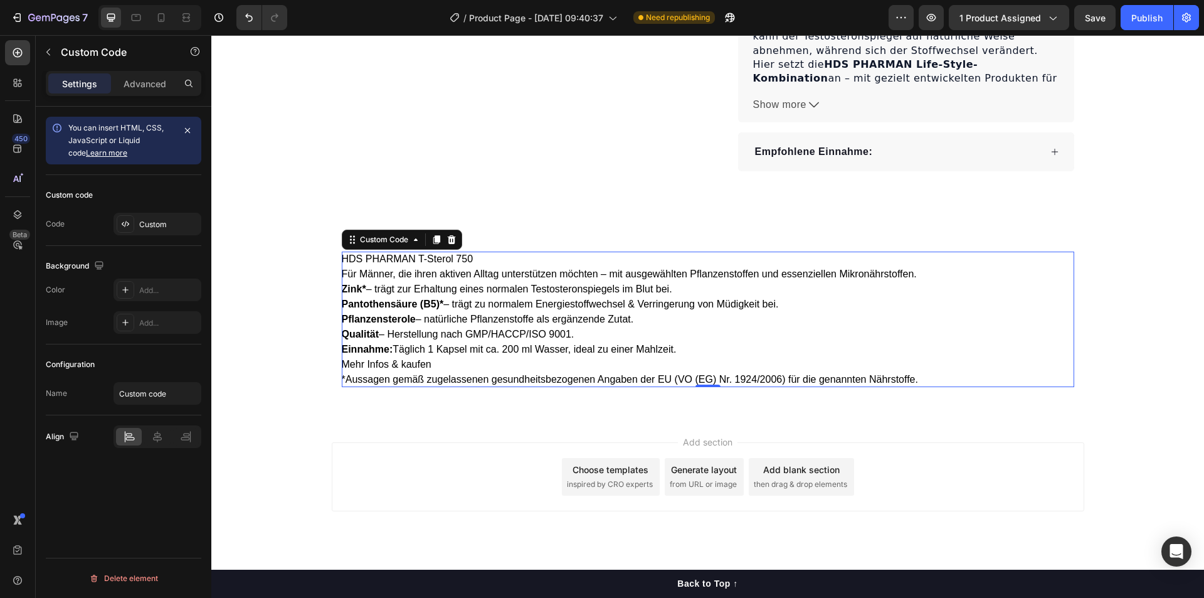
click at [463, 327] on li "Qualität – Herstellung nach GMP/HACCP/ISO 9001." at bounding box center [708, 334] width 733 height 15
click at [396, 234] on div "Custom Code" at bounding box center [383, 239] width 53 height 11
click at [422, 267] on p "Für Männer, die ihren aktiven Alltag unterstützen möchten – mit ausgewählten Pf…" at bounding box center [708, 274] width 733 height 15
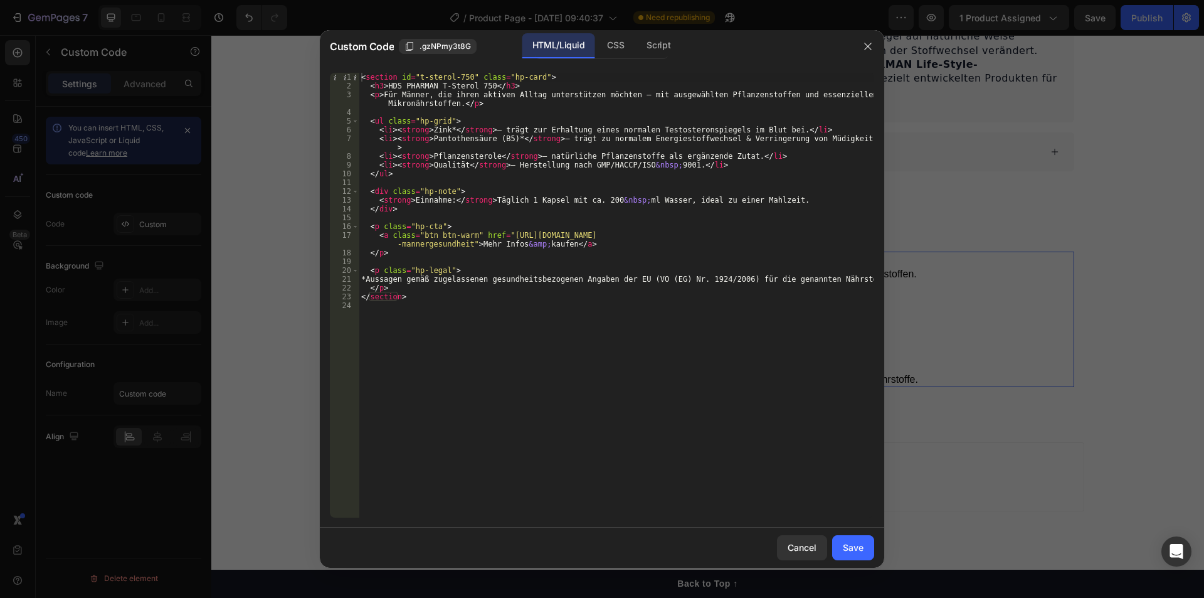
click at [563, 241] on div "< section id = "t-sterol-750" class = "hp-card" > < h3 > HDS PHARMAN T-Sterol 7…" at bounding box center [617, 304] width 516 height 462
type textarea "</section>"
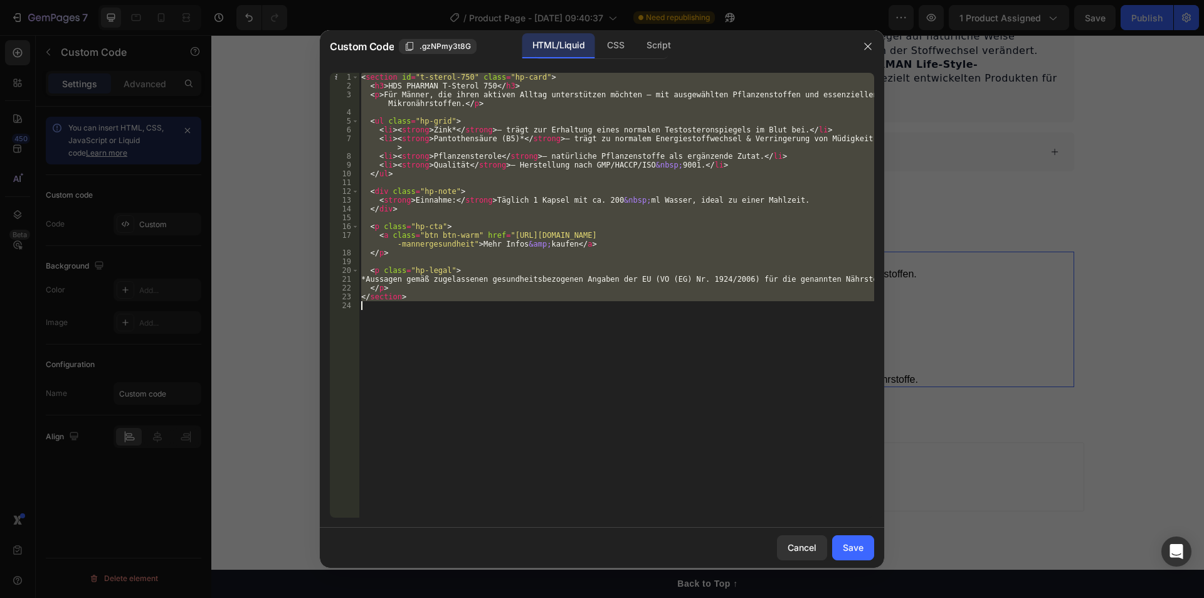
paste textarea
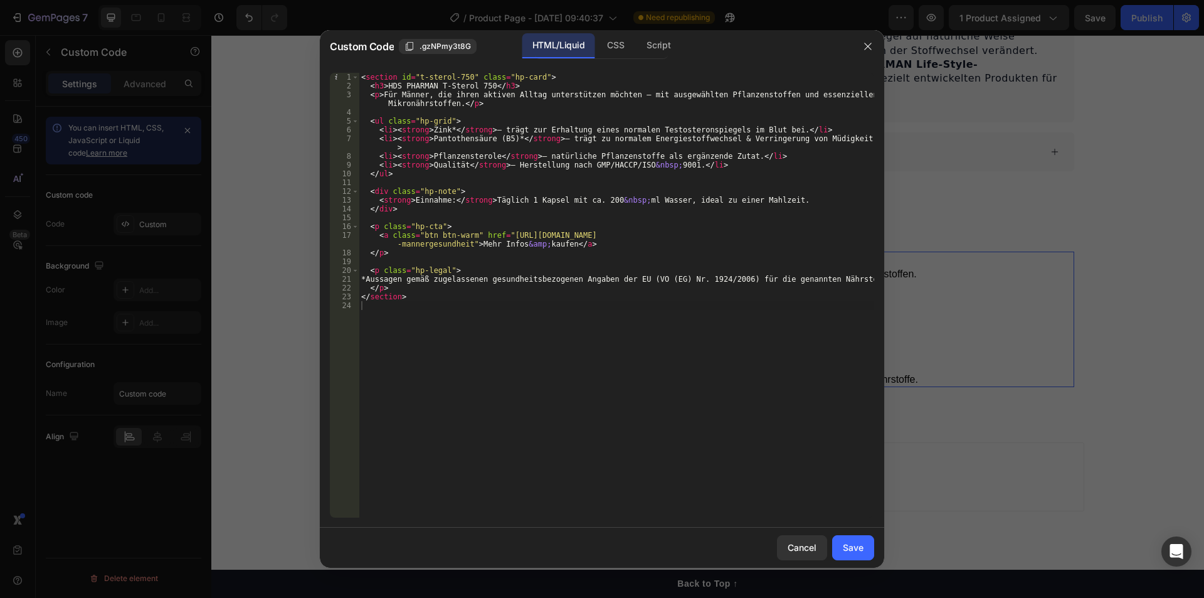
click at [373, 178] on div "< section id = "t-sterol-750" class = "hp-card" > < h3 > HDS PHARMAN T-Sterol 7…" at bounding box center [617, 304] width 516 height 462
click at [403, 179] on div "< section id = "t-sterol-750" class = "hp-card" > < h3 > HDS PHARMAN T-Sterol 7…" at bounding box center [617, 304] width 516 height 462
type textarea "</section>"
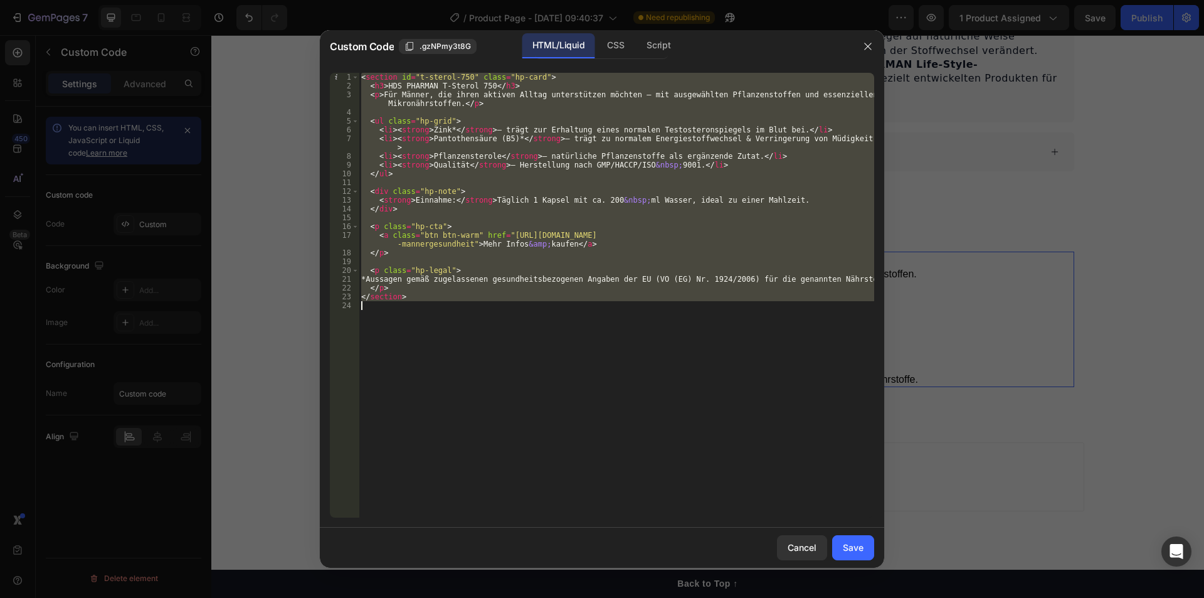
paste textarea
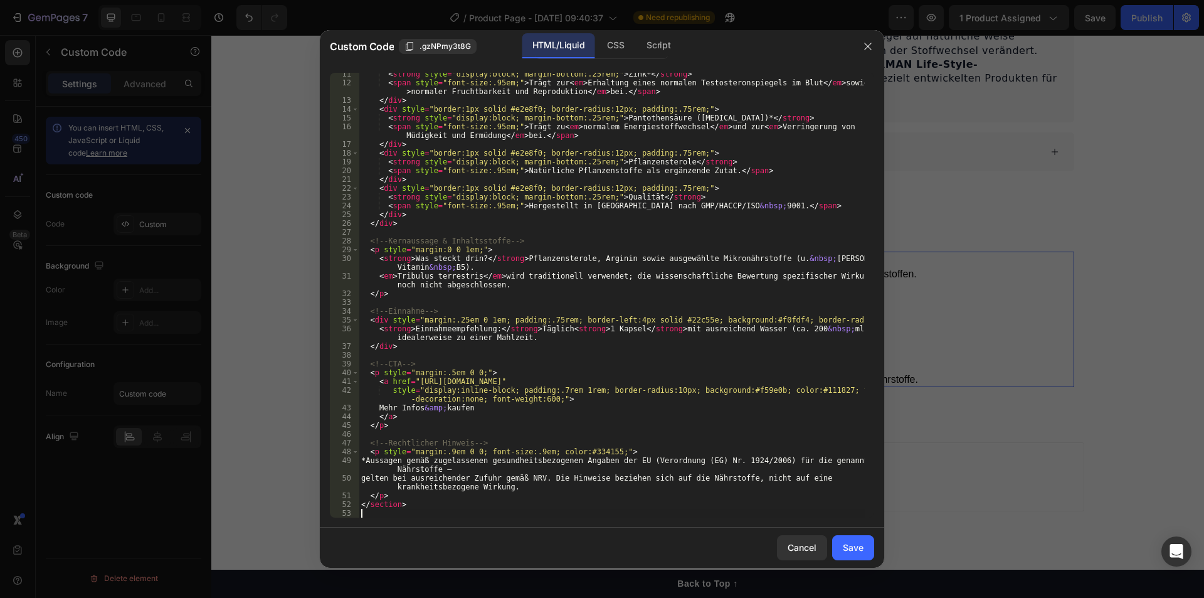
scroll to position [108, 0]
click at [849, 539] on button "Save" at bounding box center [853, 547] width 42 height 25
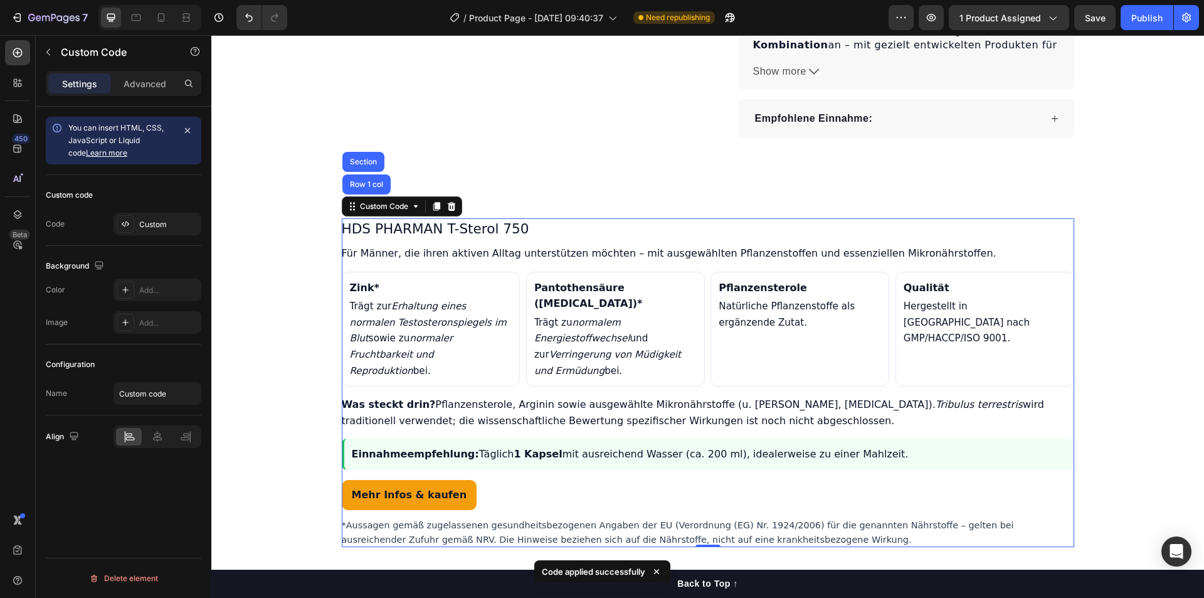
scroll to position [973, 0]
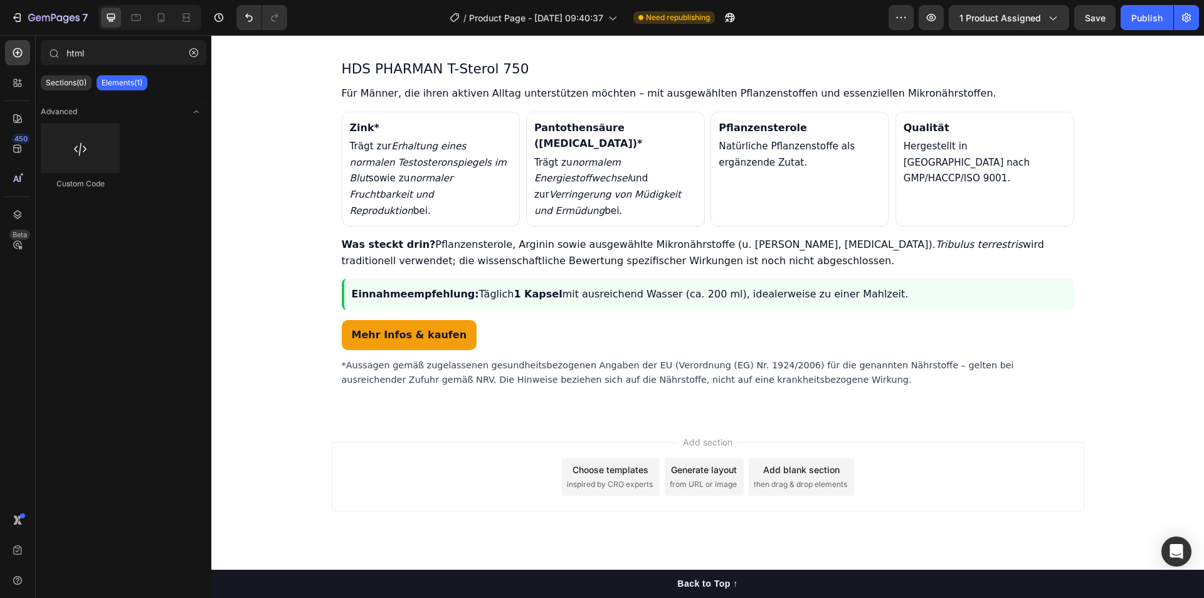
click at [459, 420] on div "Add section Choose templates inspired by CRO experts Generate layout from URL o…" at bounding box center [707, 494] width 993 height 154
drag, startPoint x: 73, startPoint y: 154, endPoint x: 82, endPoint y: 155, distance: 9.4
click at [82, 155] on div at bounding box center [80, 148] width 79 height 50
click at [193, 57] on button "button" at bounding box center [194, 53] width 20 height 20
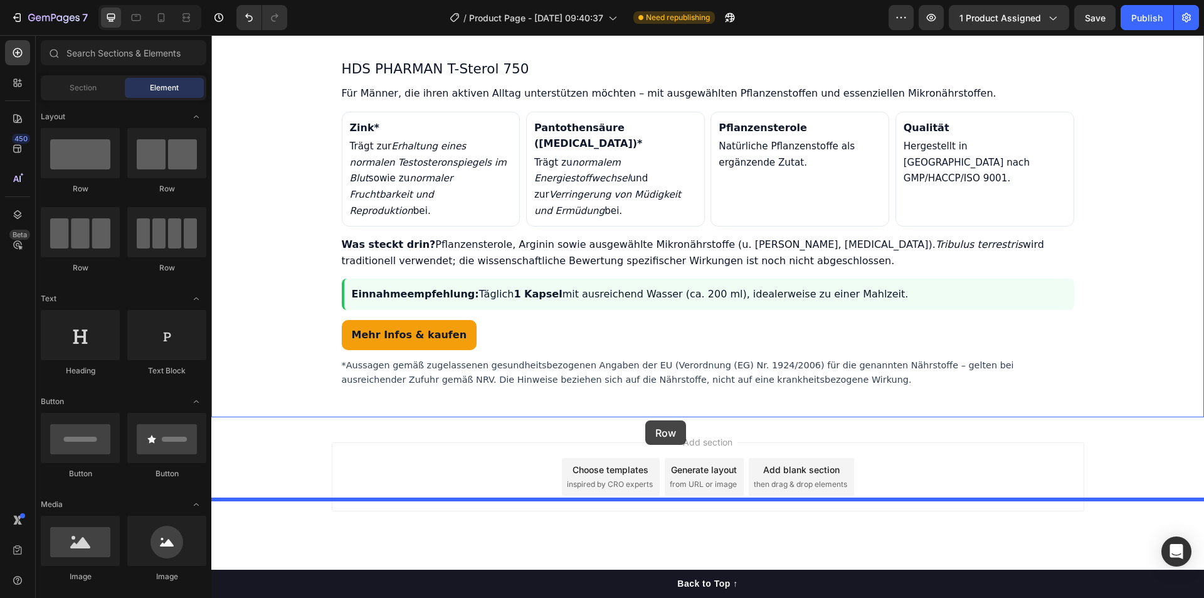
drag, startPoint x: 285, startPoint y: 197, endPoint x: 645, endPoint y: 420, distance: 423.6
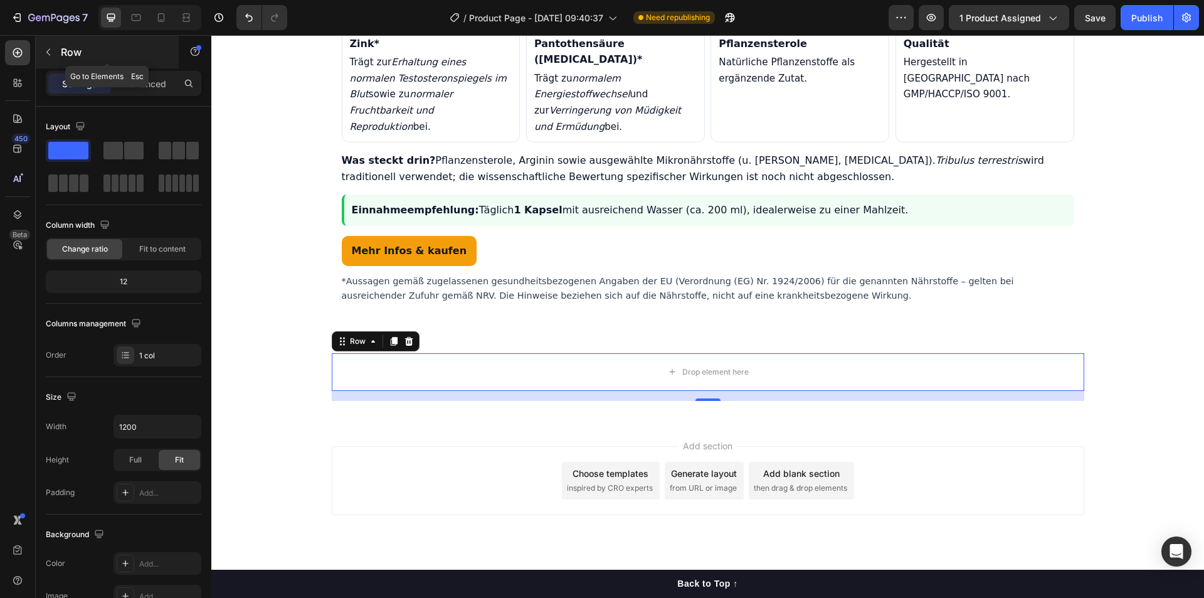
click at [51, 54] on icon "button" at bounding box center [48, 52] width 10 height 10
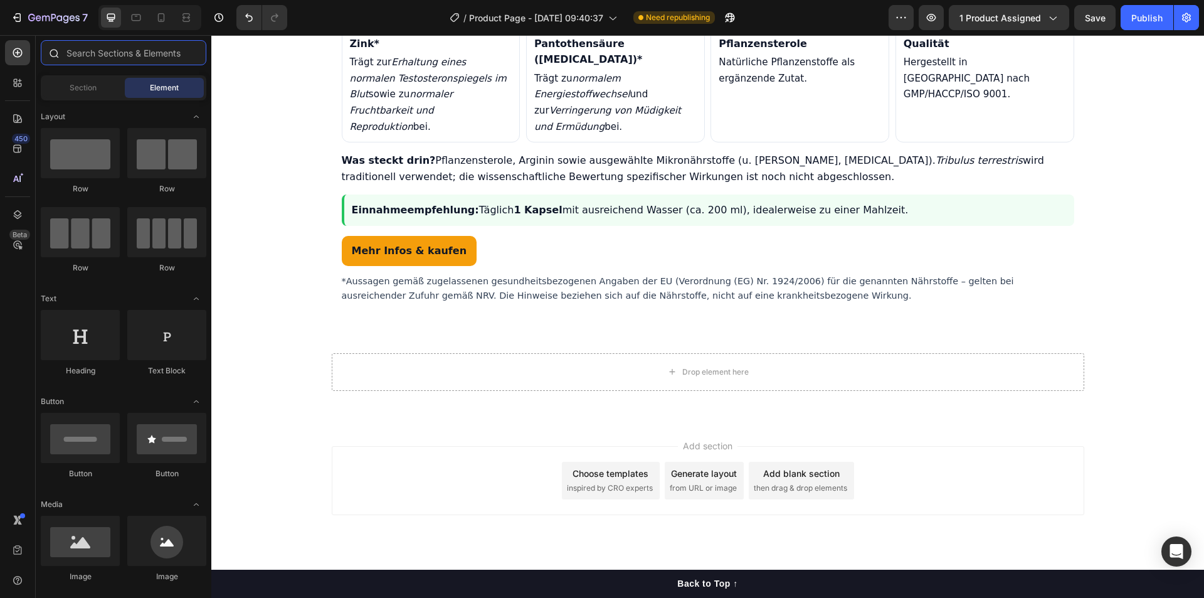
click at [132, 62] on input "text" at bounding box center [124, 52] width 166 height 25
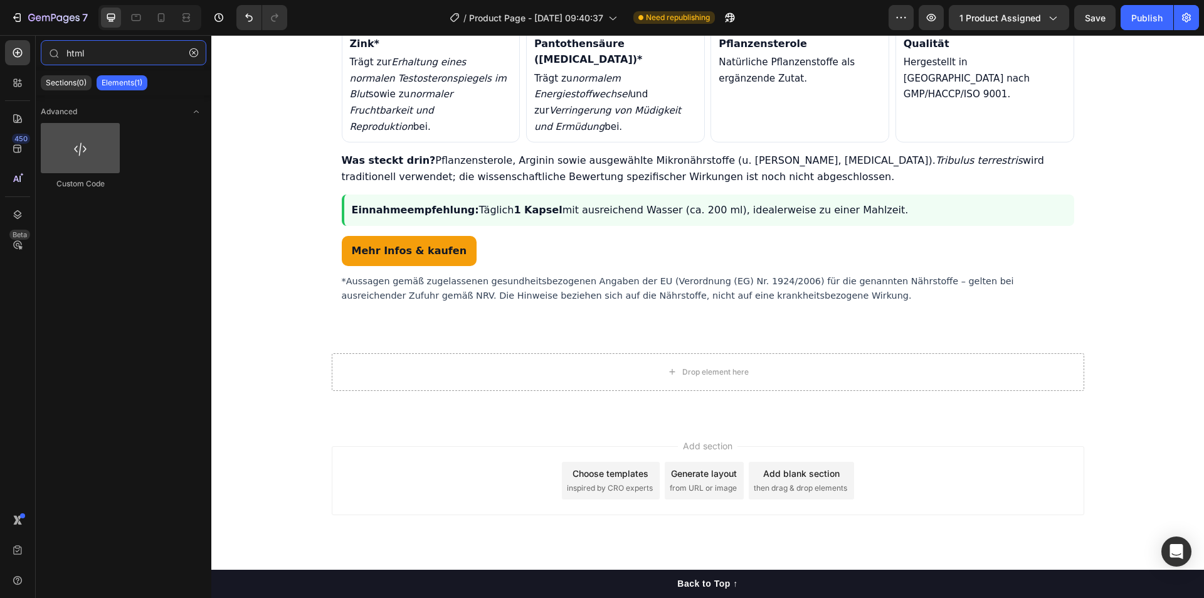
type input "html"
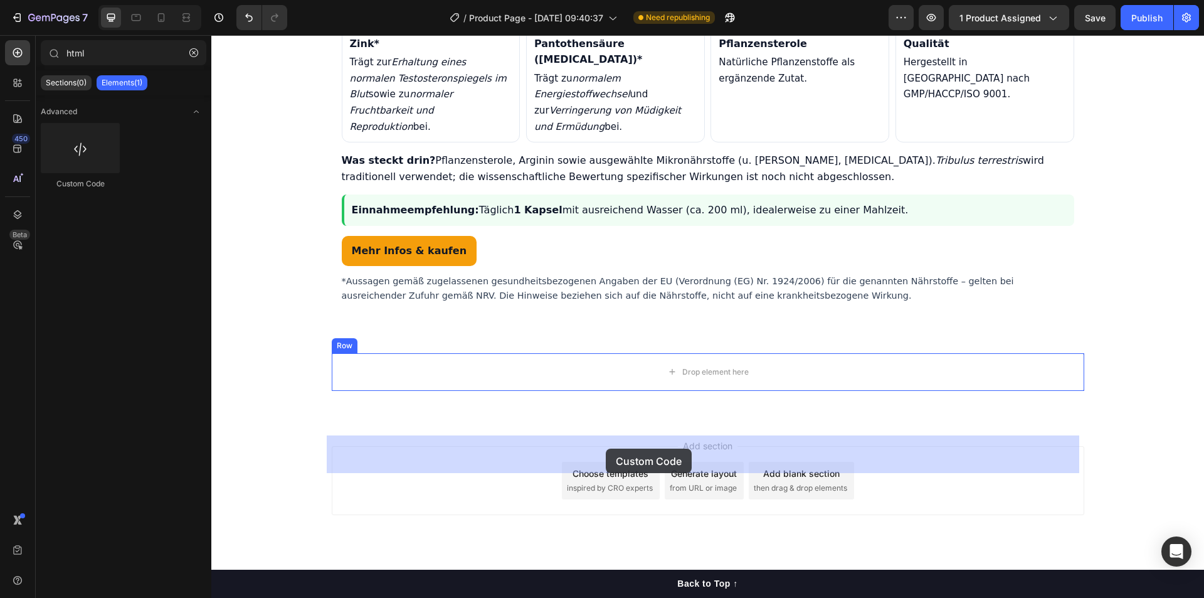
drag, startPoint x: 288, startPoint y: 194, endPoint x: 606, endPoint y: 448, distance: 406.5
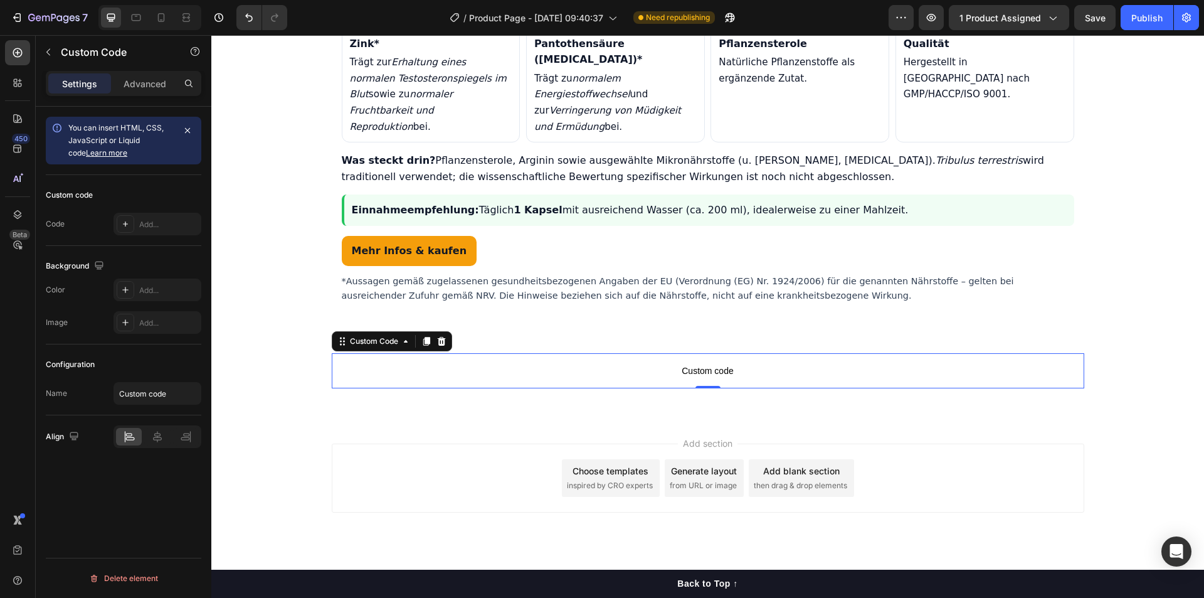
click at [699, 378] on span "Custom code" at bounding box center [708, 370] width 753 height 15
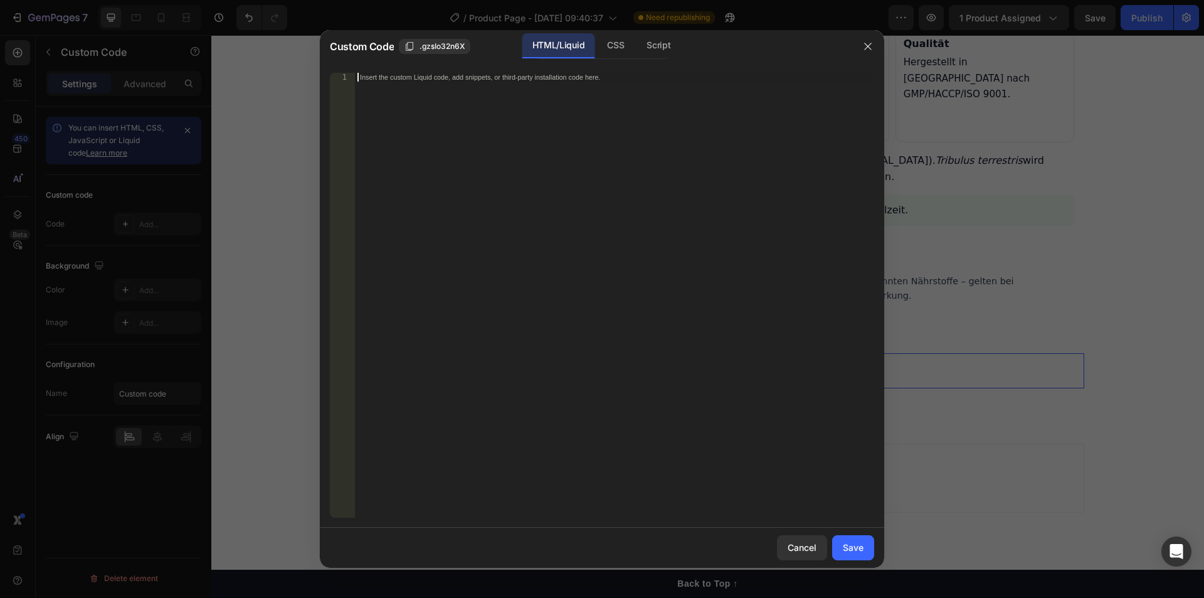
click at [699, 368] on div "Insert the custom Liquid code, add snippets, or third-party installation code h…" at bounding box center [614, 304] width 519 height 462
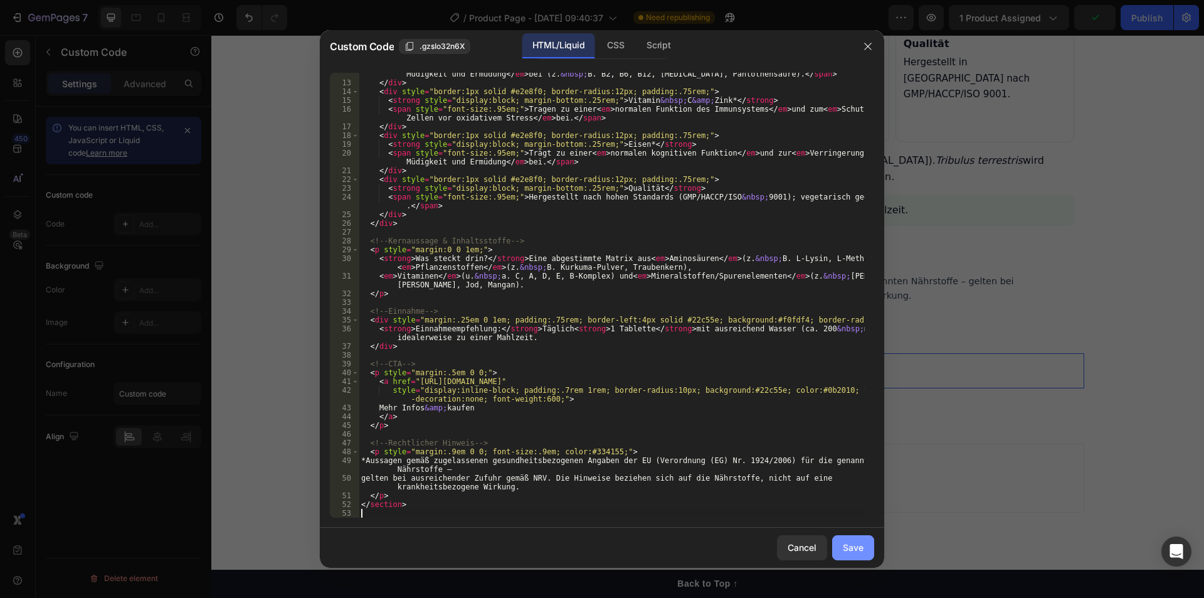
click at [842, 540] on button "Save" at bounding box center [853, 547] width 42 height 25
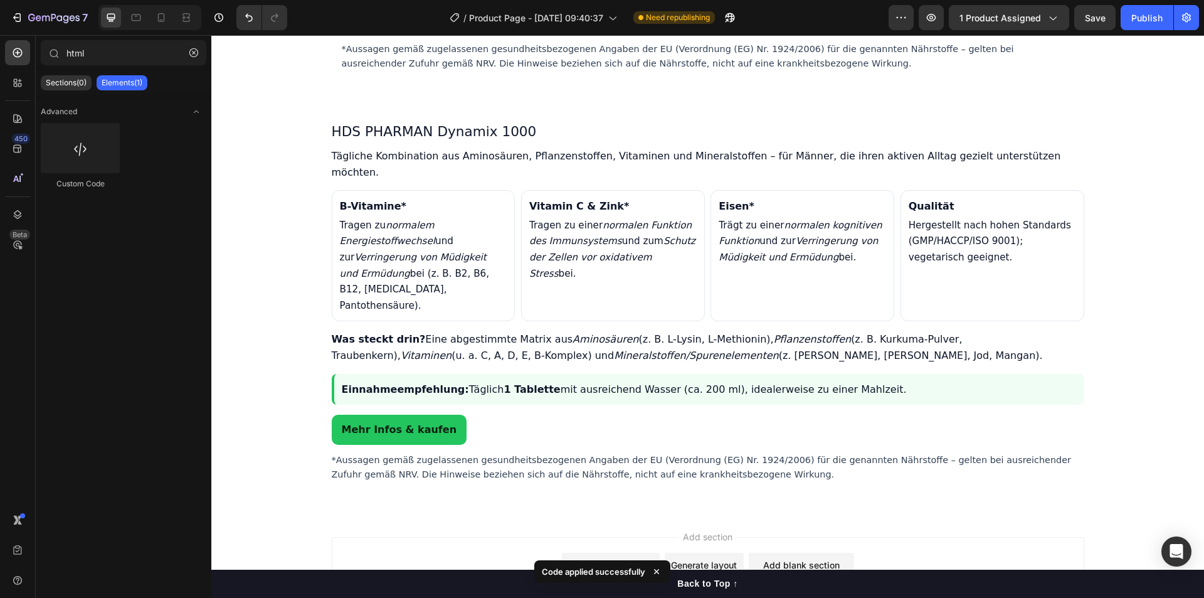
scroll to position [1376, 0]
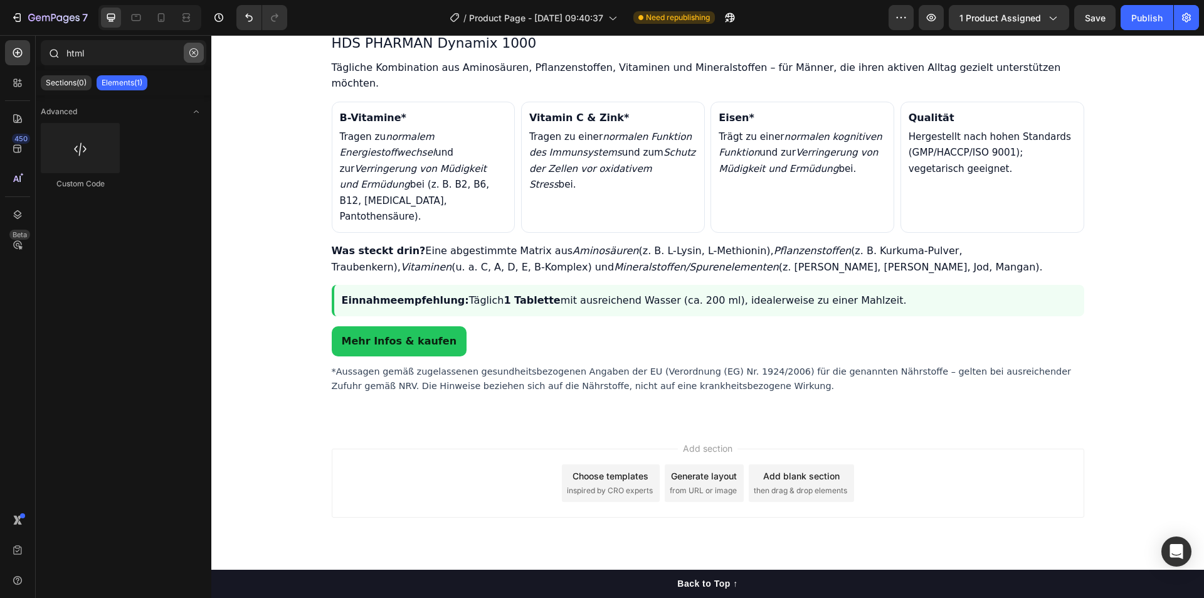
click at [196, 48] on button "button" at bounding box center [194, 53] width 20 height 20
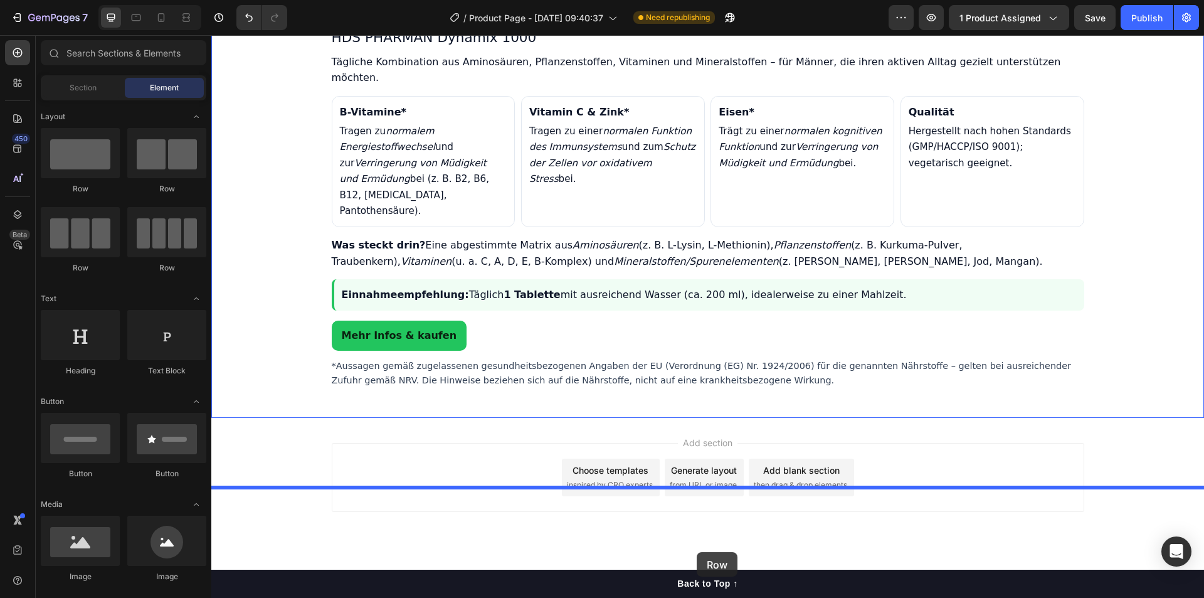
scroll to position [1402, 0]
drag, startPoint x: 285, startPoint y: 190, endPoint x: 707, endPoint y: 467, distance: 505.1
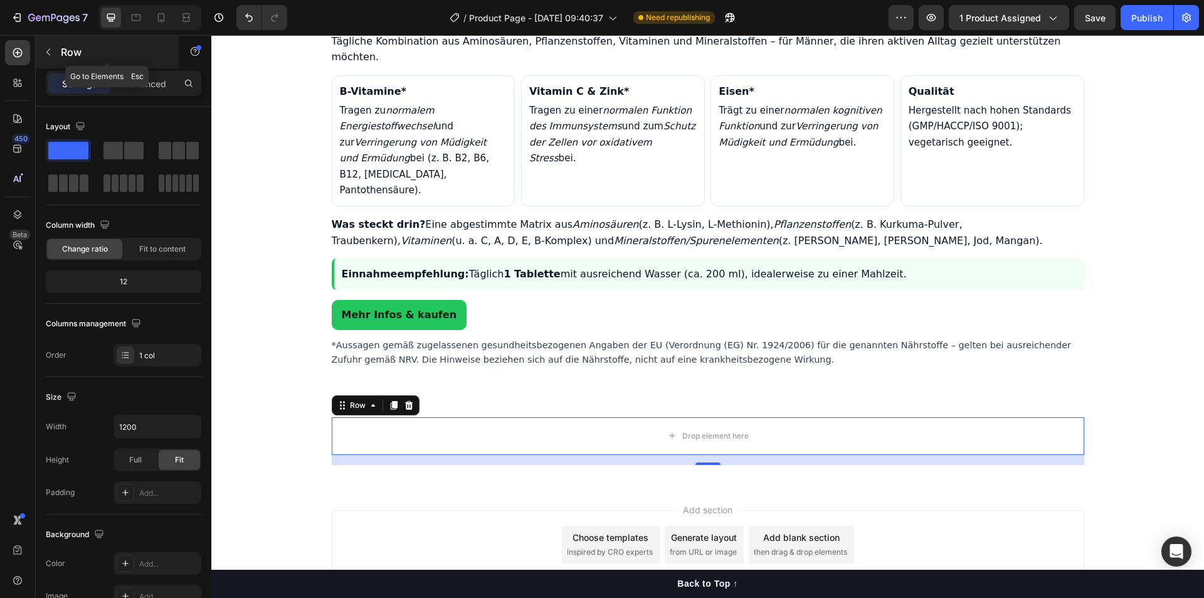
click at [55, 54] on button "button" at bounding box center [48, 52] width 20 height 20
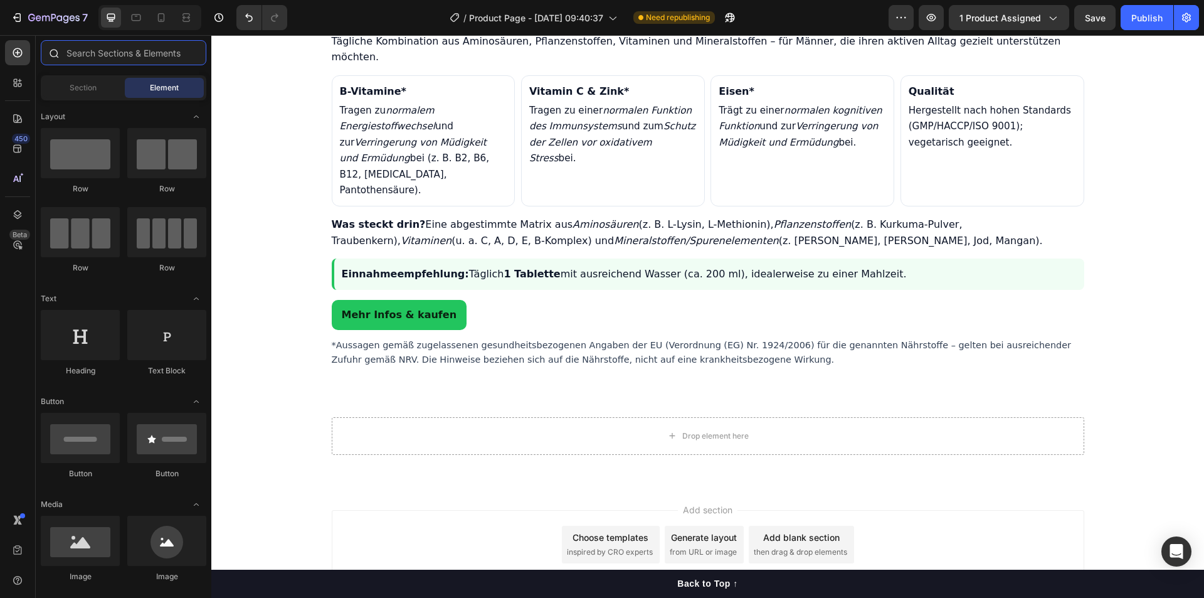
click at [120, 56] on input "text" at bounding box center [124, 52] width 166 height 25
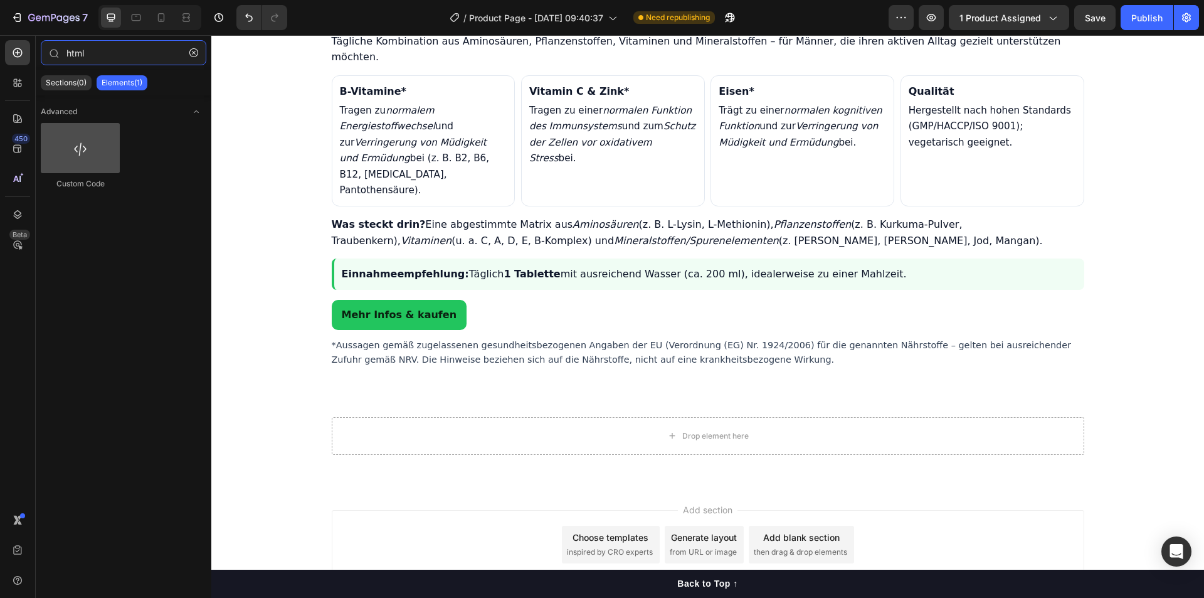
type input "html"
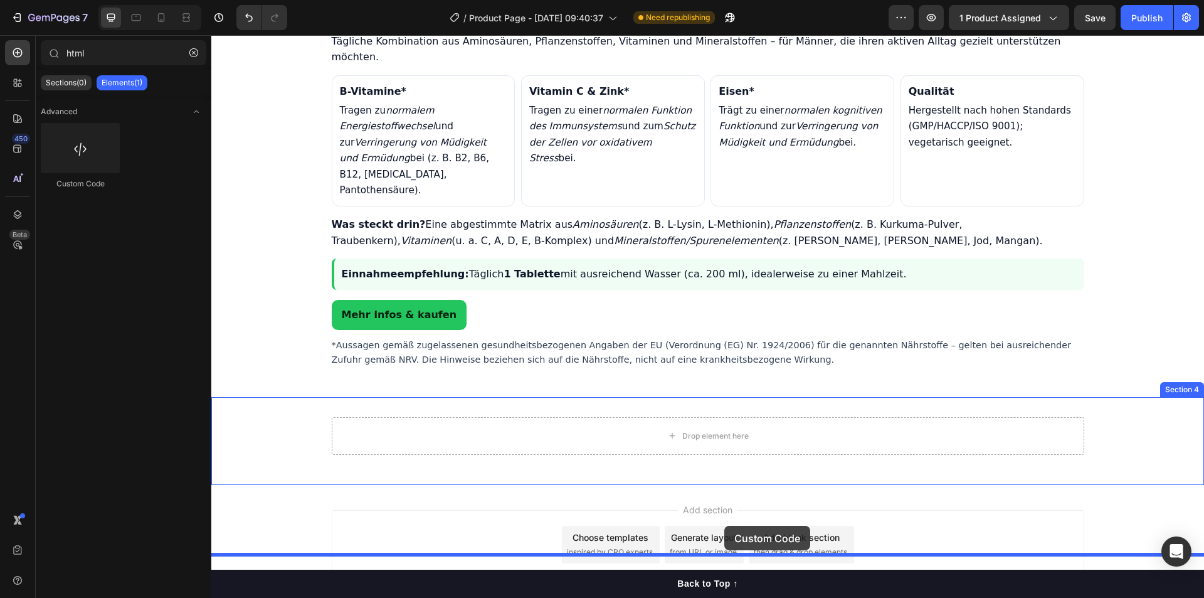
scroll to position [1414, 0]
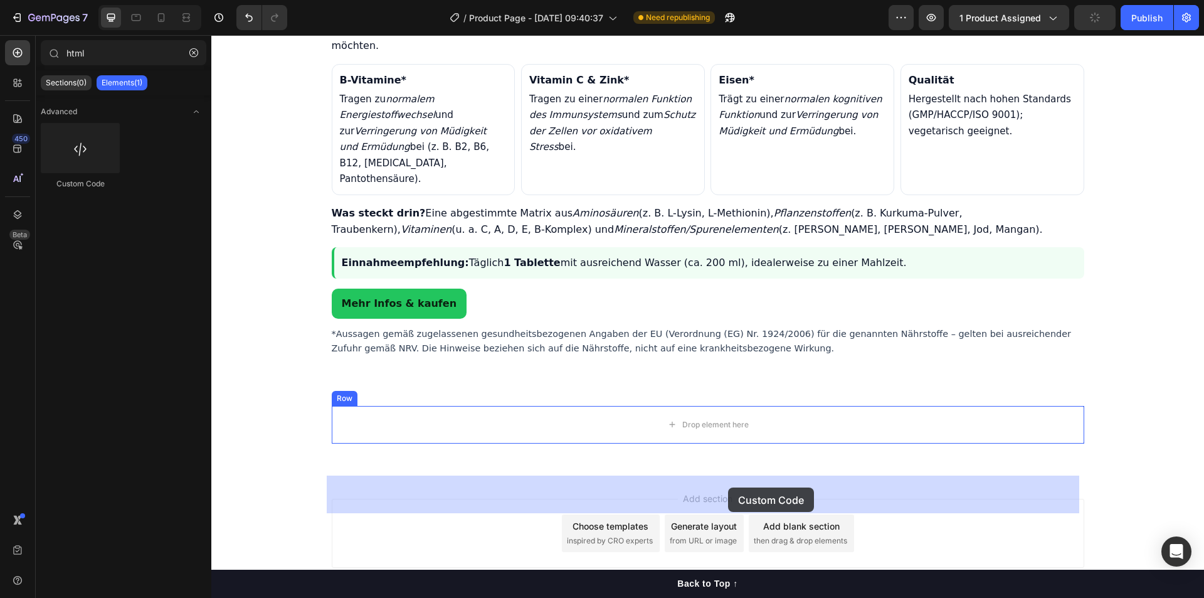
drag, startPoint x: 318, startPoint y: 204, endPoint x: 733, endPoint y: 513, distance: 517.7
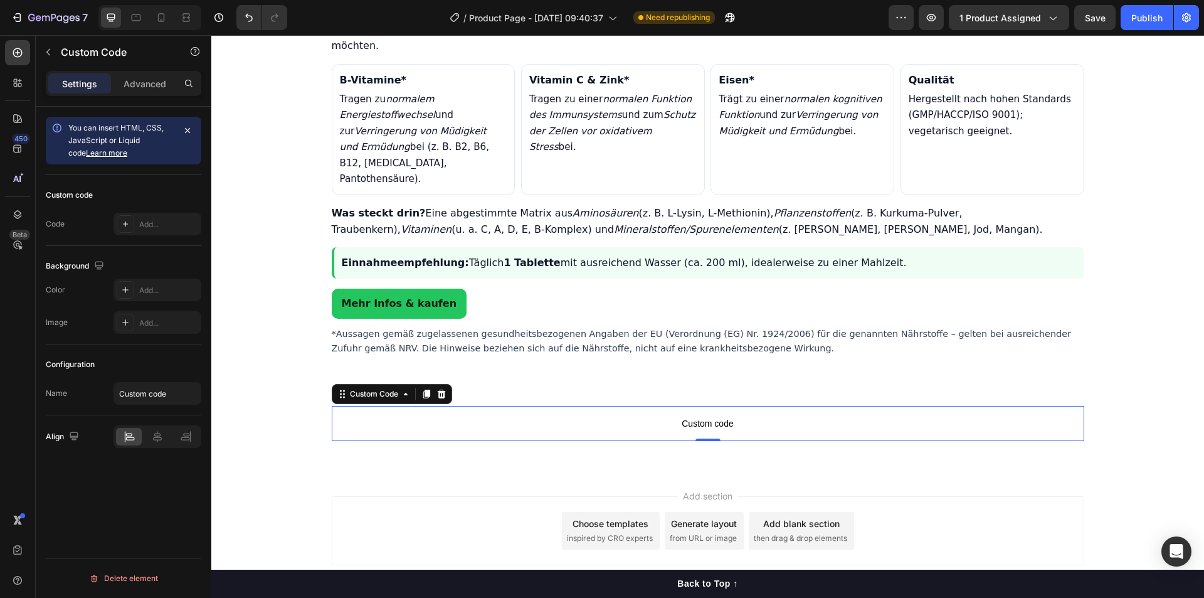
click at [681, 431] on span "Custom code" at bounding box center [708, 423] width 753 height 15
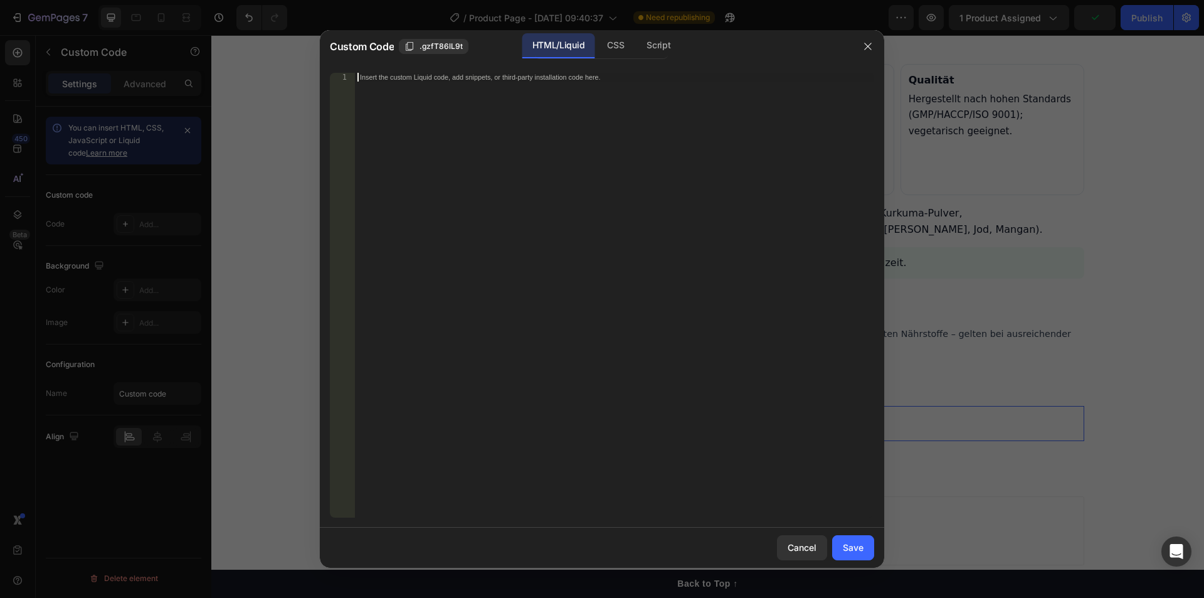
click at [544, 159] on div "Insert the custom Liquid code, add snippets, or third-party installation code h…" at bounding box center [614, 304] width 519 height 462
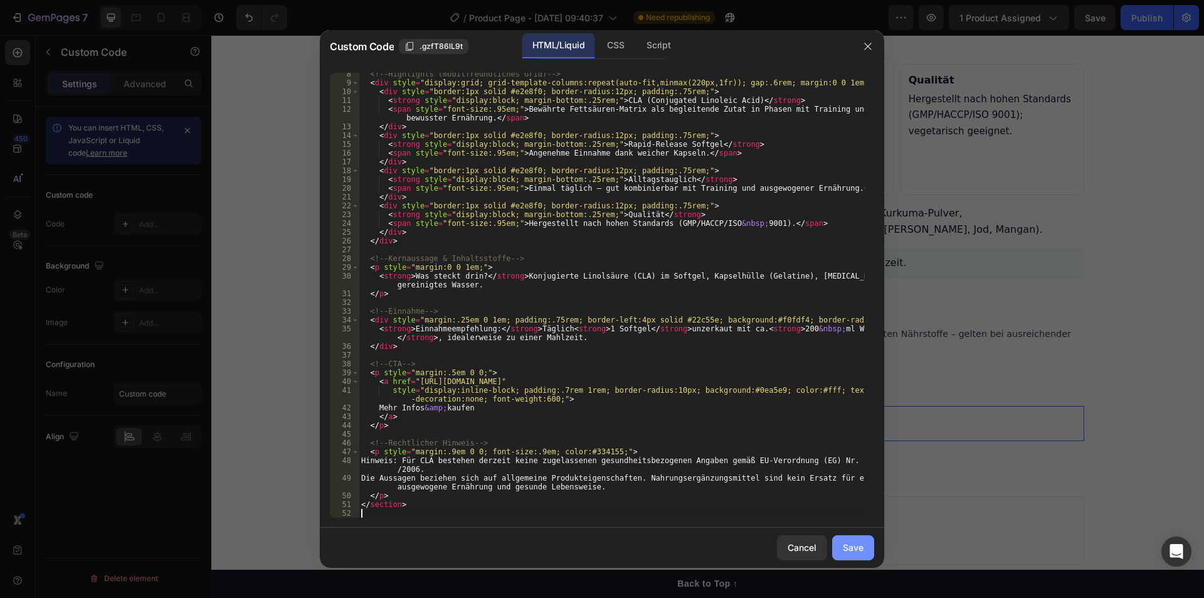
click at [854, 545] on div "Save" at bounding box center [853, 547] width 21 height 13
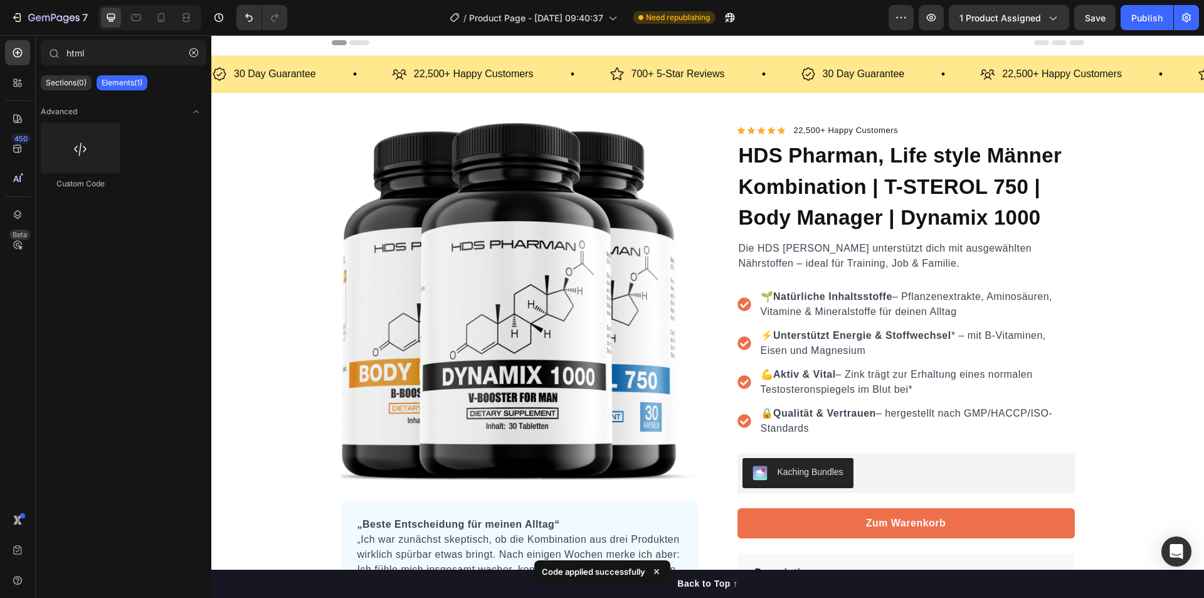
scroll to position [0, 0]
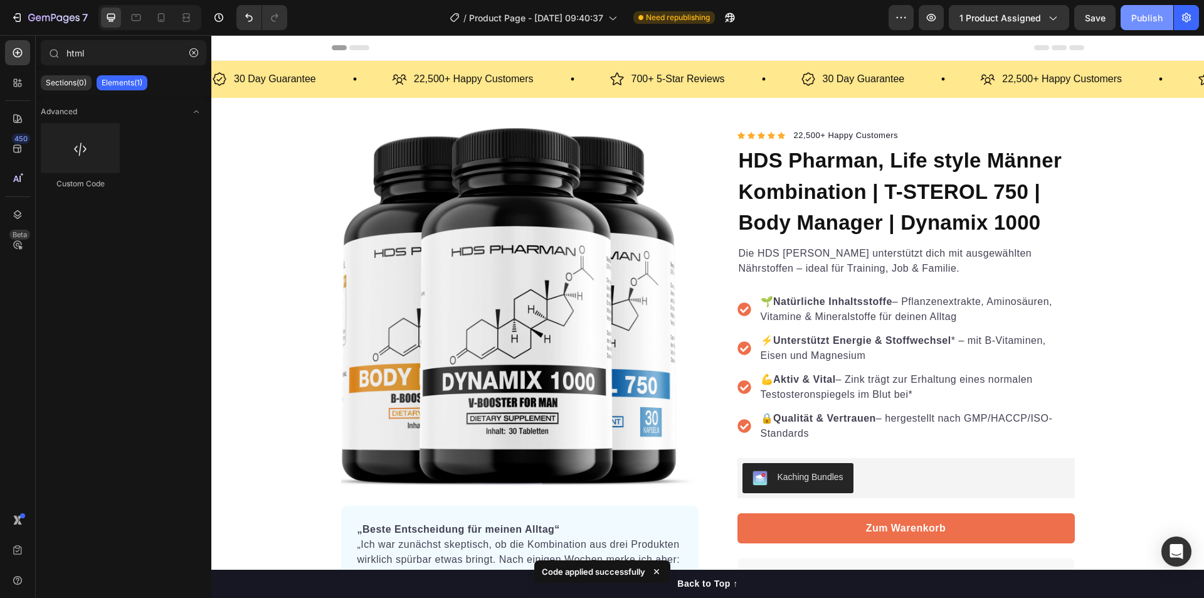
click at [1128, 21] on button "Publish" at bounding box center [1147, 17] width 53 height 25
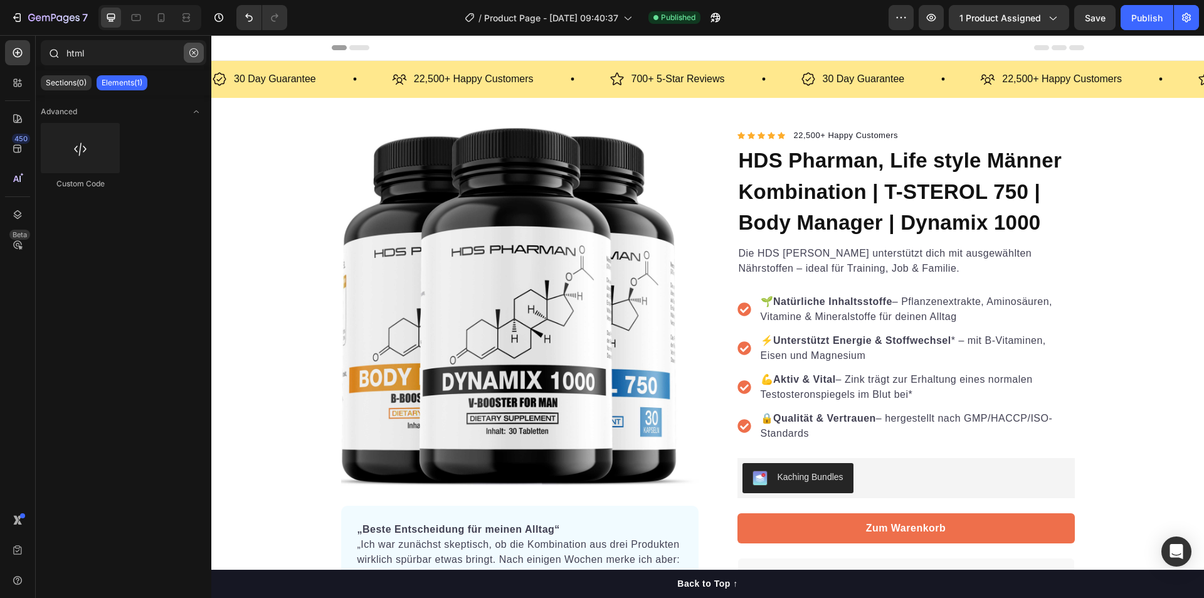
click at [195, 53] on icon "button" at bounding box center [193, 52] width 9 height 9
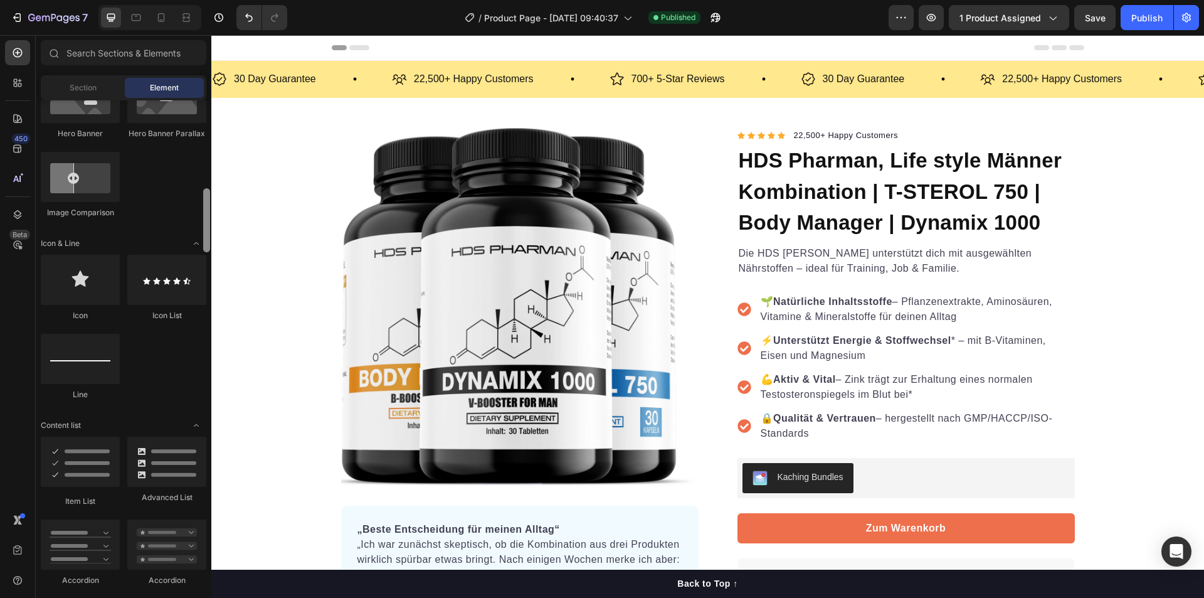
scroll to position [694, 0]
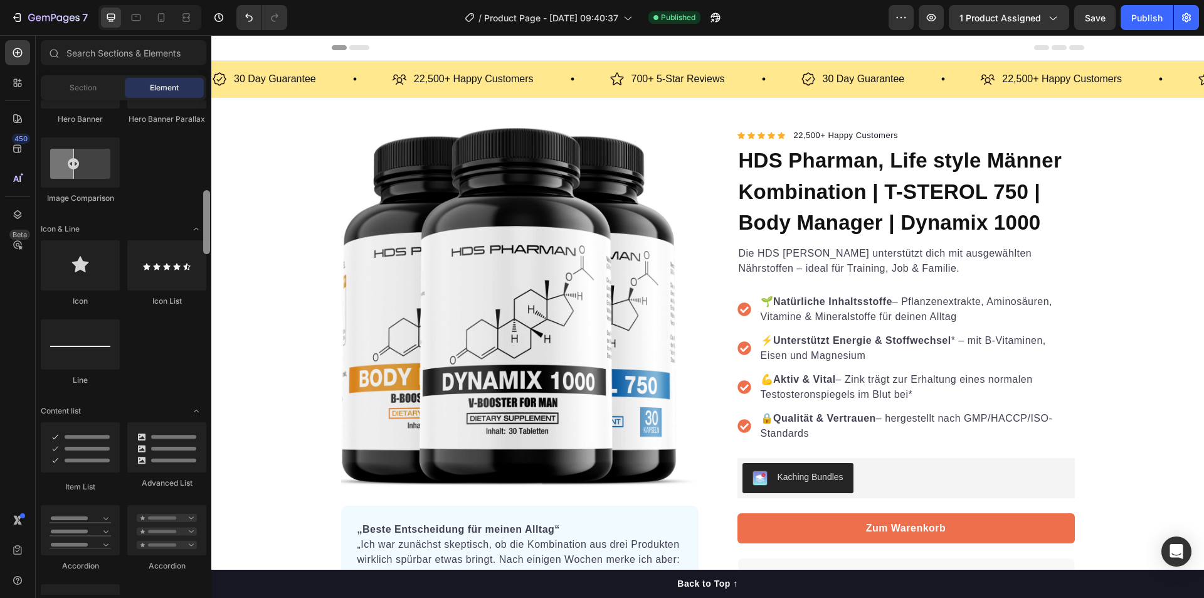
drag, startPoint x: 206, startPoint y: 157, endPoint x: 208, endPoint y: 245, distance: 87.2
click at [208, 245] on div at bounding box center [206, 222] width 7 height 64
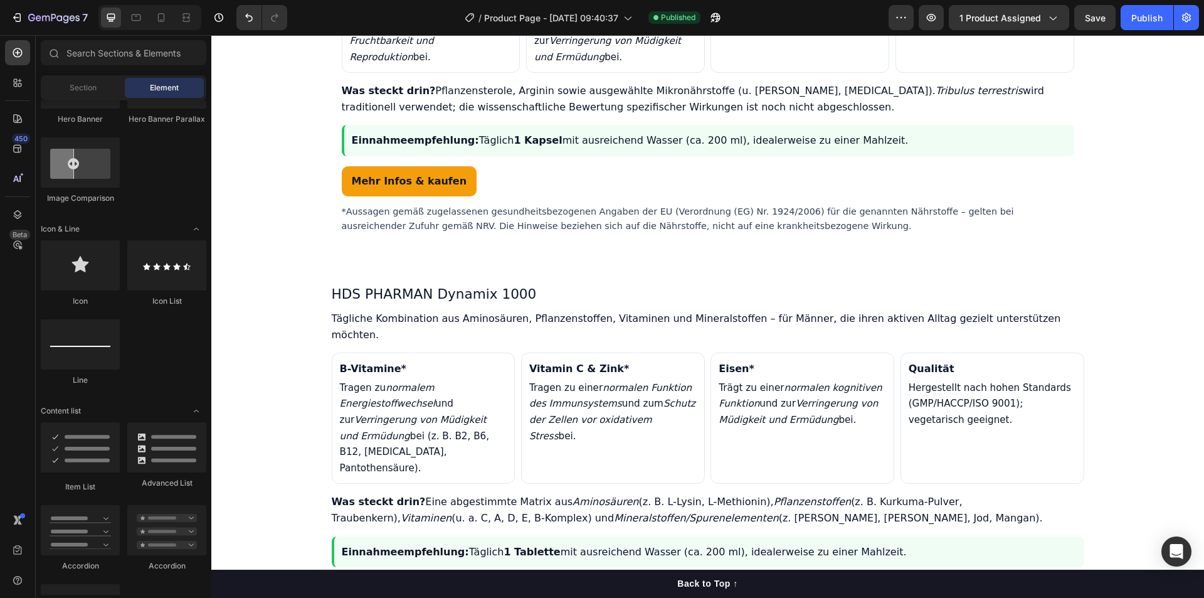
scroll to position [1061, 0]
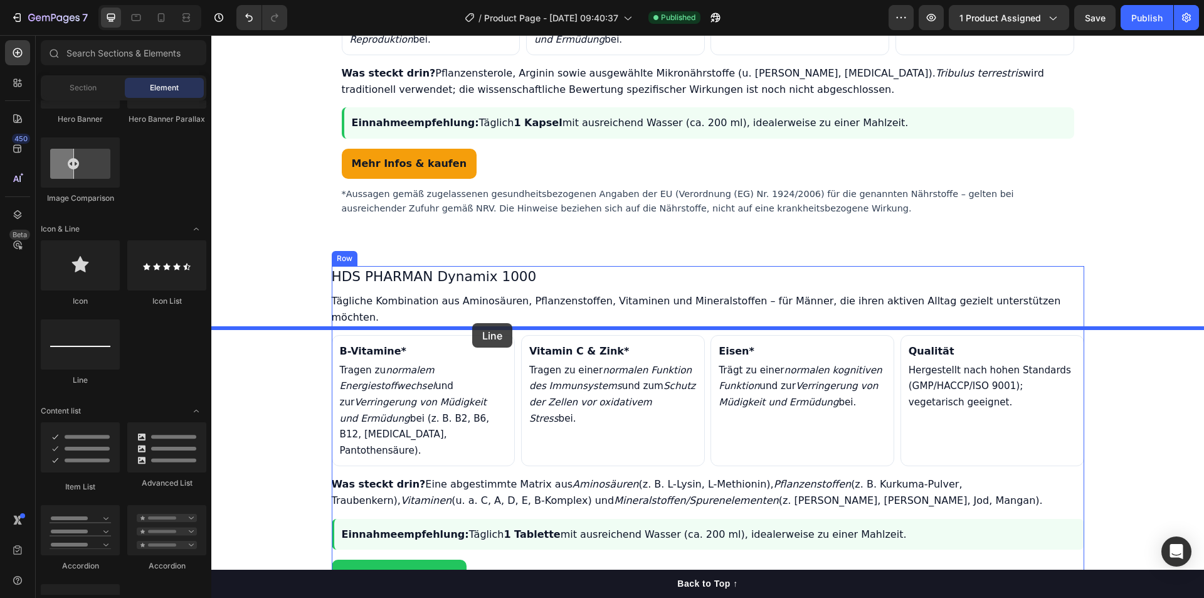
drag, startPoint x: 282, startPoint y: 389, endPoint x: 472, endPoint y: 323, distance: 201.9
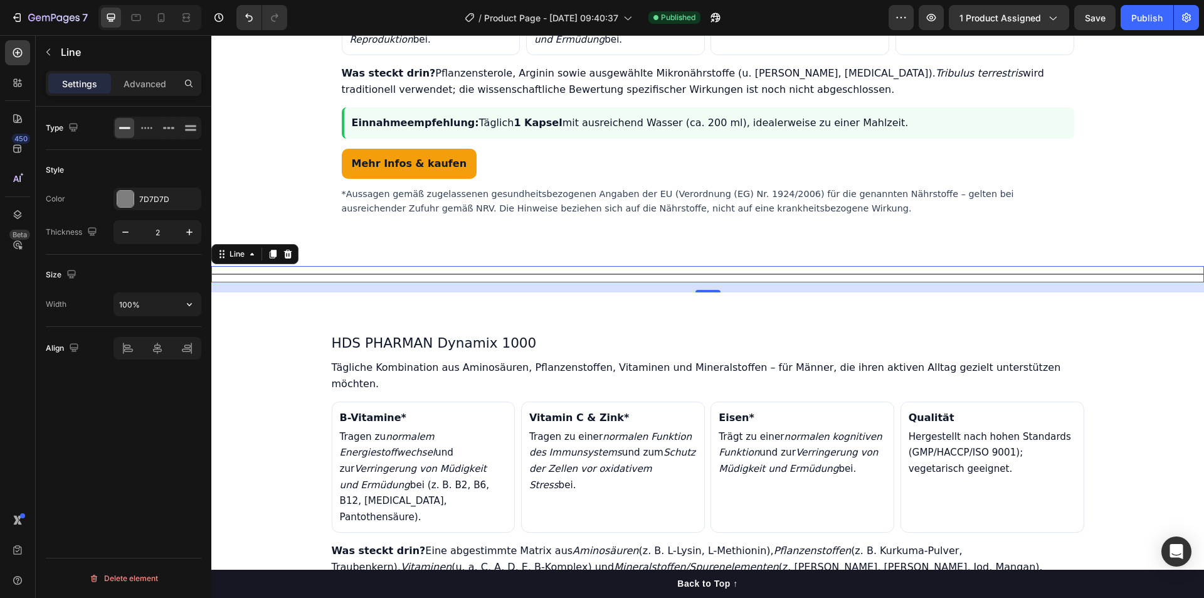
click at [82, 307] on div "Width 100%" at bounding box center [124, 304] width 156 height 24
click at [157, 305] on input "100%" at bounding box center [157, 304] width 87 height 23
type input "50"
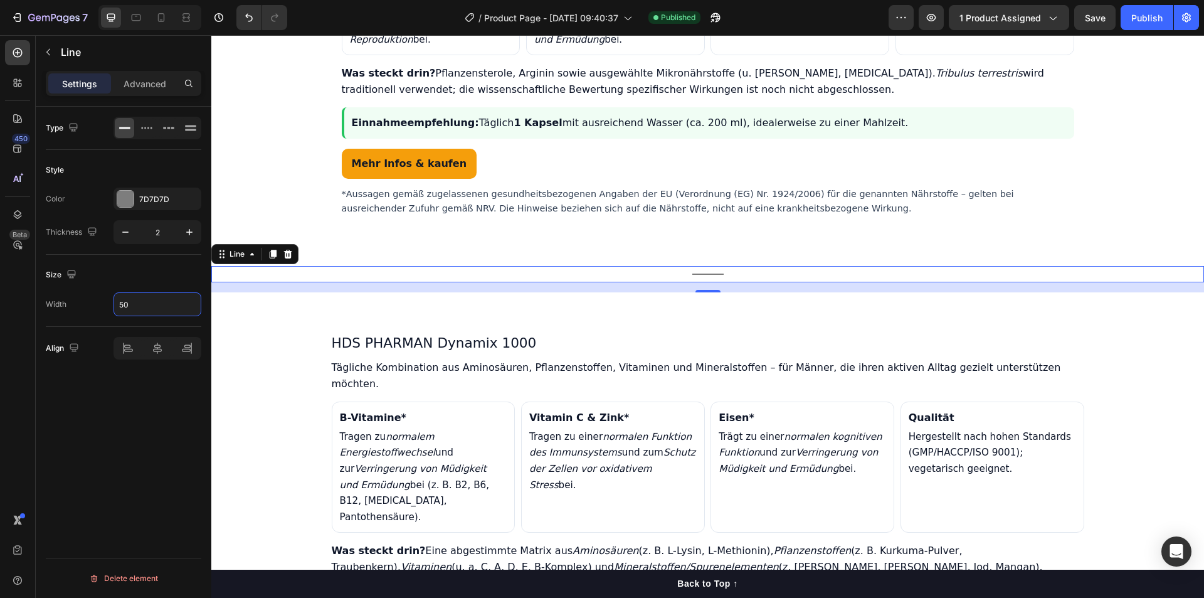
click at [171, 415] on div "Type Style Color 7D7D7D Thickness 2 Size Width 50 Align Delete element" at bounding box center [124, 370] width 176 height 527
click at [560, 312] on div "Title Line 16 Section 3" at bounding box center [707, 279] width 993 height 66
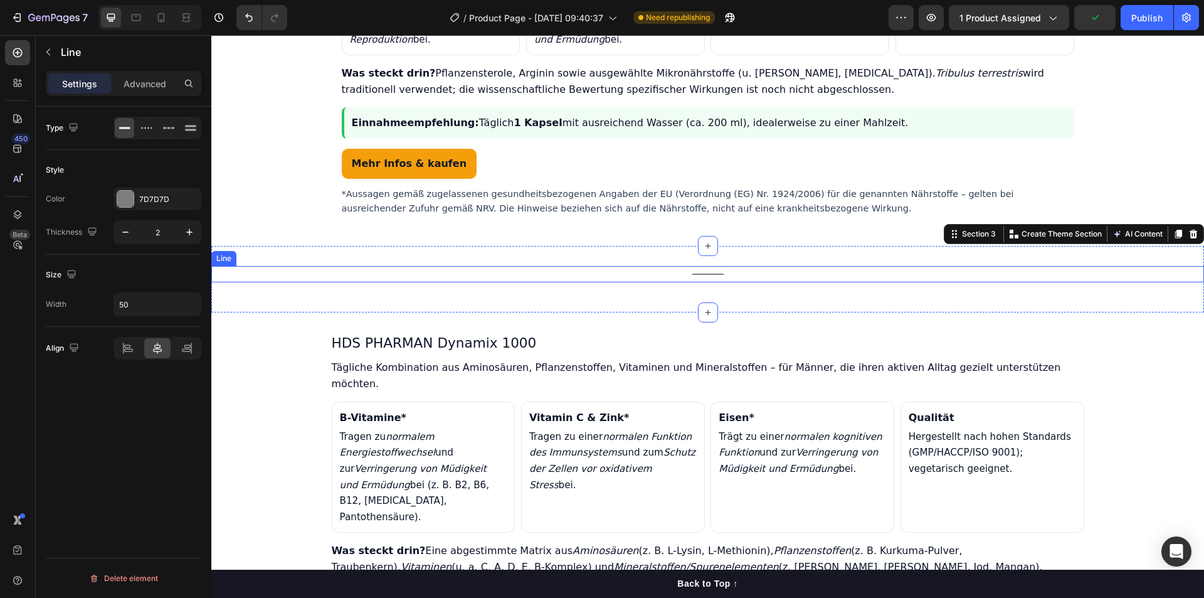
click at [702, 282] on div "Title Line" at bounding box center [707, 274] width 993 height 16
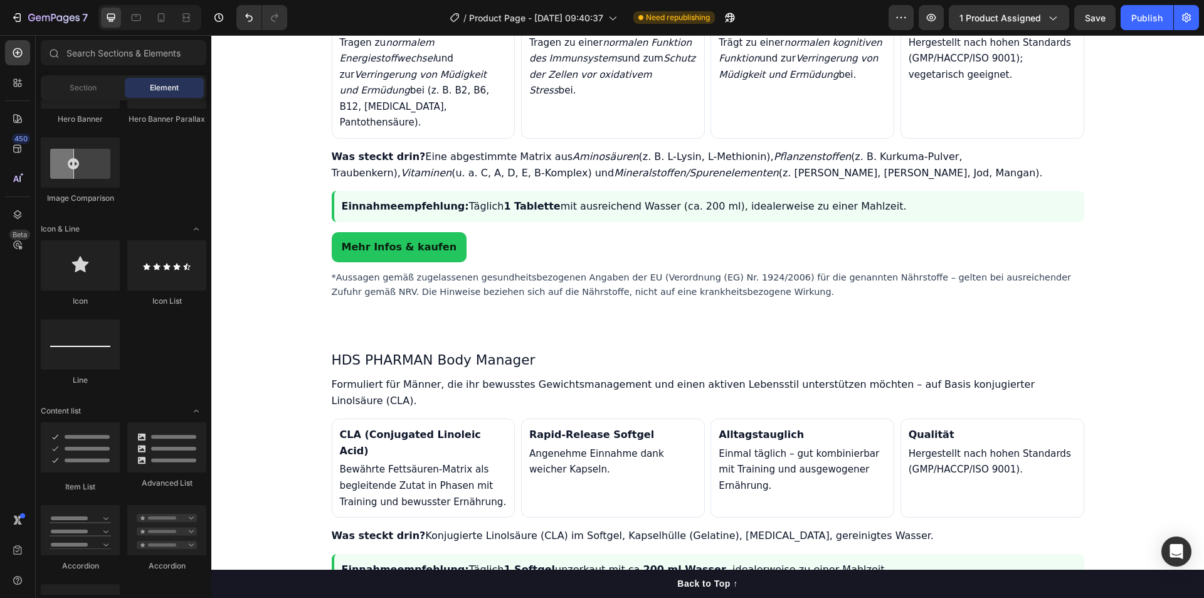
scroll to position [1540, 0]
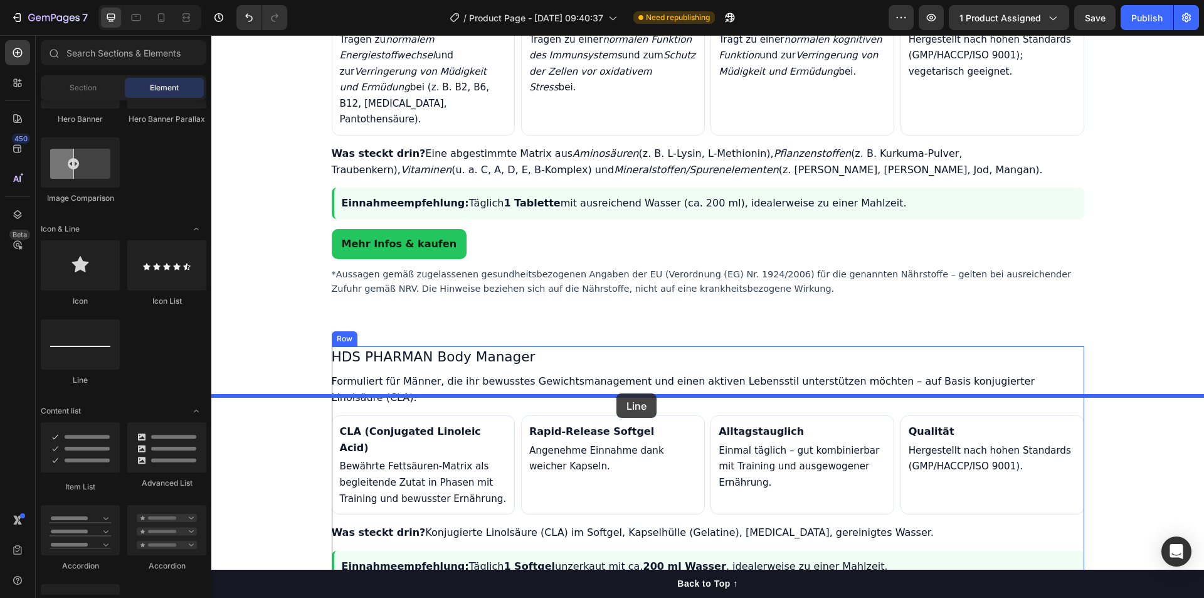
drag, startPoint x: 328, startPoint y: 386, endPoint x: 616, endPoint y: 393, distance: 288.6
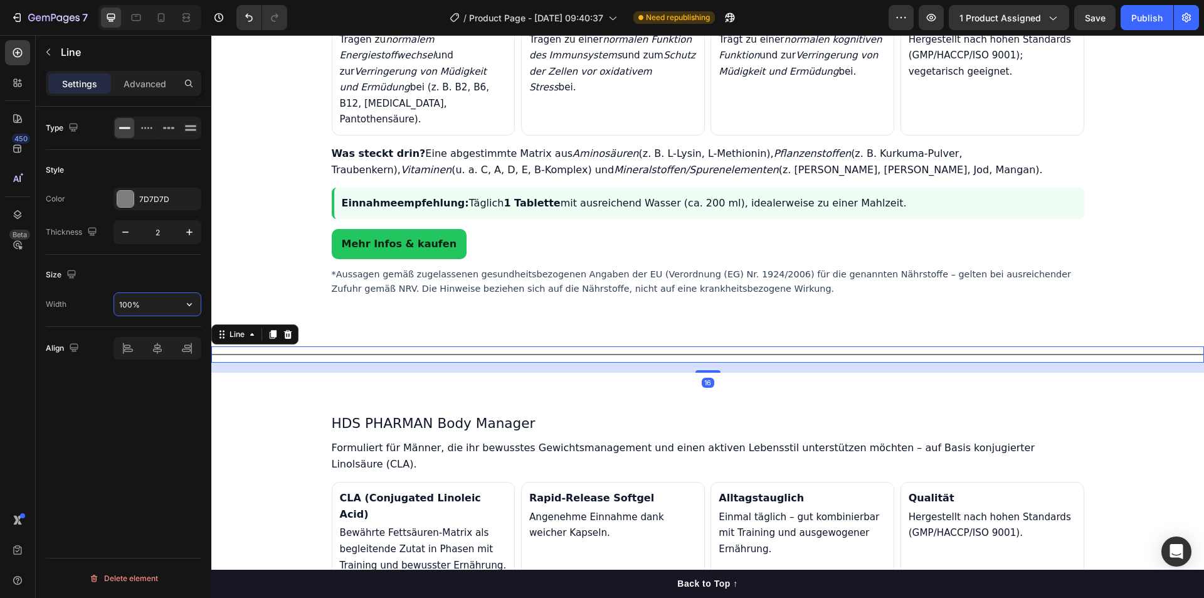
drag, startPoint x: 144, startPoint y: 306, endPoint x: 95, endPoint y: 302, distance: 49.1
click at [95, 302] on div "Width 100%" at bounding box center [124, 304] width 156 height 24
drag, startPoint x: 132, startPoint y: 301, endPoint x: 110, endPoint y: 301, distance: 22.6
click at [110, 301] on div "Width 50100%" at bounding box center [124, 304] width 156 height 24
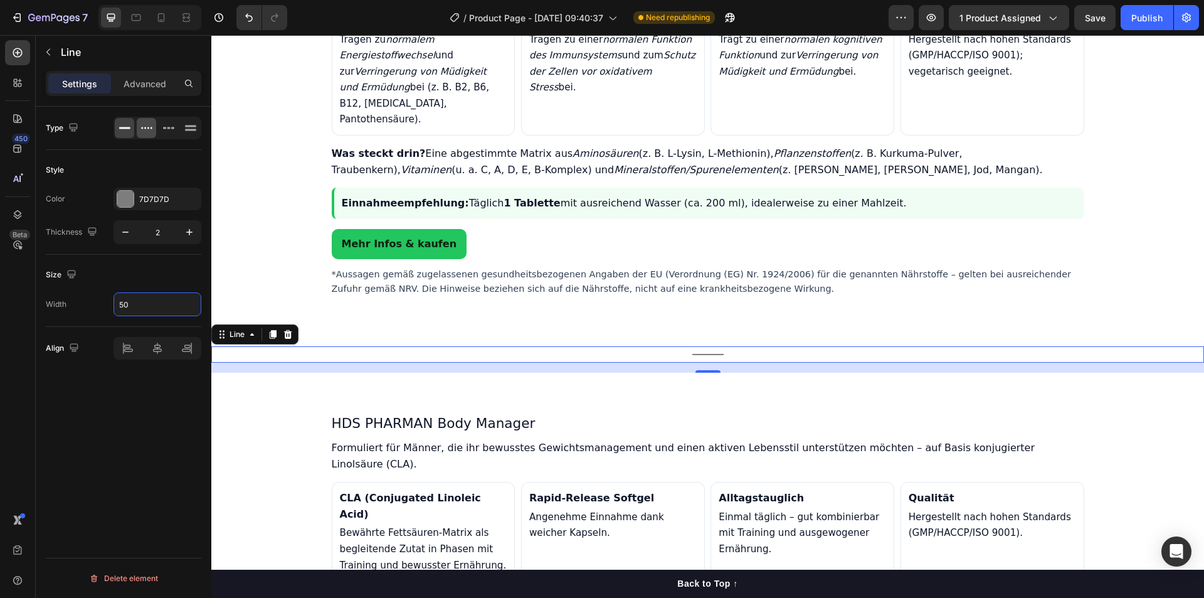
type input "50"
click at [146, 134] on div at bounding box center [146, 128] width 19 height 20
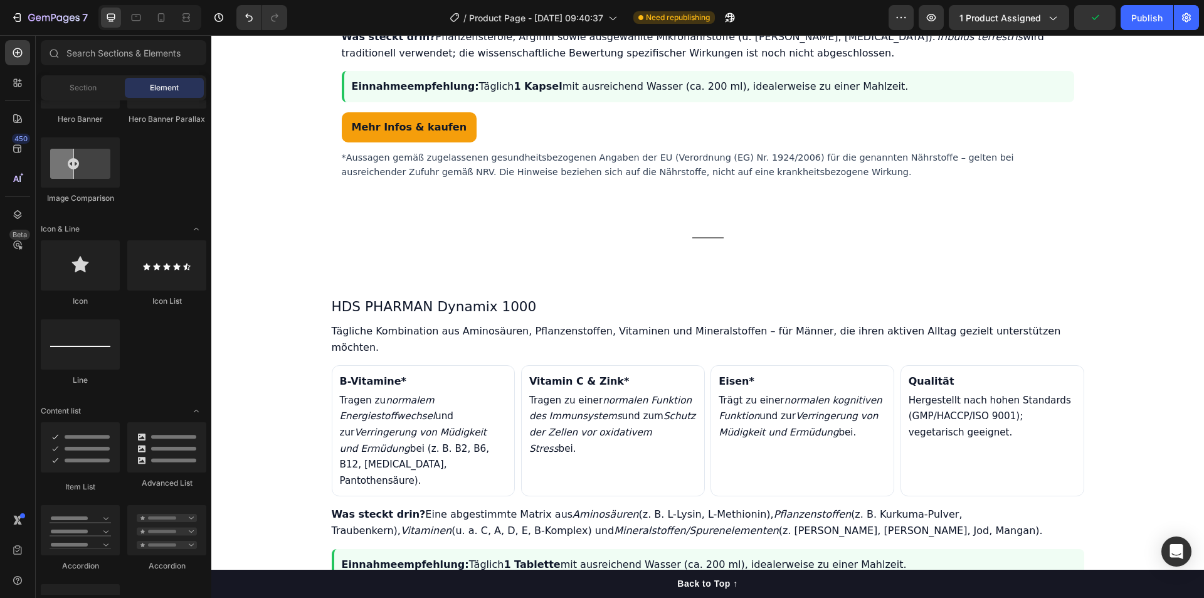
scroll to position [1109, 0]
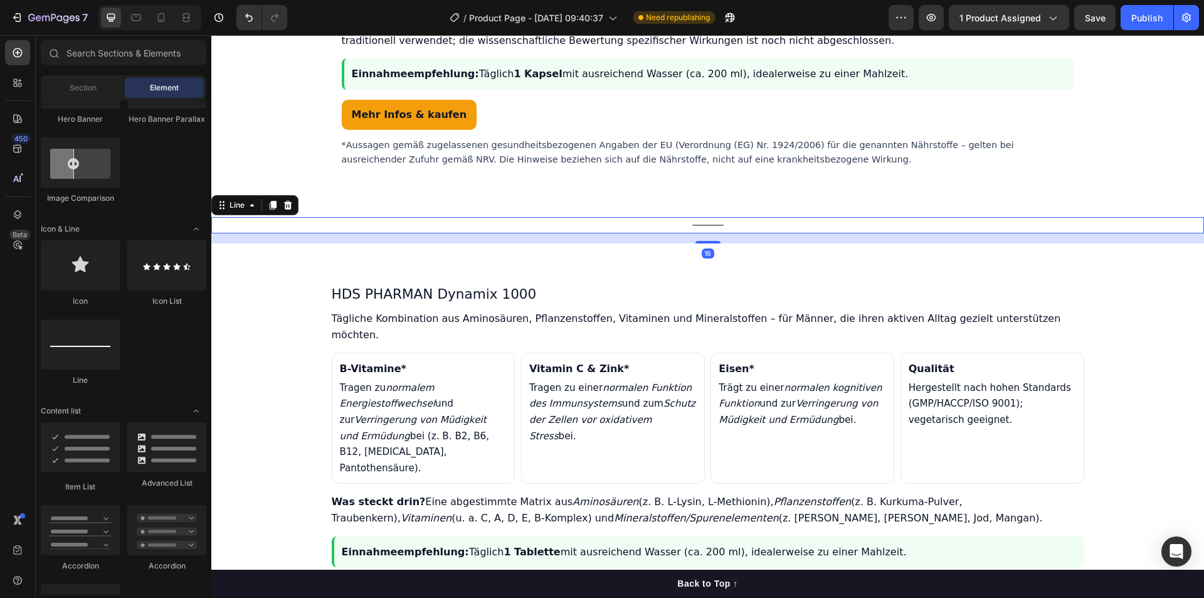
click at [697, 233] on div "Title Line 16" at bounding box center [707, 225] width 993 height 16
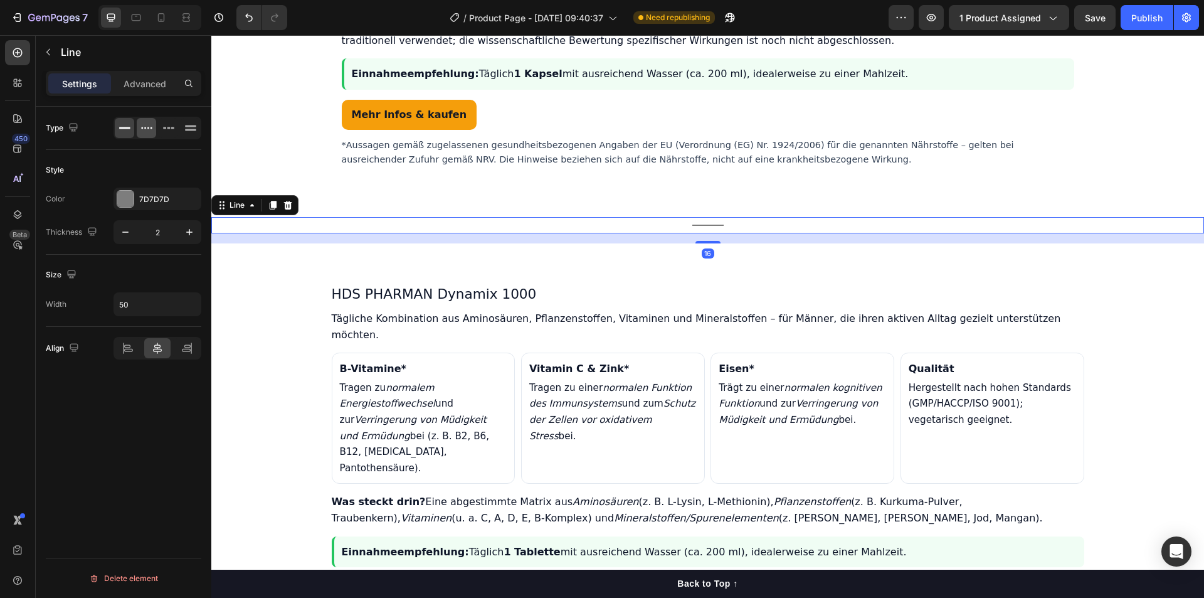
click at [149, 133] on icon at bounding box center [146, 128] width 13 height 13
click at [1126, 24] on button "Publish" at bounding box center [1147, 17] width 53 height 25
click at [53, 60] on button "button" at bounding box center [48, 52] width 20 height 20
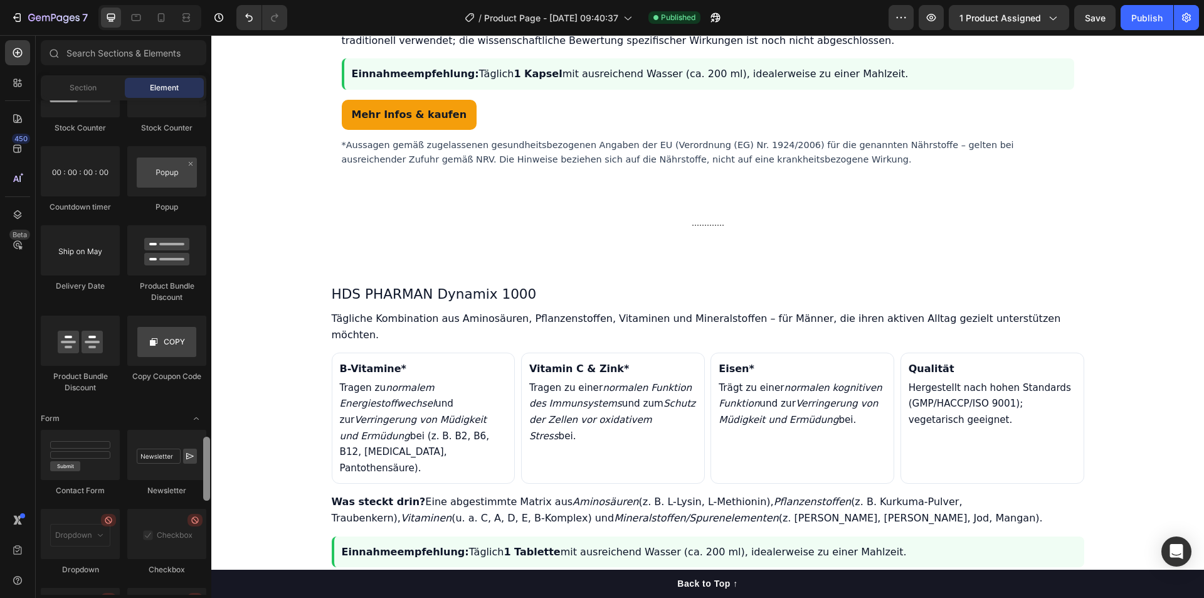
scroll to position [2638, 0]
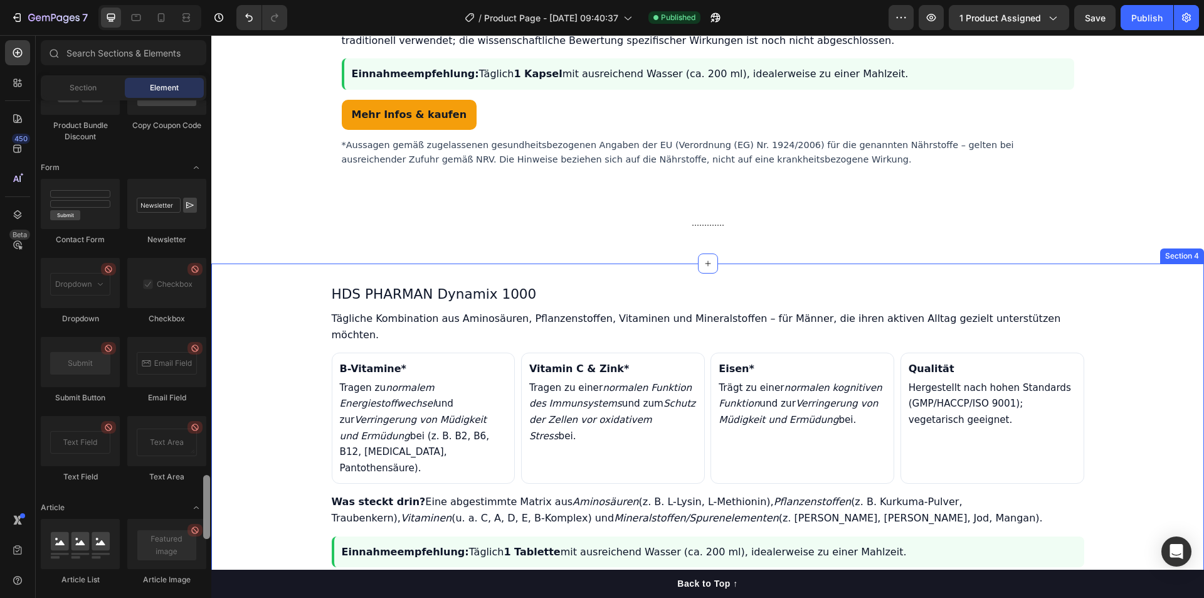
drag, startPoint x: 420, startPoint y: 269, endPoint x: 213, endPoint y: 554, distance: 352.1
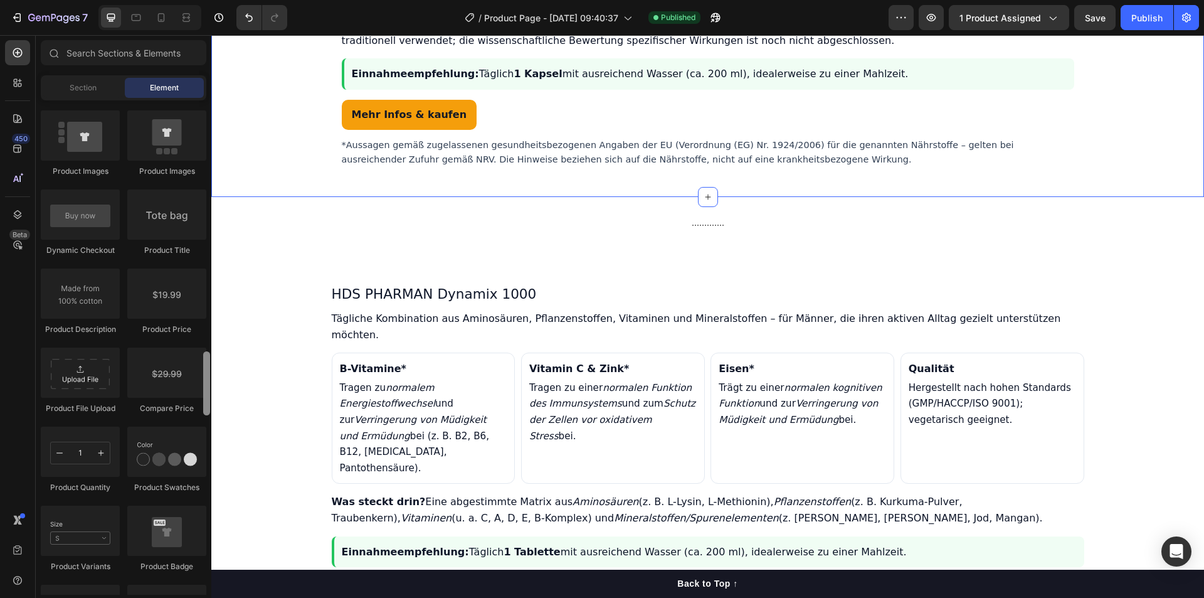
scroll to position [0, 0]
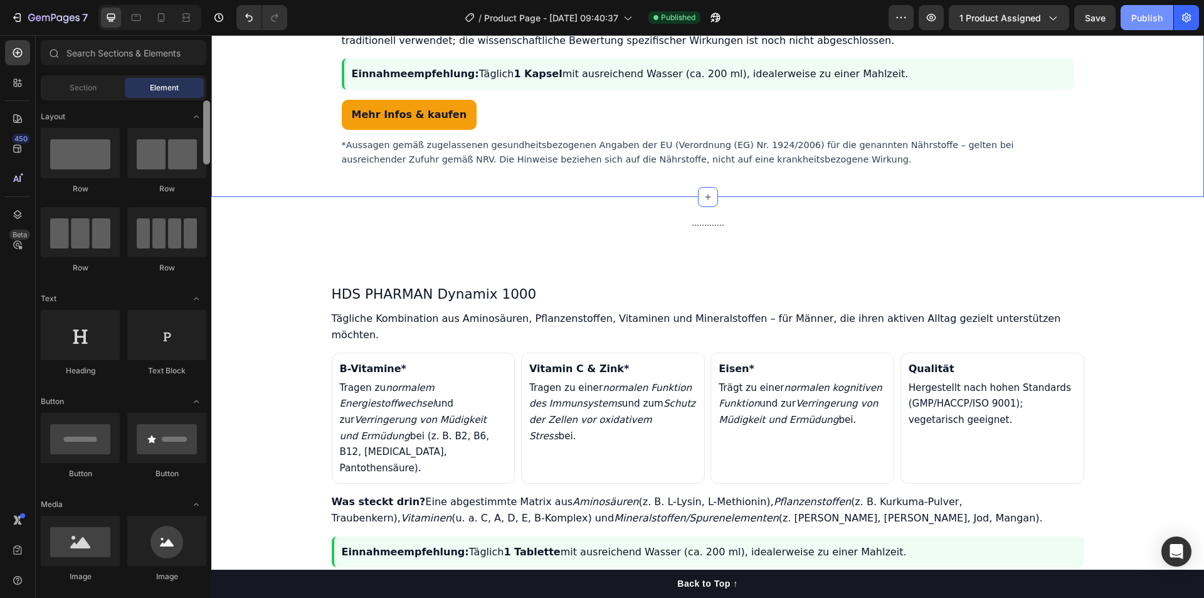
click at [1144, 16] on div "Publish" at bounding box center [1146, 17] width 31 height 13
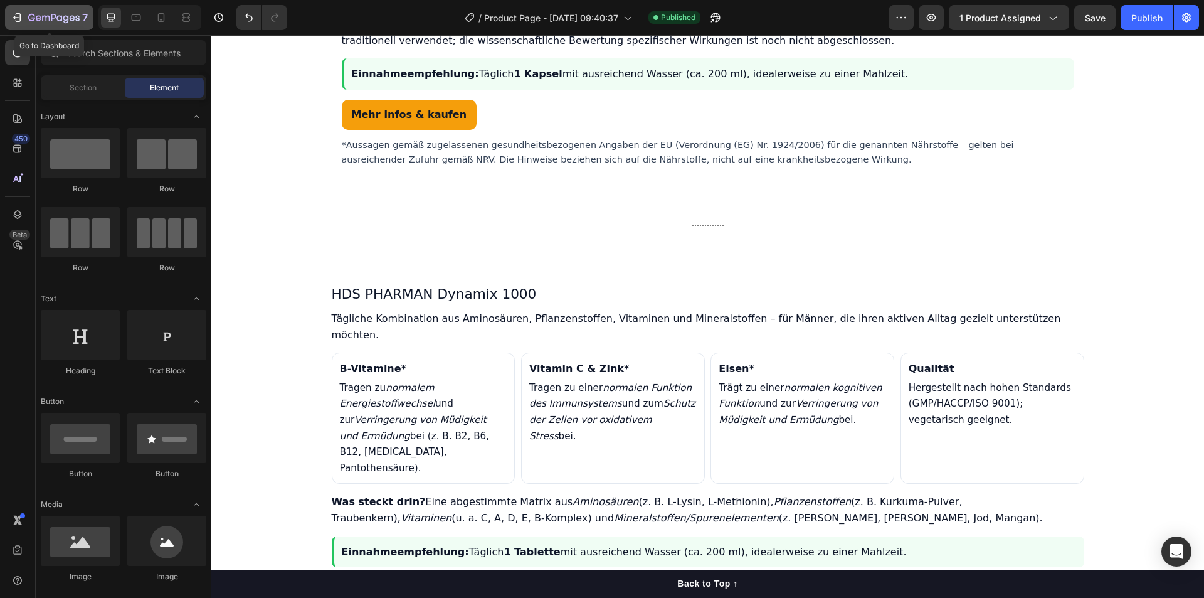
click at [26, 19] on div "7" at bounding box center [49, 17] width 77 height 15
